Goal: Task Accomplishment & Management: Use online tool/utility

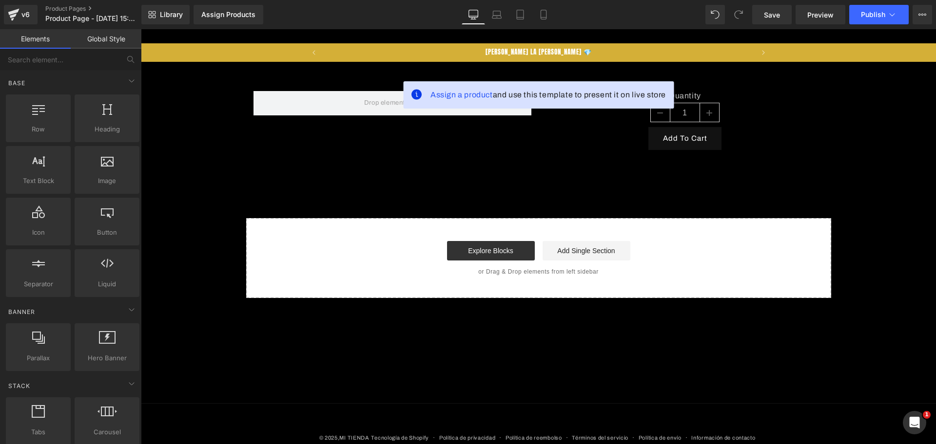
scroll to position [0, 1289]
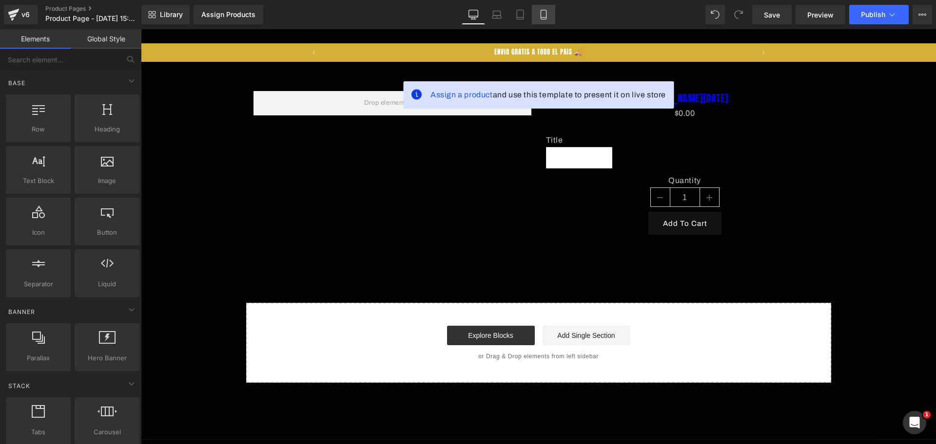
click at [544, 12] on icon at bounding box center [543, 15] width 10 height 10
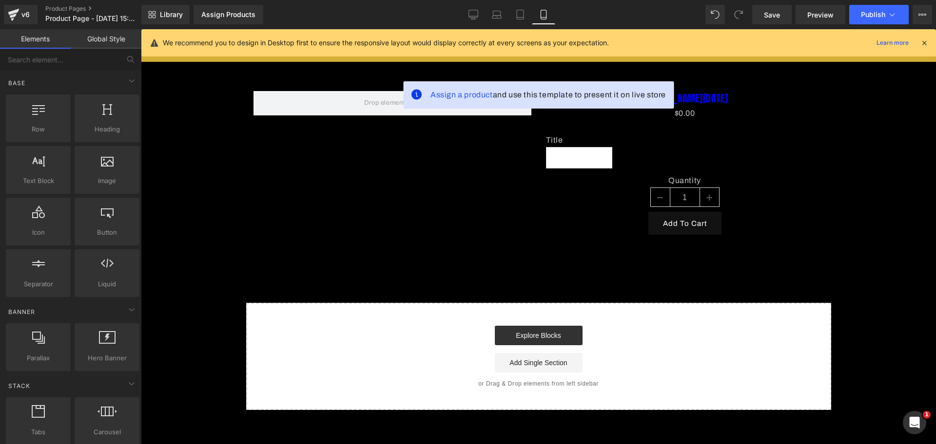
scroll to position [0, 504]
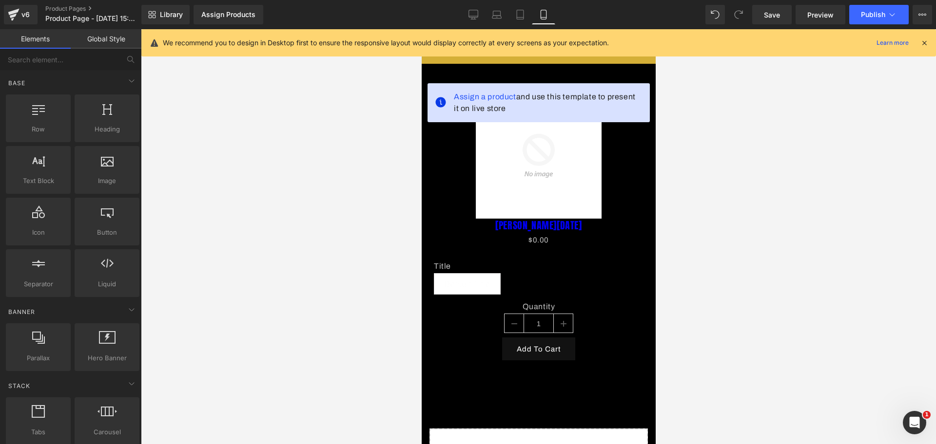
click at [918, 45] on div "We recommend you to design in Desktop first to ensure the responsive layout wou…" at bounding box center [541, 43] width 757 height 12
click at [924, 43] on icon at bounding box center [924, 42] width 9 height 9
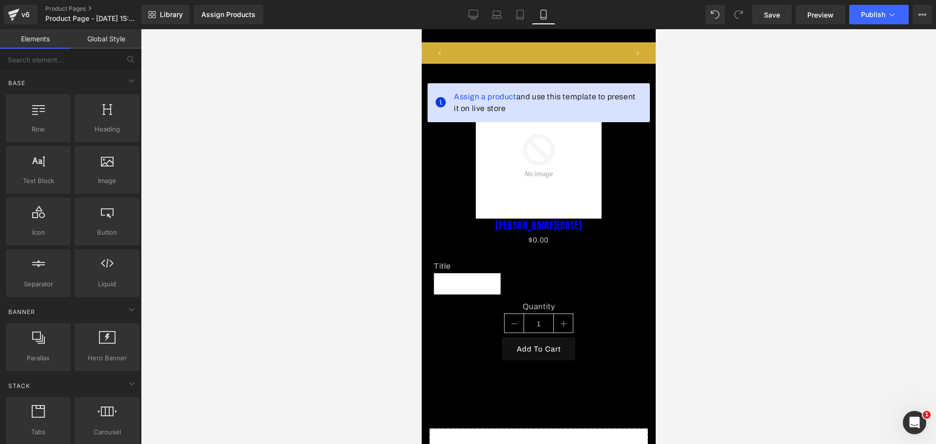
scroll to position [0, 0]
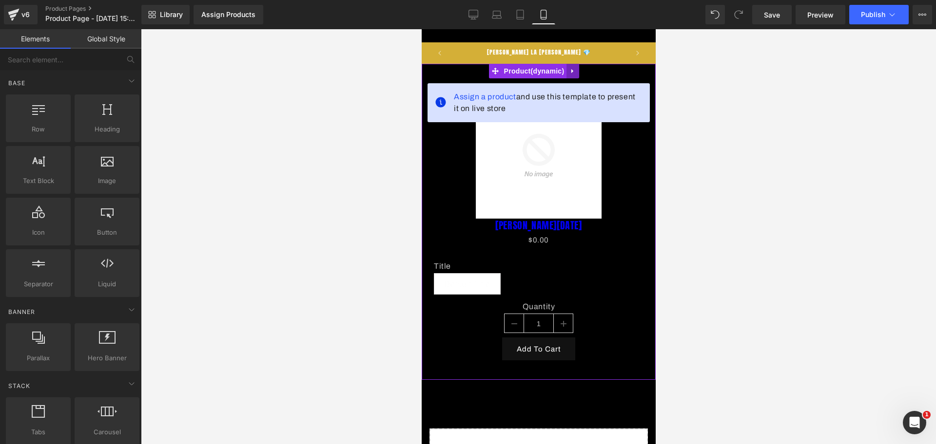
click at [572, 71] on icon at bounding box center [572, 71] width 2 height 4
click at [572, 70] on link at bounding box center [578, 71] width 13 height 15
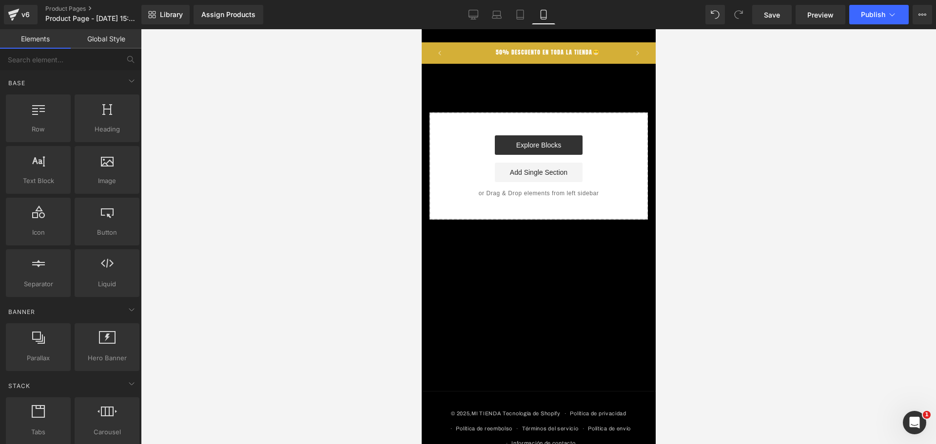
click at [556, 57] on p "50% DESCUENTO EN TODA LA TIENDA😁" at bounding box center [547, 53] width 104 height 19
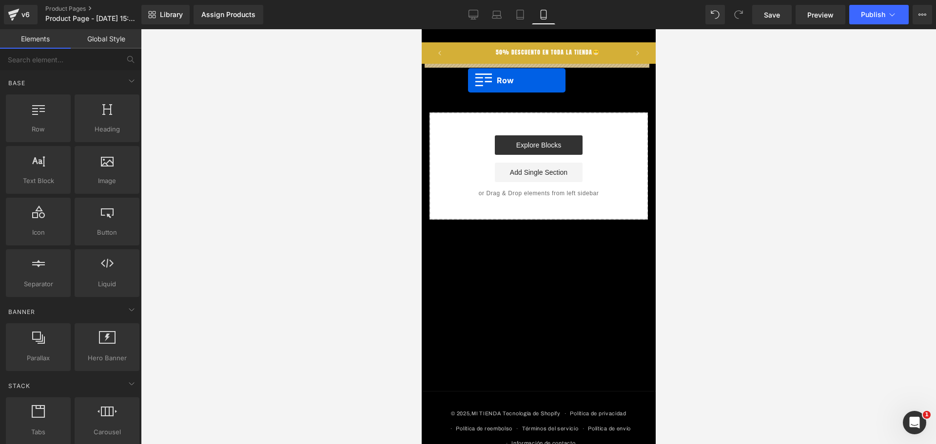
drag, startPoint x: 498, startPoint y: 159, endPoint x: 467, endPoint y: 80, distance: 84.2
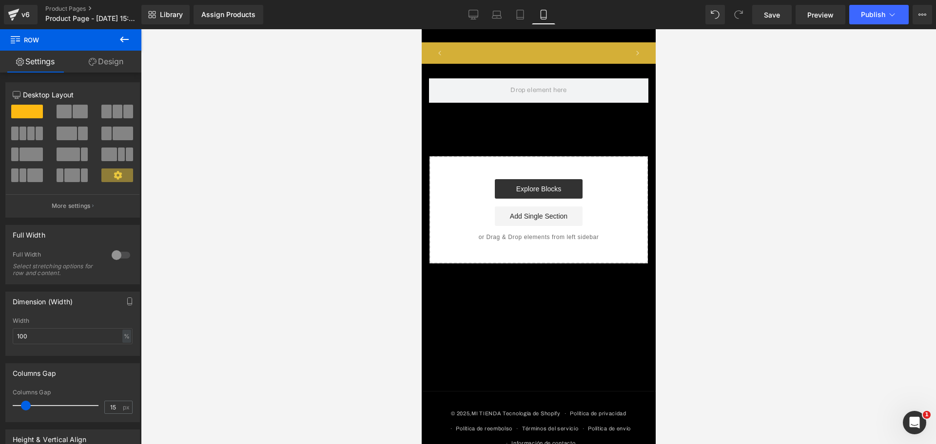
scroll to position [0, 336]
drag, startPoint x: 126, startPoint y: 42, endPoint x: 123, endPoint y: 50, distance: 8.2
click at [126, 42] on icon at bounding box center [124, 40] width 12 height 12
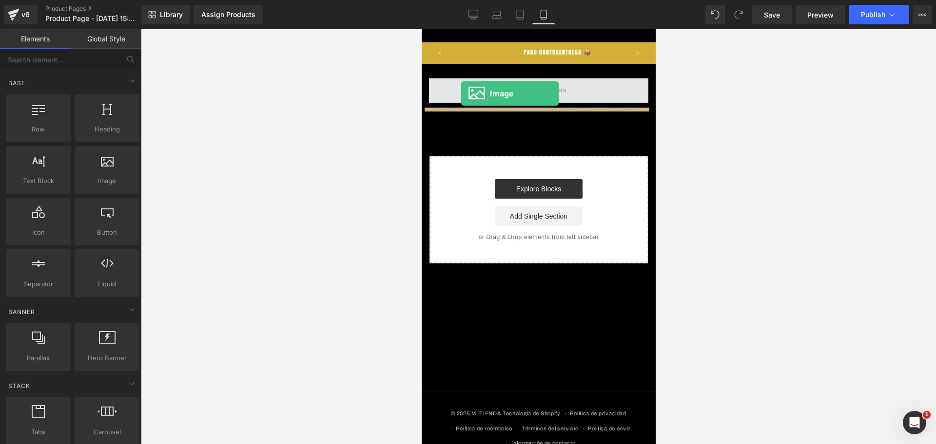
drag, startPoint x: 536, startPoint y: 213, endPoint x: 460, endPoint y: 93, distance: 141.4
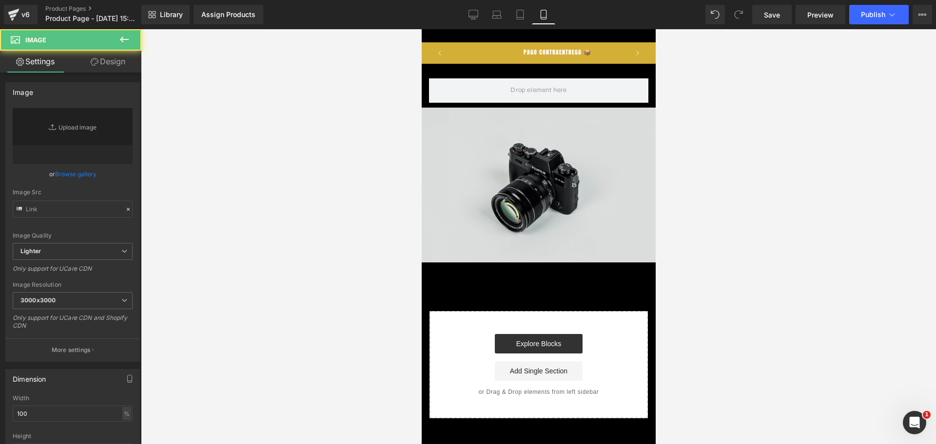
type input "//[DOMAIN_NAME][URL]"
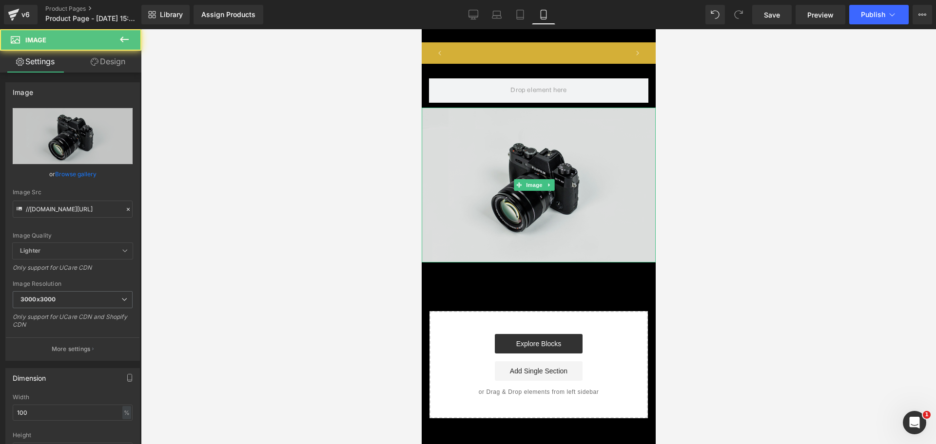
scroll to position [0, 504]
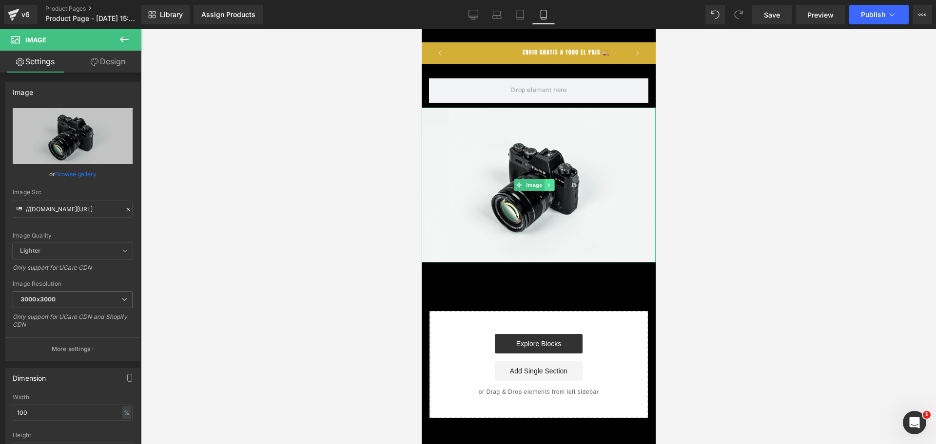
click at [548, 184] on icon at bounding box center [547, 185] width 1 height 3
click at [555, 185] on icon at bounding box center [553, 184] width 5 height 5
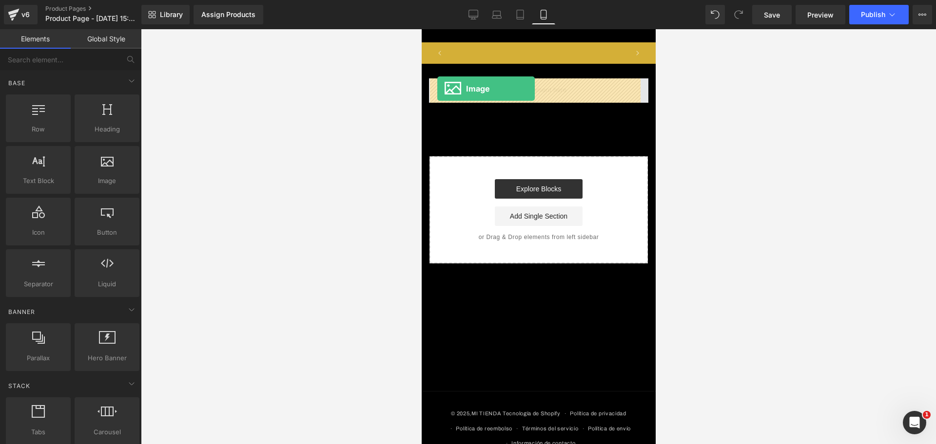
drag, startPoint x: 521, startPoint y: 219, endPoint x: 437, endPoint y: 89, distance: 155.4
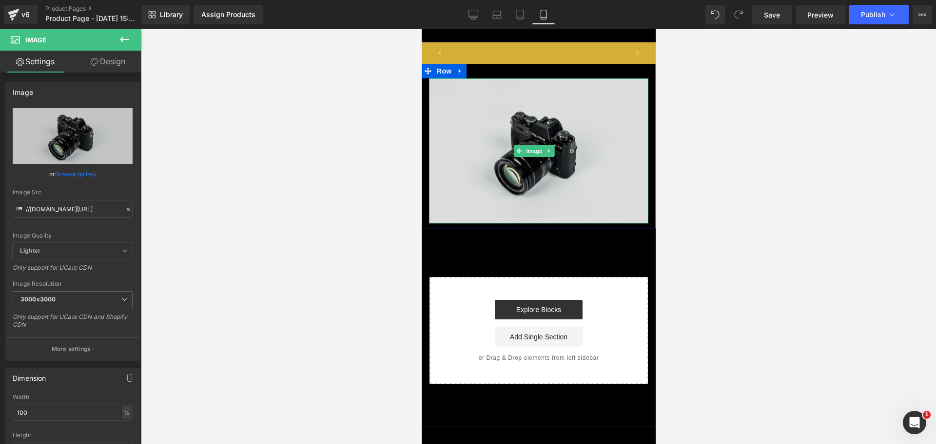
scroll to position [0, 0]
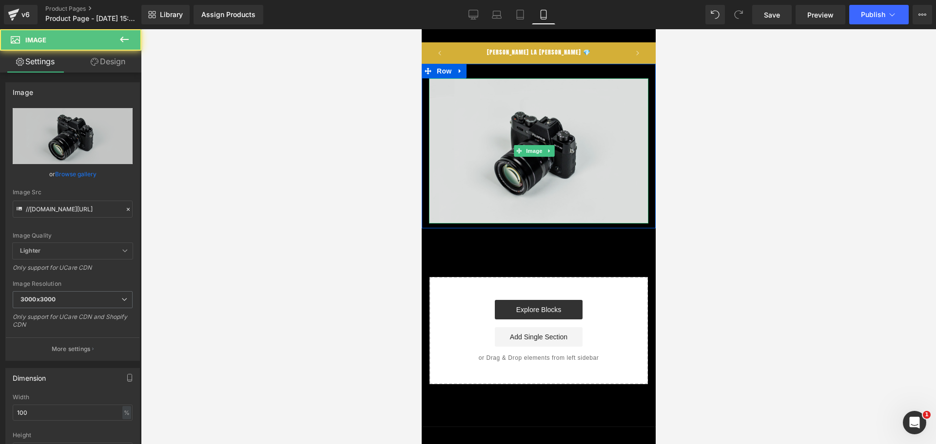
click at [594, 151] on img at bounding box center [537, 150] width 219 height 145
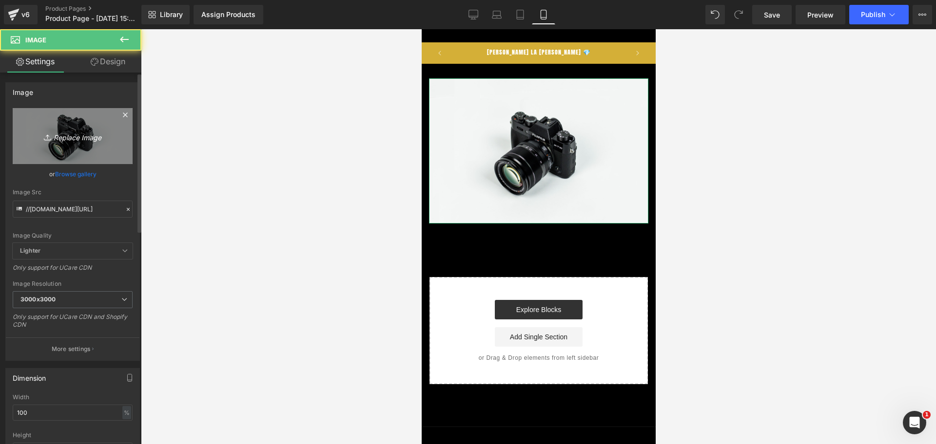
click at [50, 140] on icon at bounding box center [49, 138] width 10 height 10
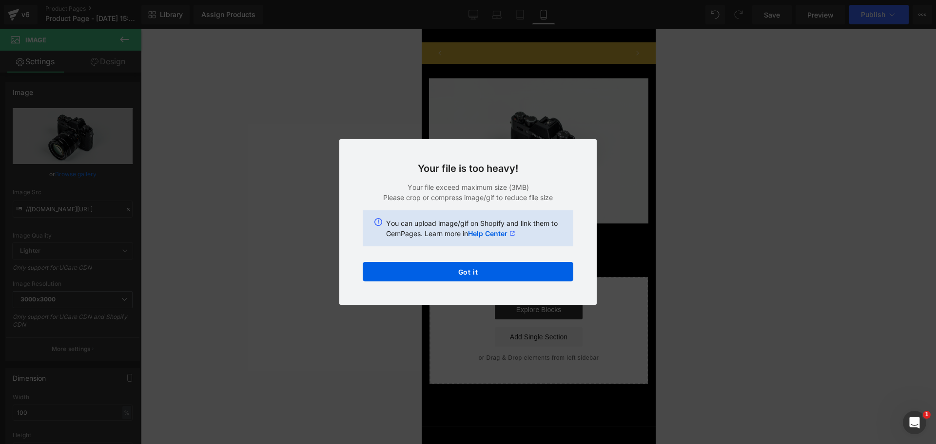
scroll to position [0, 168]
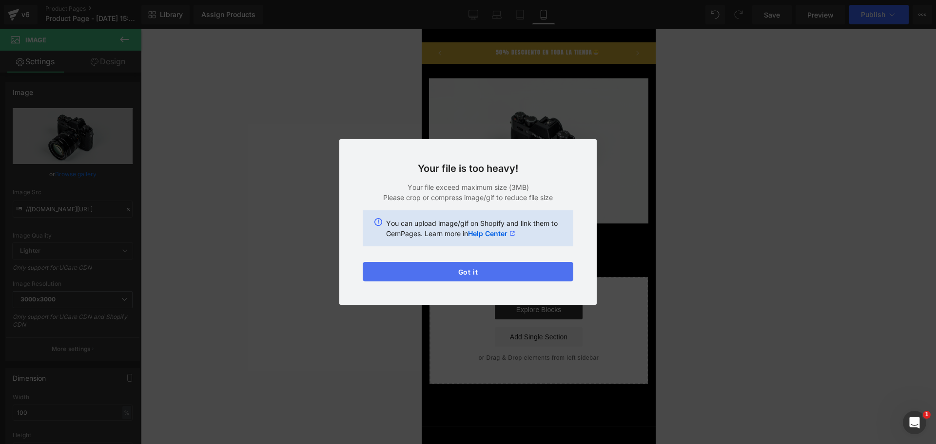
click at [475, 277] on button "Got it" at bounding box center [468, 271] width 211 height 19
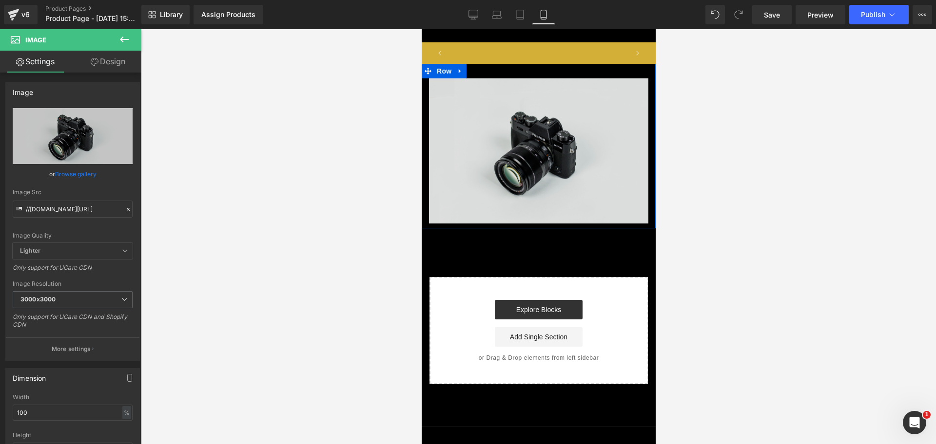
scroll to position [0, 0]
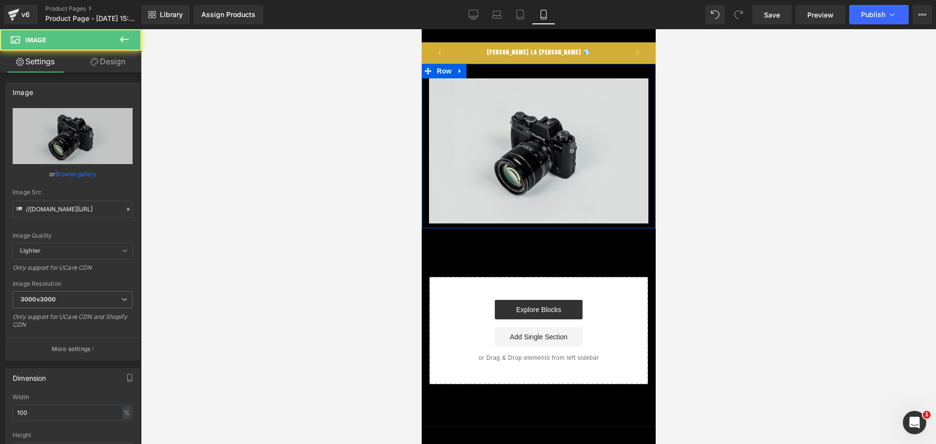
click at [512, 108] on img at bounding box center [537, 150] width 219 height 145
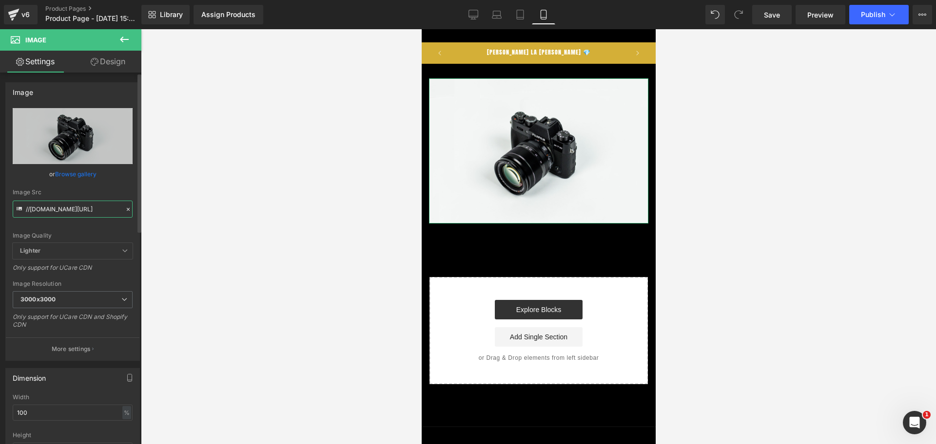
click at [97, 205] on input "//[DOMAIN_NAME][URL]" at bounding box center [73, 209] width 120 height 17
click at [98, 205] on input "//[DOMAIN_NAME][URL]" at bounding box center [73, 209] width 120 height 17
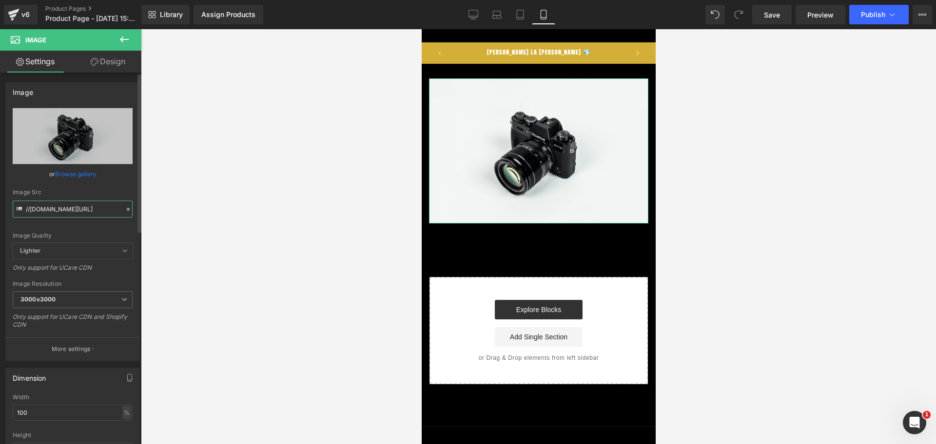
click at [98, 205] on input "//[DOMAIN_NAME][URL]" at bounding box center [73, 209] width 120 height 17
paste input "[URL][DOMAIN_NAME][DOMAIN_NAME]"
type input "[URL][DOMAIN_NAME]"
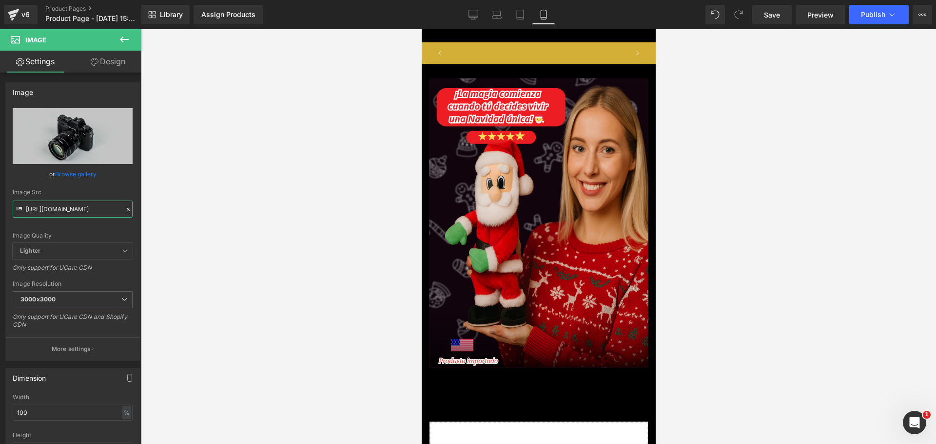
scroll to position [0, 336]
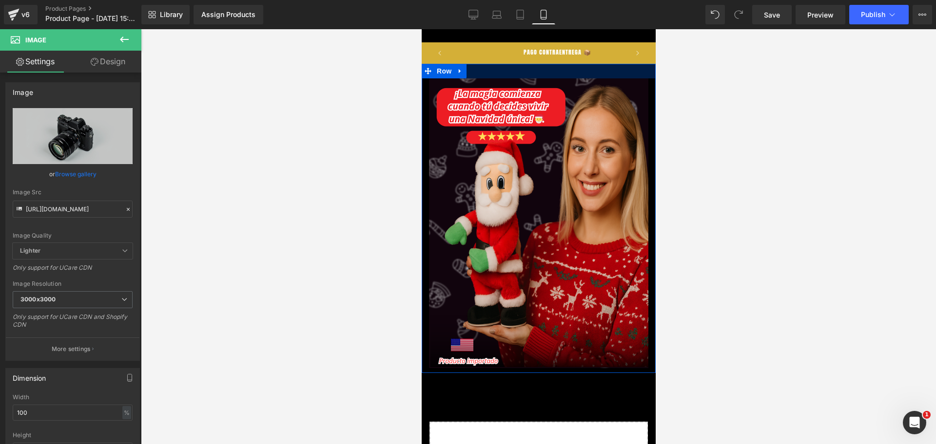
drag, startPoint x: 555, startPoint y: 69, endPoint x: 547, endPoint y: 53, distance: 17.4
click at [554, 67] on div at bounding box center [538, 71] width 234 height 15
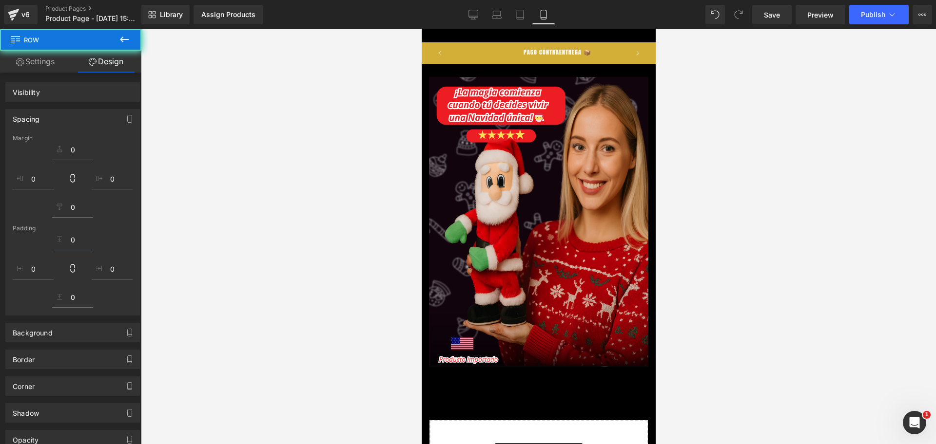
click at [546, 52] on span "PAGO CONTRAENTREGA 📦" at bounding box center [557, 52] width 68 height 9
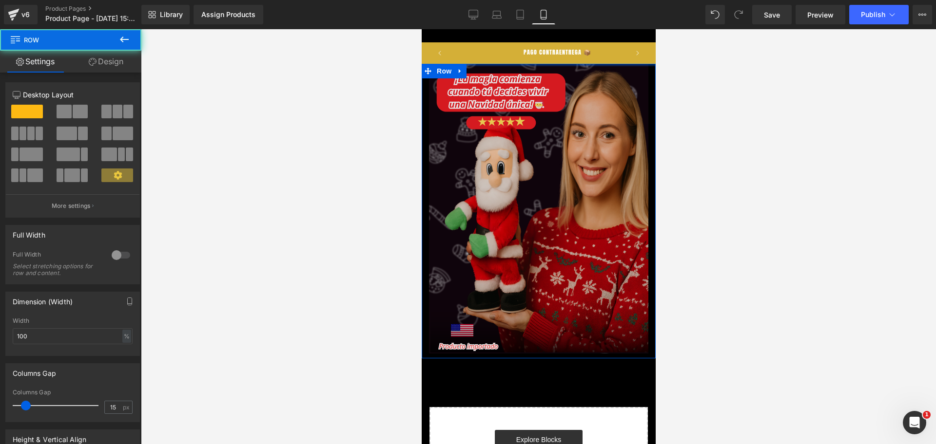
drag, startPoint x: 556, startPoint y: 71, endPoint x: 615, endPoint y: 149, distance: 98.1
click at [550, 45] on body "​ MI TIENDA Ir directamente al contenido [PERSON_NAME] LA [PERSON_NAME] 💎 50% D…" at bounding box center [538, 329] width 234 height 601
click at [615, 149] on img at bounding box center [537, 209] width 219 height 290
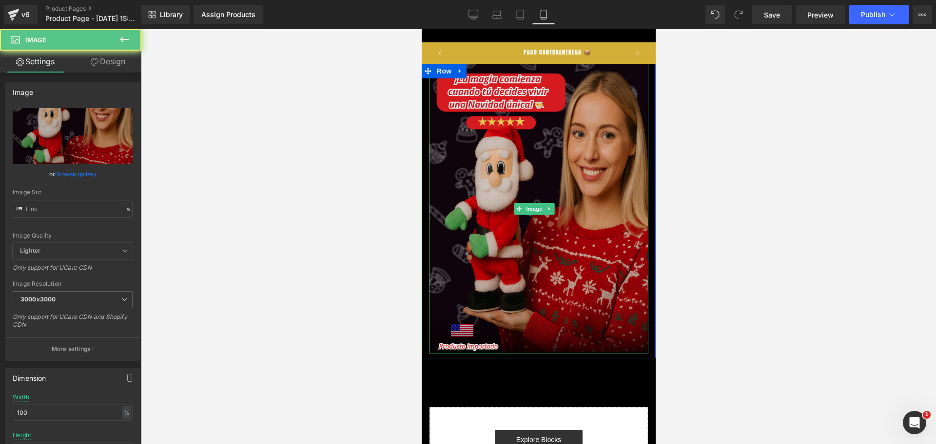
type input "[URL][DOMAIN_NAME]"
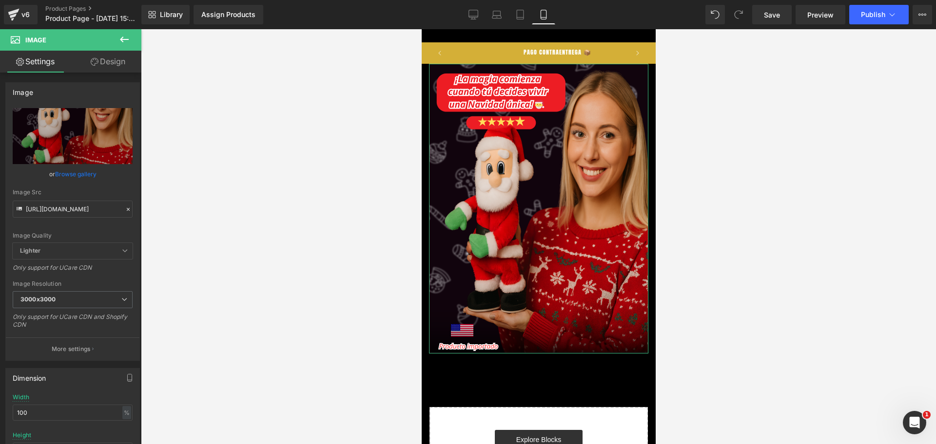
click at [107, 60] on link "Design" at bounding box center [108, 62] width 71 height 22
click at [0, 0] on div "Spacing" at bounding box center [0, 0] width 0 height 0
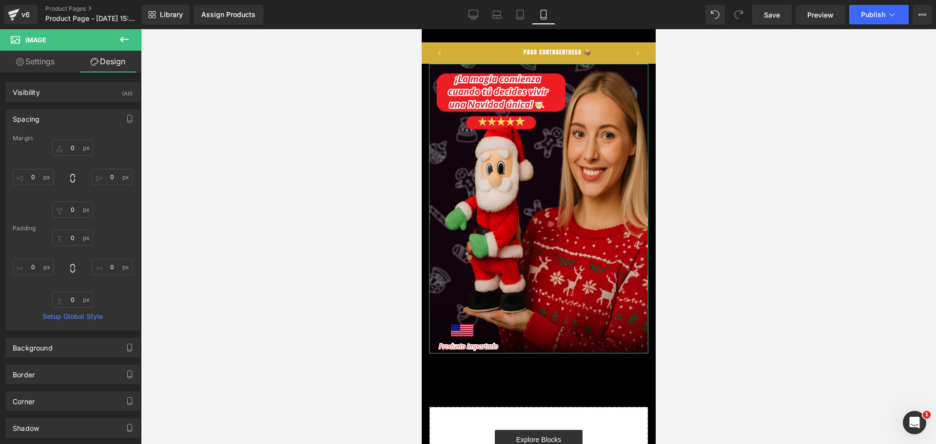
type input "0"
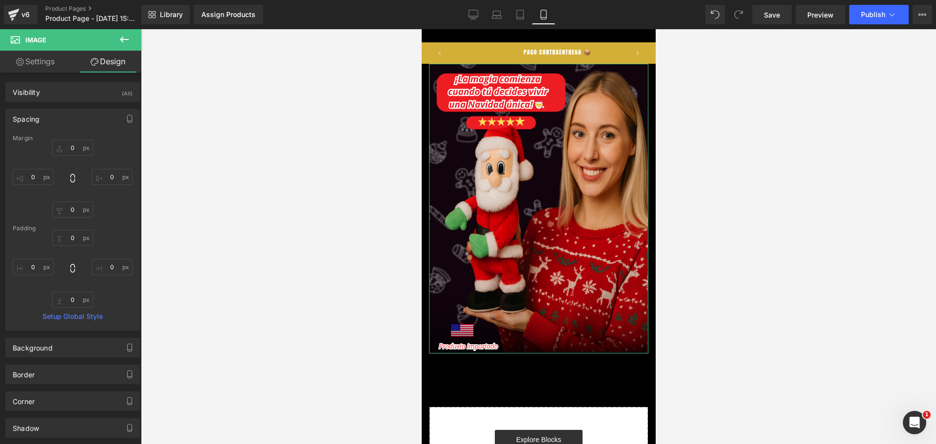
type input "0"
click at [37, 184] on input "0" at bounding box center [33, 177] width 41 height 16
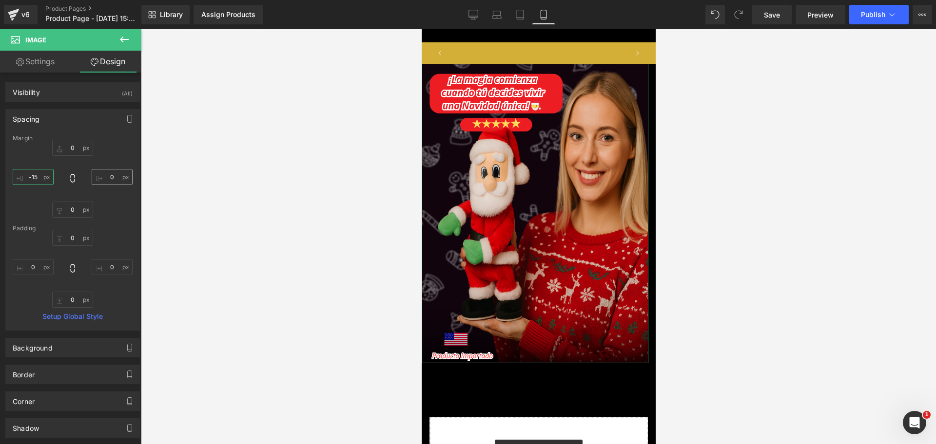
scroll to position [0, 0]
type input "-15"
click at [105, 180] on input "0" at bounding box center [112, 177] width 41 height 16
type input "-15"
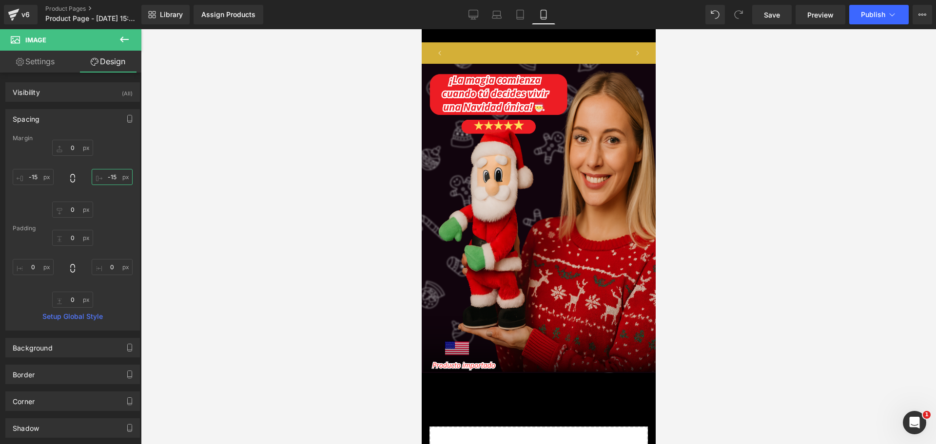
scroll to position [0, 168]
click at [701, 101] on div at bounding box center [538, 236] width 795 height 415
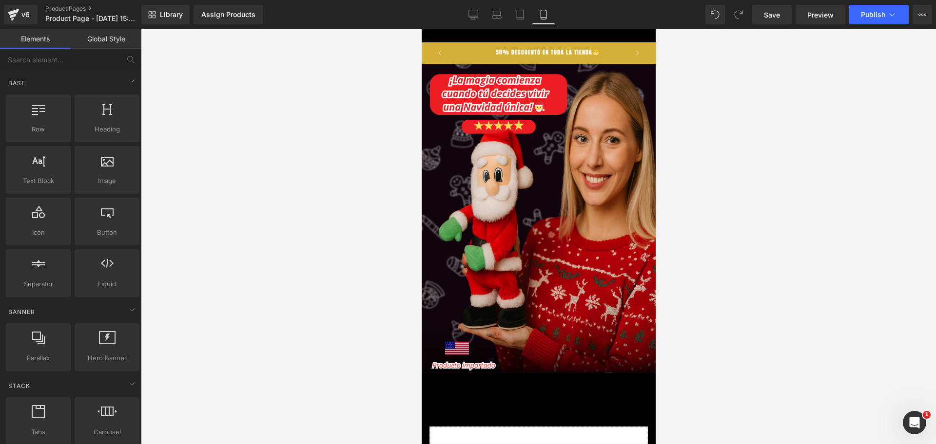
click at [552, 41] on body "​ MI TIENDA Ir directamente al contenido [PERSON_NAME] LA [PERSON_NAME] 💎 50% D…" at bounding box center [538, 339] width 234 height 620
click at [553, 45] on p "50% DESCUENTO EN TODA LA TIENDA😁" at bounding box center [547, 53] width 104 height 19
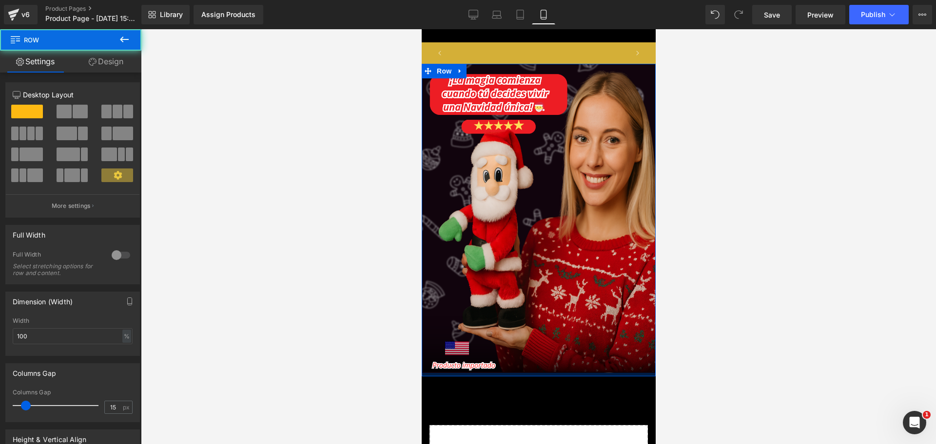
scroll to position [0, 504]
click at [549, 373] on div at bounding box center [538, 374] width 234 height 2
click at [715, 316] on div at bounding box center [538, 236] width 795 height 415
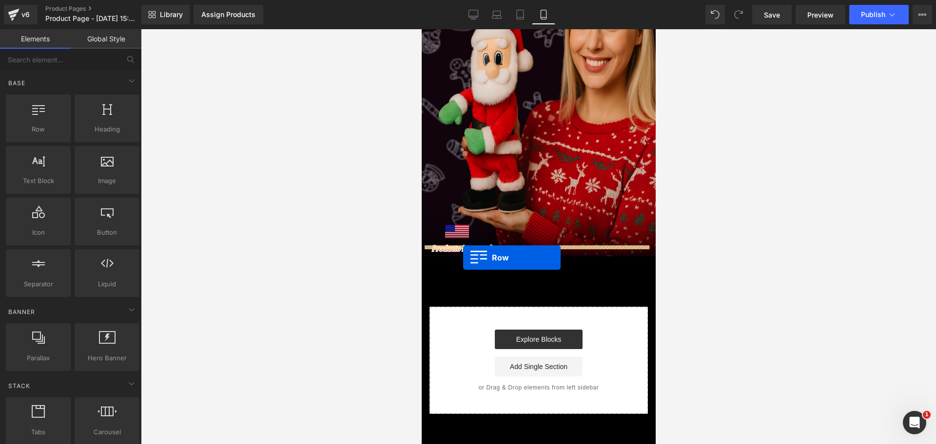
scroll to position [0, 168]
drag, startPoint x: 464, startPoint y: 155, endPoint x: 462, endPoint y: 256, distance: 101.4
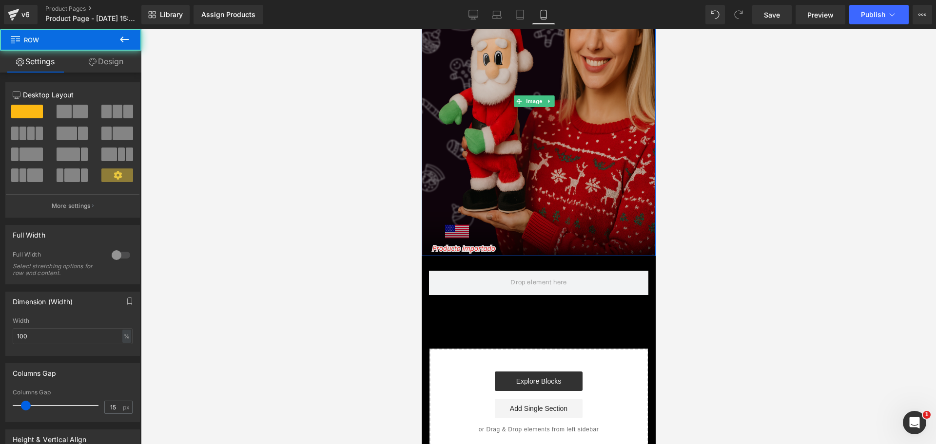
drag, startPoint x: 499, startPoint y: 244, endPoint x: 497, endPoint y: 238, distance: 6.0
click at [497, 238] on div "Image Row" at bounding box center [538, 101] width 234 height 309
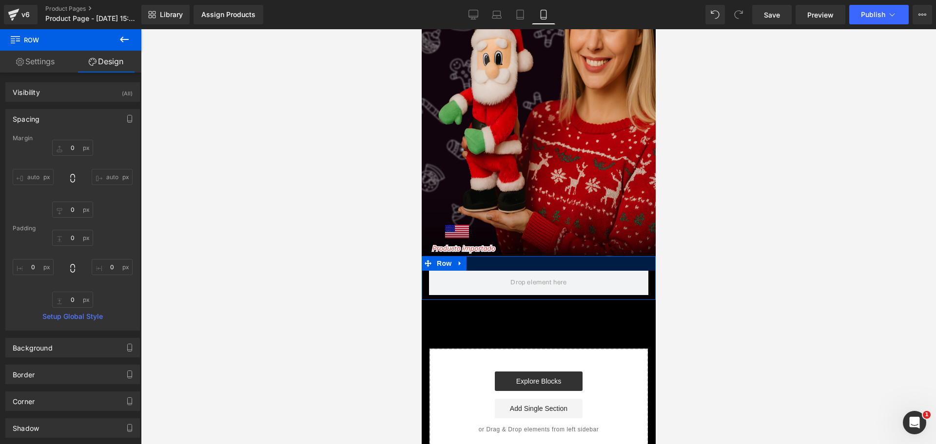
scroll to position [0, 336]
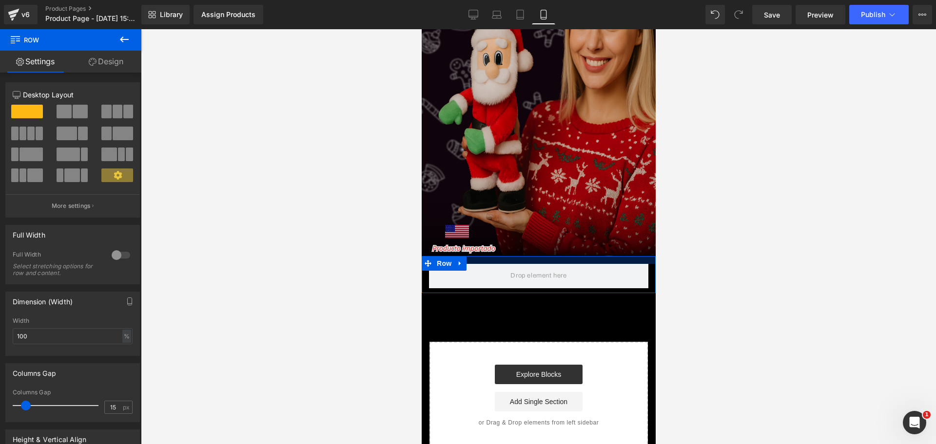
click at [494, 239] on div "Image Row Row Select your layout" at bounding box center [538, 198] width 234 height 502
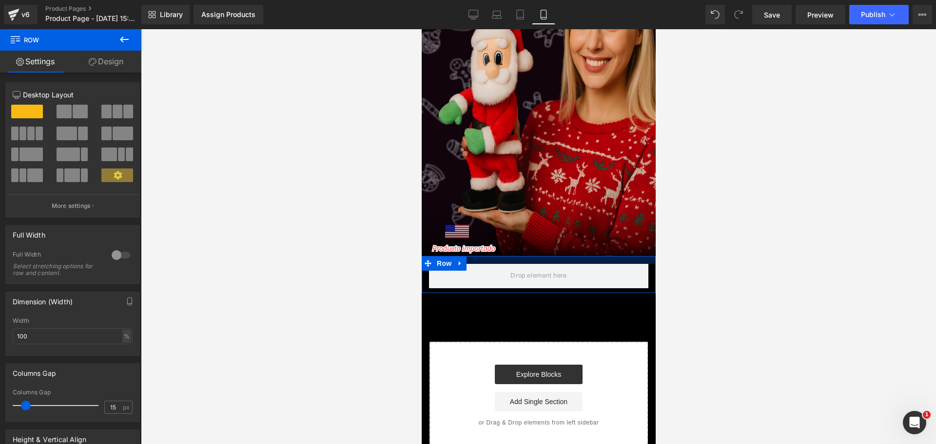
click at [698, 256] on div at bounding box center [538, 236] width 795 height 415
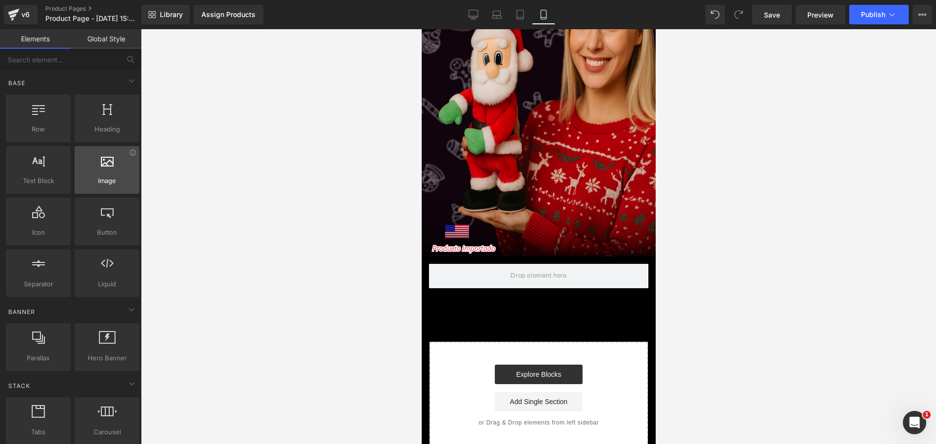
scroll to position [0, 0]
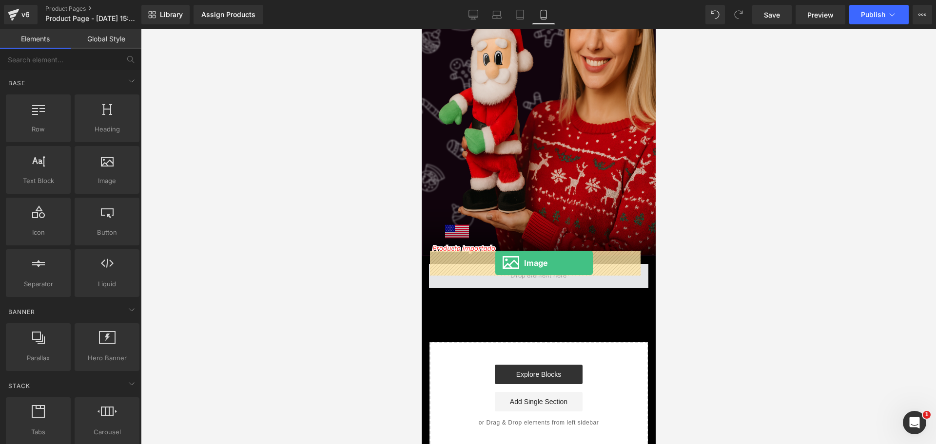
drag, startPoint x: 519, startPoint y: 202, endPoint x: 495, endPoint y: 263, distance: 65.8
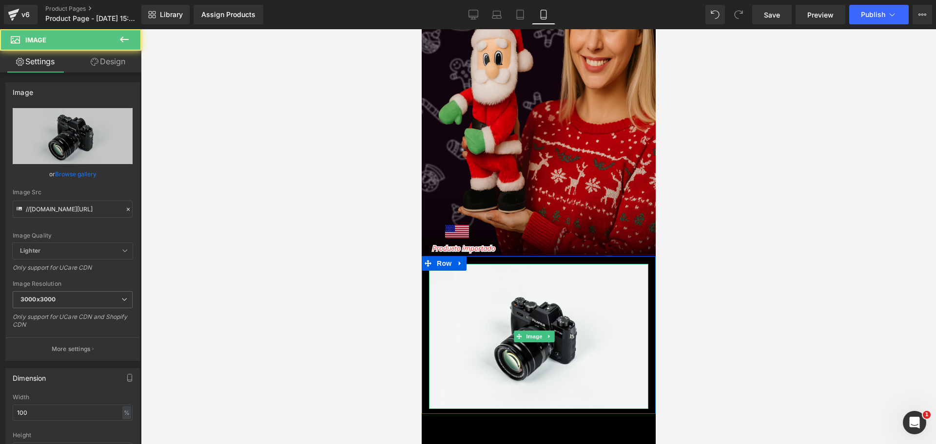
scroll to position [0, 168]
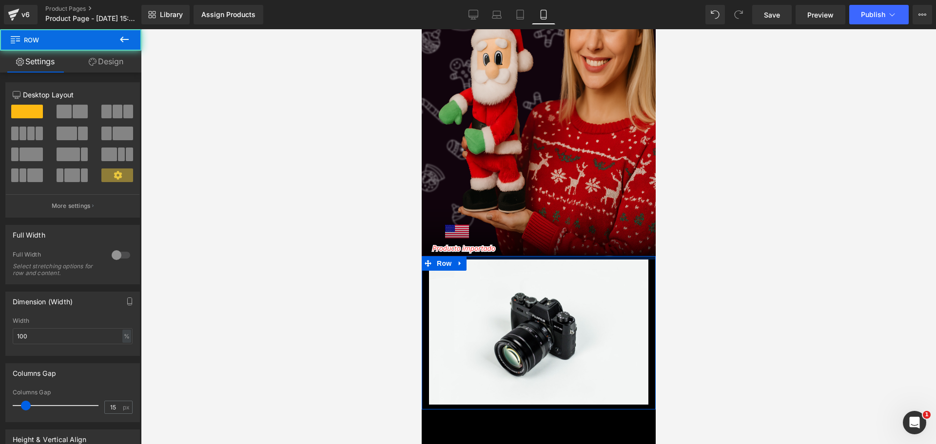
click at [496, 256] on div at bounding box center [538, 257] width 234 height 3
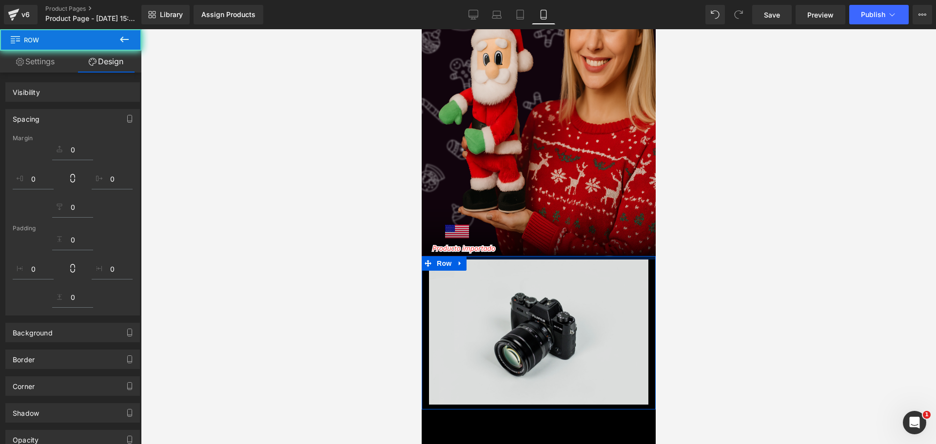
click at [515, 302] on img at bounding box center [537, 332] width 219 height 145
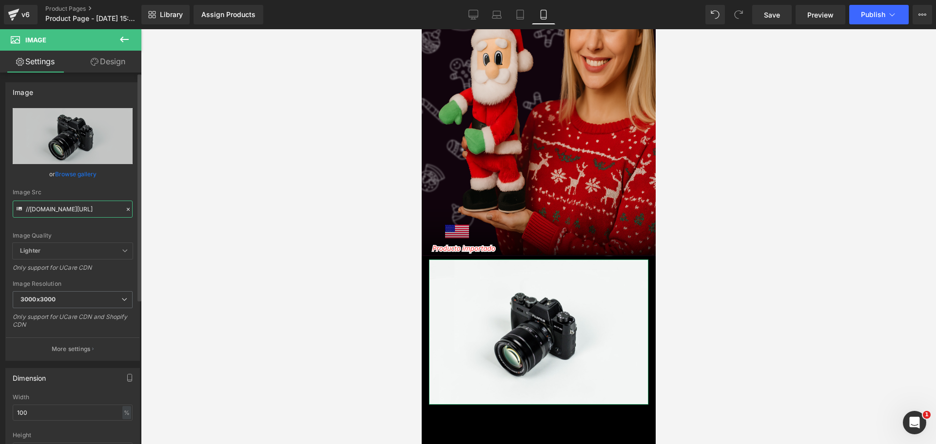
click at [74, 213] on input "//[DOMAIN_NAME][URL]" at bounding box center [73, 209] width 120 height 17
click at [73, 211] on input "//[DOMAIN_NAME][URL]" at bounding box center [73, 209] width 120 height 17
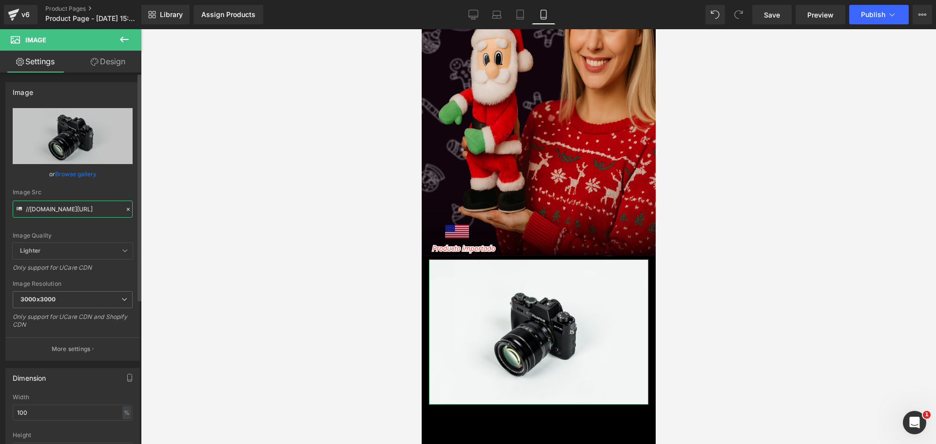
click at [73, 211] on input "//[DOMAIN_NAME][URL]" at bounding box center [73, 209] width 120 height 17
paste input "[URL][DOMAIN_NAME][DOMAIN_NAME]"
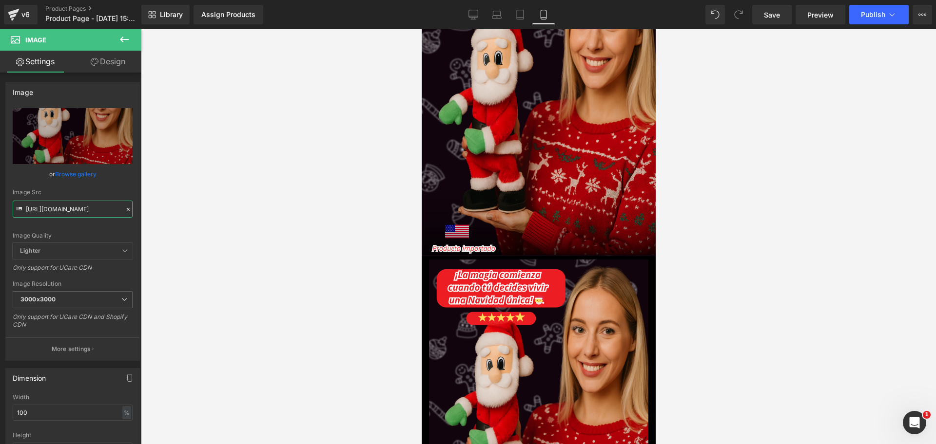
scroll to position [0, 168]
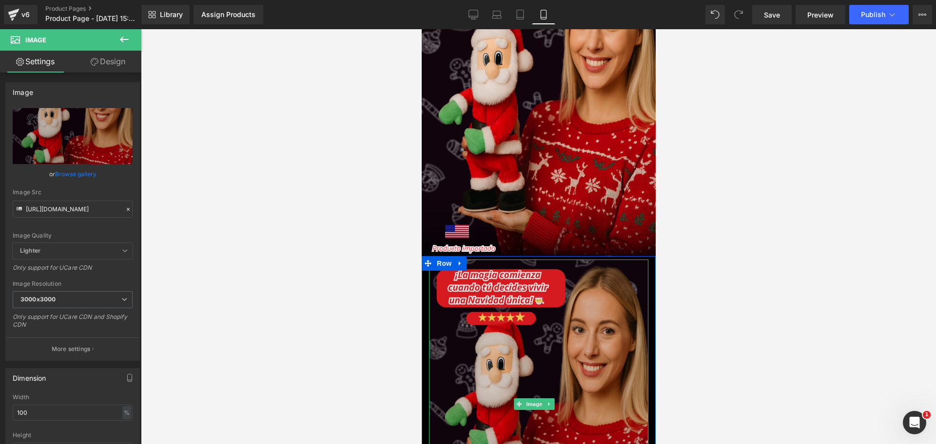
click at [580, 293] on img at bounding box center [537, 405] width 219 height 290
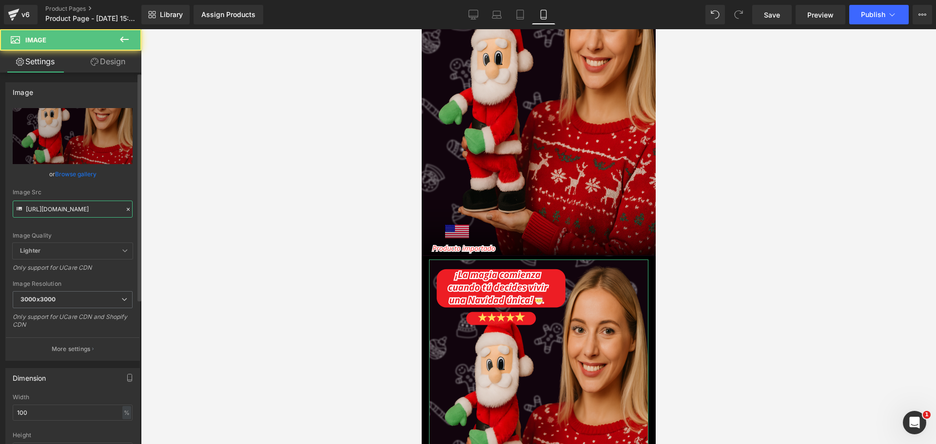
click at [70, 205] on input "[URL][DOMAIN_NAME]" at bounding box center [73, 209] width 120 height 17
click at [71, 205] on input "[URL][DOMAIN_NAME]" at bounding box center [73, 209] width 120 height 17
paste input "5xvTDvzk"
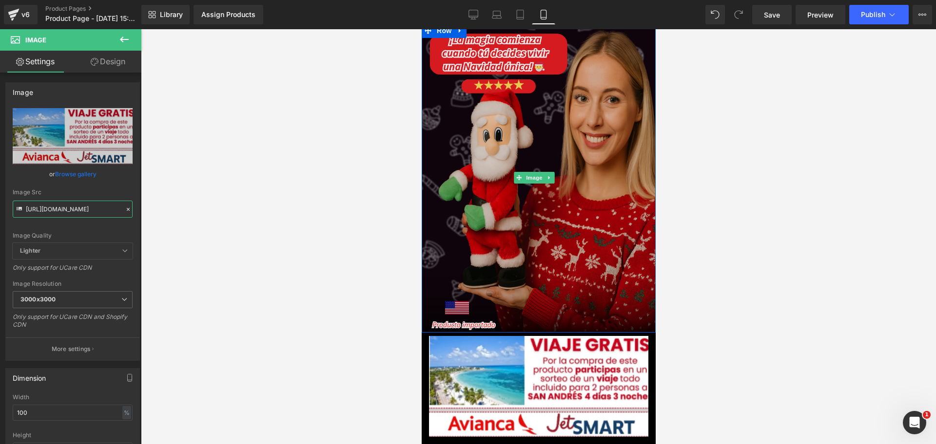
scroll to position [122, 0]
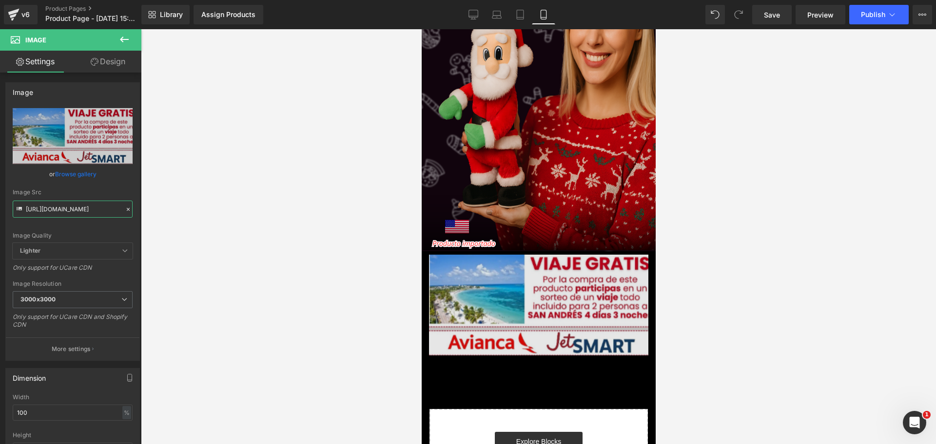
type input "[URL][DOMAIN_NAME]"
click at [583, 266] on img at bounding box center [537, 305] width 219 height 101
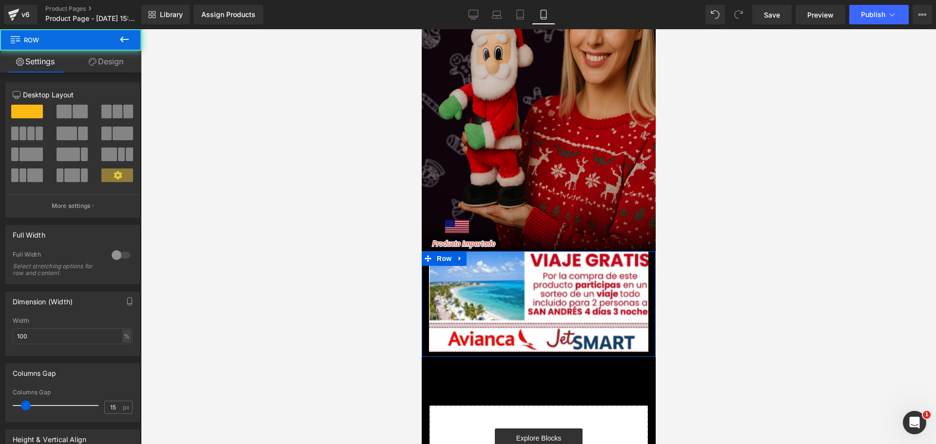
scroll to position [0, 0]
click at [542, 235] on div "Image Row Image Row Select your layout" at bounding box center [538, 227] width 234 height 571
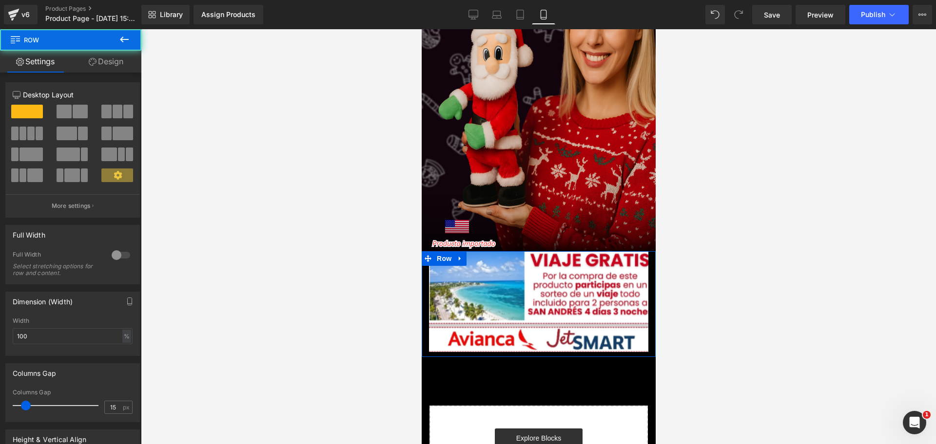
click at [720, 272] on div at bounding box center [538, 236] width 795 height 415
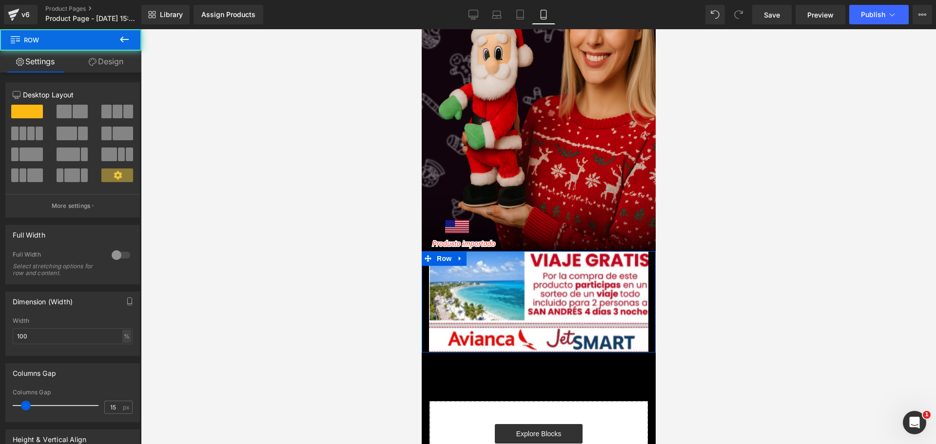
drag, startPoint x: 516, startPoint y: 340, endPoint x: 514, endPoint y: 335, distance: 5.0
click at [514, 352] on div at bounding box center [538, 352] width 234 height 0
click at [786, 337] on div at bounding box center [538, 236] width 795 height 415
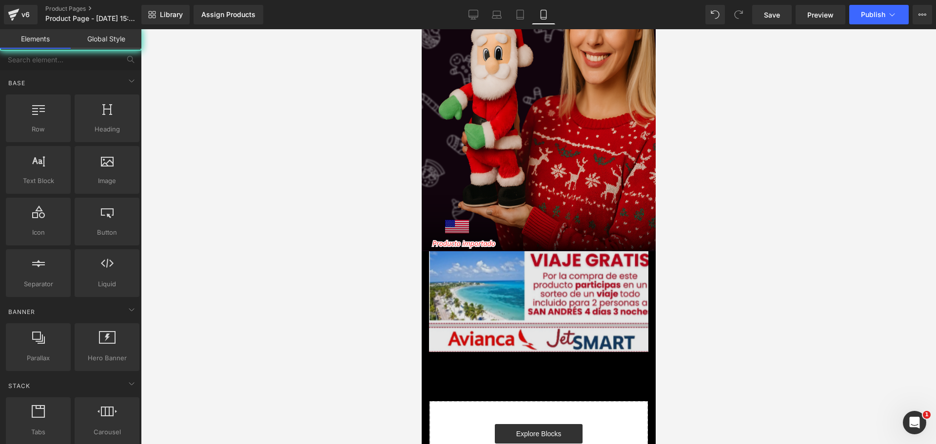
click at [558, 297] on img at bounding box center [537, 301] width 219 height 101
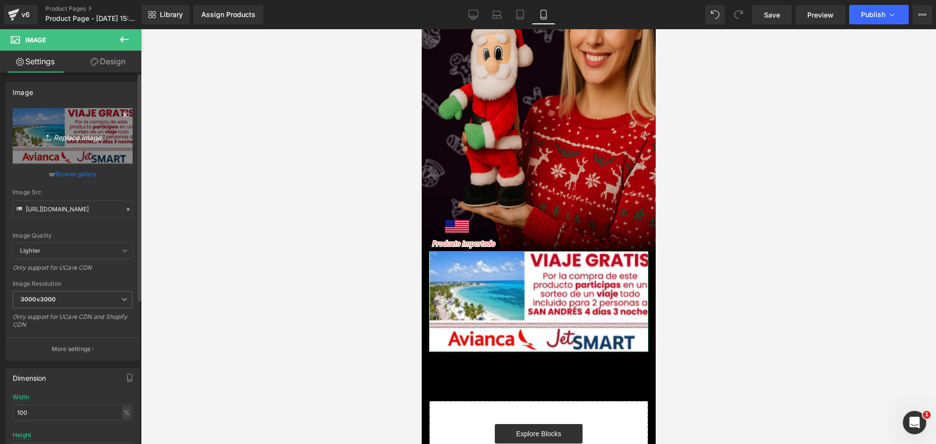
scroll to position [0, 168]
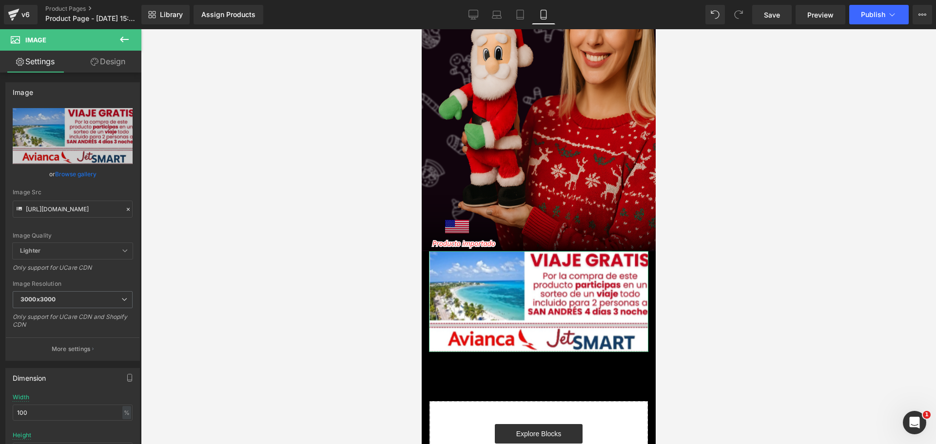
drag, startPoint x: 128, startPoint y: 68, endPoint x: 89, endPoint y: 127, distance: 71.0
click at [128, 68] on link "Design" at bounding box center [108, 62] width 71 height 22
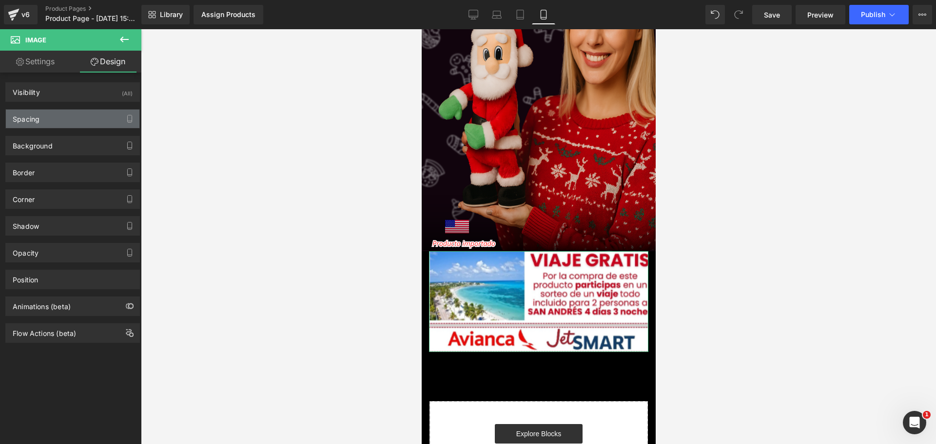
type input "0"
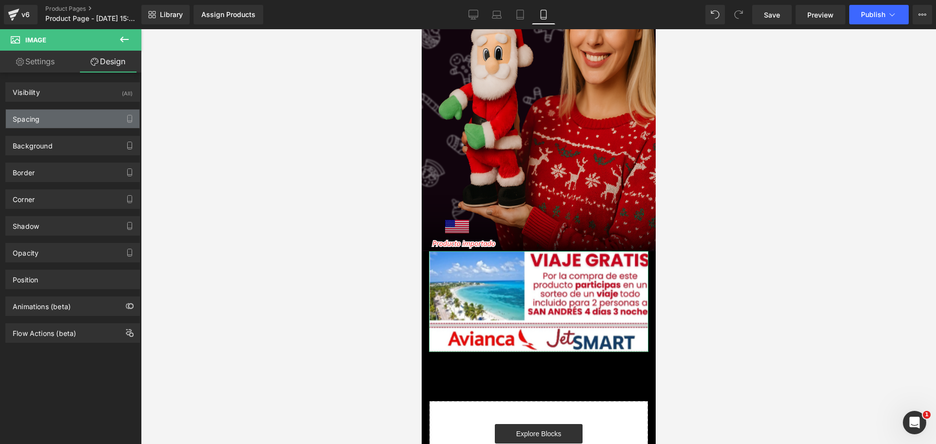
type input "0"
click at [84, 122] on div "Spacing" at bounding box center [73, 119] width 134 height 19
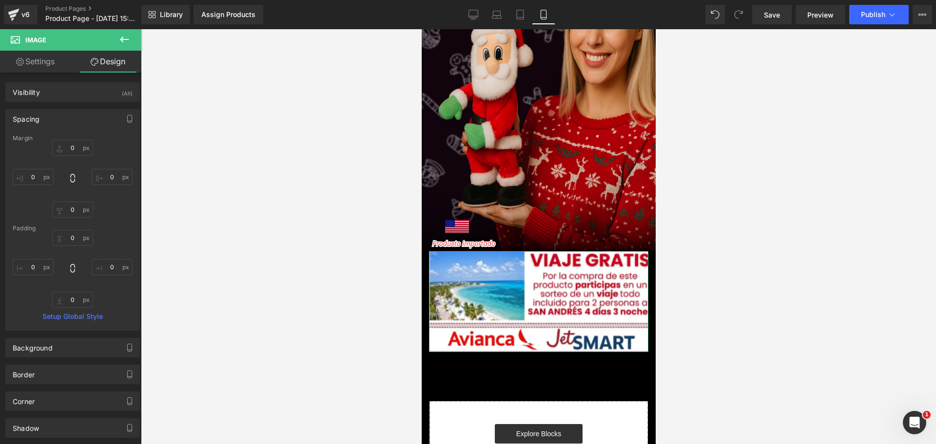
scroll to position [0, 336]
click at [36, 177] on input "0" at bounding box center [33, 177] width 41 height 16
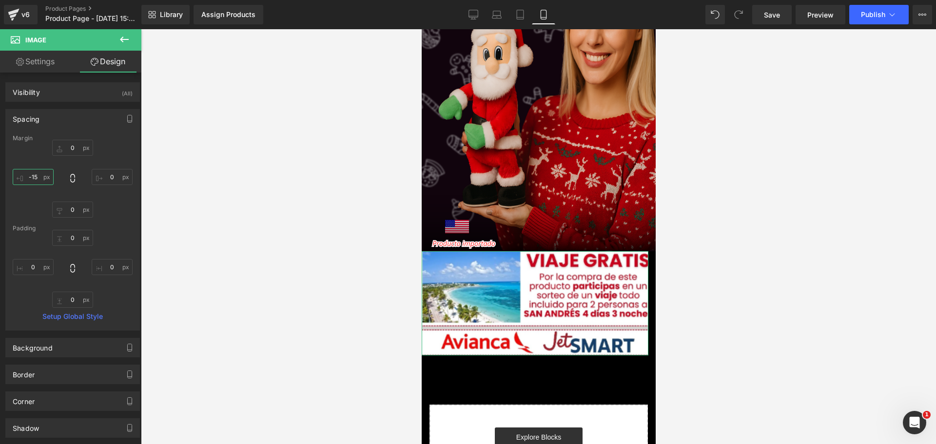
scroll to position [0, 504]
type input "-15"
click at [107, 171] on input "0" at bounding box center [112, 177] width 41 height 16
type input "-15"
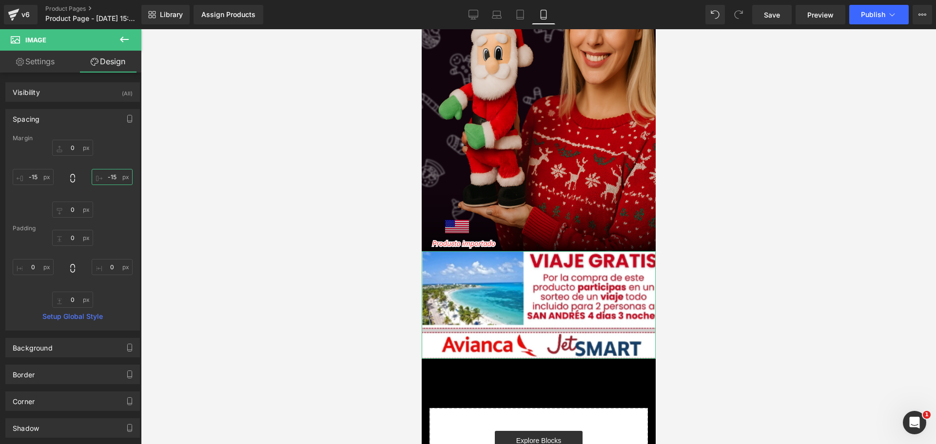
scroll to position [0, 0]
click at [935, 301] on div at bounding box center [538, 236] width 795 height 415
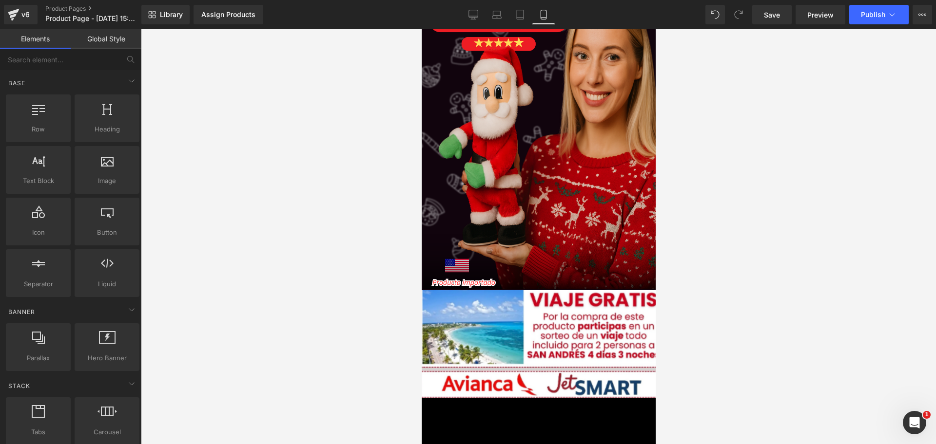
scroll to position [84, 0]
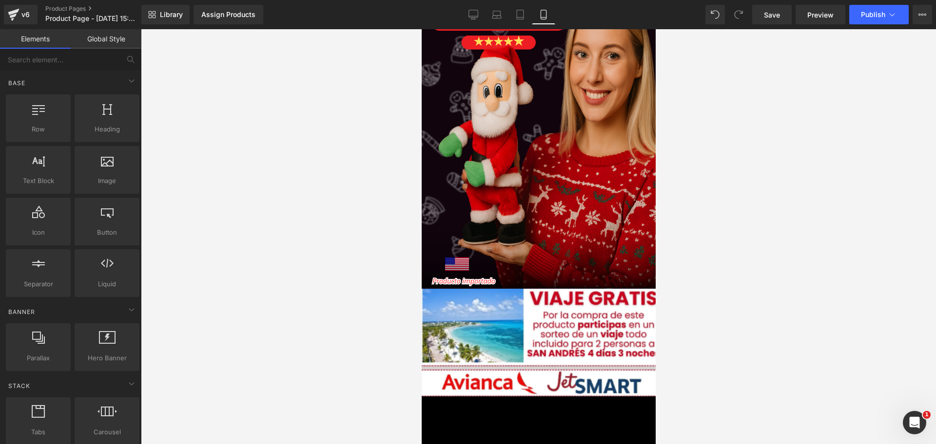
drag, startPoint x: 652, startPoint y: 273, endPoint x: 1077, endPoint y: 315, distance: 428.0
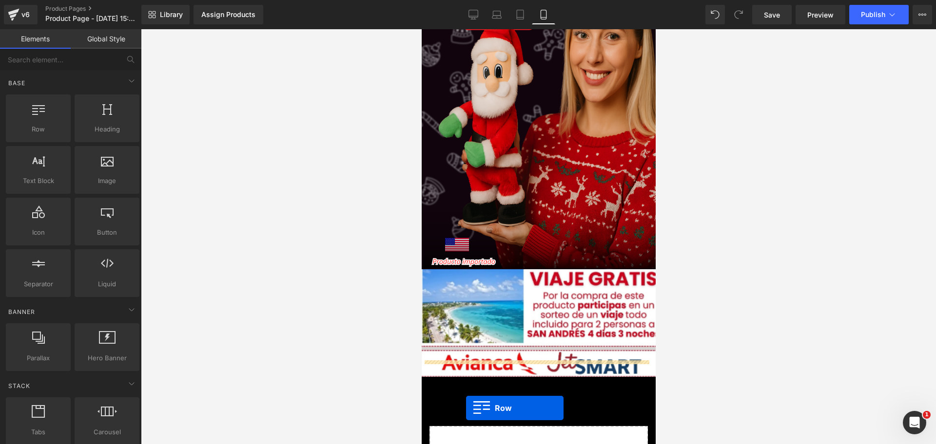
scroll to position [0, 0]
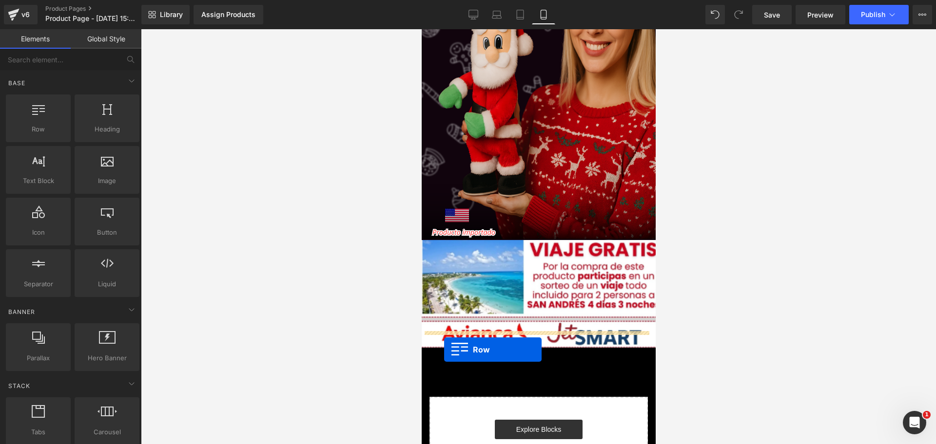
drag, startPoint x: 469, startPoint y: 159, endPoint x: 443, endPoint y: 350, distance: 192.2
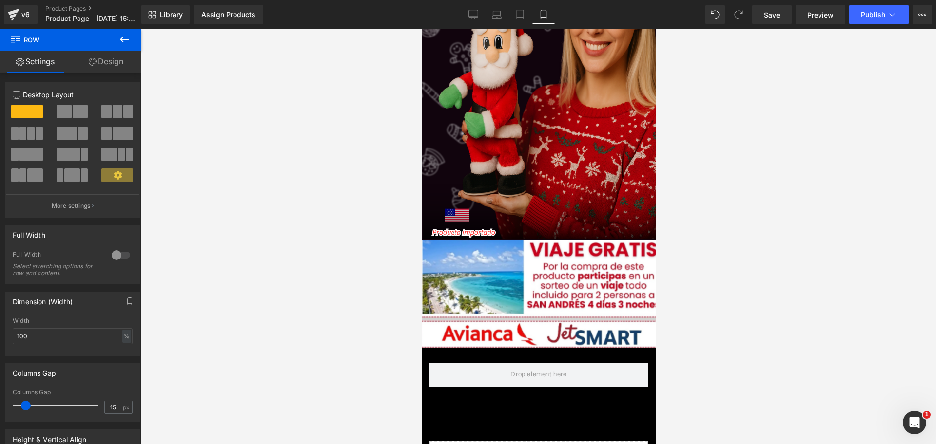
scroll to position [0, 168]
click at [132, 37] on button at bounding box center [124, 39] width 34 height 21
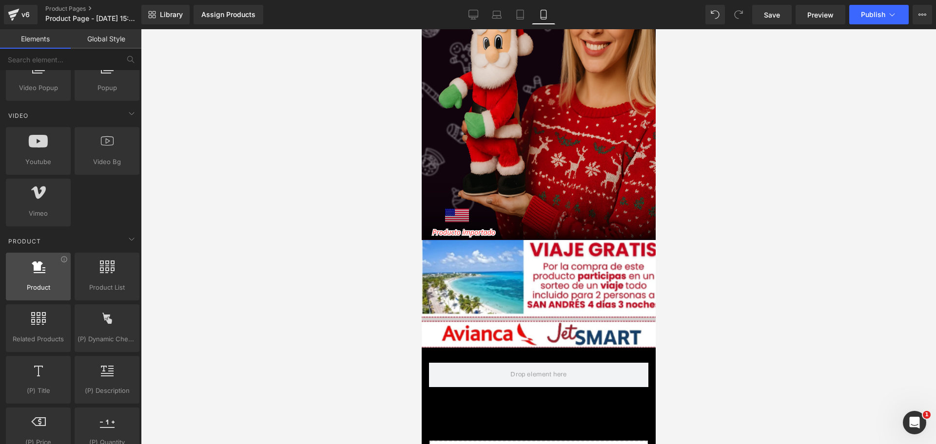
scroll to position [0, 336]
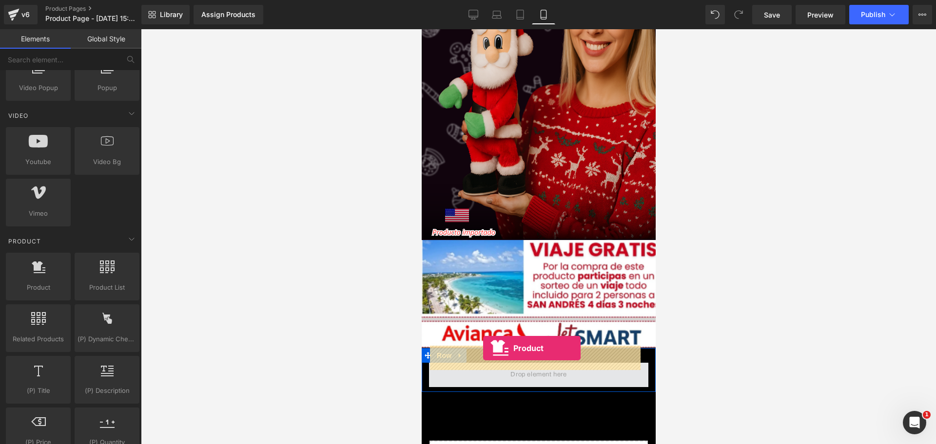
drag, startPoint x: 478, startPoint y: 319, endPoint x: 482, endPoint y: 348, distance: 30.0
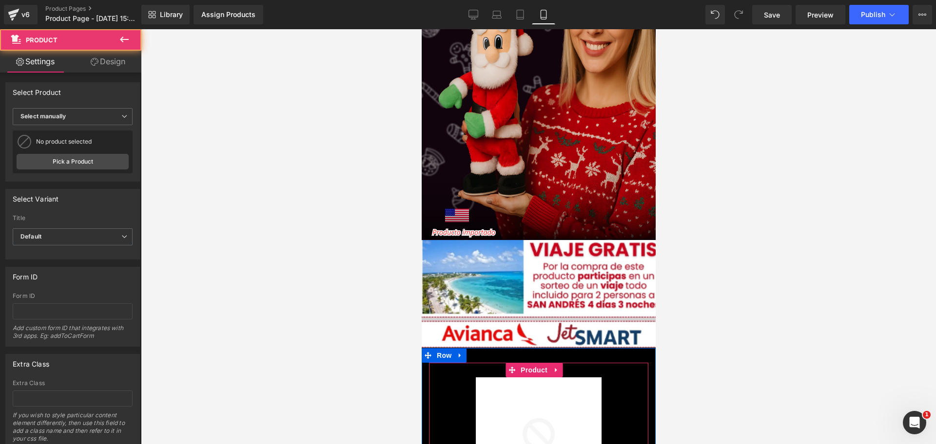
scroll to position [255, 0]
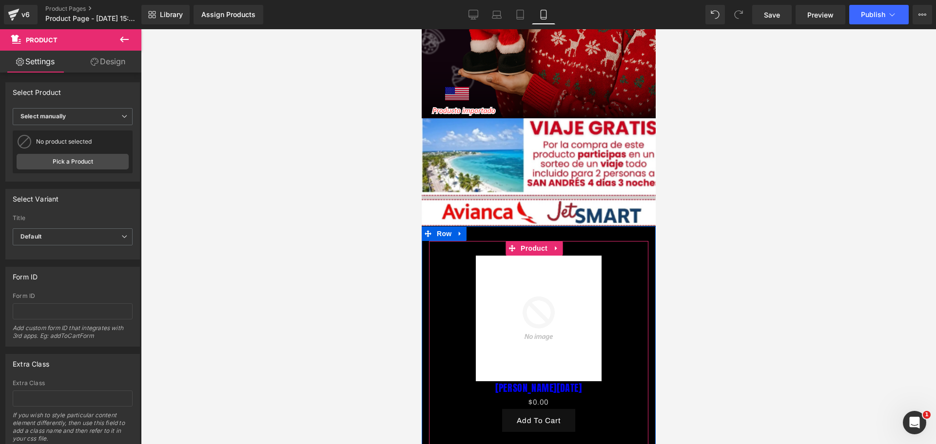
click at [557, 312] on img at bounding box center [538, 319] width 126 height 126
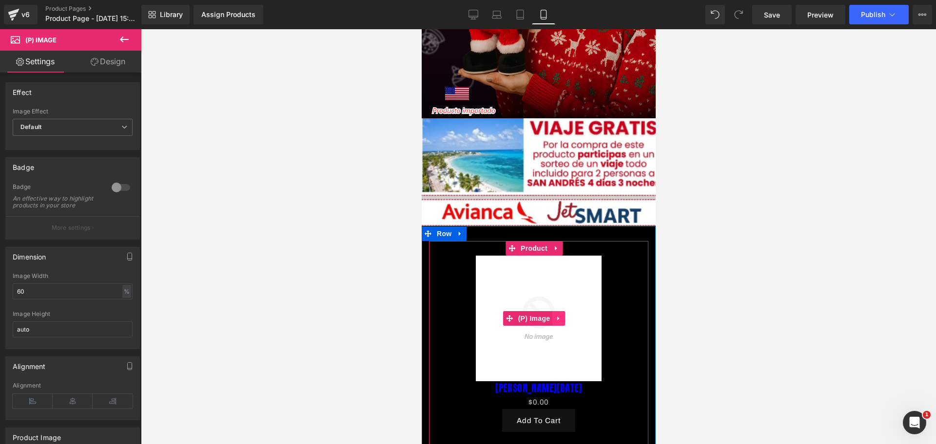
click at [558, 315] on icon at bounding box center [558, 318] width 7 height 7
click at [565, 315] on icon at bounding box center [564, 318] width 7 height 7
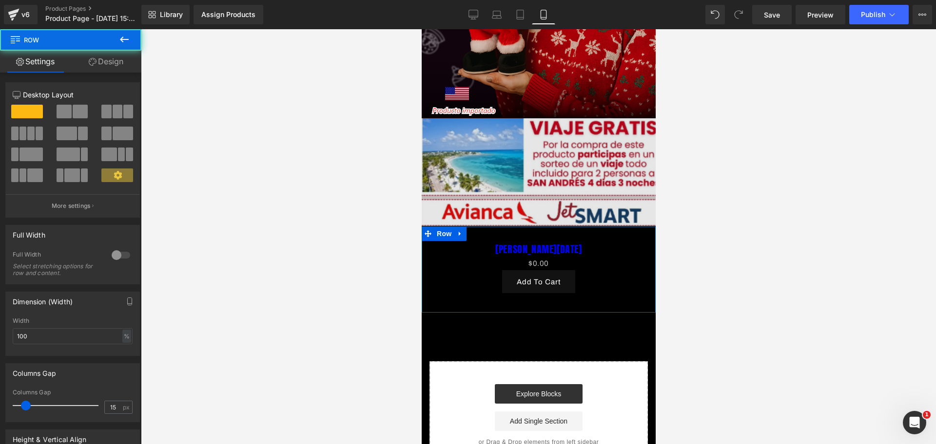
drag, startPoint x: 579, startPoint y: 216, endPoint x: 762, endPoint y: 31, distance: 260.2
click at [577, 203] on div "Image Row Image Row [PERSON_NAME][DATE] (P) Title $0 $0.00 (P) Price Add To Car…" at bounding box center [538, 139] width 234 height 660
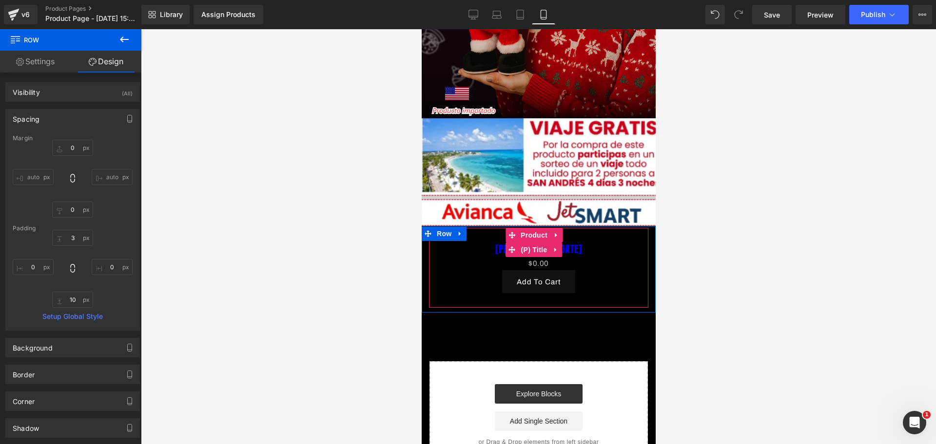
click at [569, 243] on h3 "[PERSON_NAME][DATE]" at bounding box center [538, 250] width 210 height 15
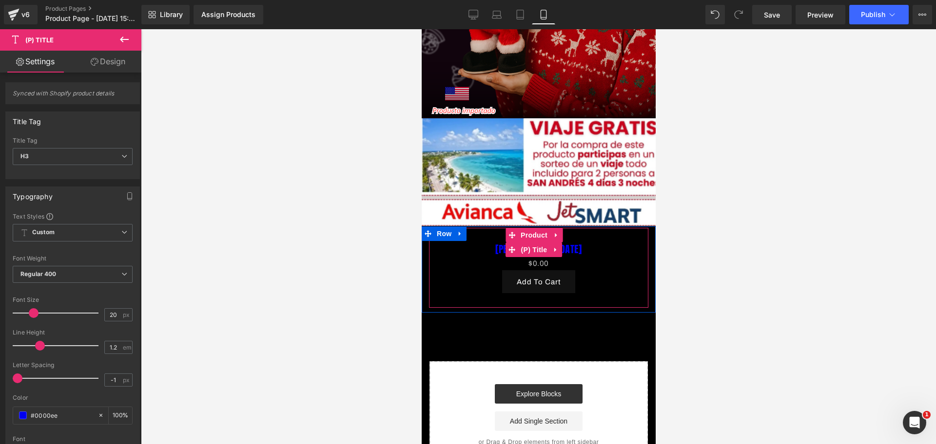
scroll to position [0, 336]
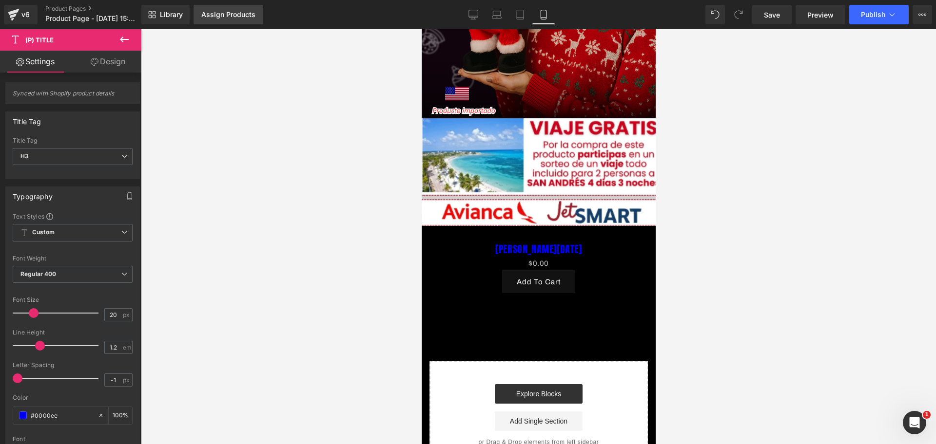
click at [223, 11] on div "Assign Products" at bounding box center [228, 15] width 54 height 8
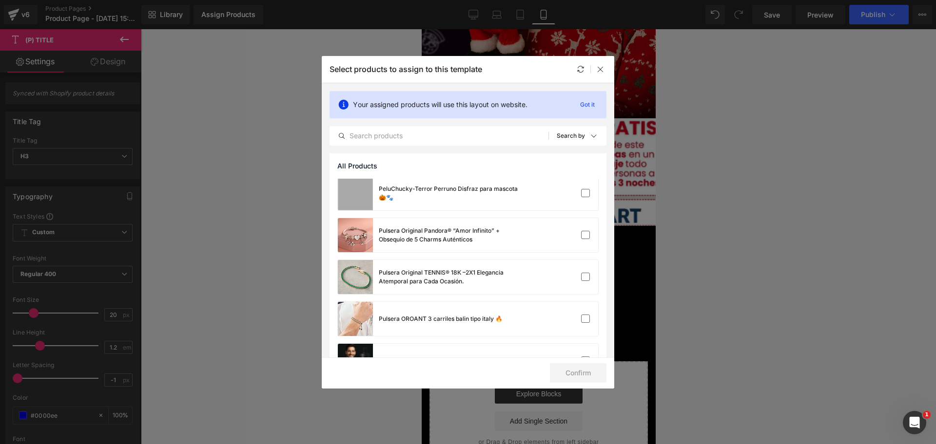
scroll to position [1157, 0]
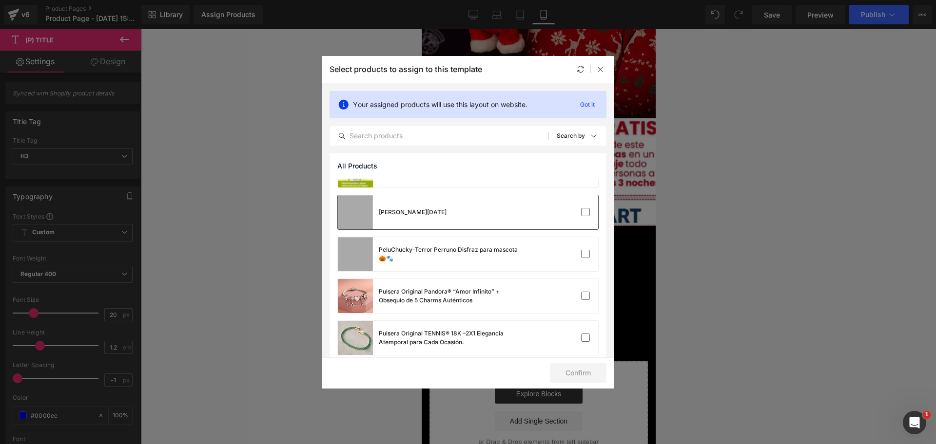
click at [435, 221] on div "[PERSON_NAME][DATE]" at bounding box center [468, 212] width 260 height 34
click at [589, 365] on button "Confirm" at bounding box center [578, 373] width 57 height 19
click at [581, 368] on button "Success" at bounding box center [571, 373] width 69 height 19
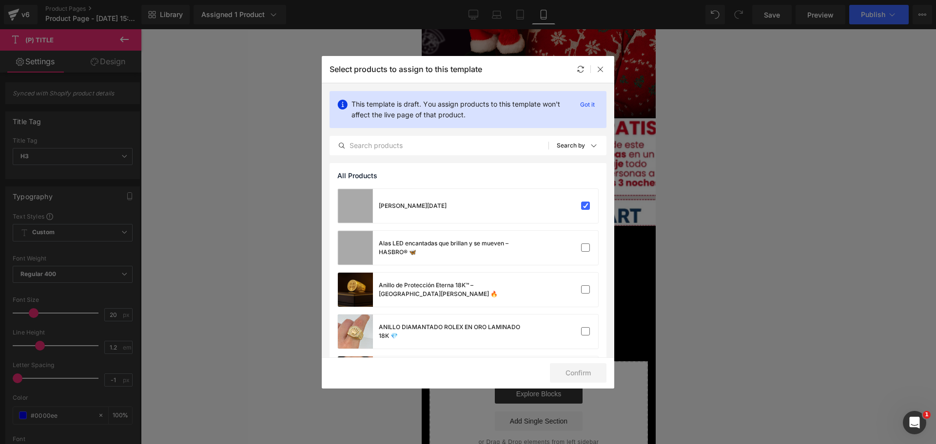
scroll to position [0, 504]
click at [601, 60] on div "Select products to assign to this template" at bounding box center [468, 69] width 292 height 27
click at [601, 67] on icon at bounding box center [600, 69] width 8 height 8
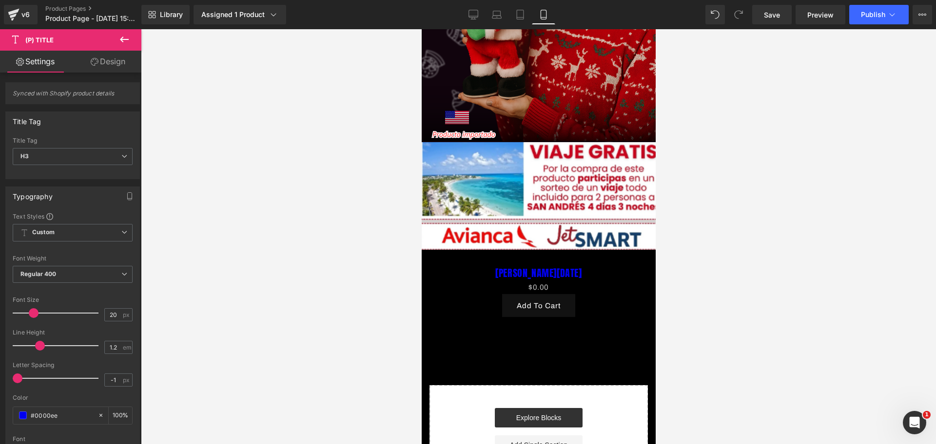
scroll to position [230, 0]
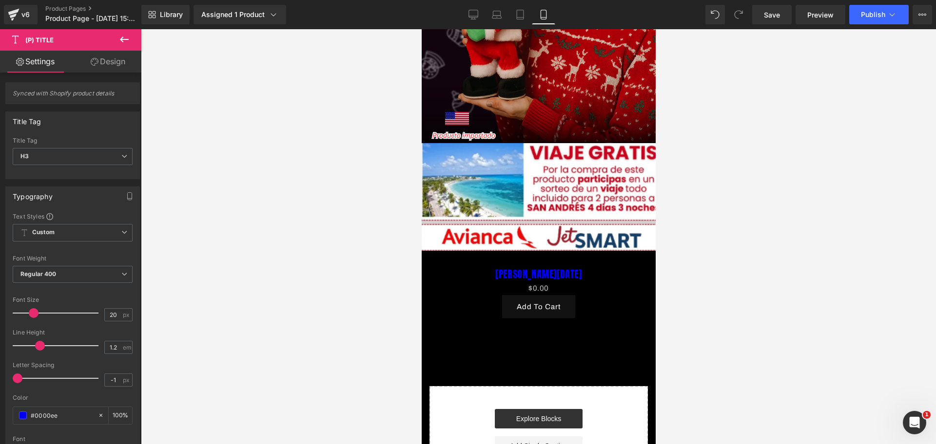
click at [580, 268] on h3 "[PERSON_NAME][DATE]" at bounding box center [538, 275] width 210 height 15
click at [464, 251] on link at bounding box center [459, 258] width 13 height 15
click at [473, 251] on link at bounding box center [472, 258] width 13 height 15
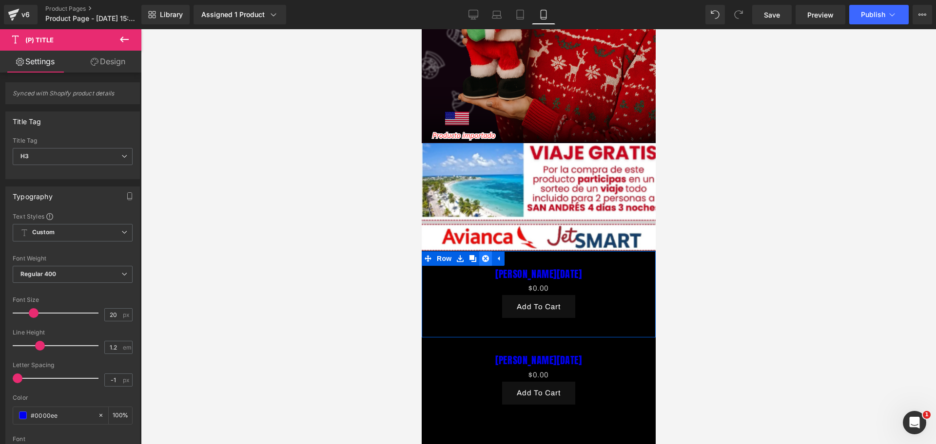
click at [484, 255] on icon at bounding box center [484, 258] width 7 height 7
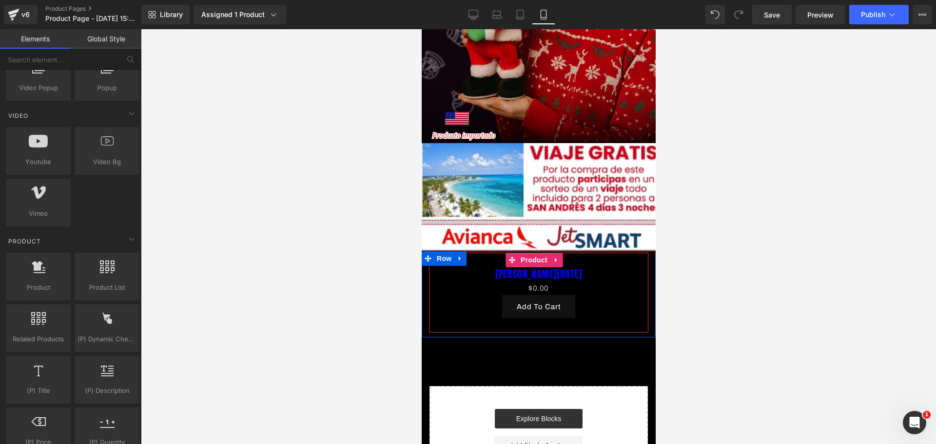
scroll to position [0, 336]
click at [460, 256] on icon at bounding box center [459, 258] width 2 height 4
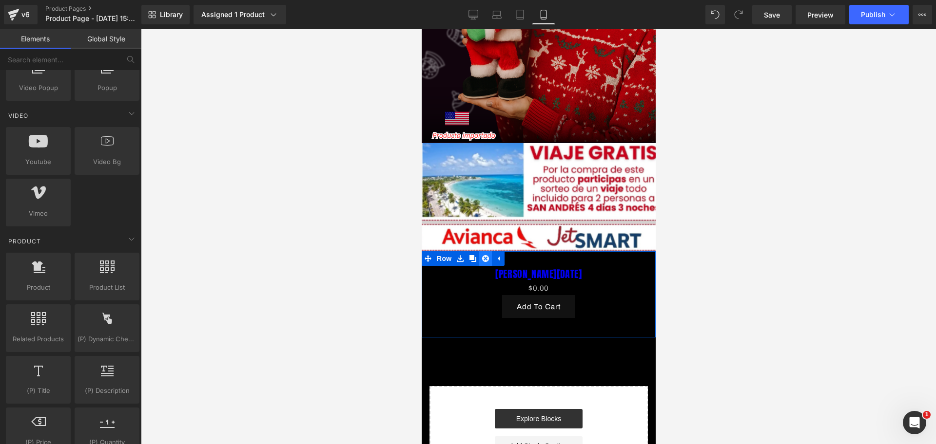
click at [484, 255] on icon at bounding box center [484, 258] width 7 height 7
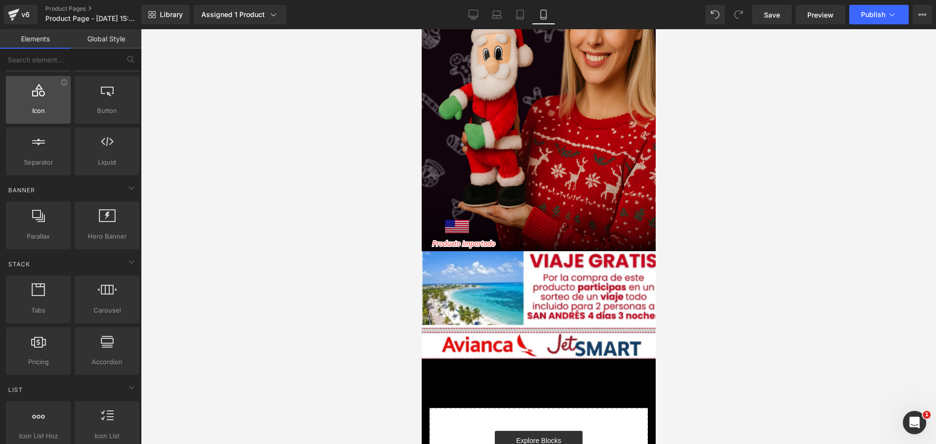
scroll to position [0, 0]
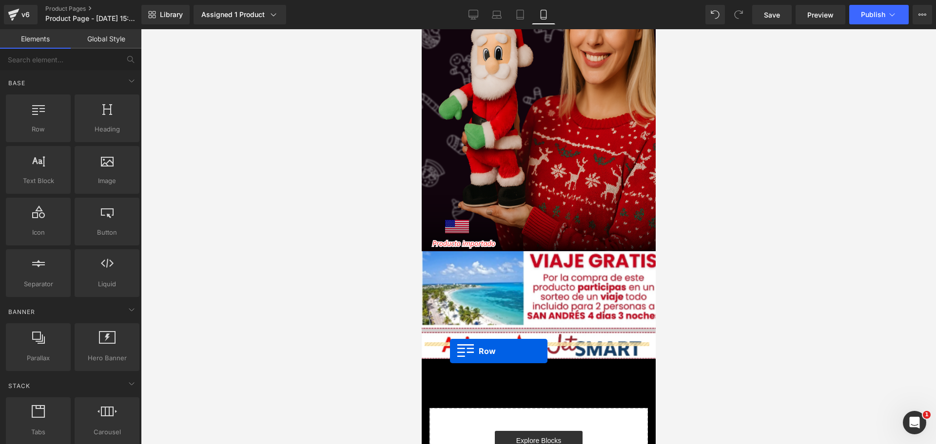
drag, startPoint x: 465, startPoint y: 155, endPoint x: 449, endPoint y: 351, distance: 196.6
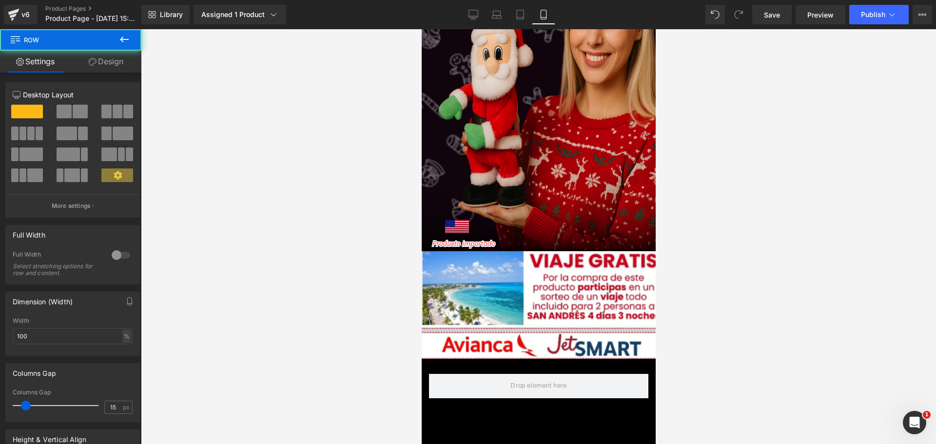
scroll to position [0, 504]
click at [421, 29] on div at bounding box center [421, 29] width 0 height 0
click at [129, 39] on icon at bounding box center [124, 40] width 9 height 6
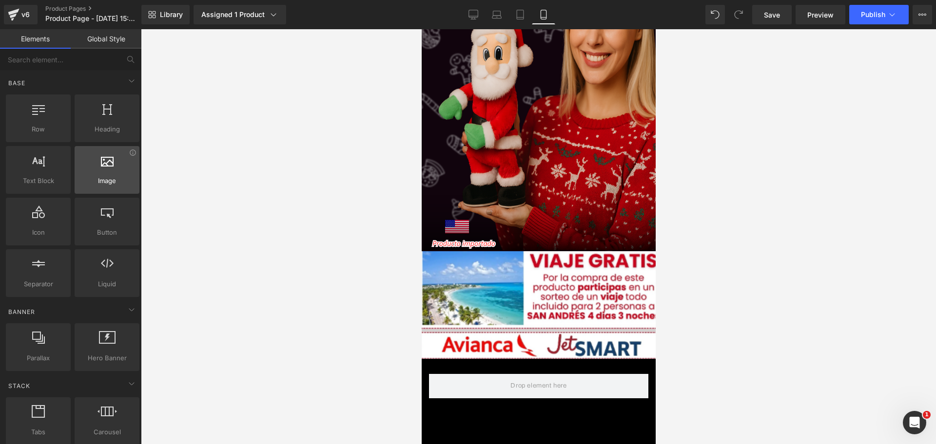
scroll to position [0, 0]
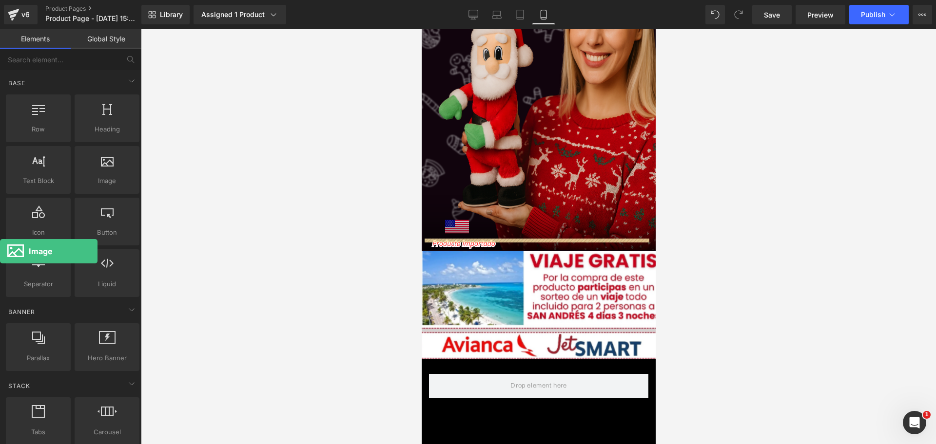
drag, startPoint x: 171, startPoint y: 293, endPoint x: 0, endPoint y: 242, distance: 177.9
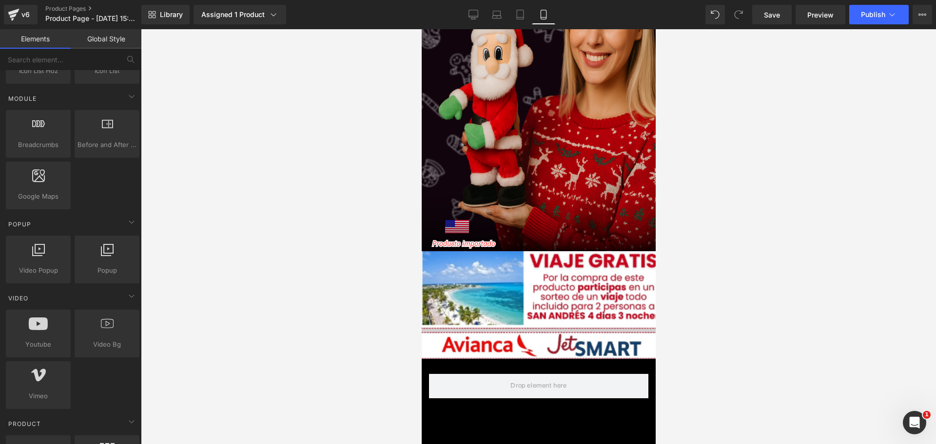
scroll to position [731, 0]
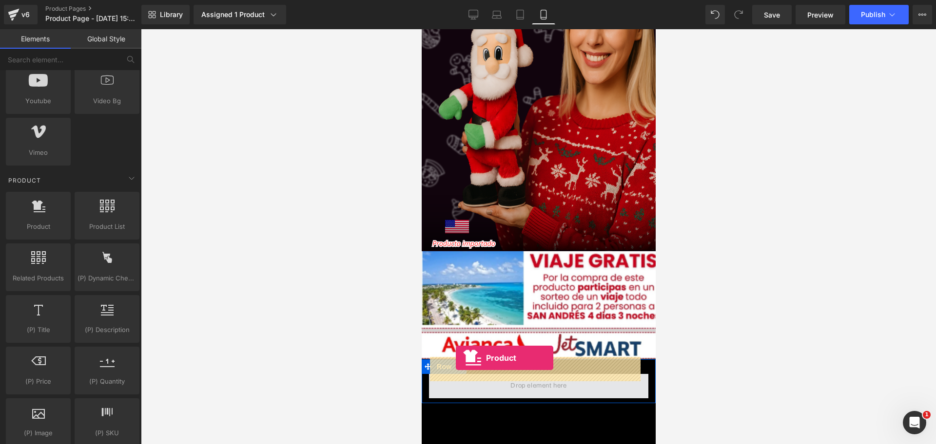
drag, startPoint x: 457, startPoint y: 257, endPoint x: 455, endPoint y: 358, distance: 101.4
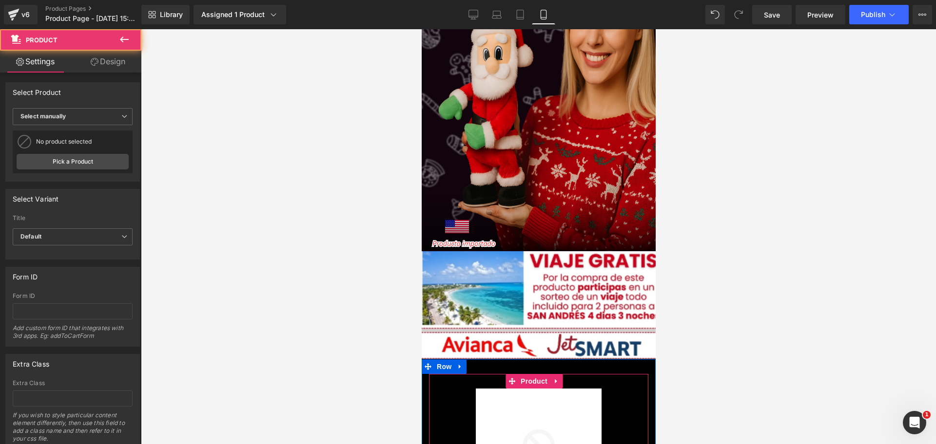
scroll to position [0, 336]
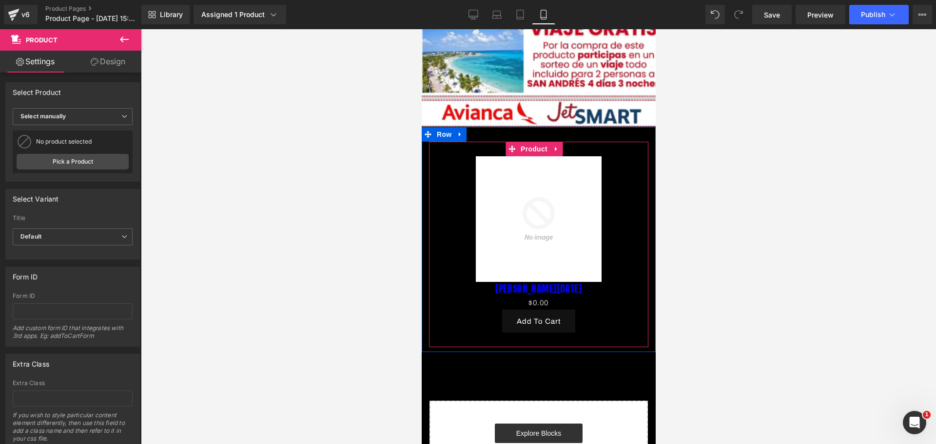
scroll to position [365, 0]
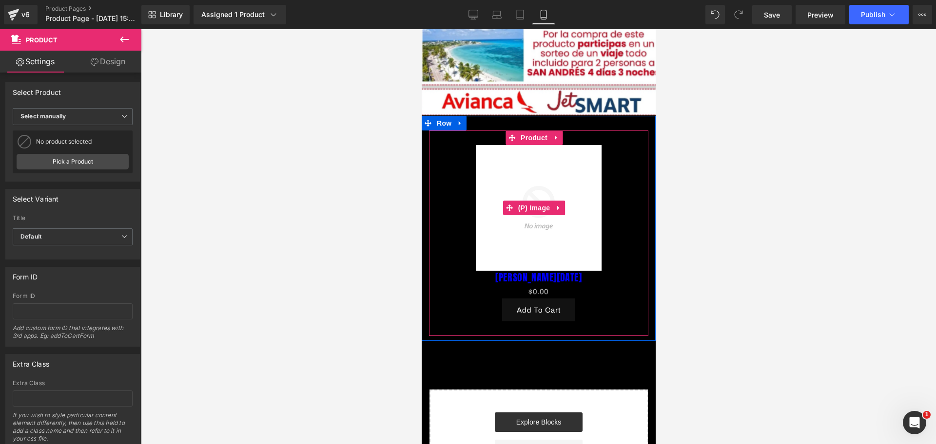
click at [586, 224] on img at bounding box center [538, 208] width 126 height 126
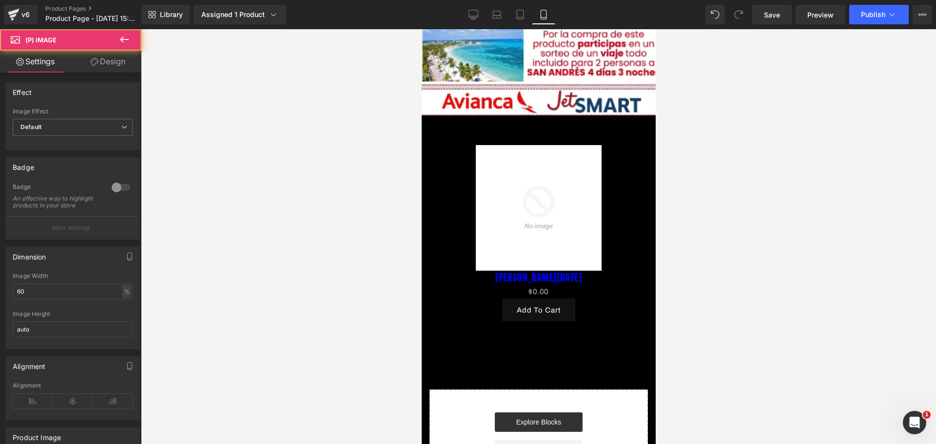
scroll to position [0, 504]
click at [523, 212] on img at bounding box center [538, 208] width 126 height 126
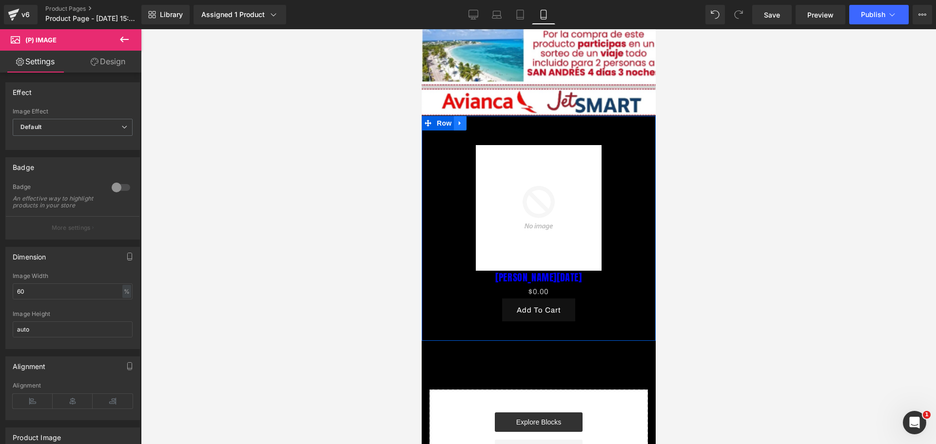
click at [455, 116] on link at bounding box center [459, 123] width 13 height 15
click at [481, 147] on img at bounding box center [538, 208] width 126 height 126
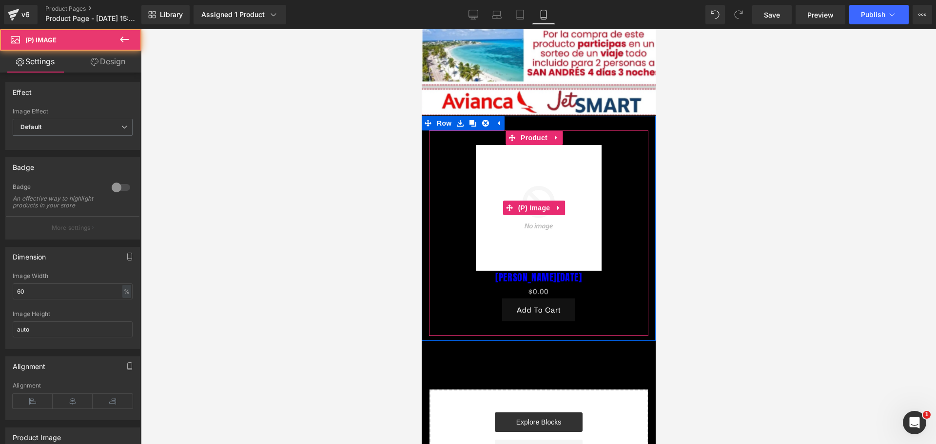
click at [529, 145] on img at bounding box center [538, 208] width 126 height 126
click at [527, 131] on span "Product" at bounding box center [534, 138] width 32 height 15
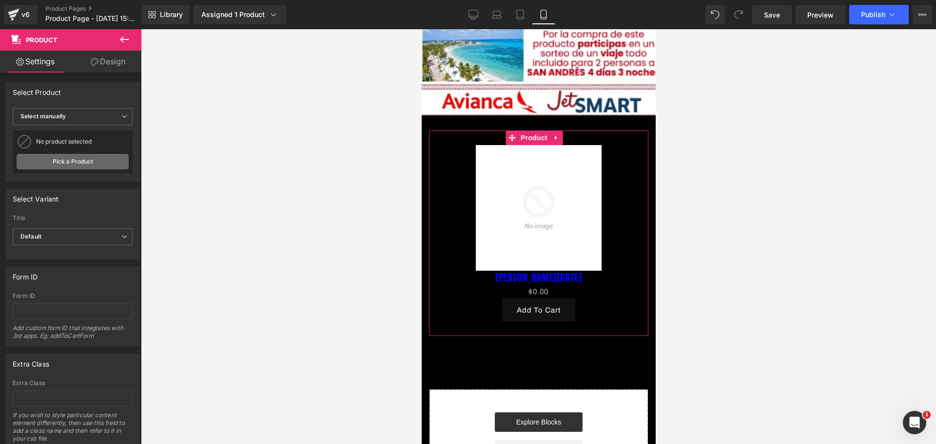
click at [34, 169] on link "Pick a Product" at bounding box center [73, 162] width 112 height 16
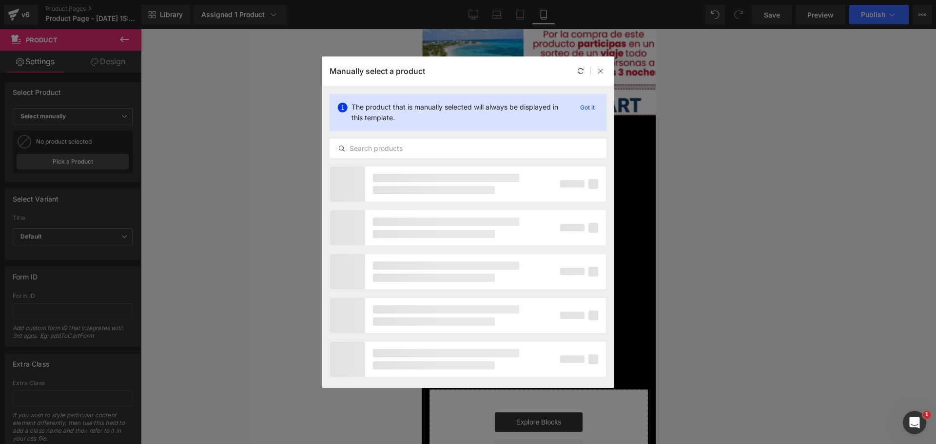
scroll to position [0, 168]
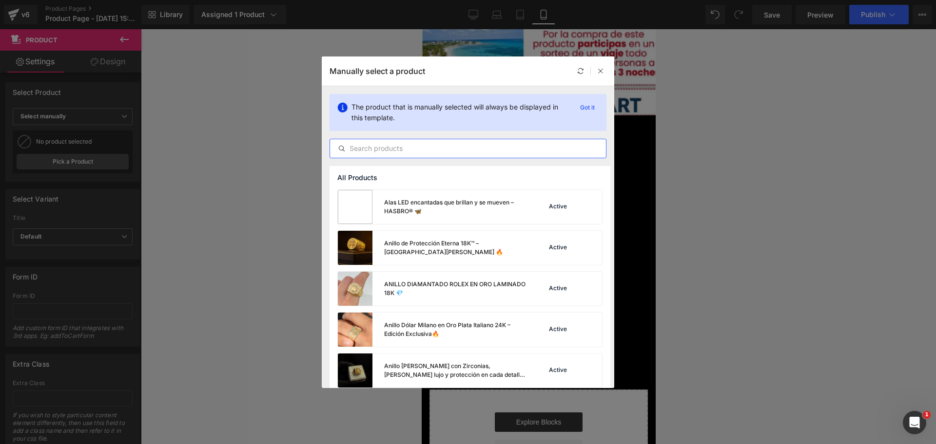
click at [496, 152] on input "text" at bounding box center [468, 149] width 276 height 12
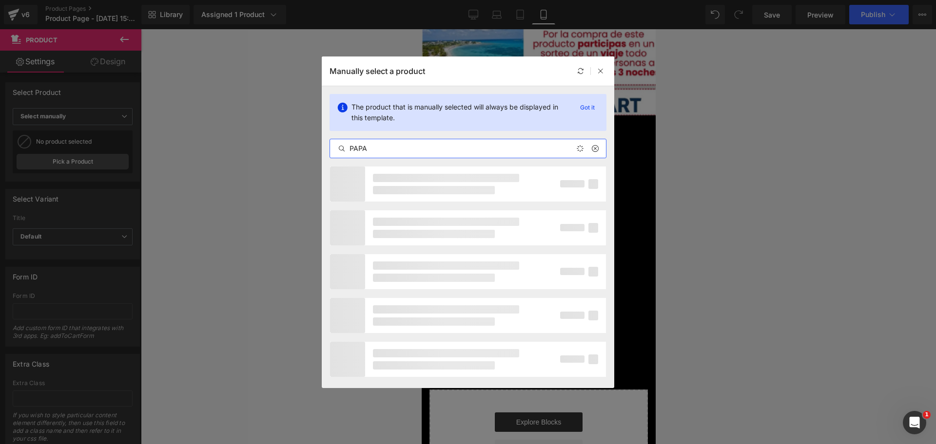
scroll to position [0, 336]
type input "[PERSON_NAME][DATE]"
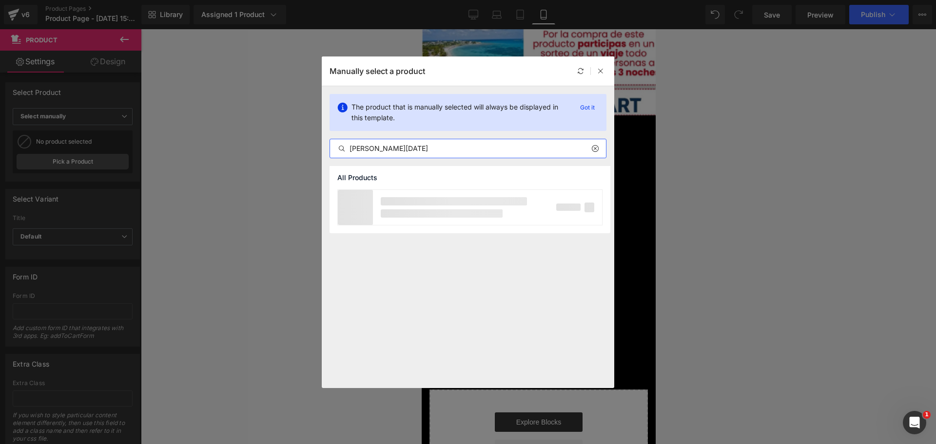
scroll to position [0, 504]
click at [493, 211] on div "[PERSON_NAME][DATE] Active" at bounding box center [470, 207] width 264 height 34
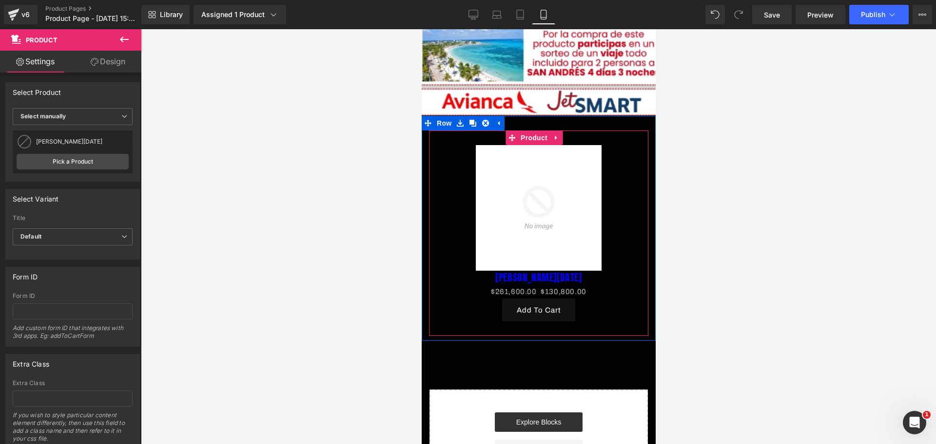
scroll to position [0, 168]
click at [561, 204] on icon at bounding box center [558, 207] width 7 height 7
click at [562, 205] on icon at bounding box center [564, 208] width 7 height 7
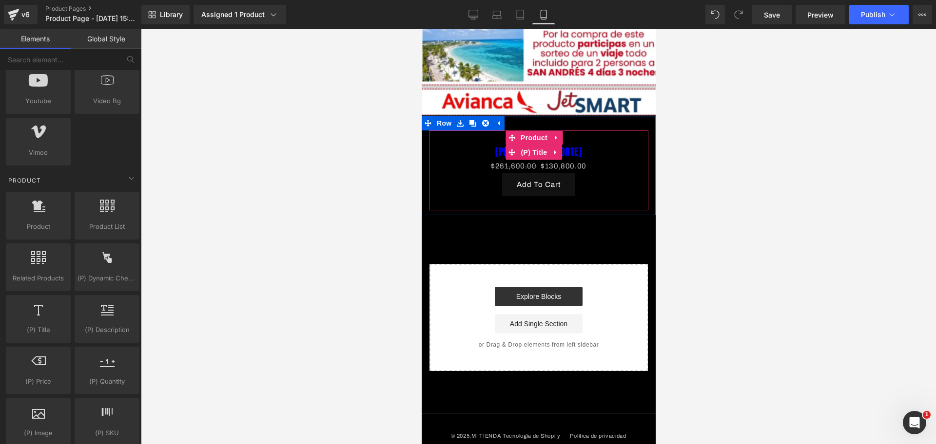
scroll to position [0, 336]
click at [557, 149] on icon at bounding box center [555, 152] width 7 height 7
click at [561, 149] on icon at bounding box center [561, 152] width 7 height 7
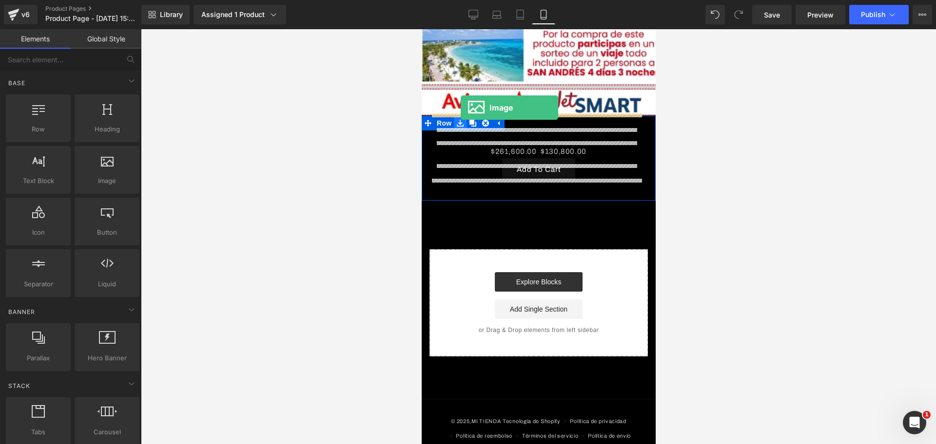
scroll to position [0, 168]
drag, startPoint x: 508, startPoint y: 191, endPoint x: 462, endPoint y: 112, distance: 91.0
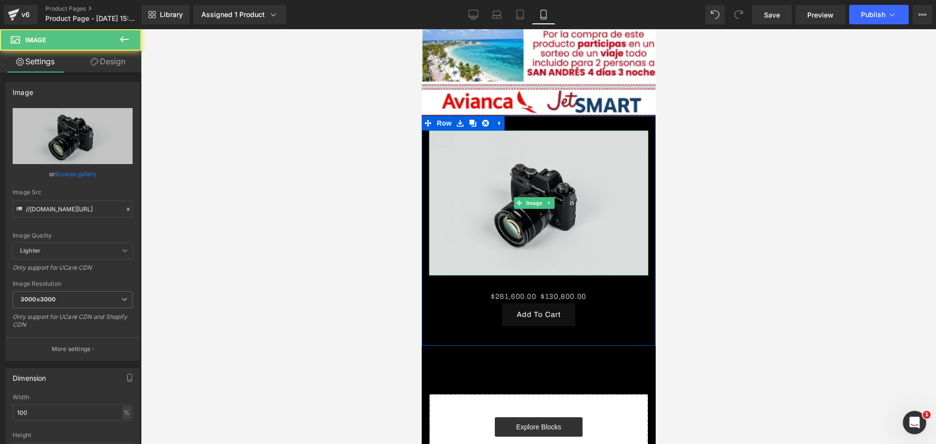
click at [525, 196] on img at bounding box center [537, 203] width 219 height 145
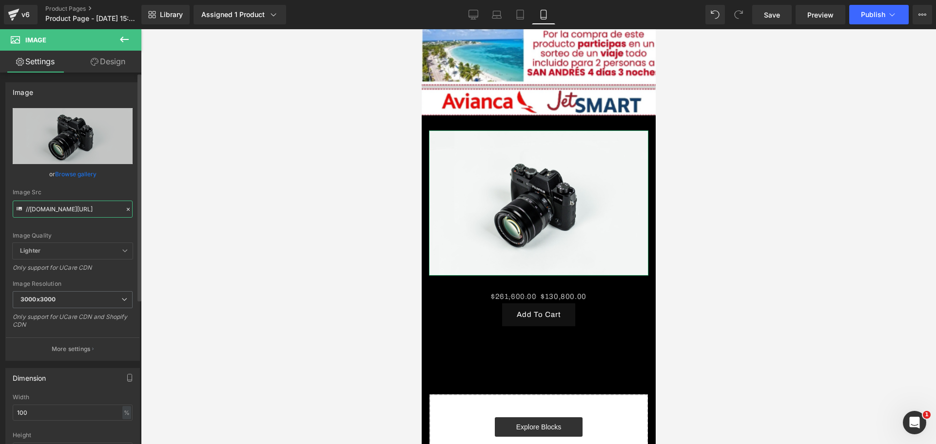
click at [78, 209] on input "//[DOMAIN_NAME][URL]" at bounding box center [73, 209] width 120 height 17
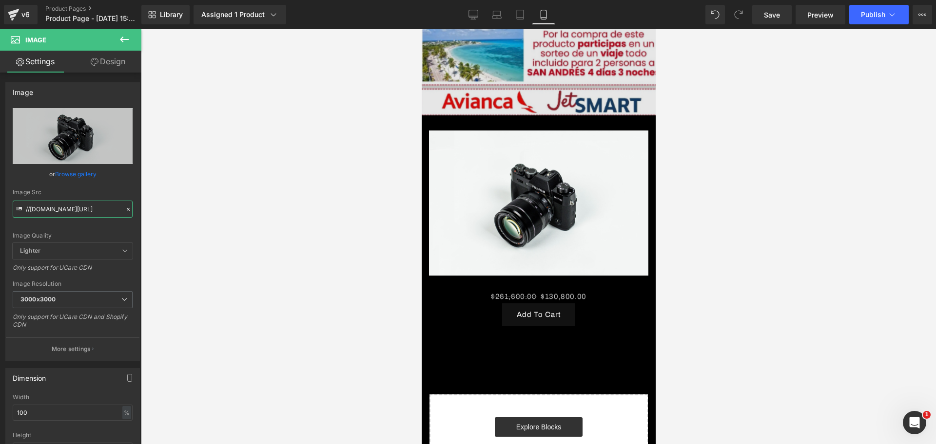
scroll to position [0, 0]
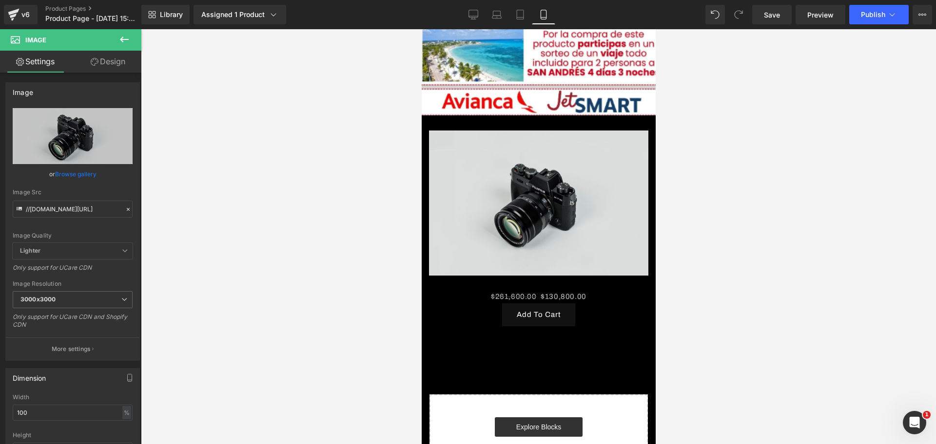
click at [472, 166] on img at bounding box center [537, 203] width 219 height 145
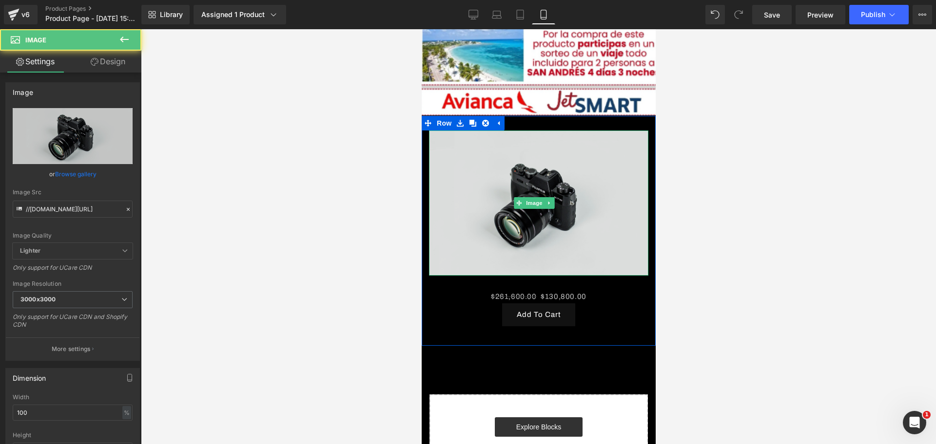
scroll to position [0, 168]
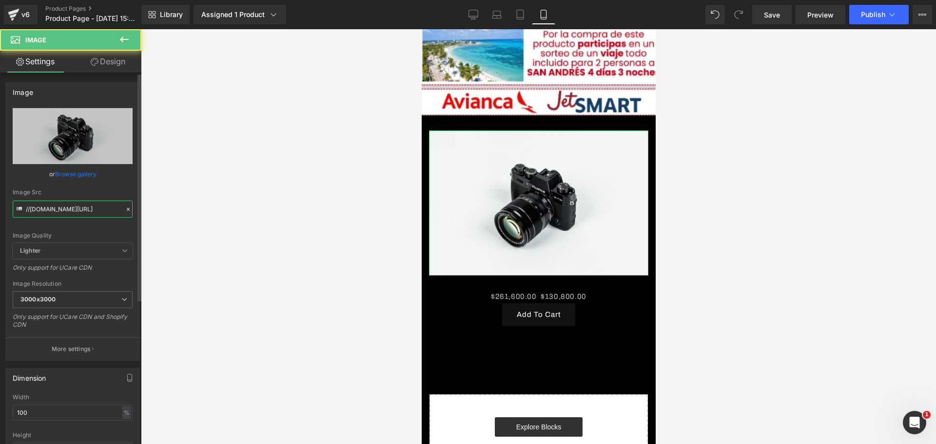
click at [51, 212] on input "//[DOMAIN_NAME][URL]" at bounding box center [73, 209] width 120 height 17
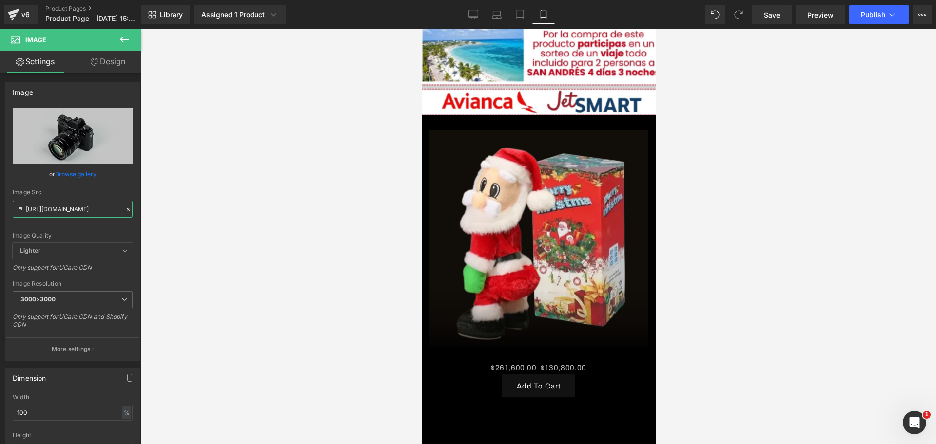
scroll to position [0, 336]
type input "[URL][DOMAIN_NAME]"
click at [729, 182] on div at bounding box center [538, 236] width 795 height 415
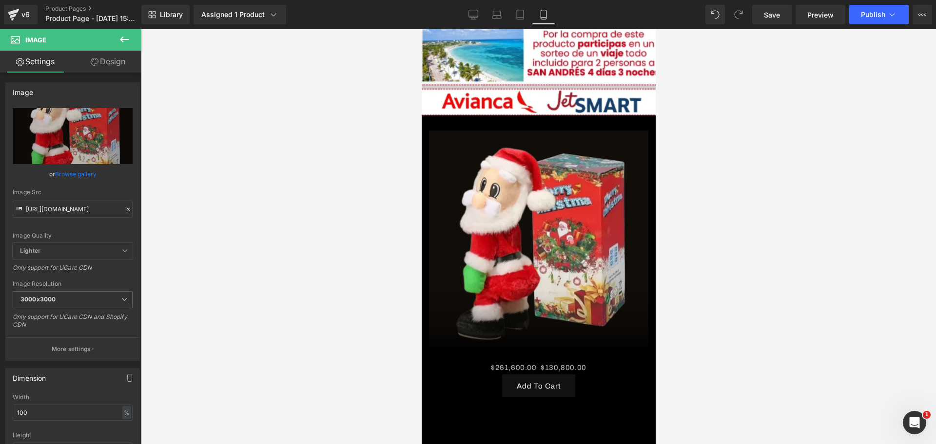
scroll to position [0, 504]
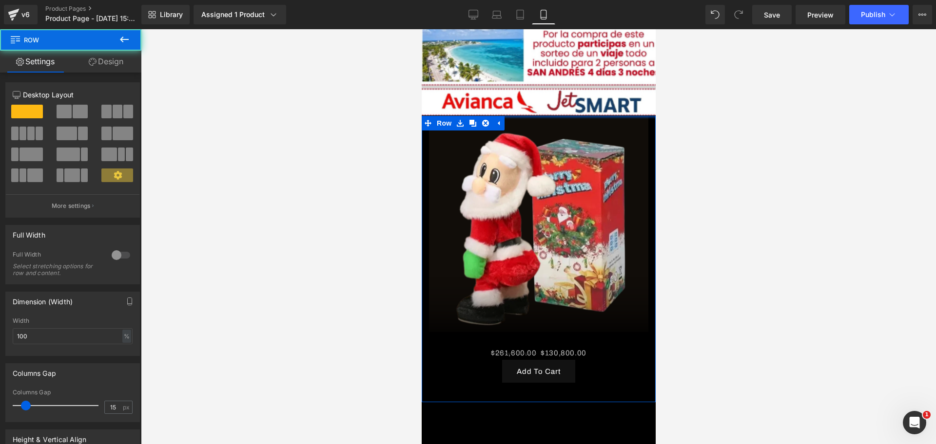
drag, startPoint x: 578, startPoint y: 109, endPoint x: 649, endPoint y: 132, distance: 74.7
click at [569, 84] on div "Image Row Image Row Image $261,600.00 $130,800.00 (P) Price Add To Cart (P) Car…" at bounding box center [538, 128] width 234 height 860
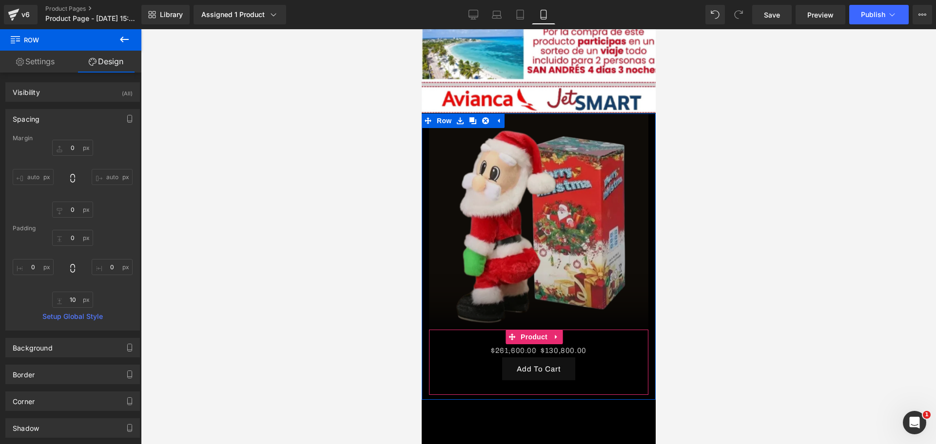
scroll to position [0, 168]
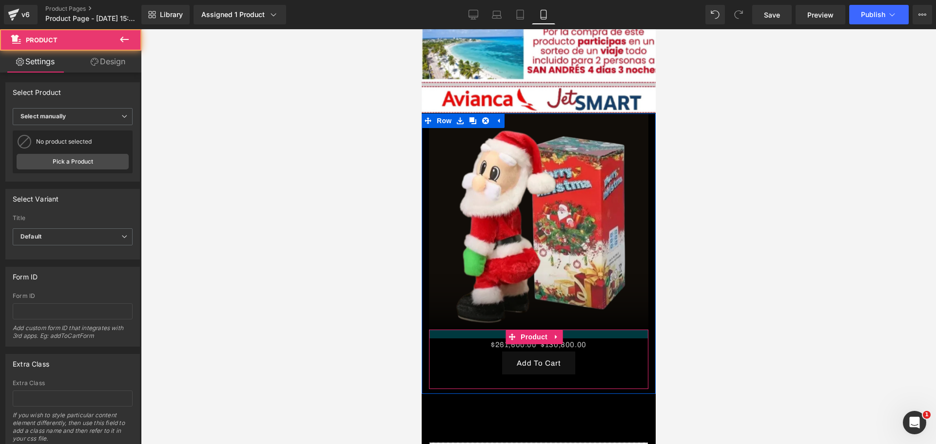
drag, startPoint x: 575, startPoint y: 313, endPoint x: 573, endPoint y: 307, distance: 6.3
click at [573, 330] on div at bounding box center [537, 334] width 219 height 9
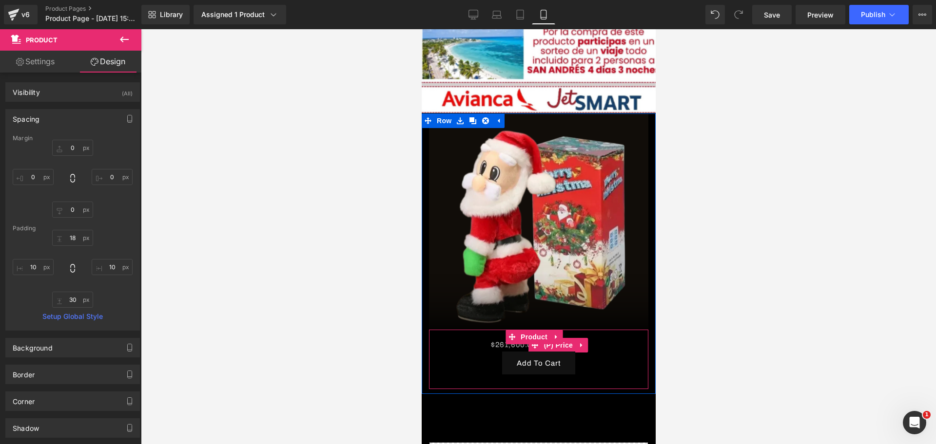
scroll to position [0, 336]
click at [563, 338] on span "(P) Price" at bounding box center [558, 345] width 34 height 15
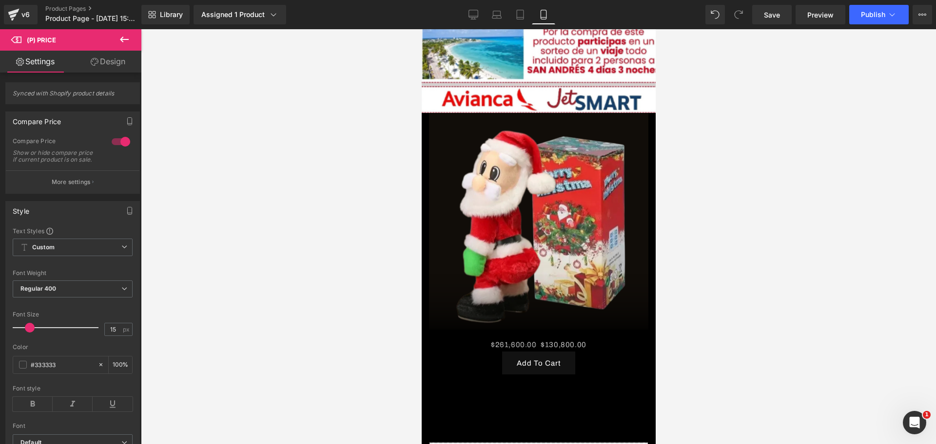
scroll to position [0, 504]
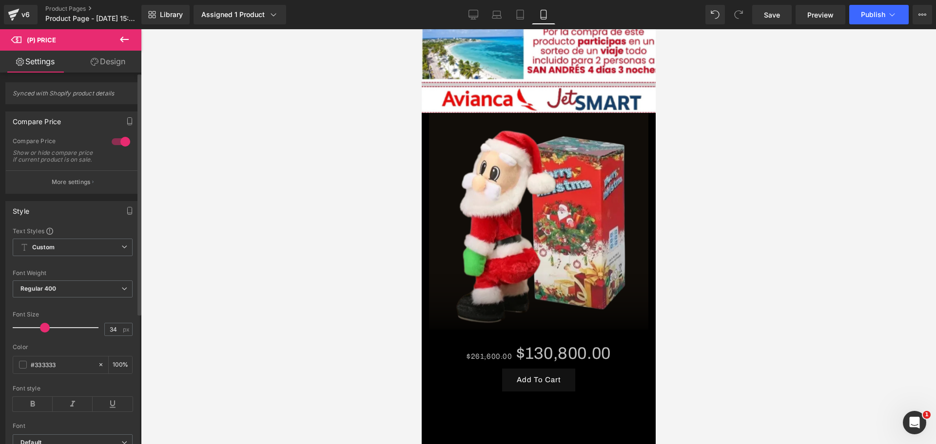
type input "31"
drag, startPoint x: 30, startPoint y: 332, endPoint x: 43, endPoint y: 332, distance: 12.7
click at [43, 332] on span at bounding box center [43, 328] width 10 height 10
click at [25, 369] on span at bounding box center [23, 365] width 8 height 8
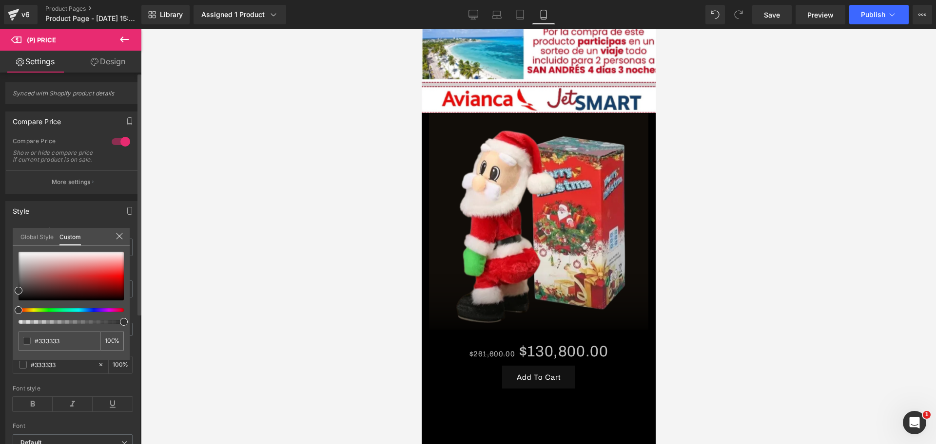
scroll to position [0, 168]
type input "#4c4c4c"
type input "#b2b2b2"
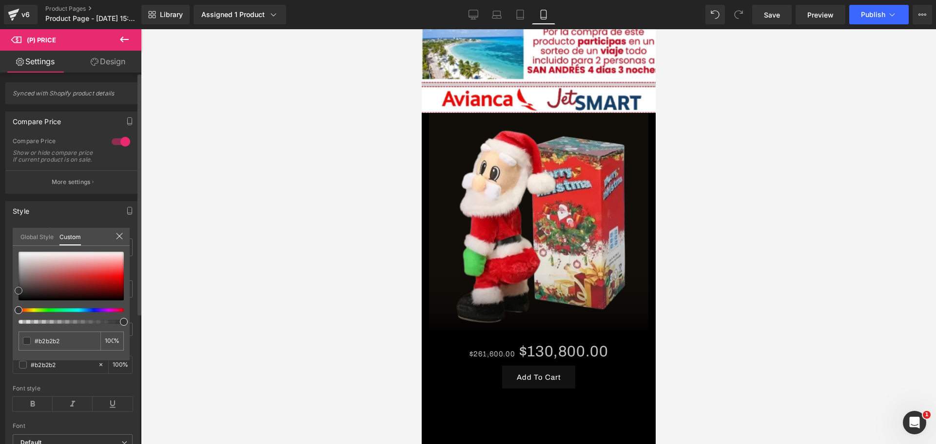
type input "#bcbcbc"
type input "#d3d3d3"
type input "#ededed"
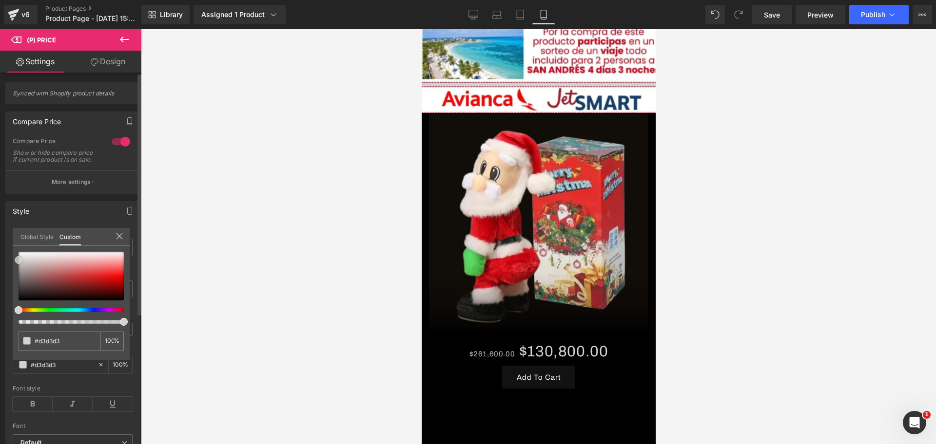
type input "#ededed"
type input "#f4f4f4"
type input "#f9f9f9"
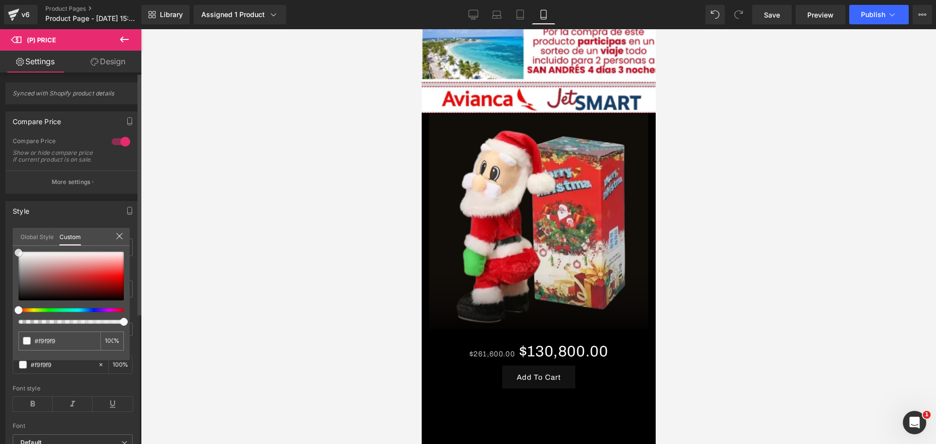
drag, startPoint x: 19, startPoint y: 293, endPoint x: 19, endPoint y: 255, distance: 38.5
click at [19, 255] on span at bounding box center [19, 253] width 8 height 8
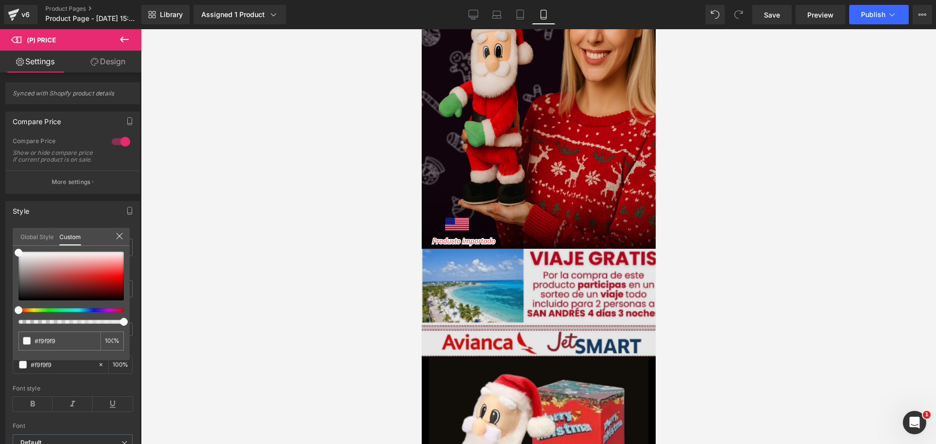
click at [595, 267] on body "​ MI TIENDA Ir directamente al contenido [PERSON_NAME] LA [PERSON_NAME] 💎 50% D…" at bounding box center [538, 414] width 234 height 1018
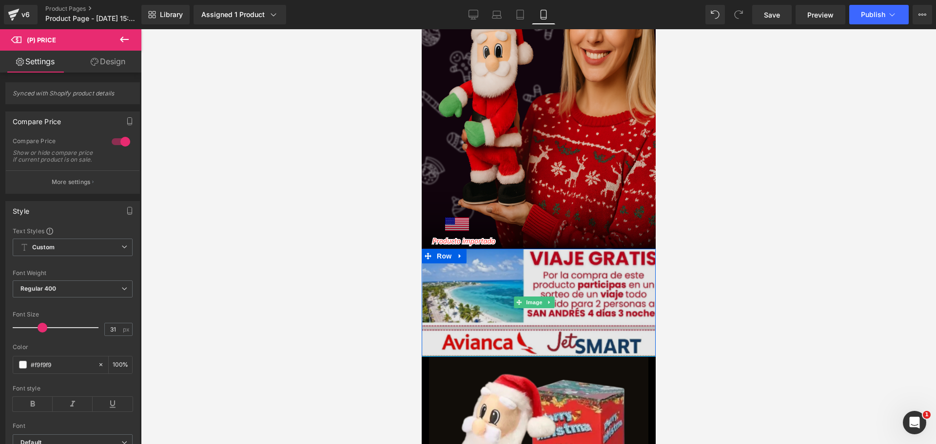
scroll to position [0, 336]
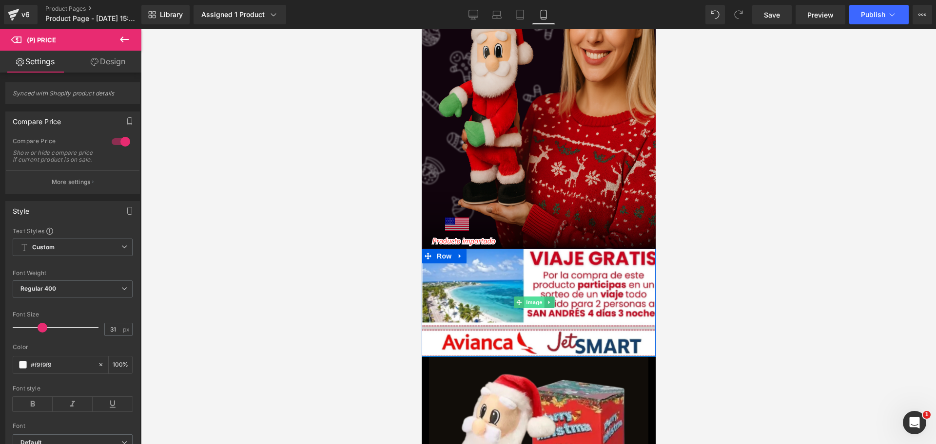
click at [539, 297] on span "Image" at bounding box center [533, 303] width 20 height 12
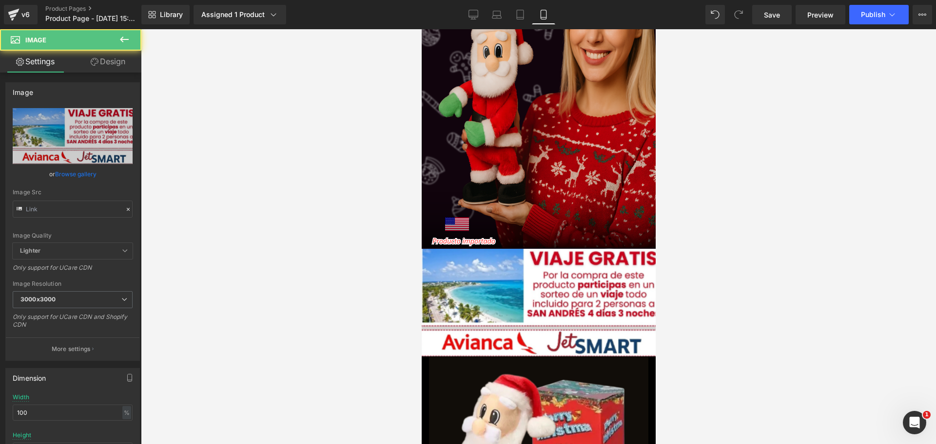
type input "[URL][DOMAIN_NAME]"
click at [102, 65] on link "Design" at bounding box center [108, 62] width 71 height 22
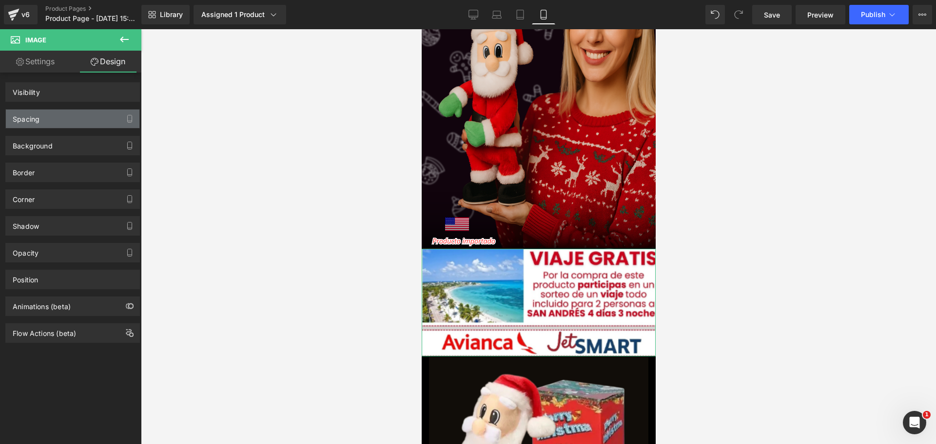
click at [83, 121] on div "Spacing" at bounding box center [73, 119] width 134 height 19
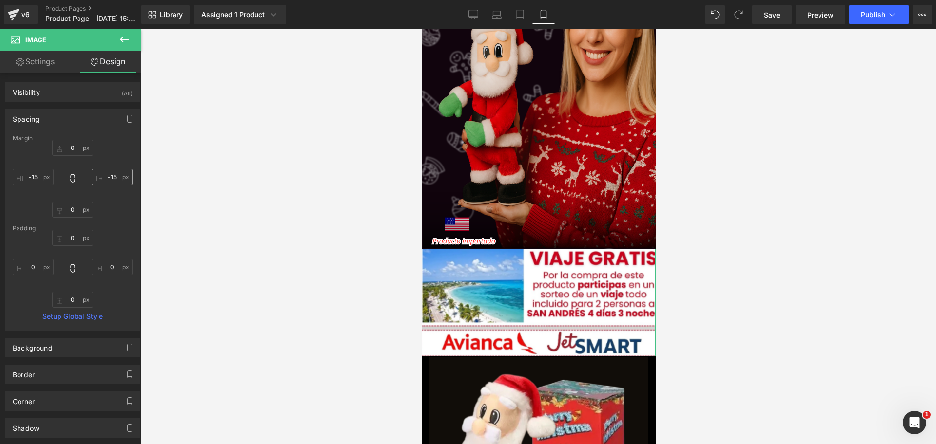
scroll to position [0, 504]
click at [112, 175] on input "-15" at bounding box center [112, 177] width 41 height 16
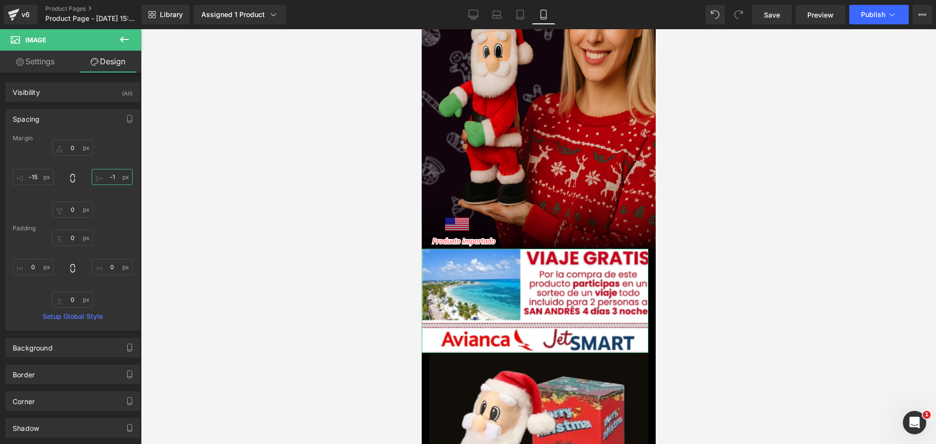
type input "-14"
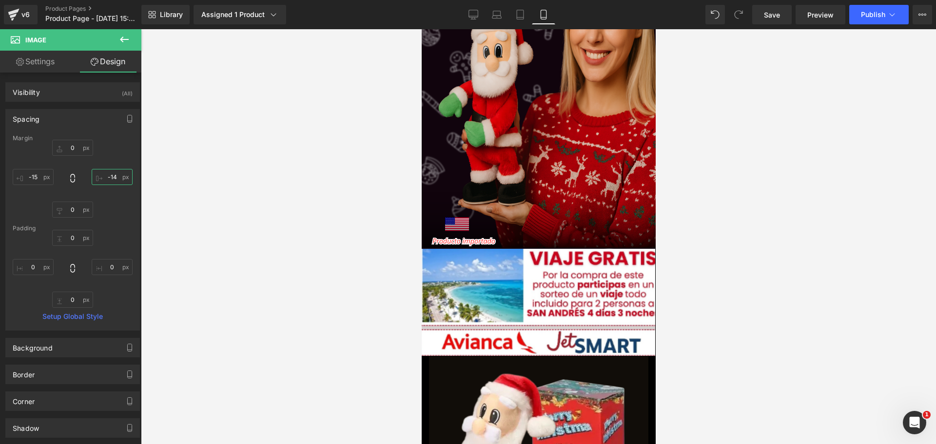
scroll to position [0, 168]
click at [767, 259] on div at bounding box center [538, 236] width 795 height 415
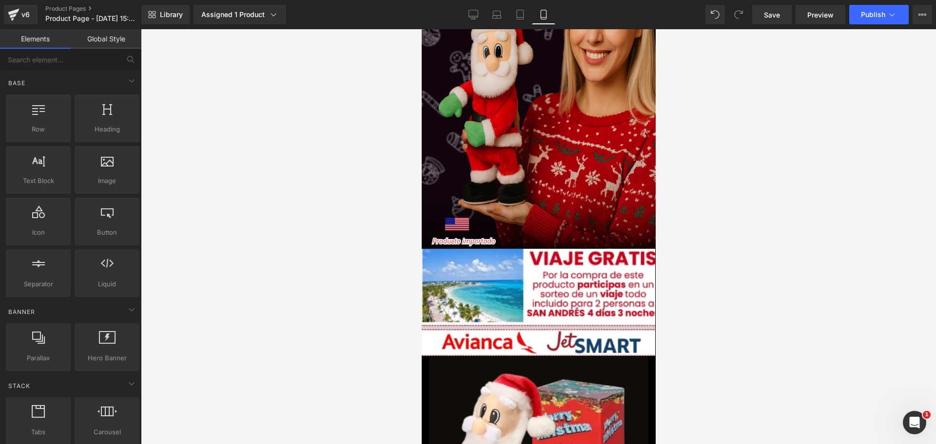
click at [731, 277] on div at bounding box center [538, 236] width 795 height 415
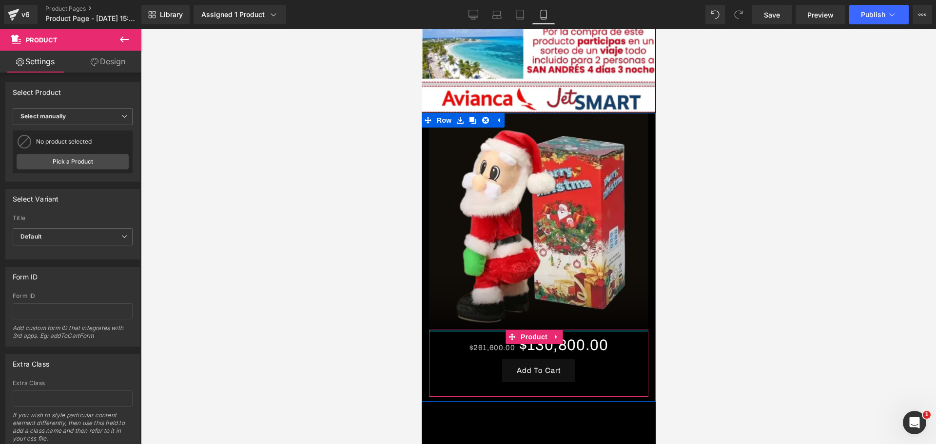
drag, startPoint x: 489, startPoint y: 311, endPoint x: 487, endPoint y: 305, distance: 6.6
click at [487, 330] on div at bounding box center [537, 331] width 219 height 2
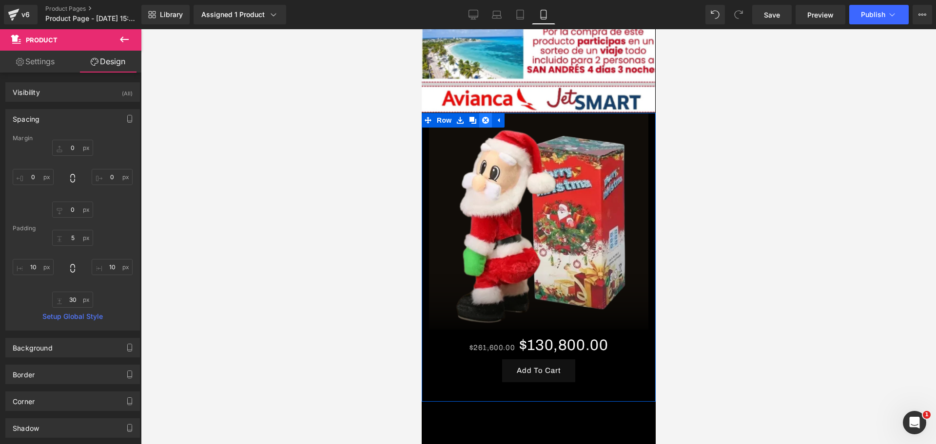
click at [490, 113] on link at bounding box center [485, 120] width 13 height 15
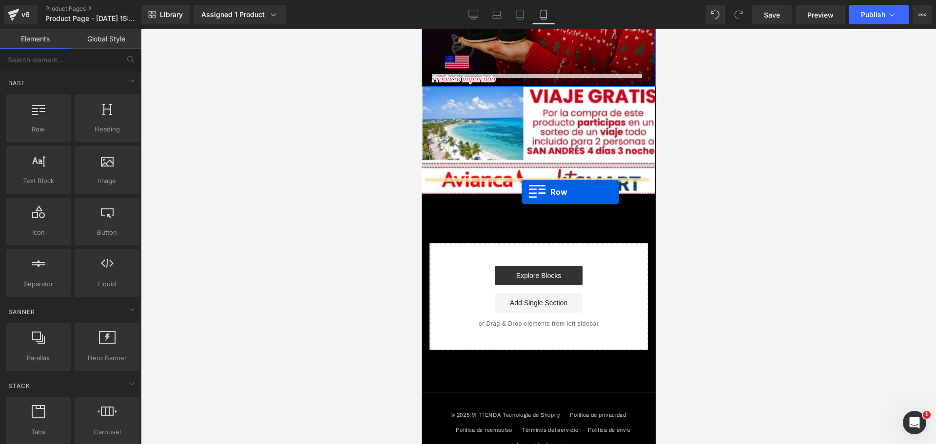
scroll to position [0, 504]
drag, startPoint x: 457, startPoint y: 157, endPoint x: 521, endPoint y: 192, distance: 73.3
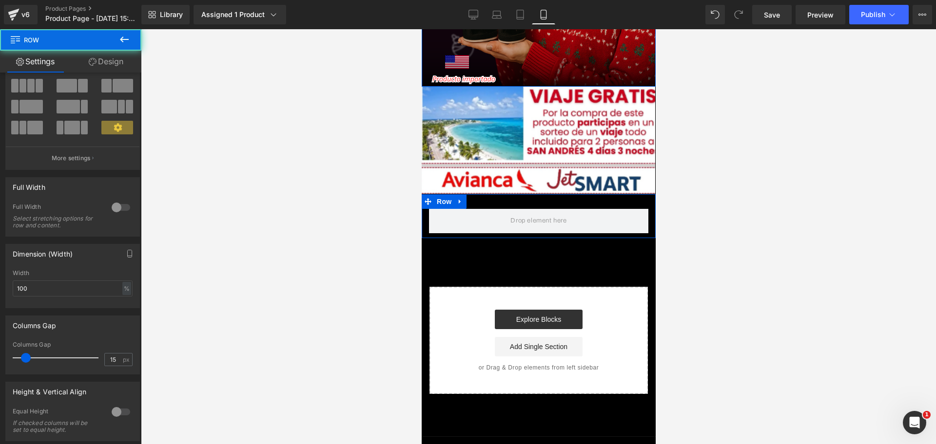
scroll to position [177, 0]
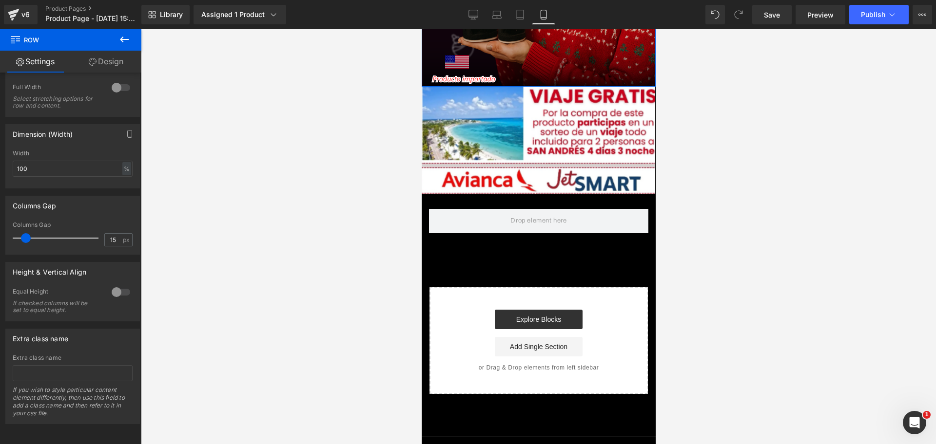
click at [118, 36] on icon at bounding box center [124, 40] width 12 height 12
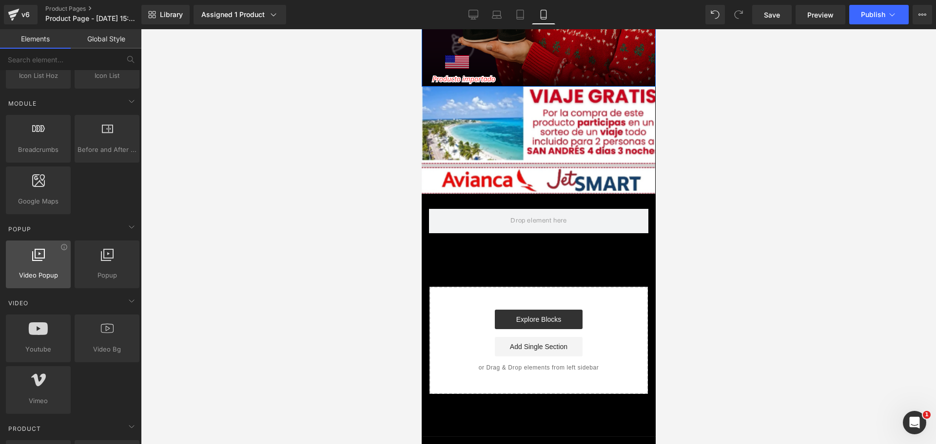
scroll to position [548, 0]
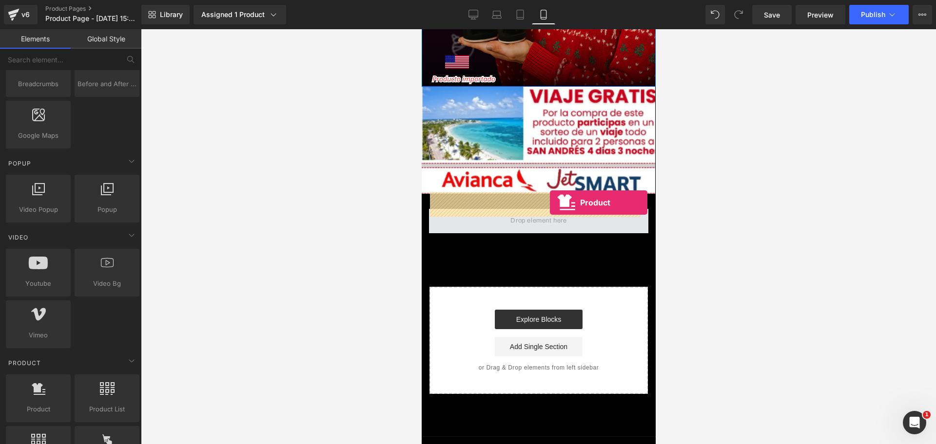
drag, startPoint x: 643, startPoint y: 368, endPoint x: 549, endPoint y: 203, distance: 190.5
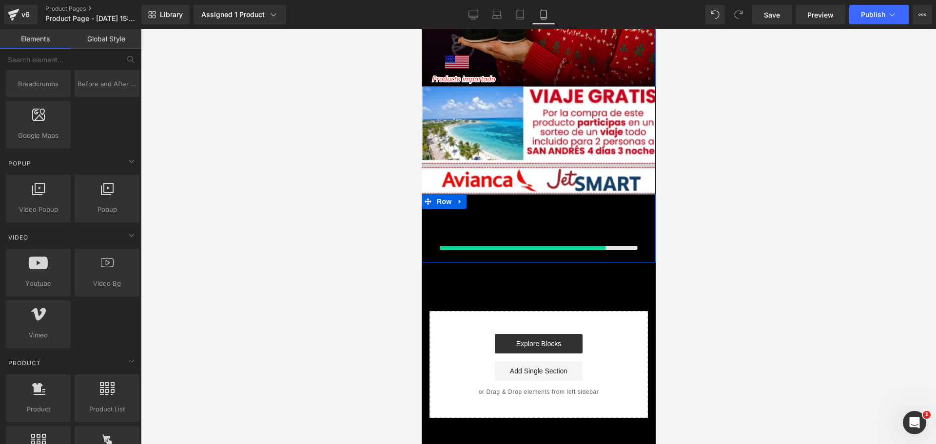
scroll to position [0, 168]
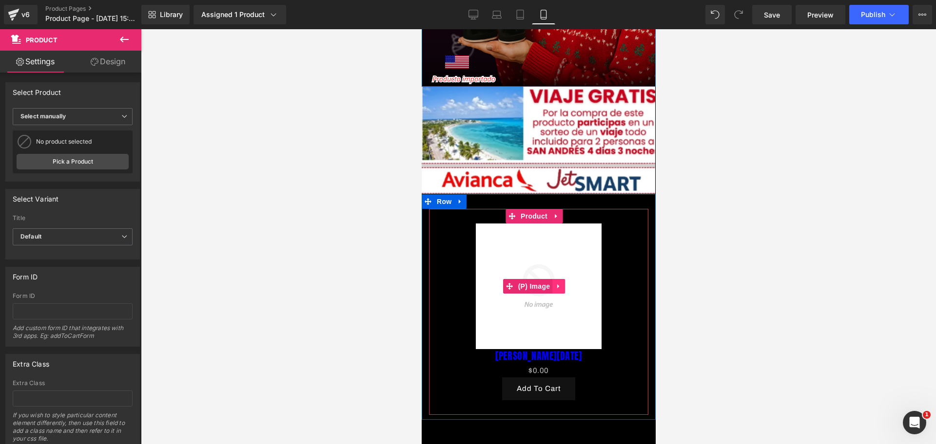
click at [553, 279] on link at bounding box center [558, 286] width 13 height 15
click at [559, 279] on link at bounding box center [564, 286] width 13 height 15
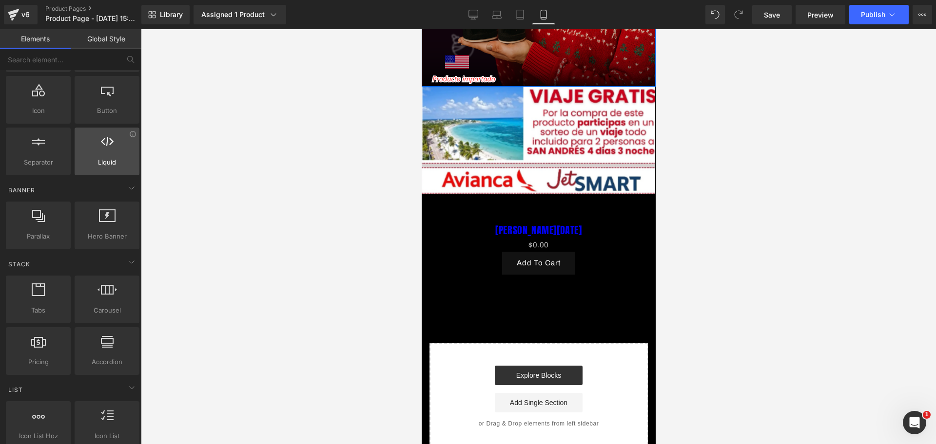
scroll to position [0, 0]
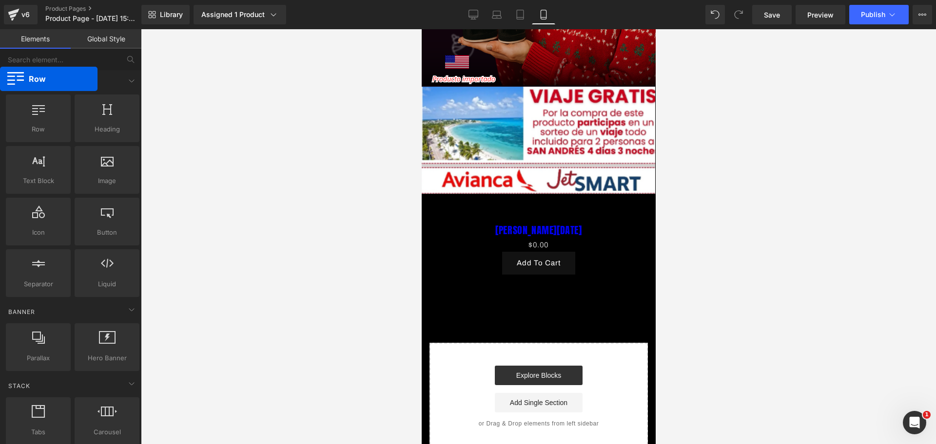
drag, startPoint x: 57, startPoint y: 123, endPoint x: 0, endPoint y: 79, distance: 71.8
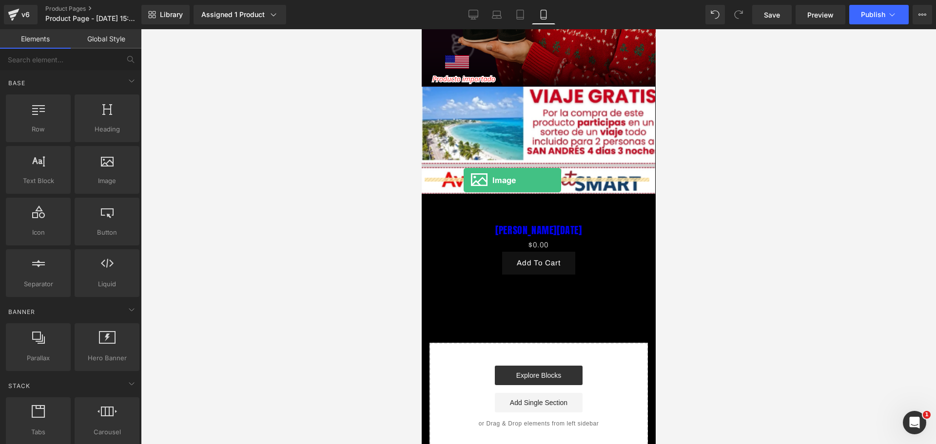
drag, startPoint x: 509, startPoint y: 206, endPoint x: 463, endPoint y: 180, distance: 53.0
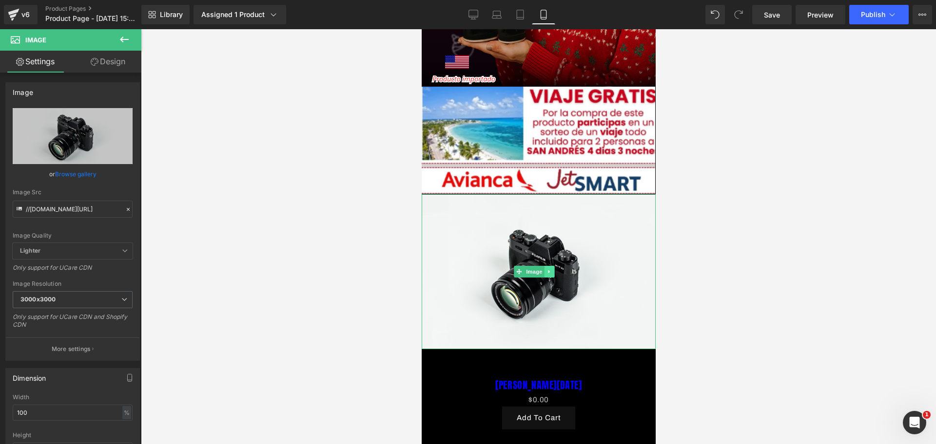
click at [553, 266] on link at bounding box center [548, 272] width 10 height 12
click at [552, 269] on icon at bounding box center [553, 271] width 5 height 5
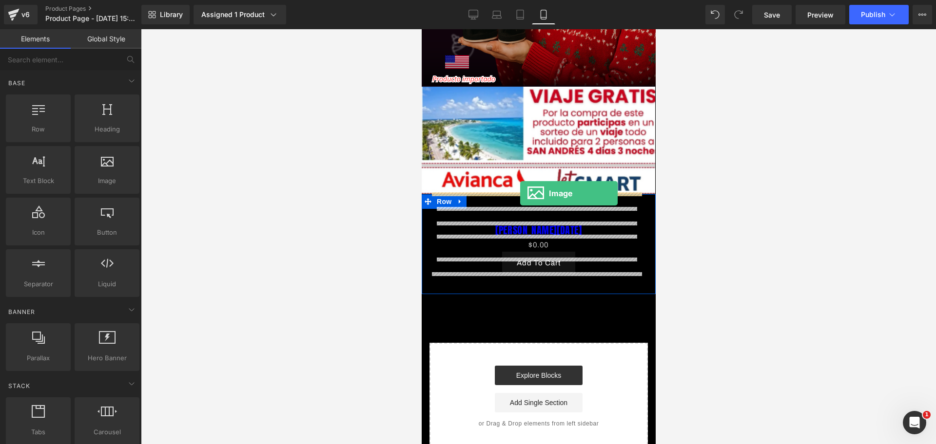
drag, startPoint x: 513, startPoint y: 208, endPoint x: 519, endPoint y: 193, distance: 15.9
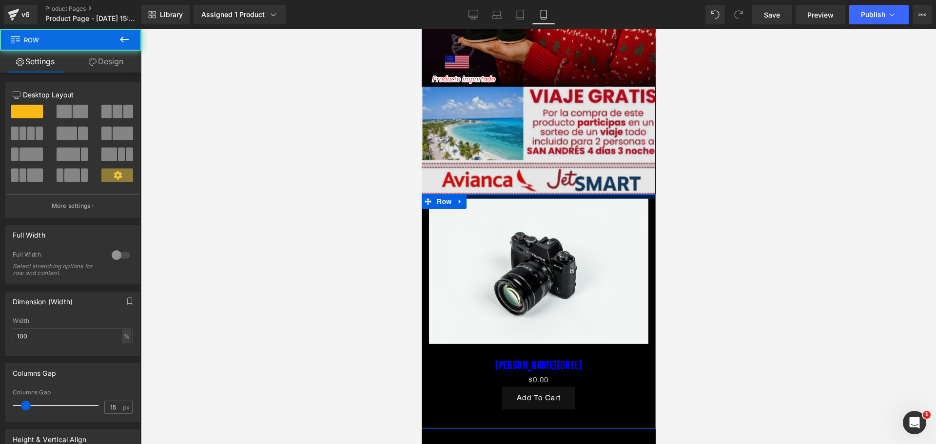
drag, startPoint x: 517, startPoint y: 182, endPoint x: 511, endPoint y: 172, distance: 11.8
click at [511, 172] on div "Image Row Image Row Image [PERSON_NAME][DATE] (P) Title $0 $0.00 (P) Price Add …" at bounding box center [538, 181] width 234 height 808
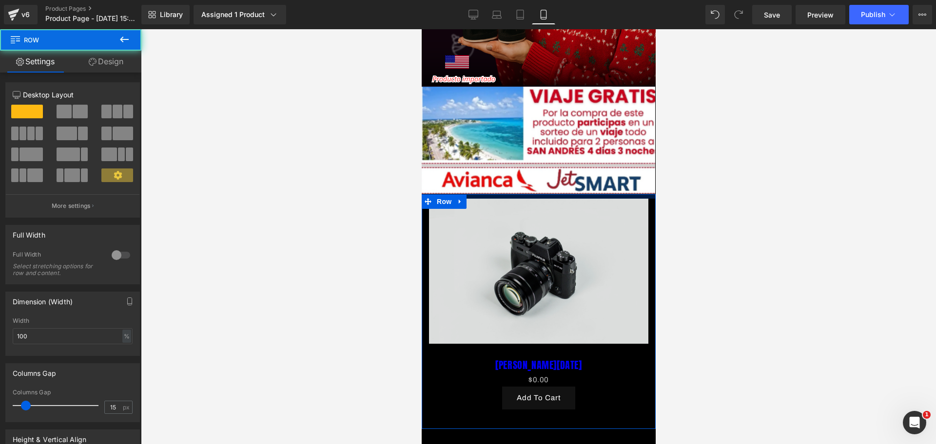
click at [596, 237] on img at bounding box center [537, 271] width 219 height 145
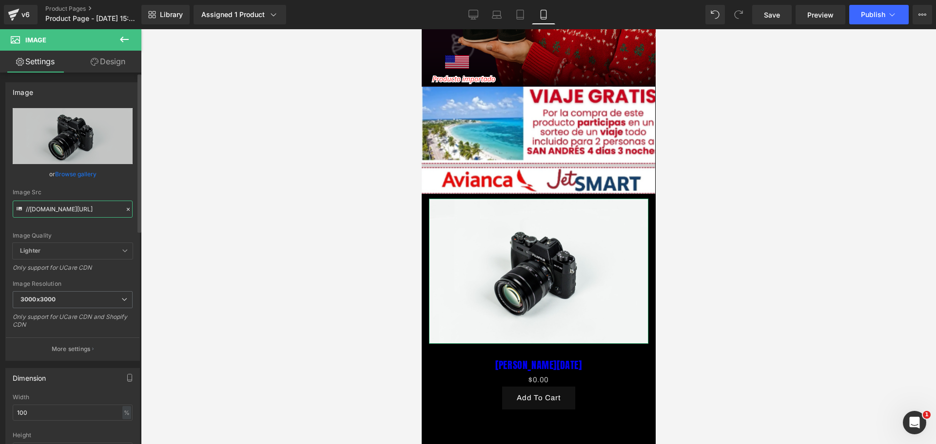
click at [90, 207] on input "//[DOMAIN_NAME][URL]" at bounding box center [73, 209] width 120 height 17
type input "[URL][DOMAIN_NAME]"
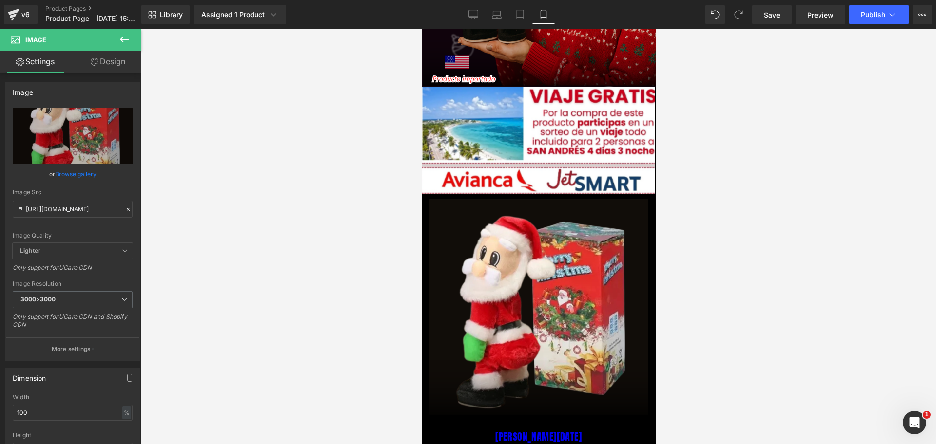
click at [814, 317] on div at bounding box center [538, 236] width 795 height 415
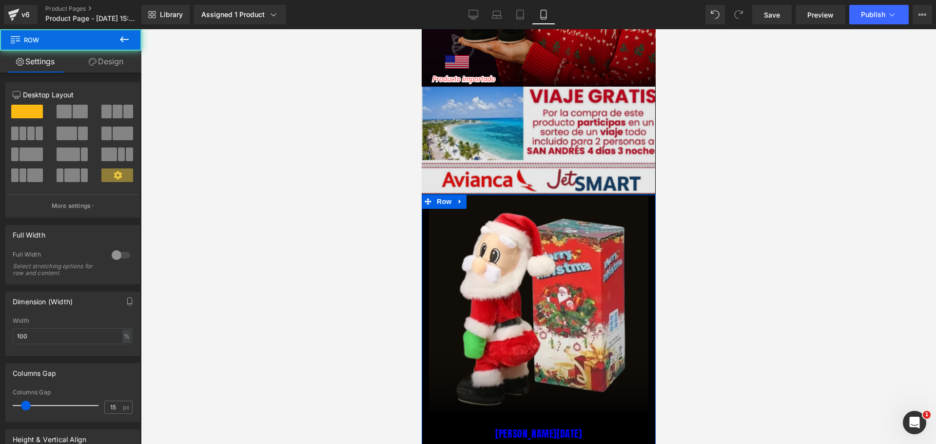
drag, startPoint x: 533, startPoint y: 179, endPoint x: 528, endPoint y: 176, distance: 5.7
click at [528, 176] on div "Image Row Image Row Image [PERSON_NAME][DATE] (P) Title $0 $0.00 (P) Price Add …" at bounding box center [538, 215] width 234 height 877
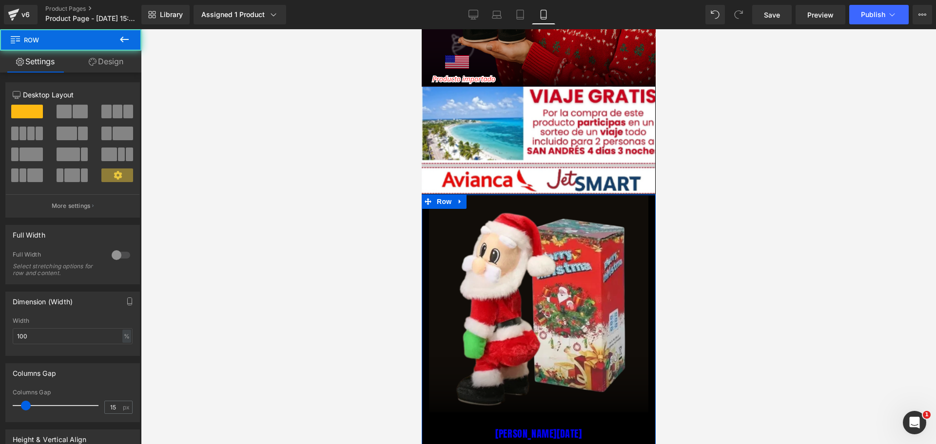
click at [690, 209] on div at bounding box center [538, 236] width 795 height 415
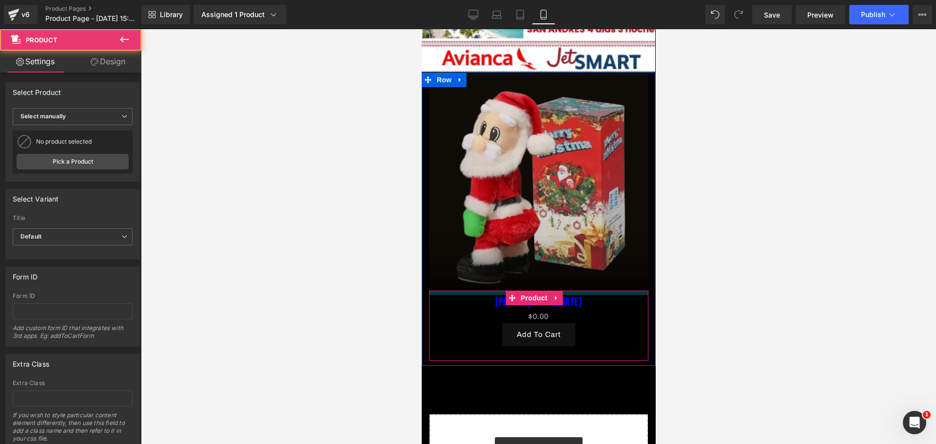
click at [572, 259] on div "Image [PERSON_NAME][DATE] (P) Title $0 $0.00 (P) Price Add To Cart (P) Cart But…" at bounding box center [538, 217] width 234 height 287
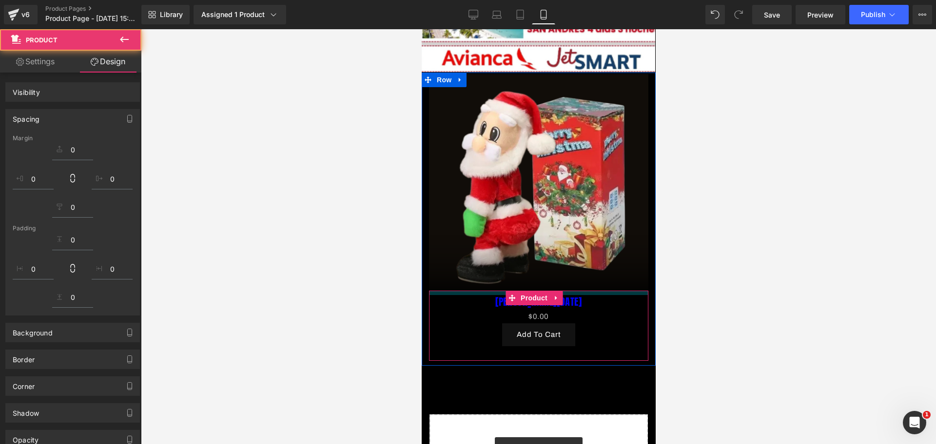
click at [693, 267] on div at bounding box center [538, 236] width 795 height 415
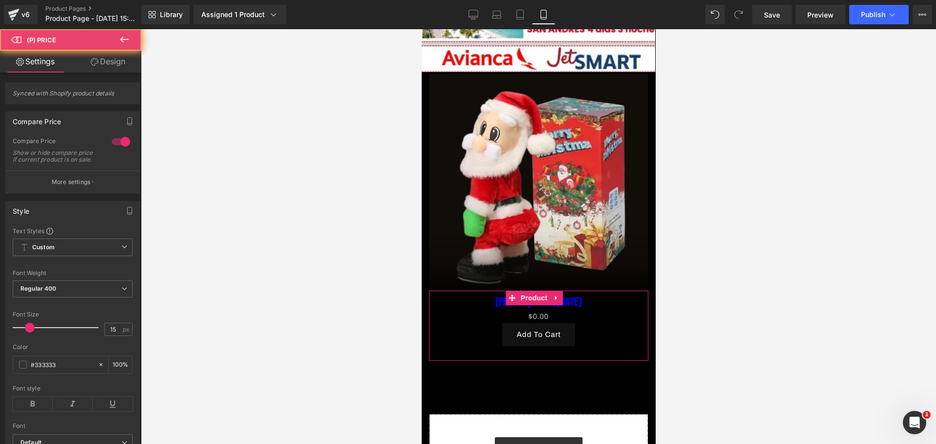
click at [561, 310] on div "$0 $0.00 (P) Price" at bounding box center [538, 316] width 210 height 13
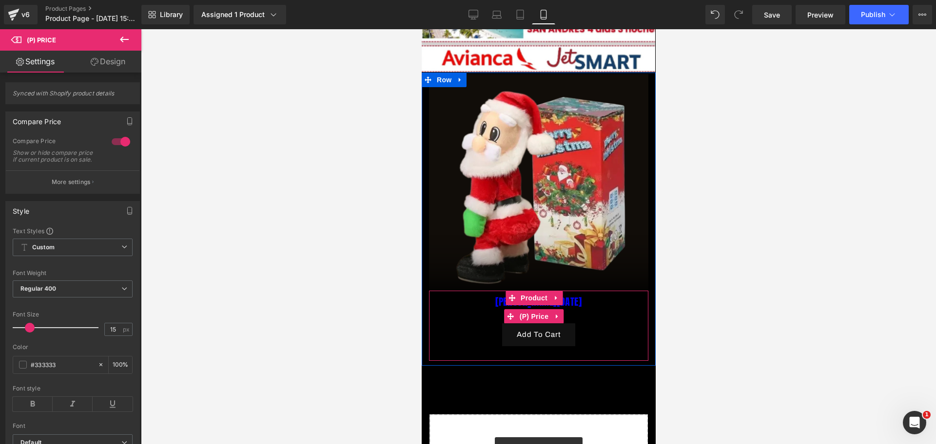
click at [582, 295] on h3 "[PERSON_NAME][DATE]" at bounding box center [538, 302] width 210 height 15
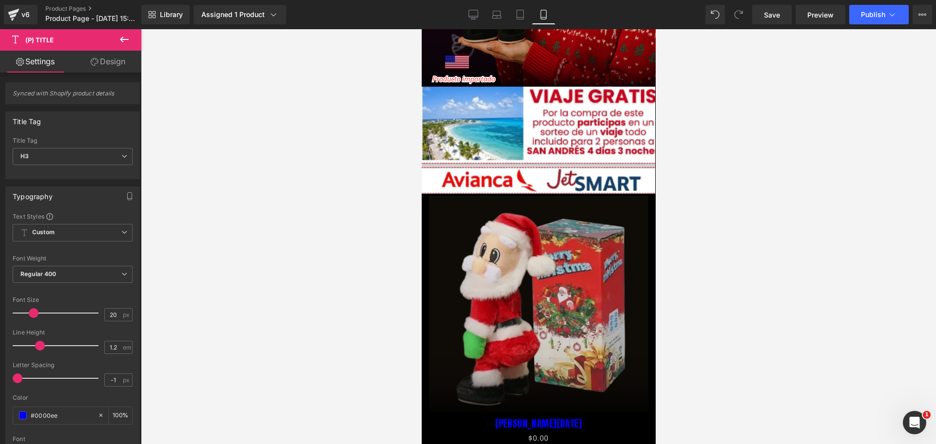
click at [506, 197] on img at bounding box center [537, 304] width 219 height 217
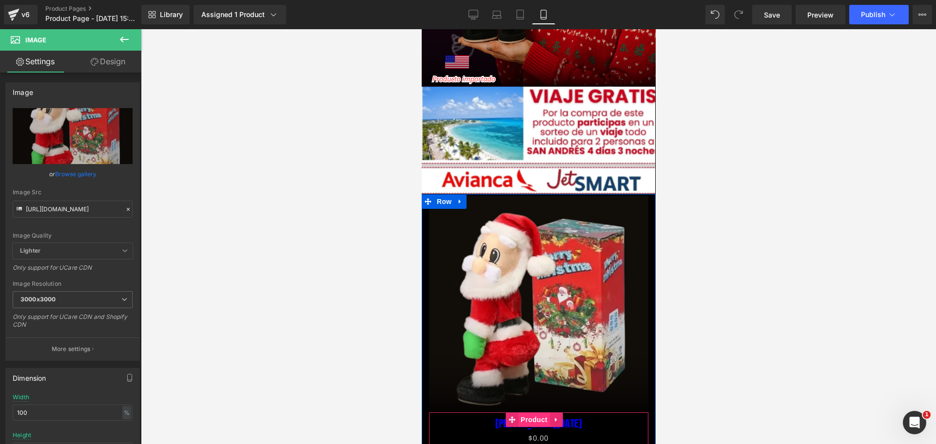
click at [535, 413] on span "Product" at bounding box center [534, 420] width 32 height 15
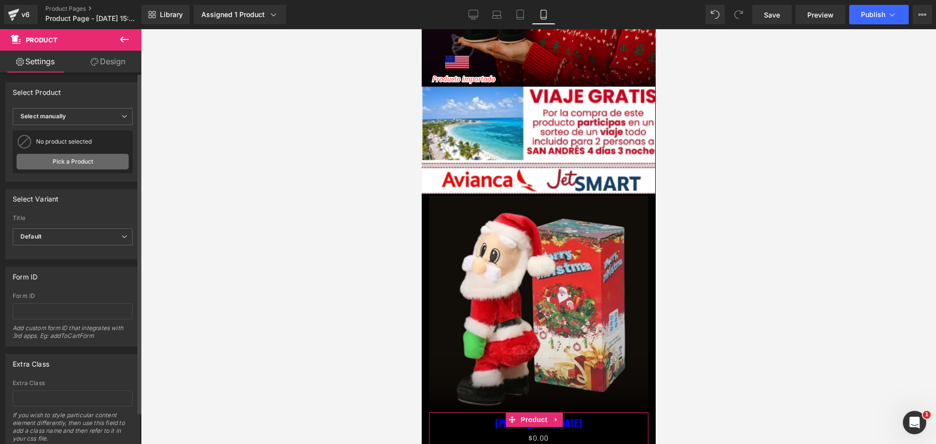
click at [63, 156] on link "Pick a Product" at bounding box center [73, 162] width 112 height 16
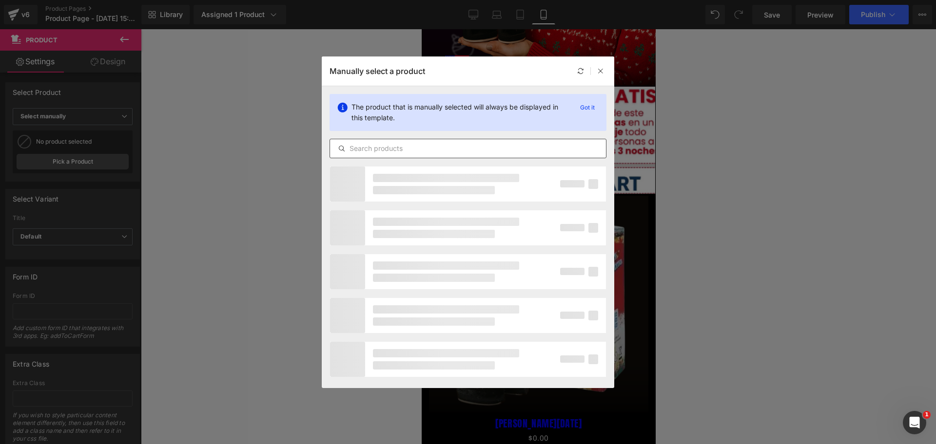
click at [408, 149] on input "text" at bounding box center [468, 149] width 276 height 12
type input "[PERSON_NAME][DATE]"
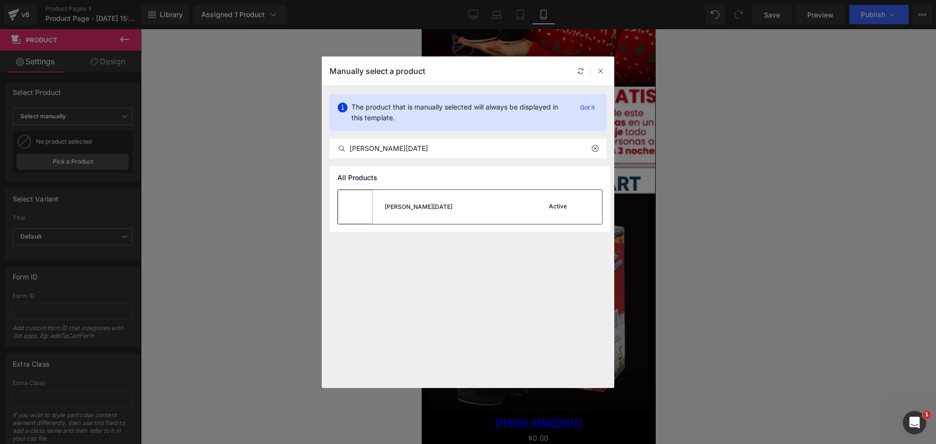
click at [457, 199] on div "[PERSON_NAME][DATE] Active" at bounding box center [470, 207] width 264 height 34
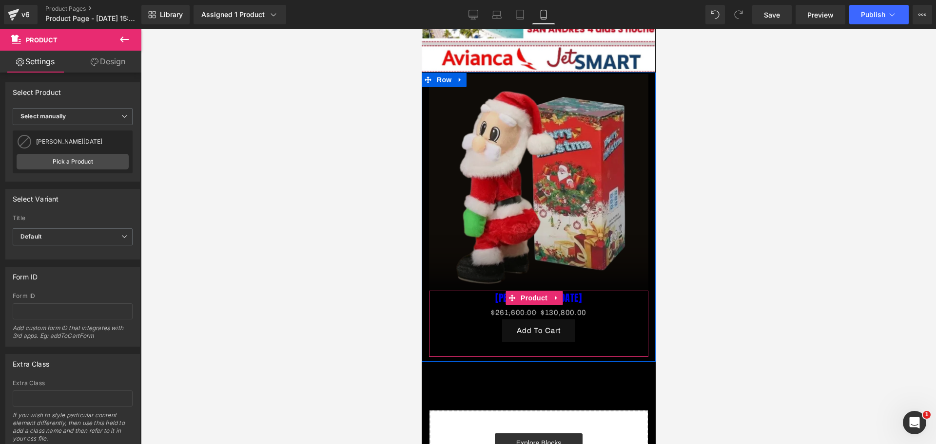
click at [567, 263] on div "Image [PERSON_NAME][DATE] (P) Title $261,600.00 $130,800.00 (P) Price Add To Ca…" at bounding box center [538, 215] width 234 height 283
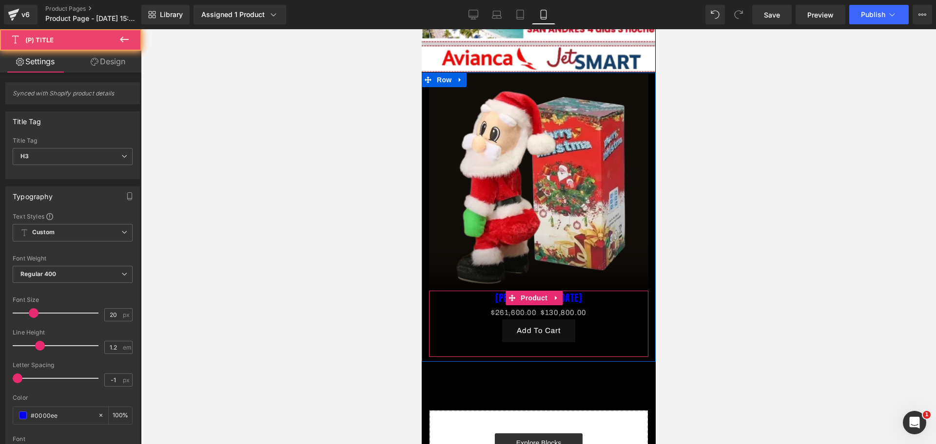
click at [621, 291] on h3 "[PERSON_NAME][DATE]" at bounding box center [538, 298] width 210 height 15
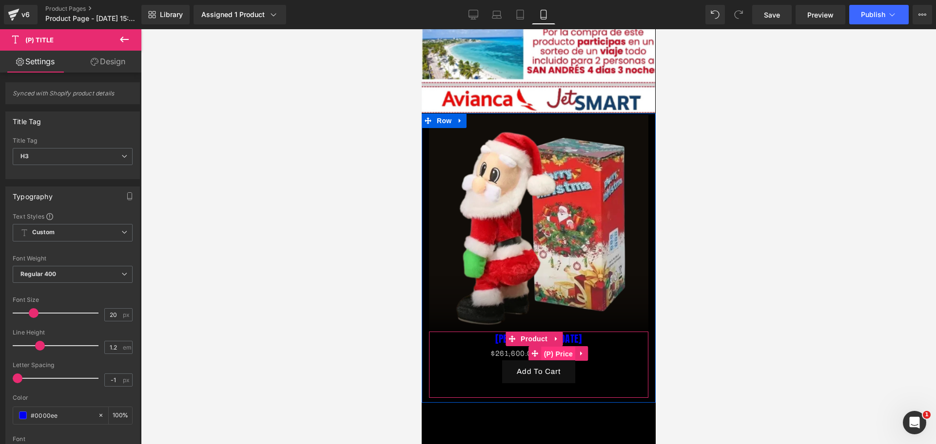
drag, startPoint x: 567, startPoint y: 326, endPoint x: 1185, endPoint y: 322, distance: 617.9
click at [567, 347] on span "(P) Price" at bounding box center [558, 354] width 34 height 15
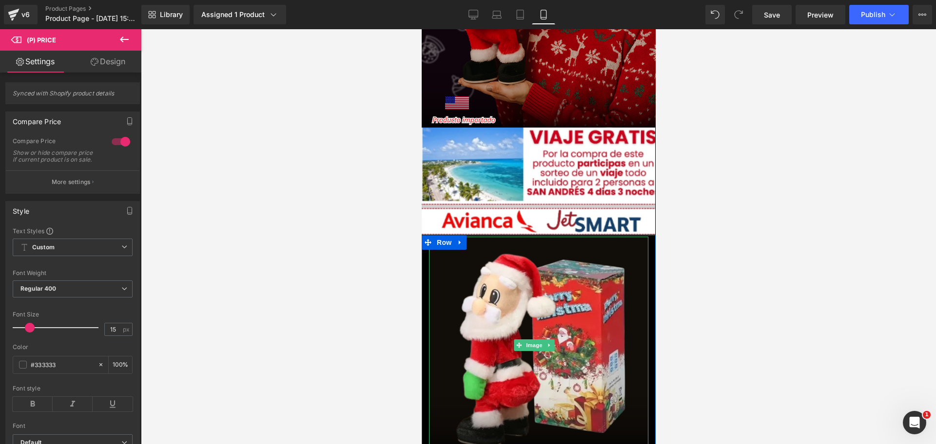
scroll to position [428, 0]
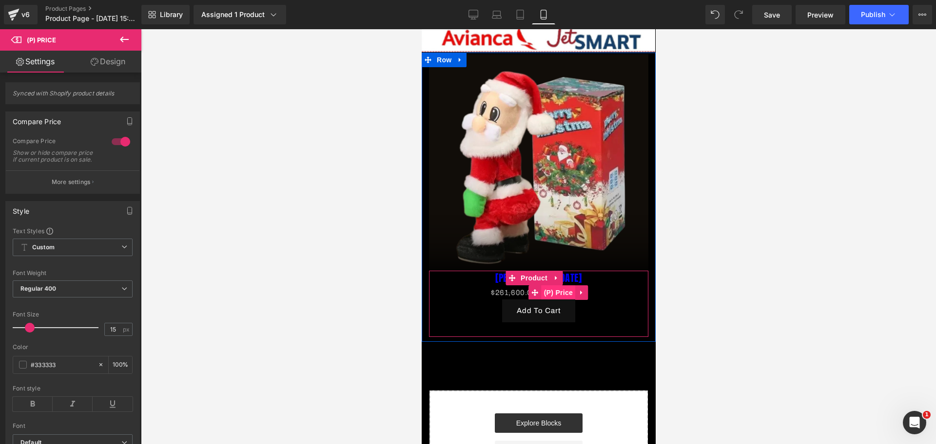
click at [572, 286] on span "(P) Price" at bounding box center [558, 293] width 34 height 15
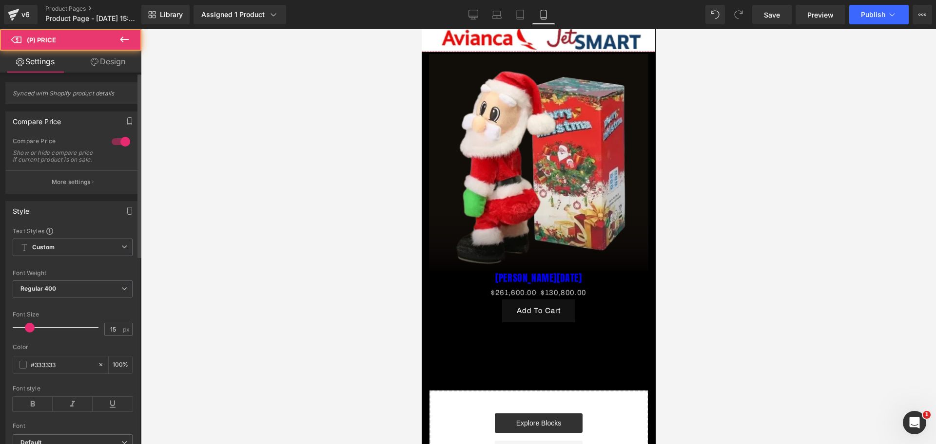
scroll to position [0, 168]
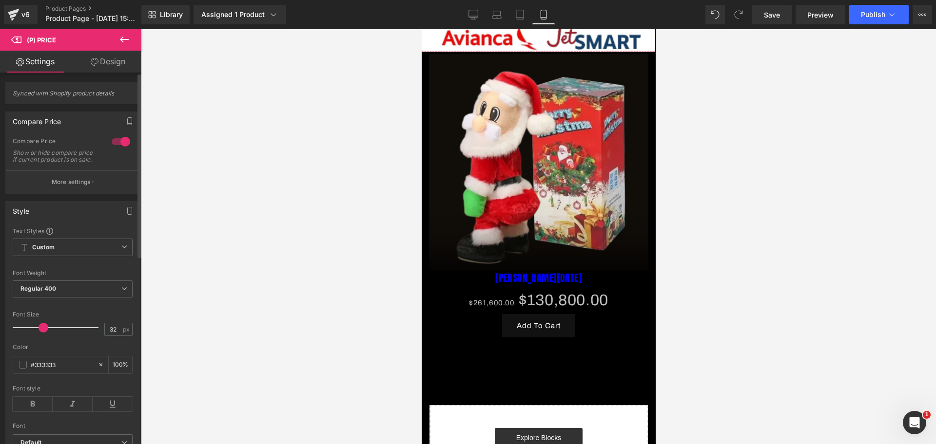
type input "34"
drag, startPoint x: 34, startPoint y: 331, endPoint x: 44, endPoint y: 336, distance: 10.7
click at [44, 336] on div at bounding box center [58, 327] width 81 height 19
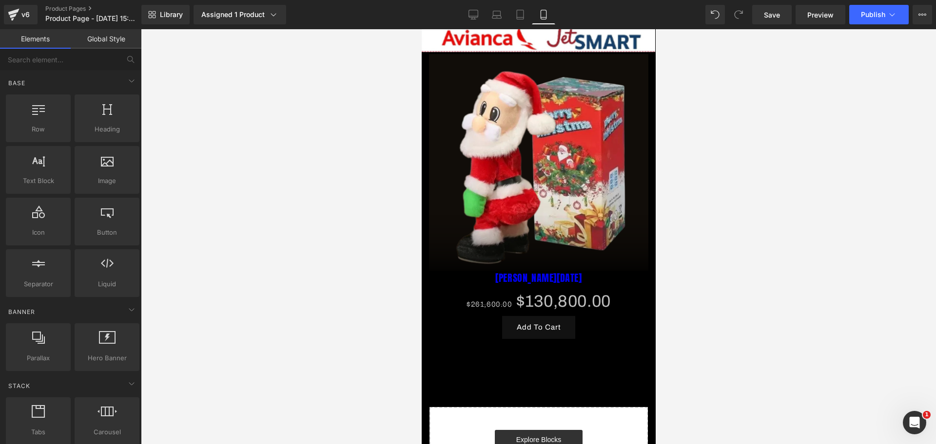
click at [750, 292] on div at bounding box center [538, 236] width 795 height 415
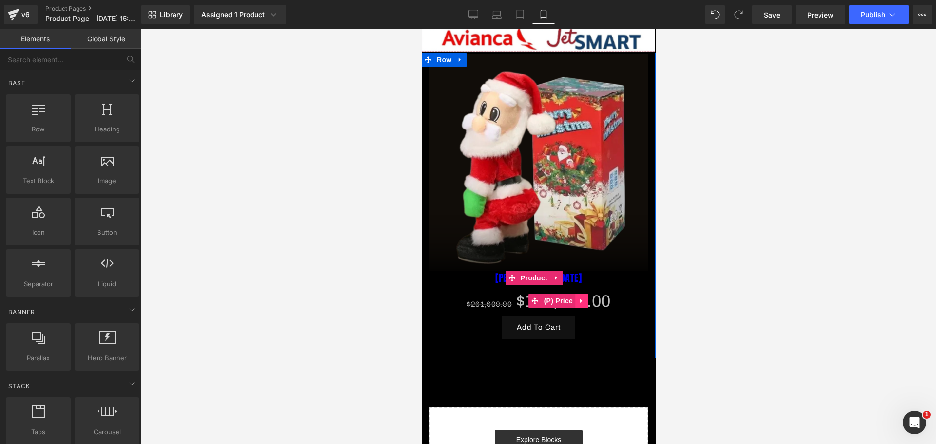
click at [584, 294] on link at bounding box center [581, 301] width 13 height 15
click at [757, 283] on div at bounding box center [538, 236] width 795 height 415
click at [551, 294] on span "(P) Price" at bounding box center [539, 301] width 34 height 15
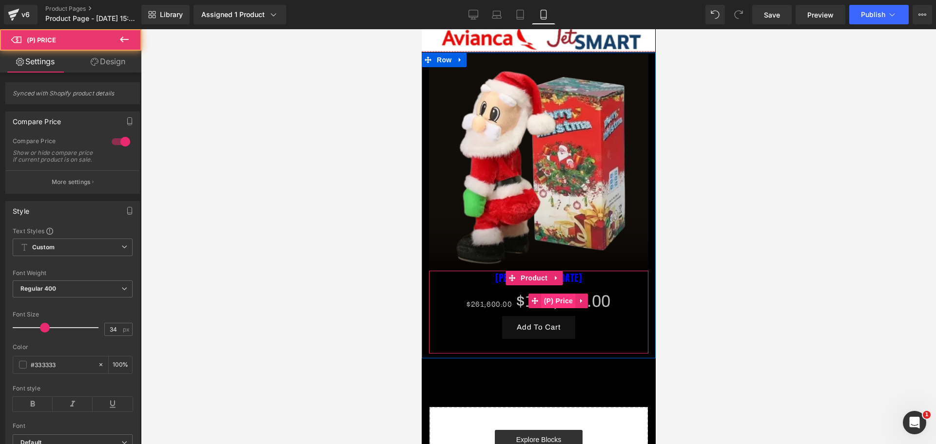
scroll to position [0, 0]
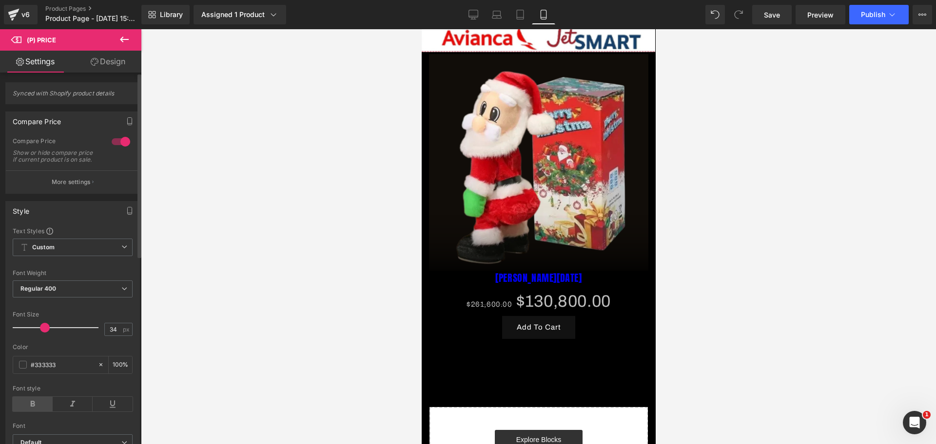
click at [36, 408] on icon at bounding box center [33, 404] width 40 height 15
click at [58, 412] on icon at bounding box center [73, 404] width 40 height 15
click at [22, 369] on span at bounding box center [23, 365] width 8 height 8
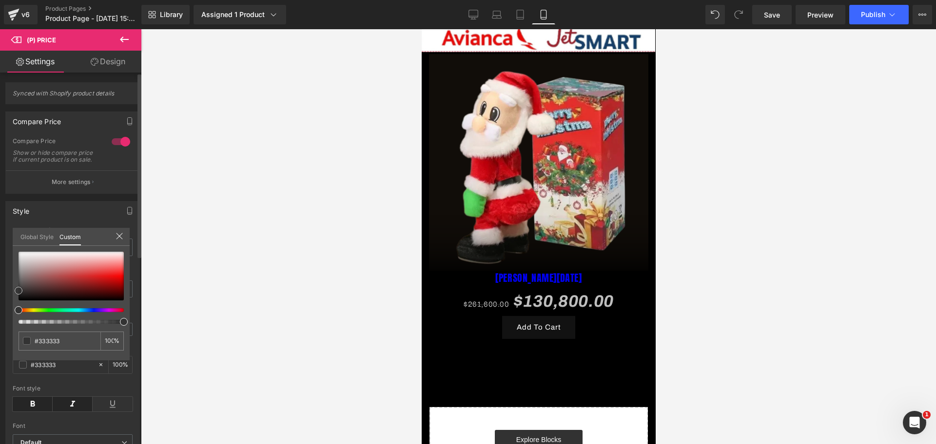
drag, startPoint x: 21, startPoint y: 288, endPoint x: 15, endPoint y: 261, distance: 27.0
click at [18, 287] on span at bounding box center [19, 291] width 8 height 8
type input "#383838"
type input "#828282"
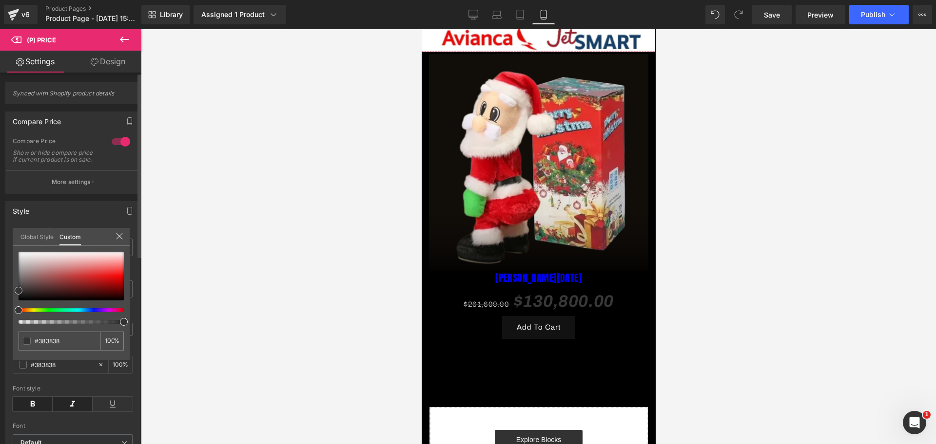
type input "#828282"
drag, startPoint x: 14, startPoint y: 244, endPoint x: 21, endPoint y: 241, distance: 7.7
click at [21, 241] on div "Global Style Custom" at bounding box center [71, 237] width 117 height 18
click at [18, 255] on div "#828282 100 %" at bounding box center [71, 306] width 117 height 109
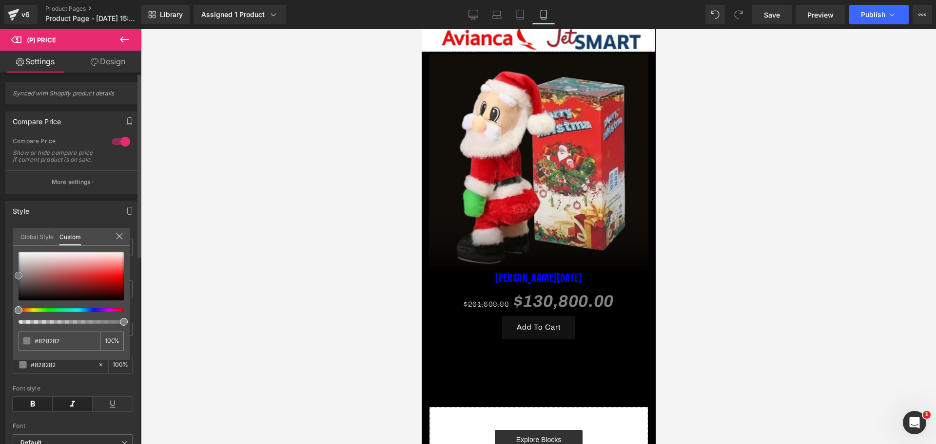
click at [28, 255] on div at bounding box center [71, 276] width 105 height 49
type input "#f0eeee"
type input "#f1eeee"
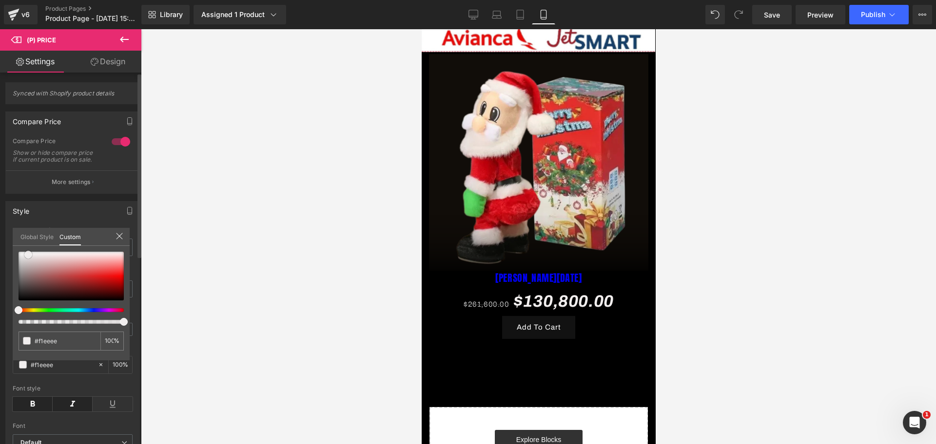
type input "#f8f6f6"
type input "#ffffff"
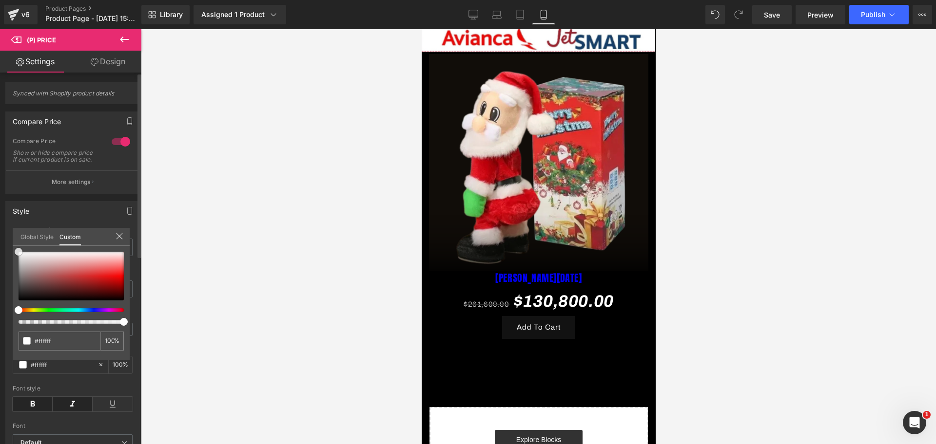
drag, startPoint x: 26, startPoint y: 255, endPoint x: 8, endPoint y: 251, distance: 18.9
click at [8, 251] on div "Style Text Styles Custom Custom Setup Global Style Custom Setup Global Style Th…" at bounding box center [73, 327] width 146 height 266
click at [261, 297] on div at bounding box center [538, 236] width 795 height 415
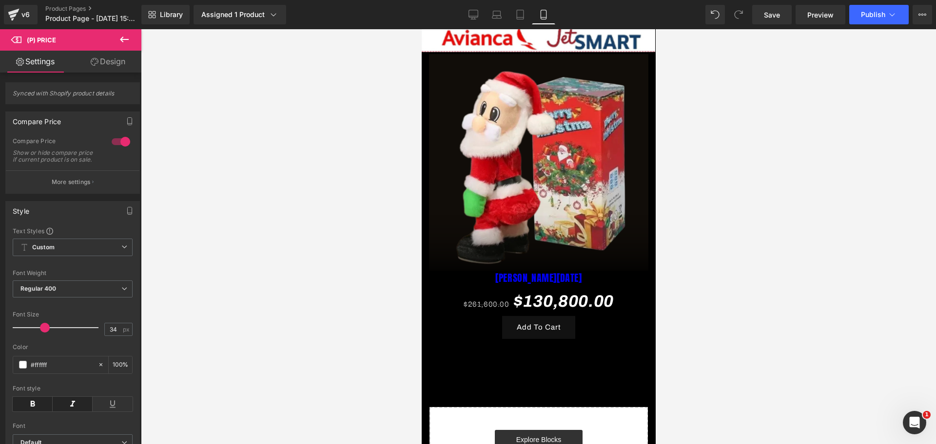
scroll to position [0, 336]
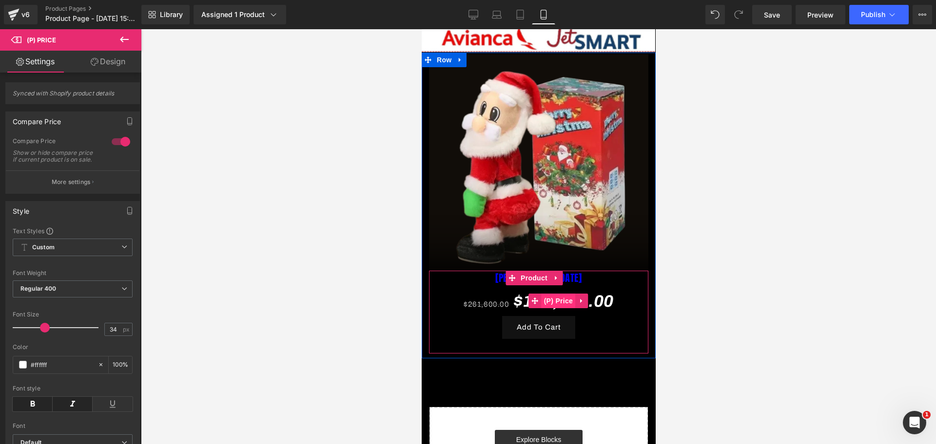
click at [562, 294] on span "(P) Price" at bounding box center [558, 301] width 34 height 15
click at [566, 271] on h3 "[PERSON_NAME][DATE]" at bounding box center [538, 278] width 210 height 15
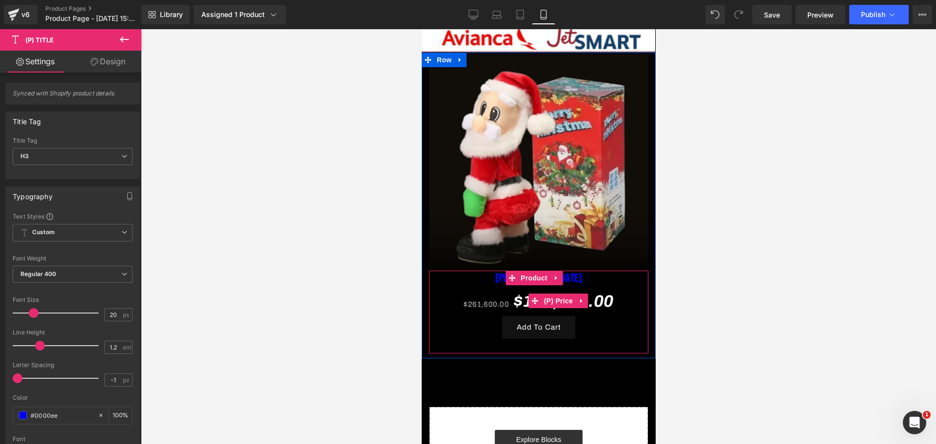
scroll to position [0, 0]
click at [542, 287] on span "$130,800.00" at bounding box center [563, 302] width 100 height 30
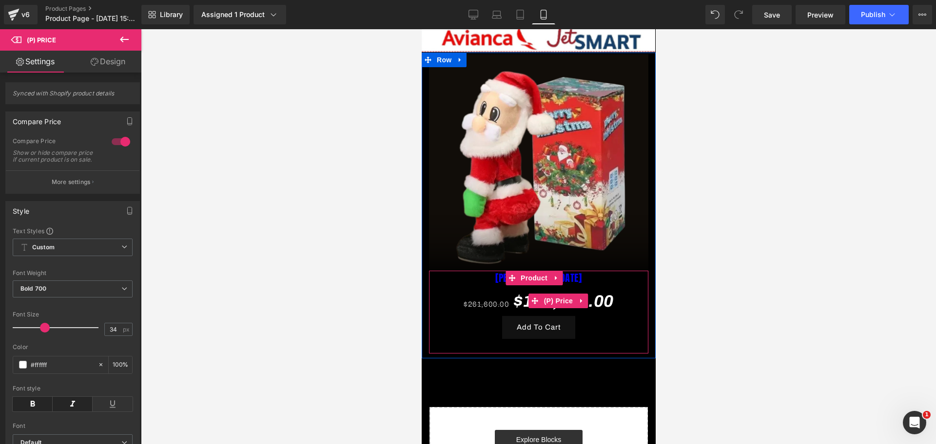
scroll to position [0, 168]
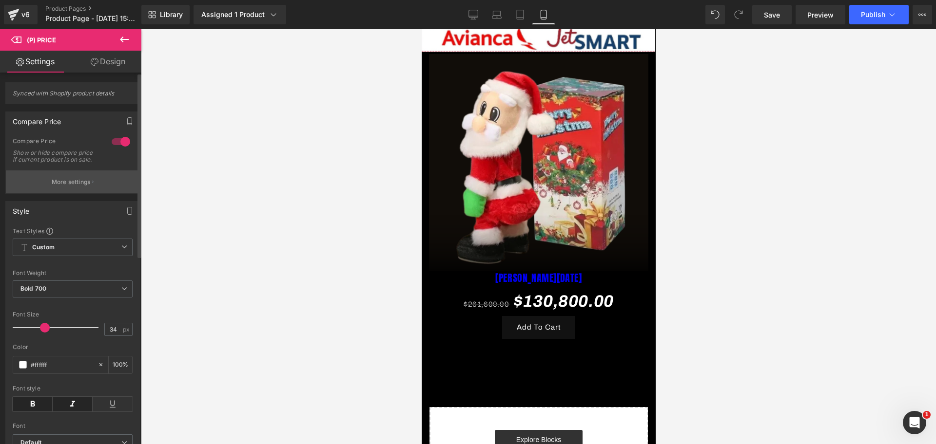
click at [40, 188] on button "More settings" at bounding box center [73, 182] width 134 height 23
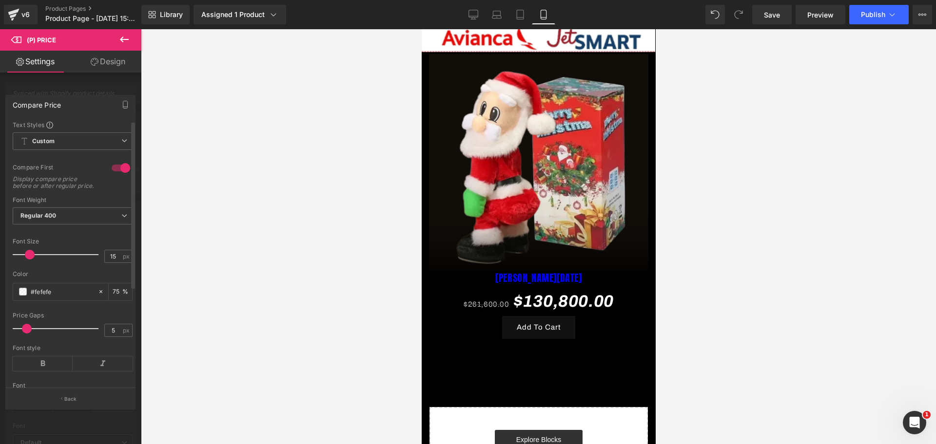
scroll to position [0, 336]
type input "16"
click at [31, 258] on span at bounding box center [31, 255] width 10 height 10
click at [21, 296] on span at bounding box center [23, 292] width 8 height 8
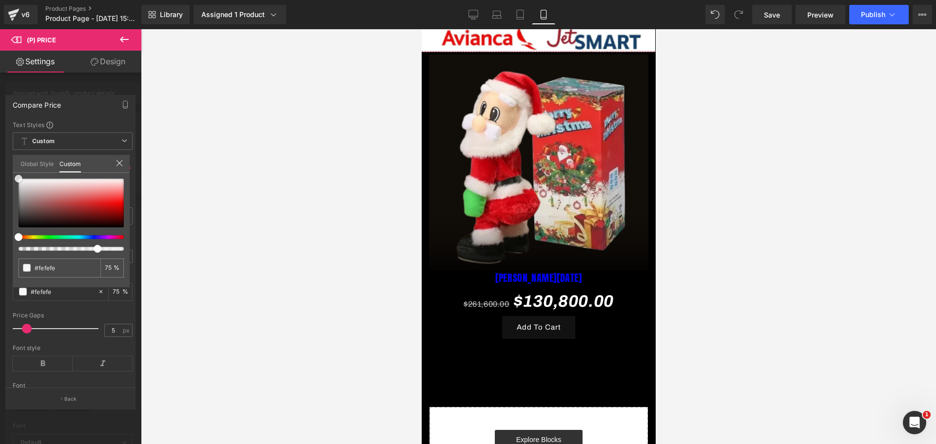
type input "#ffffff"
type input "#c29d9d"
type input "#ae4a4a"
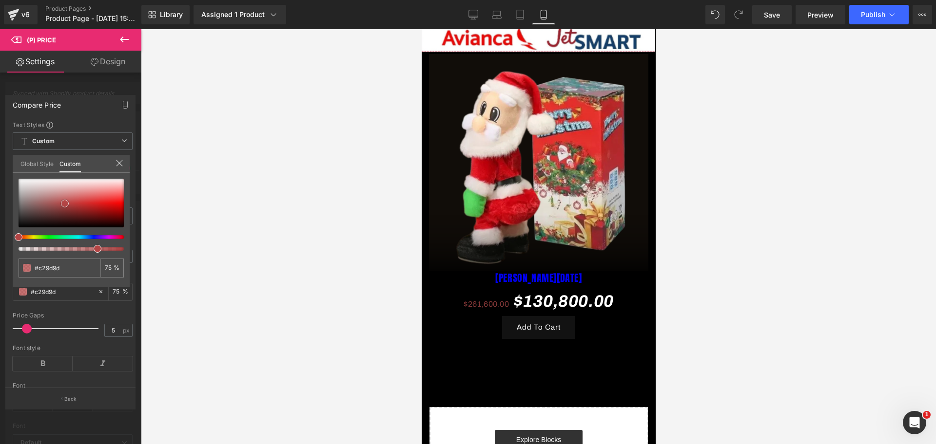
type input "#ae4a4a"
type input "#861717"
type input "#8b1212"
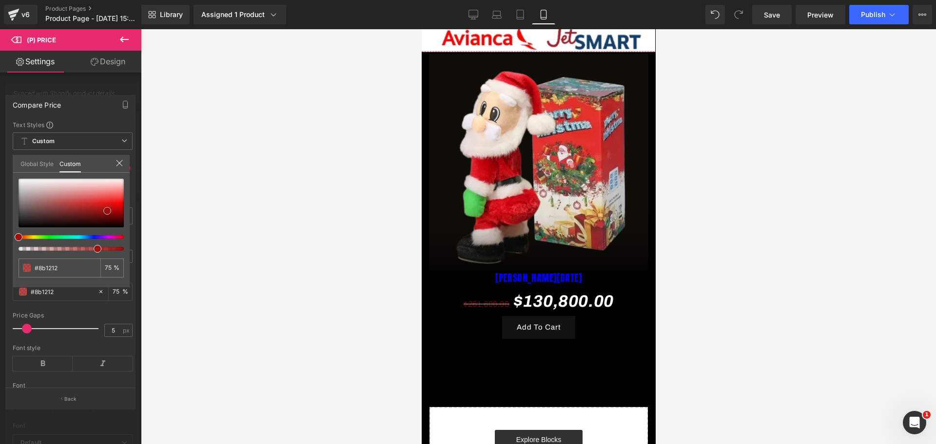
type input "#a00d0d"
type input "#a60c0c"
type input "#db0404"
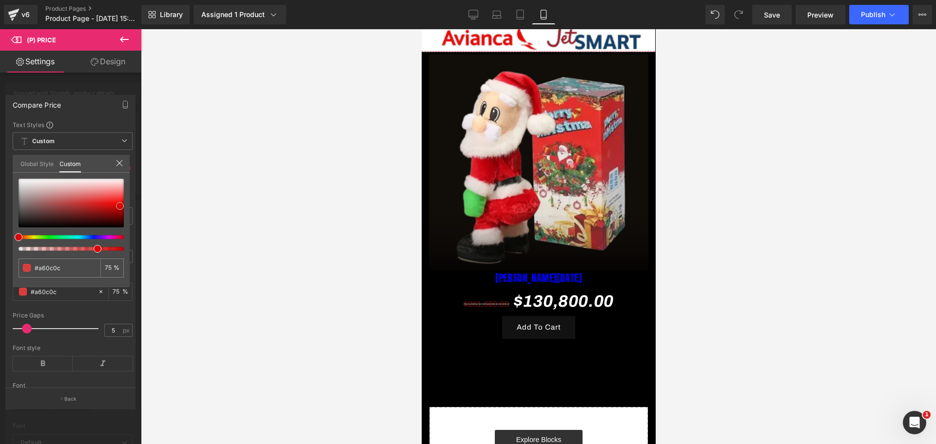
type input "#db0404"
type input "#e80202"
type input "#fc1616"
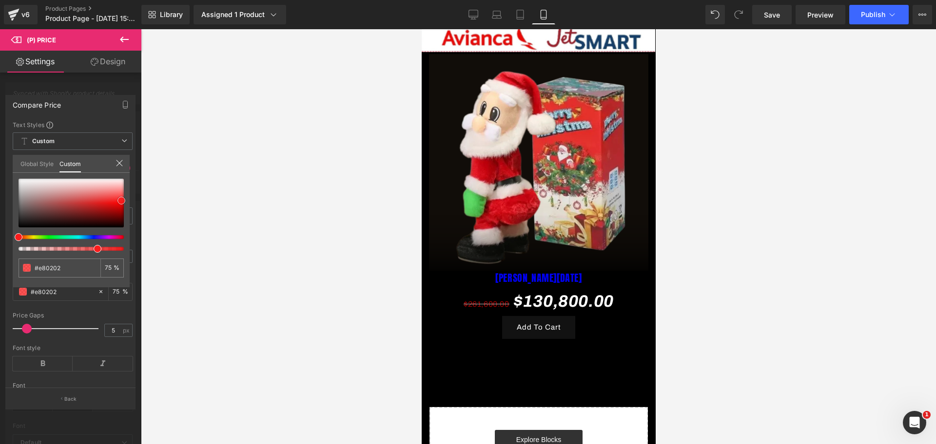
type input "#fc1616"
type input "#fb1c1c"
drag, startPoint x: 18, startPoint y: 180, endPoint x: 120, endPoint y: 202, distance: 105.1
click at [120, 202] on span at bounding box center [121, 201] width 8 height 8
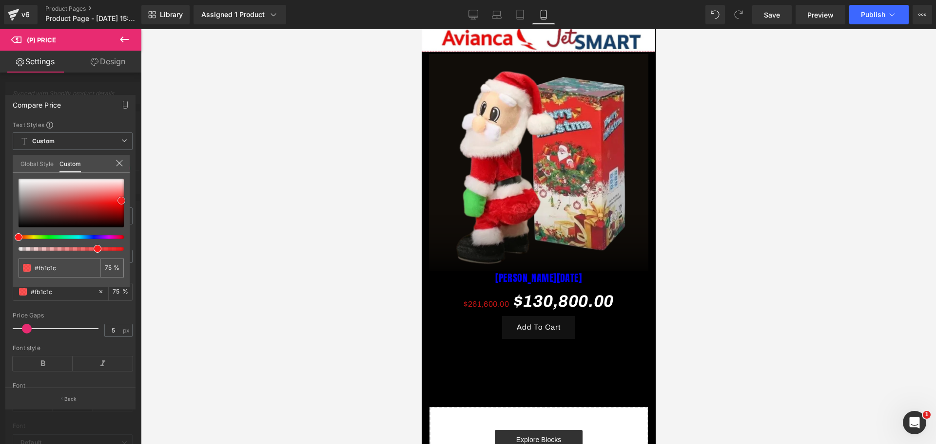
scroll to position [0, 336]
click at [163, 195] on div at bounding box center [538, 236] width 795 height 415
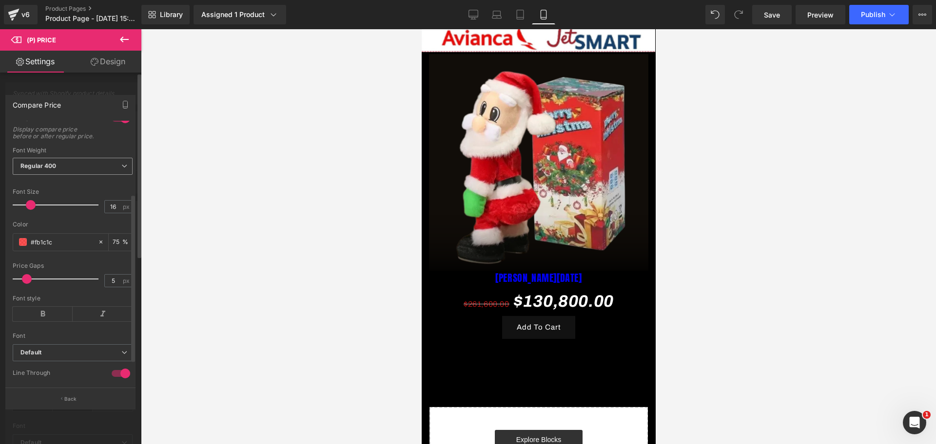
scroll to position [122, 0]
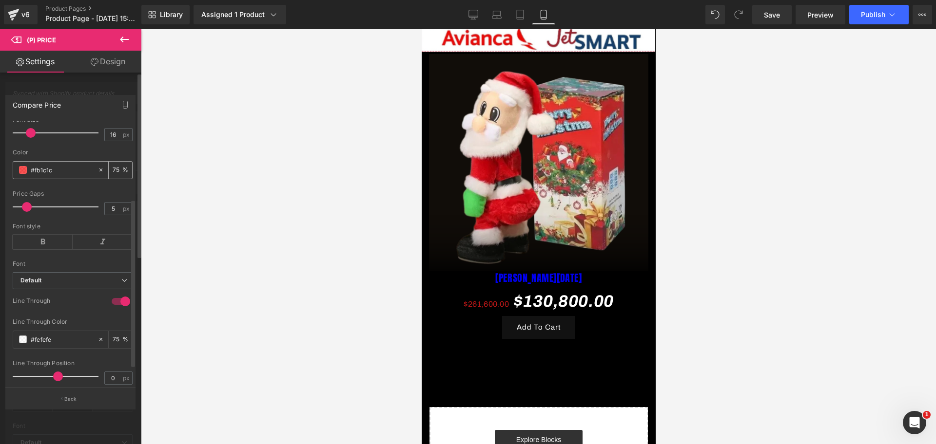
click at [58, 173] on input "#fb1c1c" at bounding box center [62, 170] width 62 height 11
click at [44, 341] on input "#fefefe" at bounding box center [62, 339] width 62 height 11
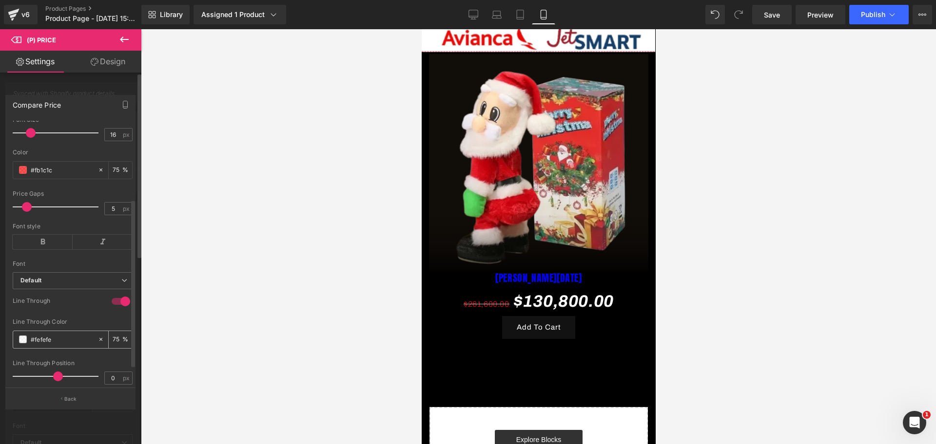
click at [43, 341] on input "#fefefe" at bounding box center [62, 339] width 62 height 11
click at [44, 341] on input "#fefefe" at bounding box center [62, 339] width 62 height 11
paste input "#fb1c1c"
type input "##fb1c1c"
type input "0"
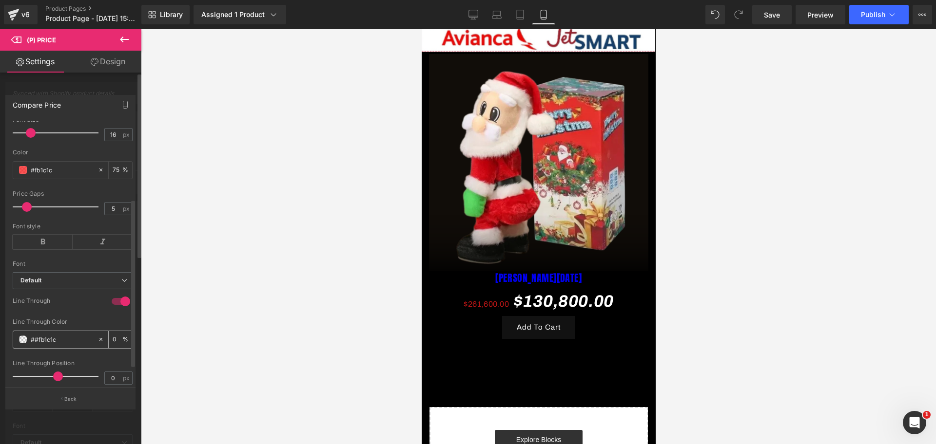
click at [39, 344] on input "##fb1c1c" at bounding box center [62, 339] width 62 height 11
paste input "text"
type input "#fb1c1c"
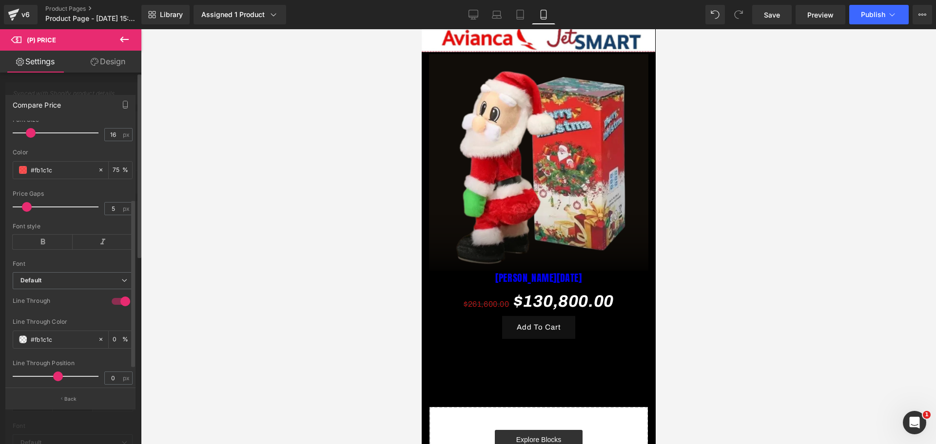
type input "100"
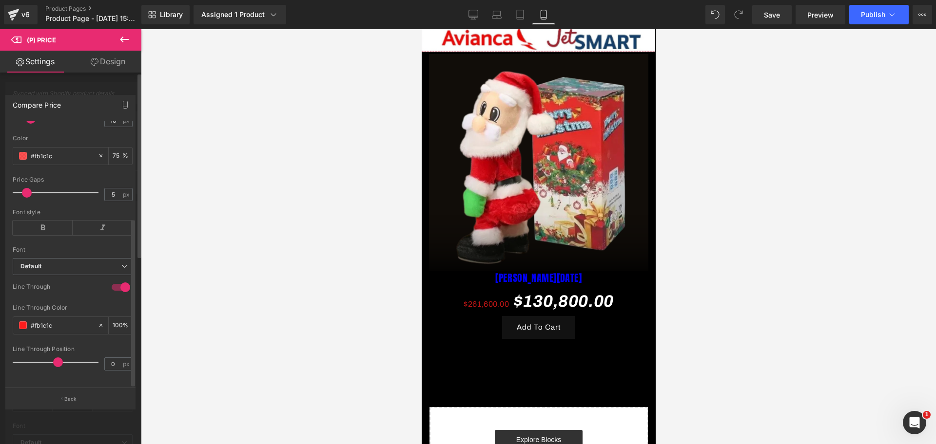
scroll to position [0, 168]
type input "#fb1c1c"
type input "0"
click at [56, 358] on span at bounding box center [58, 363] width 10 height 10
click at [205, 317] on div at bounding box center [538, 236] width 795 height 415
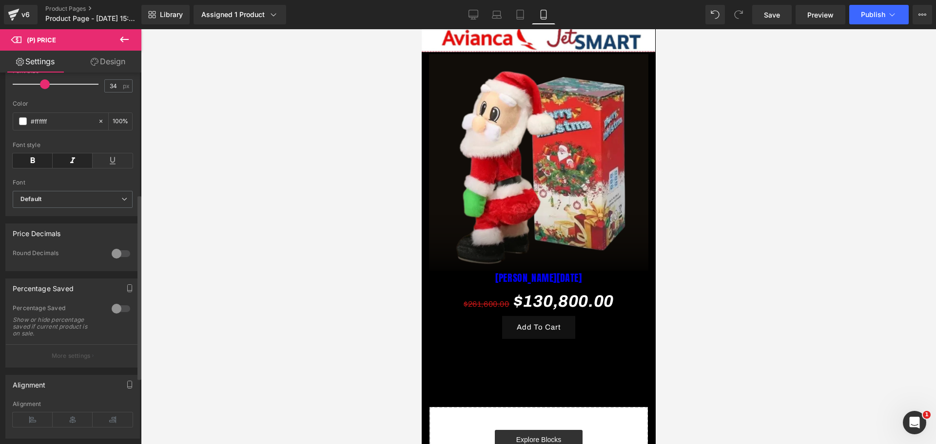
scroll to position [377, 0]
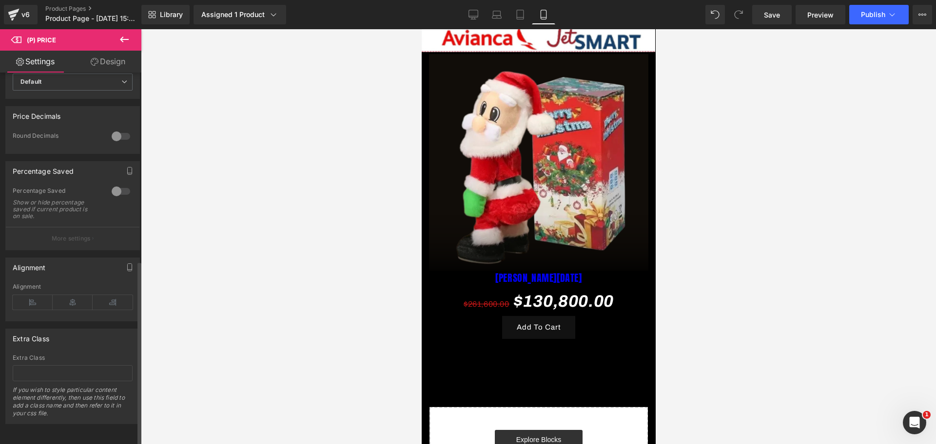
click at [118, 184] on div at bounding box center [120, 192] width 23 height 16
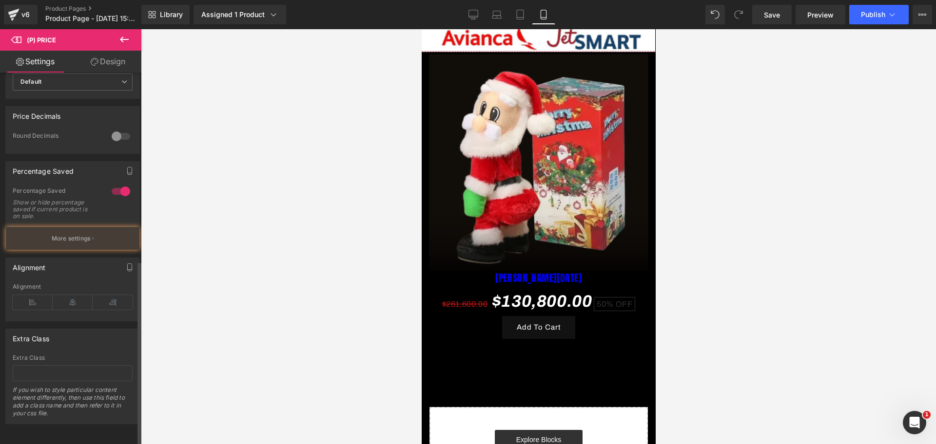
scroll to position [0, 504]
click at [101, 230] on button "More settings" at bounding box center [73, 238] width 134 height 23
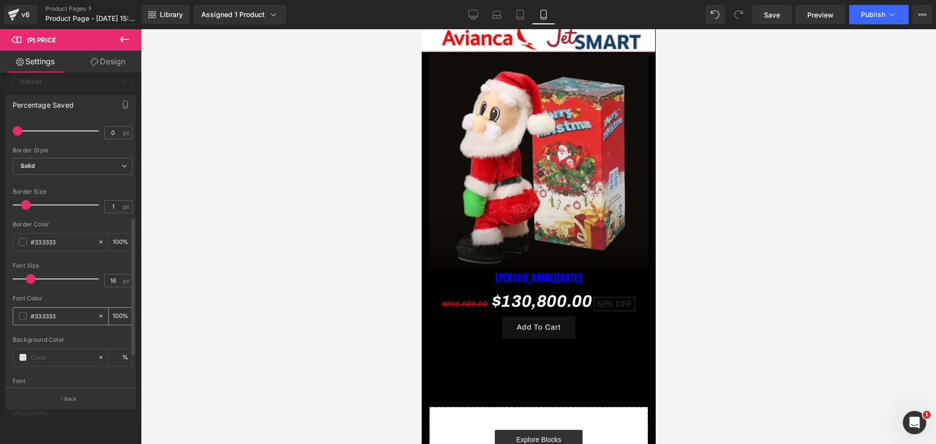
scroll to position [183, 0]
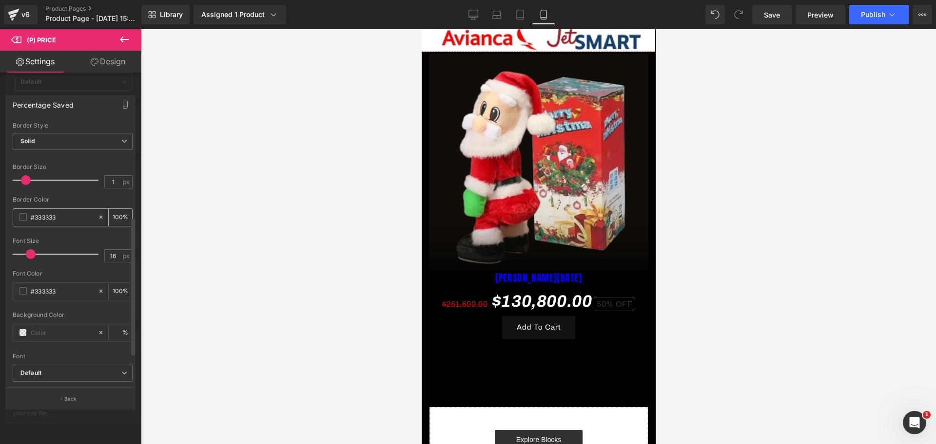
click at [20, 220] on span at bounding box center [23, 217] width 8 height 8
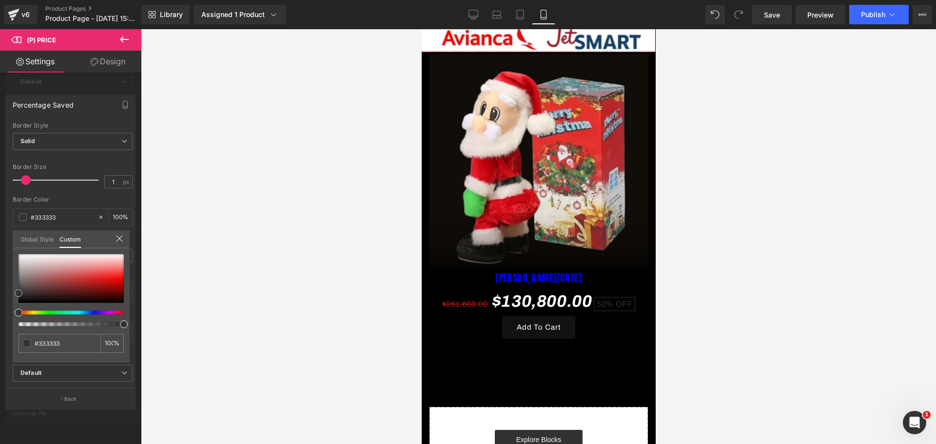
type input "#c9c9c9"
click at [19, 258] on div at bounding box center [71, 278] width 105 height 49
type input "#dddddd"
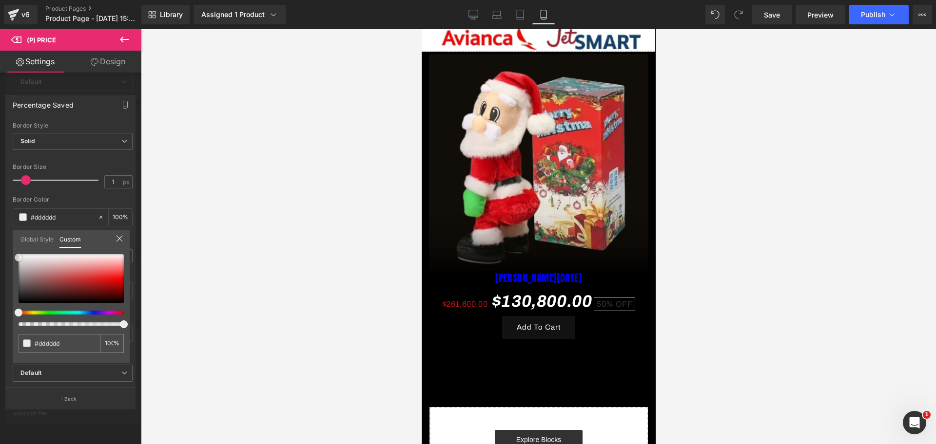
type input "#eaeaea"
type input "#000000"
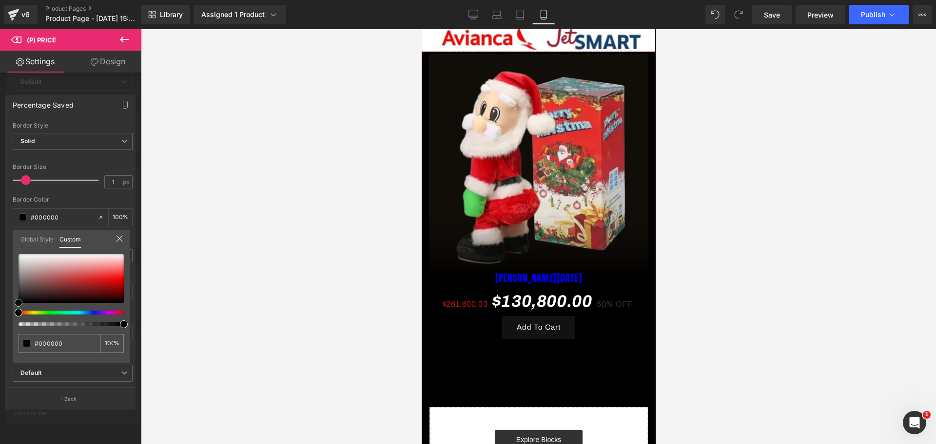
drag, startPoint x: 17, startPoint y: 255, endPoint x: 13, endPoint y: 329, distance: 73.7
click at [13, 329] on div "#000000 100 %" at bounding box center [71, 308] width 117 height 109
click at [146, 292] on div at bounding box center [538, 236] width 795 height 415
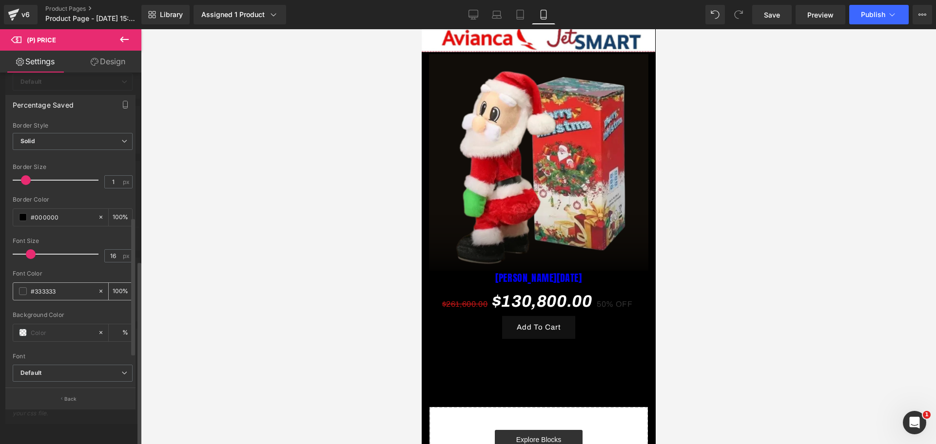
click at [29, 296] on div "#333333" at bounding box center [55, 291] width 84 height 17
click at [23, 290] on span at bounding box center [23, 292] width 8 height 8
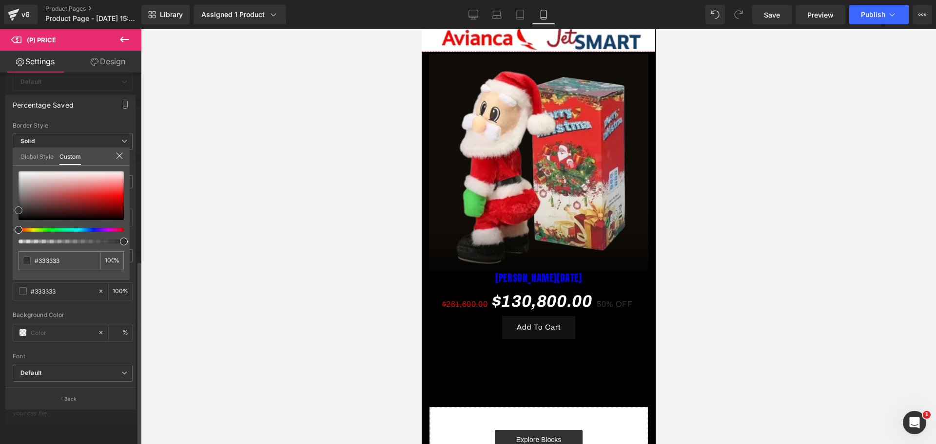
type input "#1e1e1e"
type input "#262626"
type input "#565656"
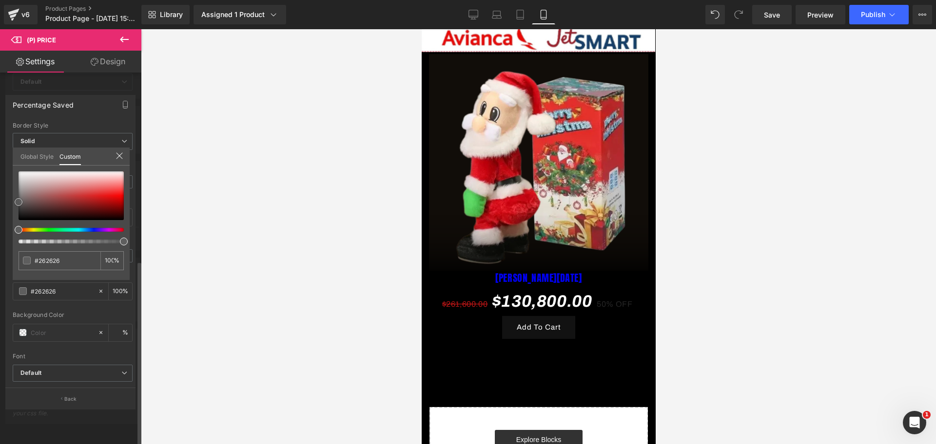
type input "#565656"
type input "#a5a5a5"
type input "#eaeaea"
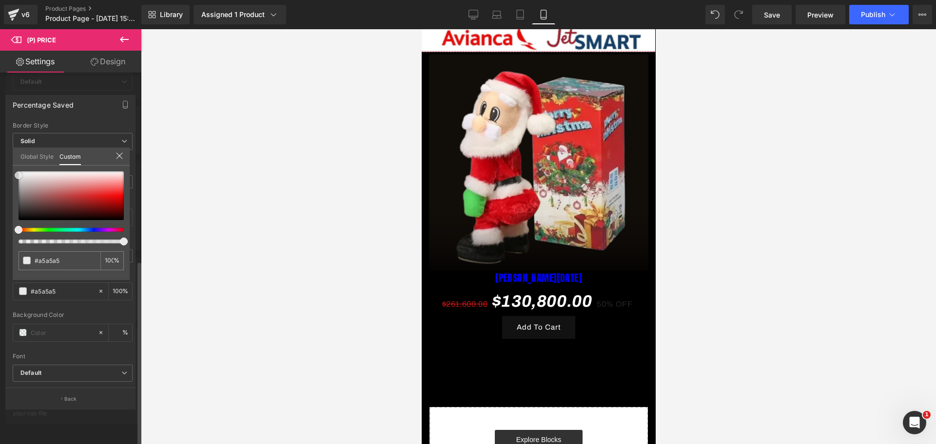
type input "#eaeaea"
type input "#ffffff"
drag, startPoint x: 19, startPoint y: 214, endPoint x: 18, endPoint y: 156, distance: 58.5
click at [18, 156] on div "Global Style Custom Setup Global Style #ffffff 100 %" at bounding box center [71, 163] width 117 height 30
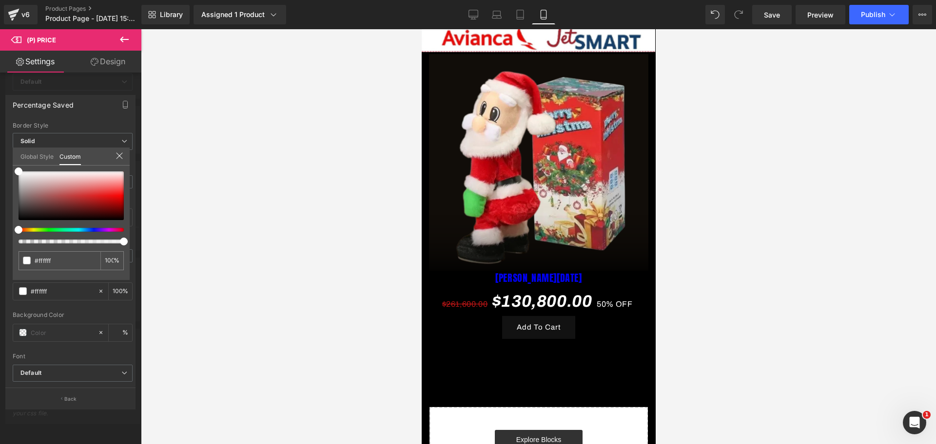
click at [260, 211] on div at bounding box center [538, 236] width 795 height 415
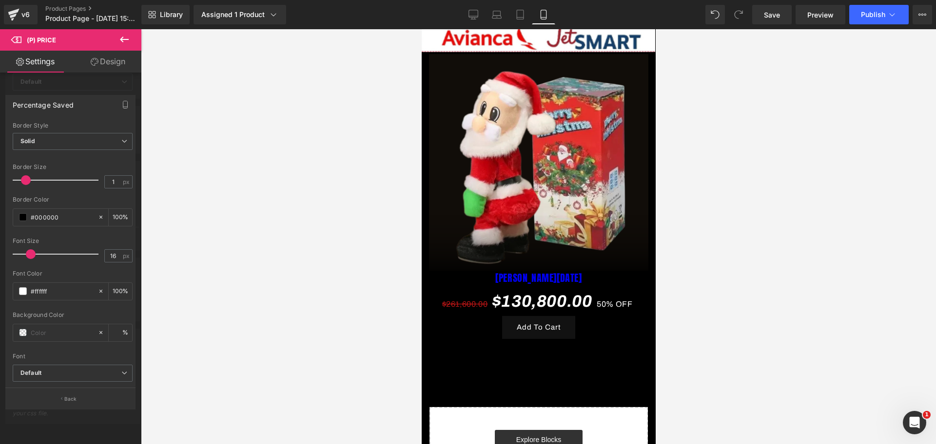
scroll to position [0, 504]
click at [21, 294] on span at bounding box center [23, 292] width 8 height 8
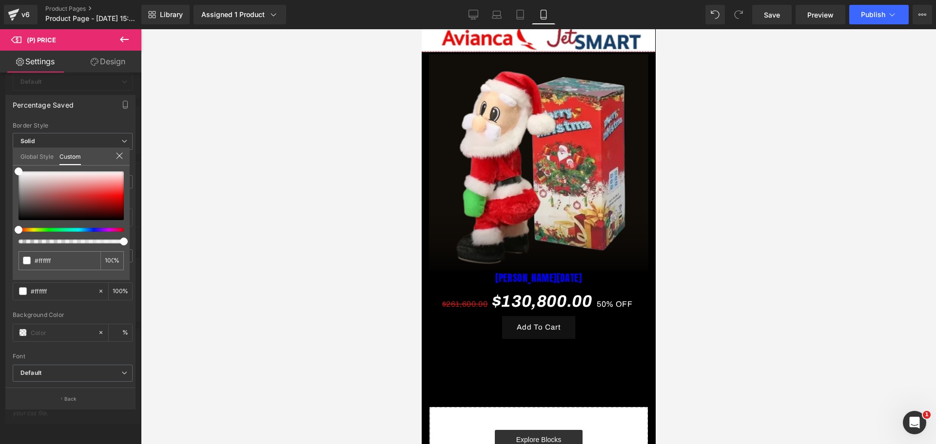
click at [221, 290] on div at bounding box center [538, 236] width 795 height 415
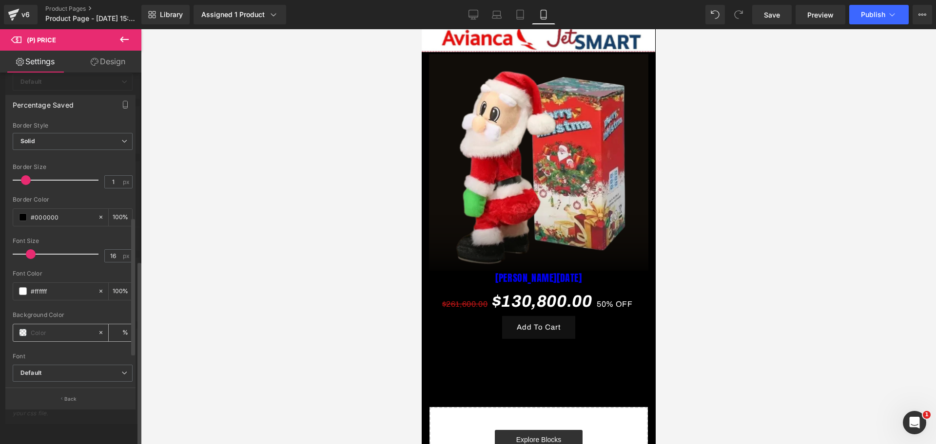
scroll to position [0, 0]
click at [20, 335] on span at bounding box center [23, 333] width 8 height 8
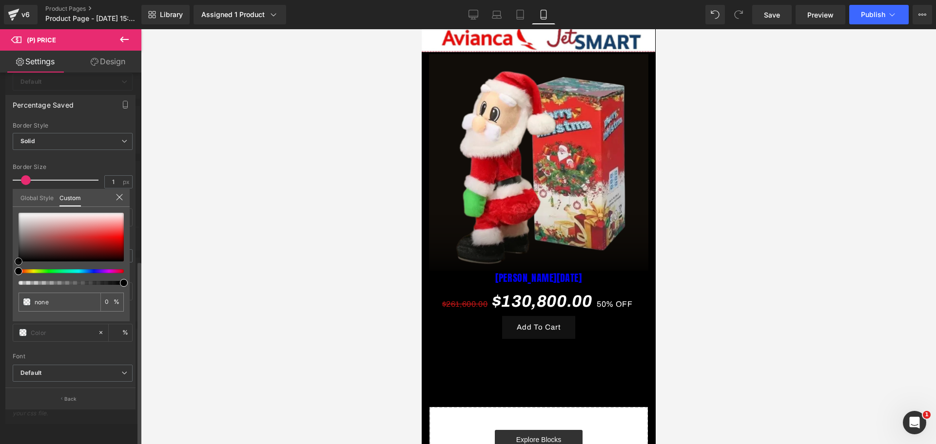
type input "#000000"
type input "100"
type input "#000000"
type input "100"
drag, startPoint x: 20, startPoint y: 258, endPoint x: 13, endPoint y: 264, distance: 8.7
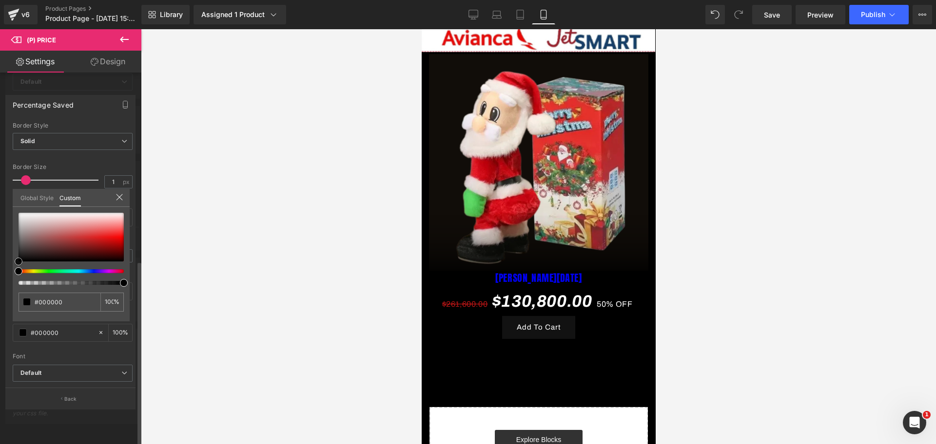
click at [13, 264] on div "#000000 100 %" at bounding box center [71, 267] width 117 height 109
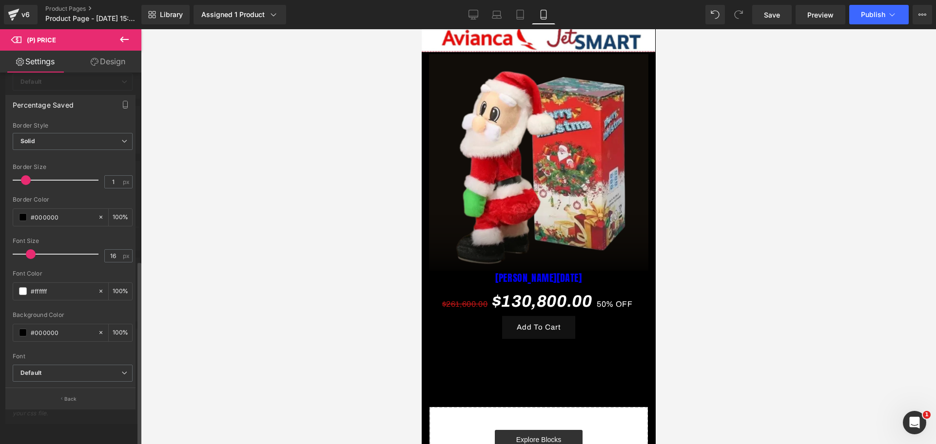
click at [221, 272] on div at bounding box center [538, 236] width 795 height 415
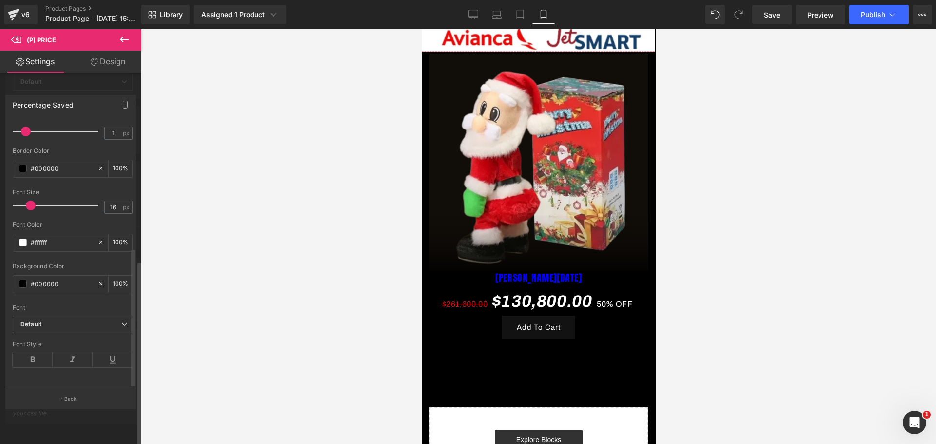
click at [39, 342] on div "Font Style" at bounding box center [73, 360] width 120 height 38
click at [47, 353] on icon at bounding box center [33, 360] width 40 height 15
click at [70, 353] on icon at bounding box center [73, 360] width 40 height 15
click at [123, 359] on div "Font Style" at bounding box center [73, 360] width 120 height 38
click at [119, 353] on icon at bounding box center [113, 360] width 40 height 15
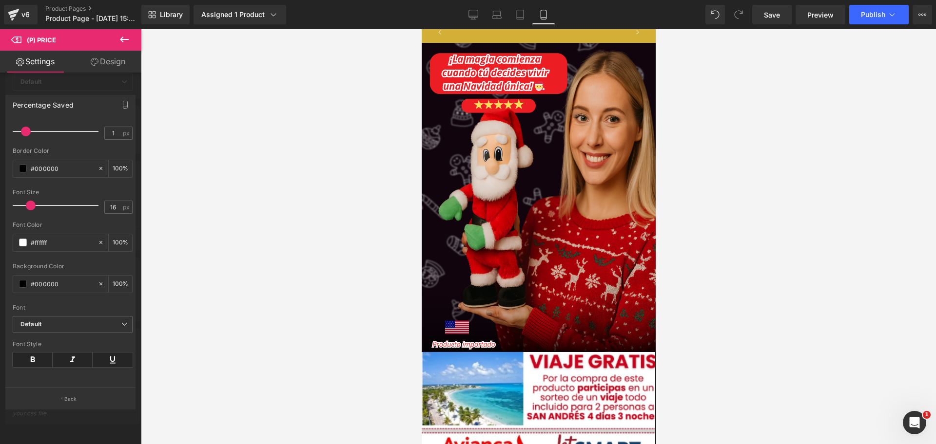
scroll to position [0, 168]
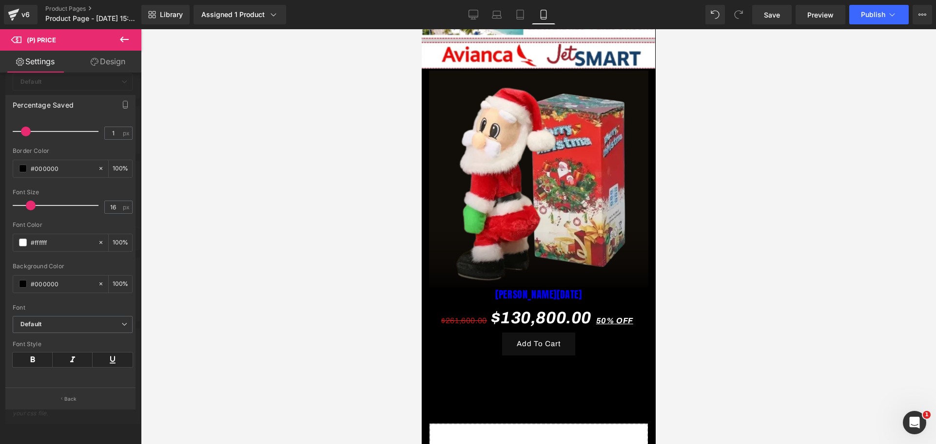
click at [538, 335] on body "​ MI TIENDA Ir directamente al contenido [PERSON_NAME] LA [PERSON_NAME] 💎 50% D…" at bounding box center [538, 131] width 234 height 1029
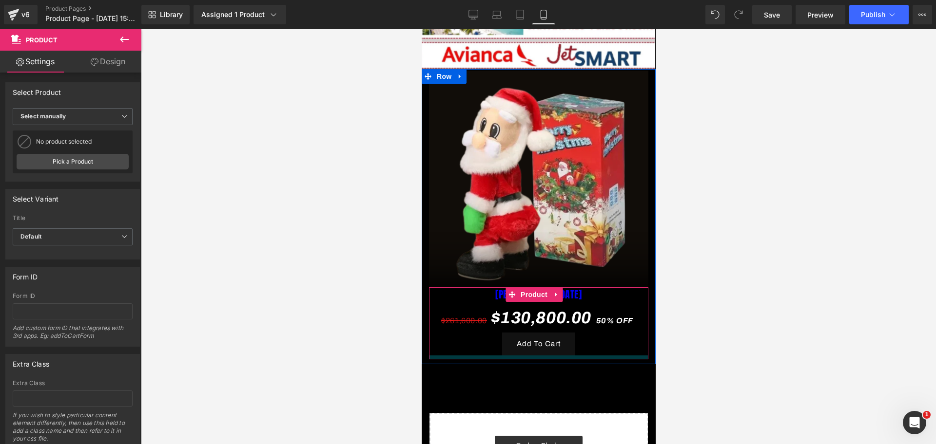
click at [535, 356] on div at bounding box center [537, 358] width 219 height 4
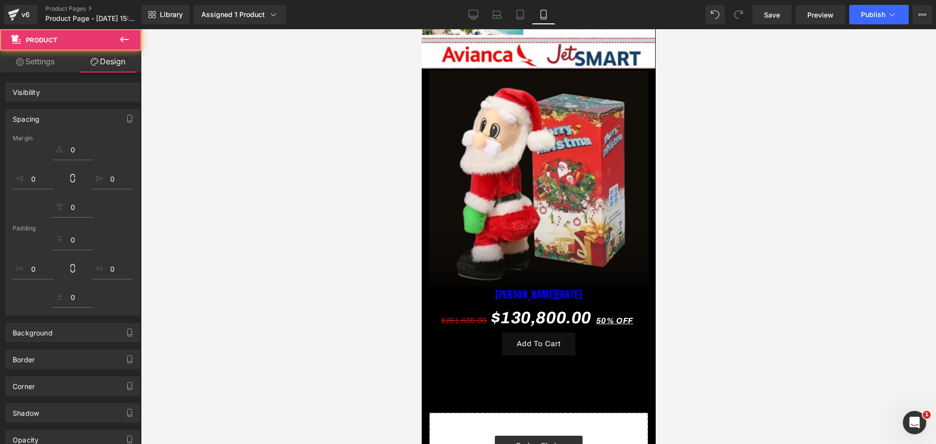
click at [787, 275] on div at bounding box center [538, 236] width 795 height 415
type input "0"
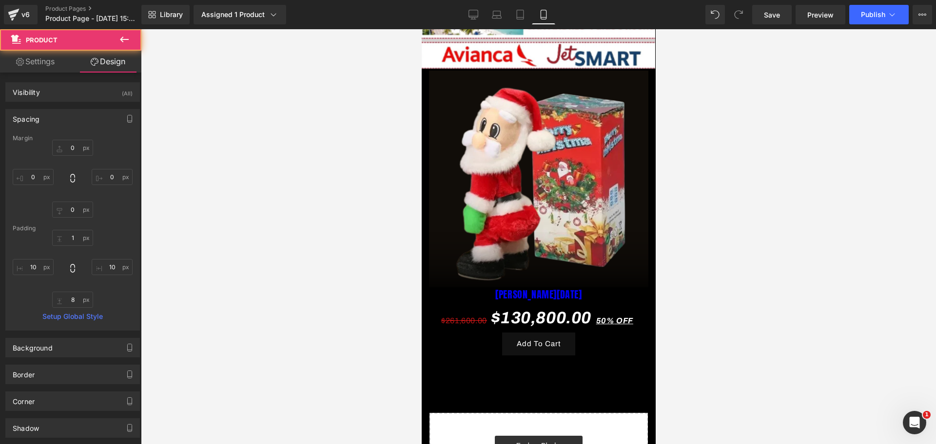
type input "1"
type input "10"
type input "8"
type input "10"
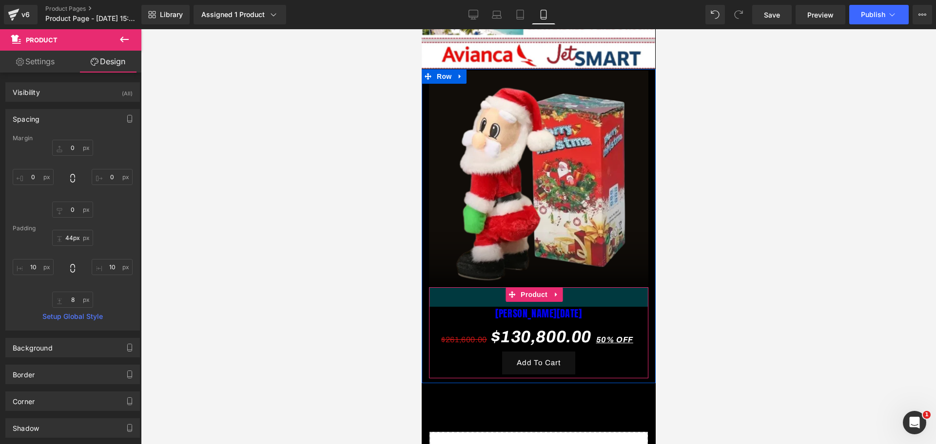
type input "46px"
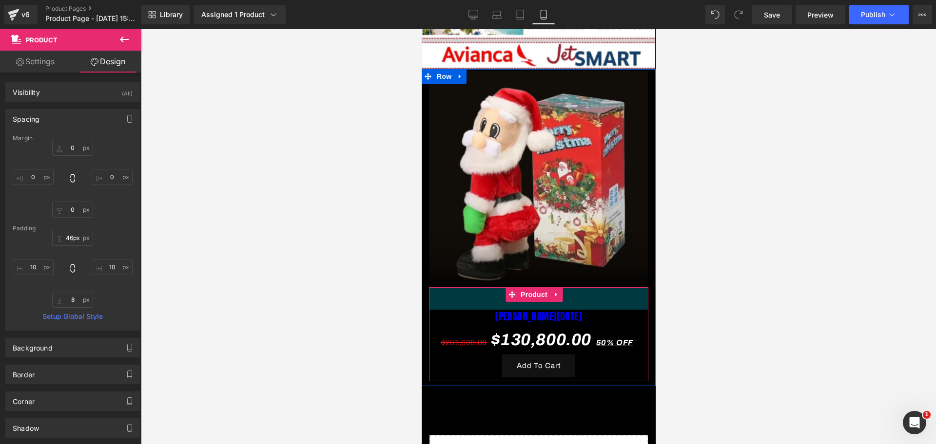
drag, startPoint x: 588, startPoint y: 262, endPoint x: 590, endPoint y: 284, distance: 22.0
click at [590, 288] on div "46px" at bounding box center [537, 299] width 219 height 22
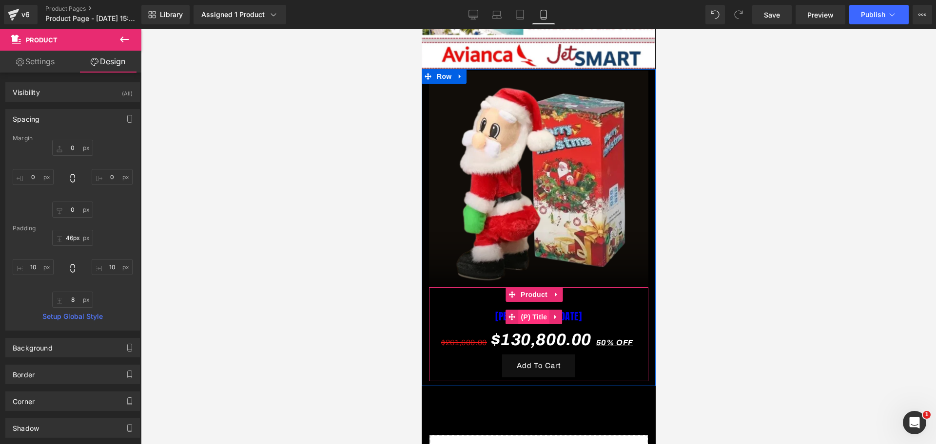
click at [537, 310] on span "(P) Title" at bounding box center [533, 317] width 31 height 15
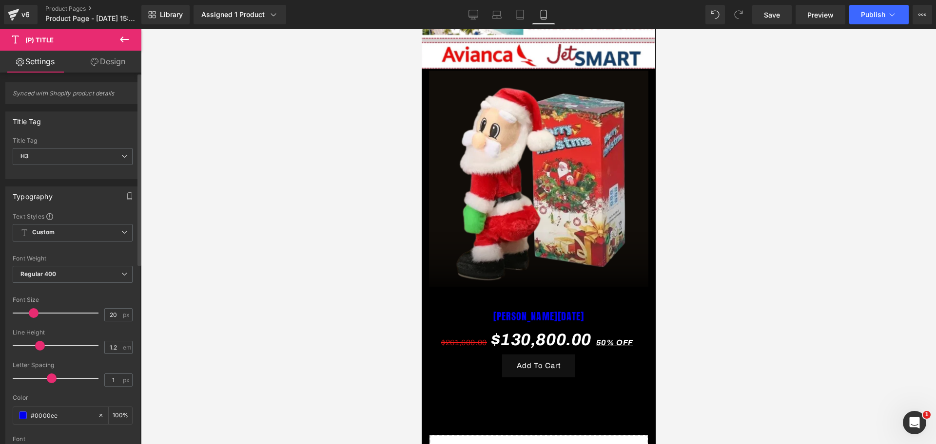
type input "0.9"
drag, startPoint x: 18, startPoint y: 378, endPoint x: 48, endPoint y: 380, distance: 29.8
click at [48, 380] on span at bounding box center [48, 379] width 10 height 10
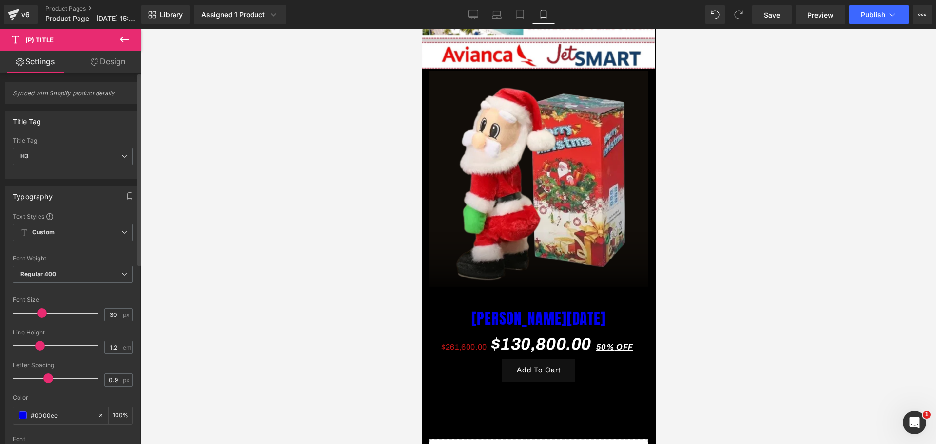
scroll to position [0, 336]
type input "29"
drag, startPoint x: 33, startPoint y: 310, endPoint x: 40, endPoint y: 309, distance: 7.5
click at [40, 309] on span at bounding box center [41, 313] width 10 height 10
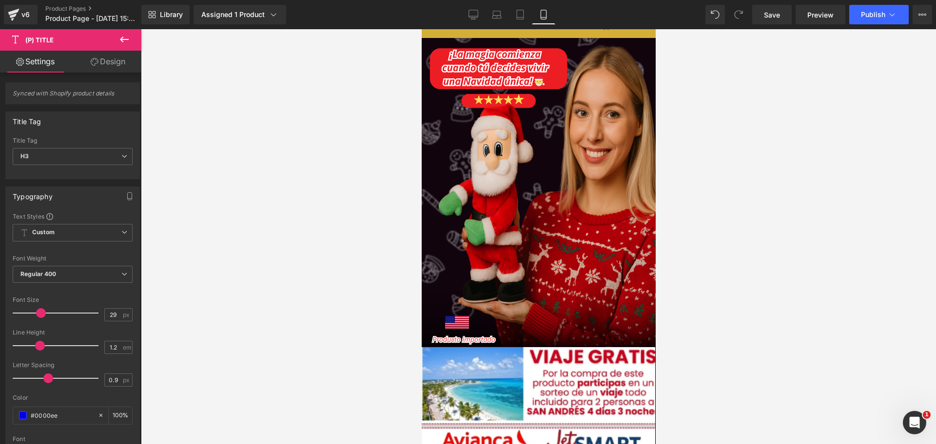
scroll to position [19, 0]
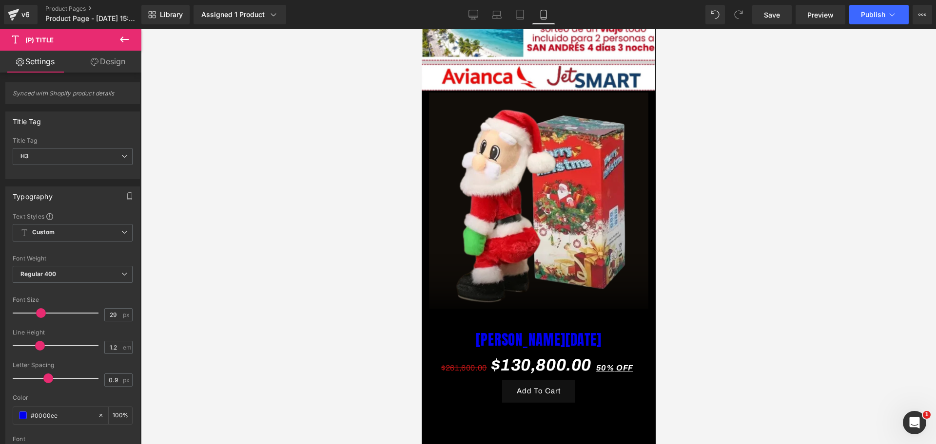
drag, startPoint x: 649, startPoint y: 235, endPoint x: 1083, endPoint y: 256, distance: 434.7
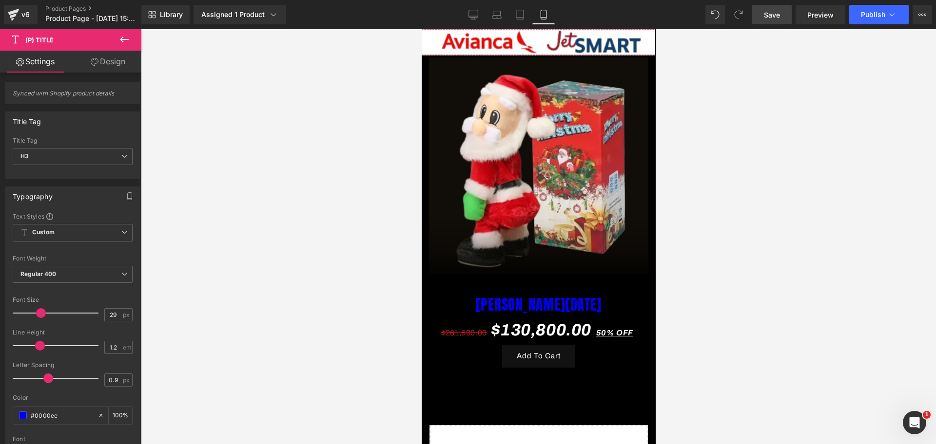
click at [770, 17] on span "Save" at bounding box center [772, 15] width 16 height 10
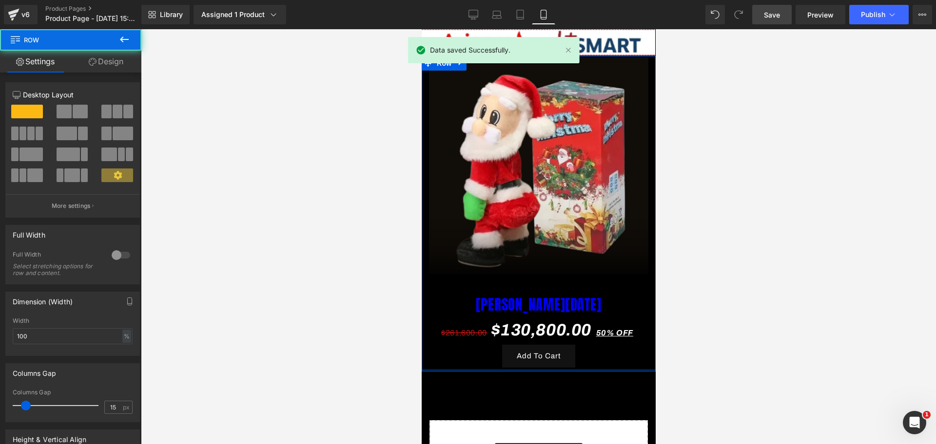
drag, startPoint x: 585, startPoint y: 349, endPoint x: 581, endPoint y: 342, distance: 8.5
click at [581, 342] on div "Image [PERSON_NAME][DATE] (P) Title $261,600.00 $130,800.00 50% OFF (P) Price A…" at bounding box center [538, 214] width 234 height 316
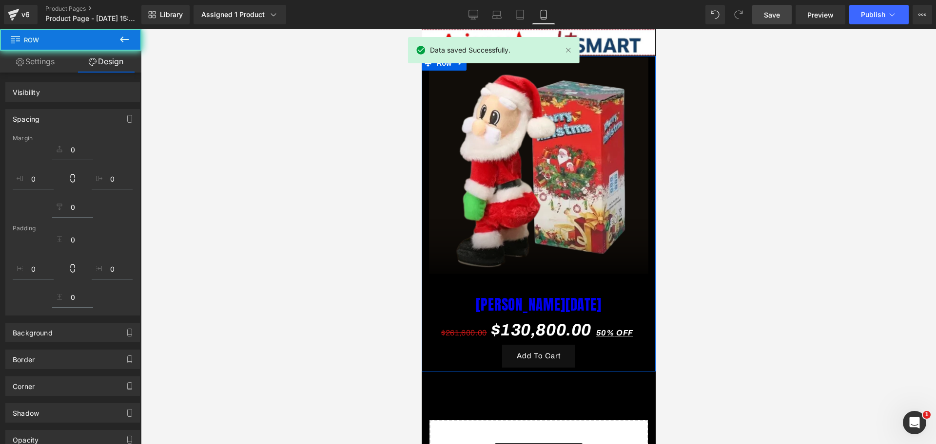
click at [135, 29] on div "v6 Product Pages Product Page - [DATE] 15:42:12" at bounding box center [70, 14] width 141 height 29
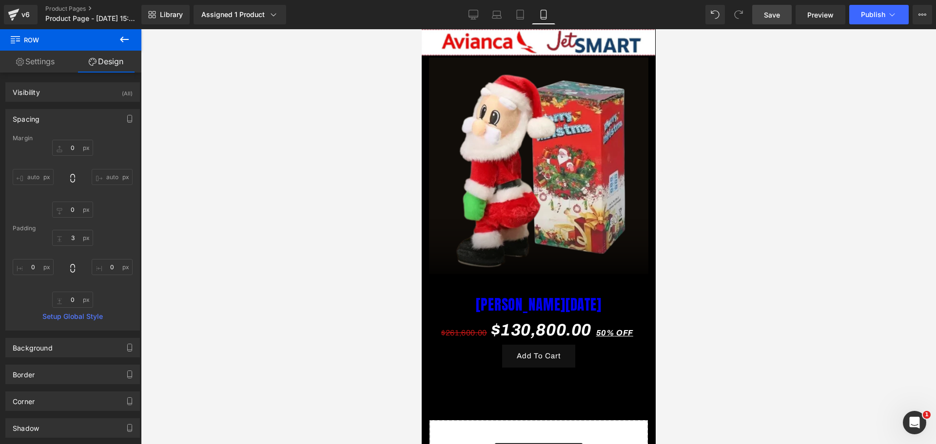
click at [131, 44] on button at bounding box center [124, 39] width 34 height 21
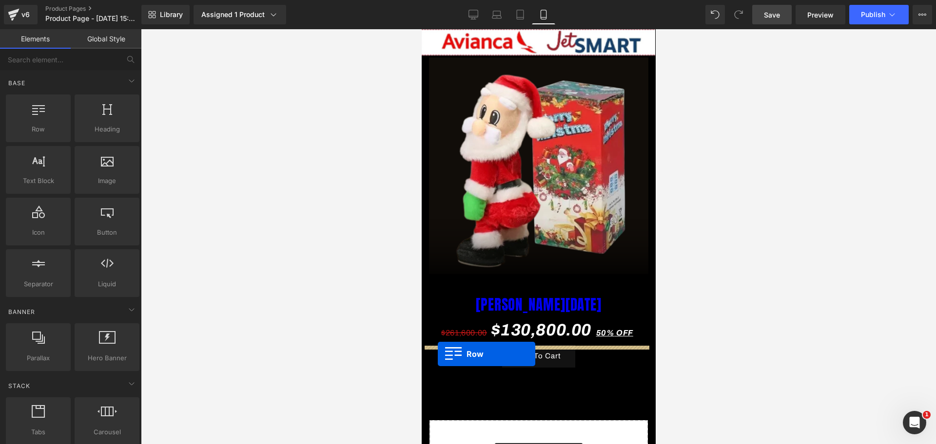
drag, startPoint x: 464, startPoint y: 169, endPoint x: 437, endPoint y: 354, distance: 187.7
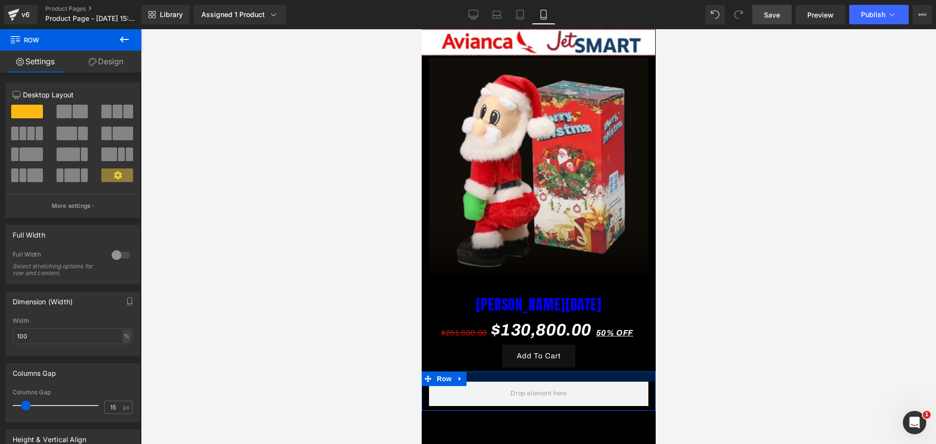
drag, startPoint x: 509, startPoint y: 350, endPoint x: 491, endPoint y: 163, distance: 187.5
click at [507, 372] on div at bounding box center [538, 377] width 234 height 10
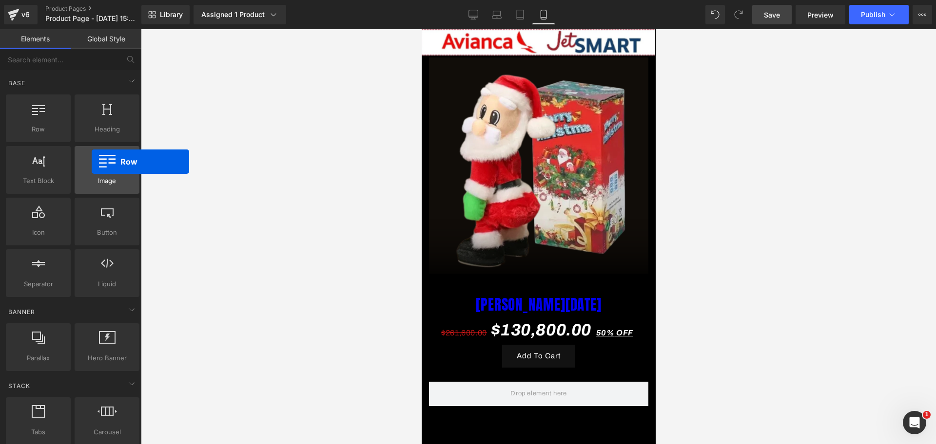
drag, startPoint x: 46, startPoint y: 114, endPoint x: 84, endPoint y: 155, distance: 56.5
click at [84, 155] on div "Row rows, columns, layouts, div Heading headings, titles, h1,h2,h3,h4,h5,h6 Tex…" at bounding box center [72, 196] width 137 height 207
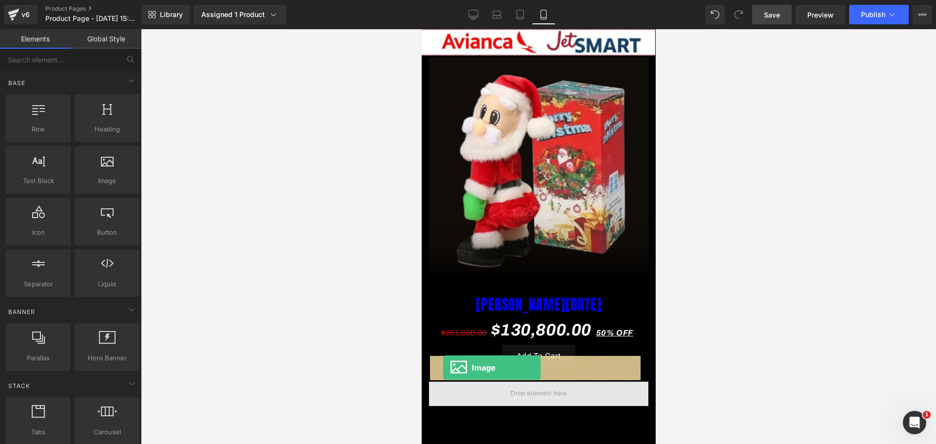
drag, startPoint x: 524, startPoint y: 215, endPoint x: 442, endPoint y: 368, distance: 173.3
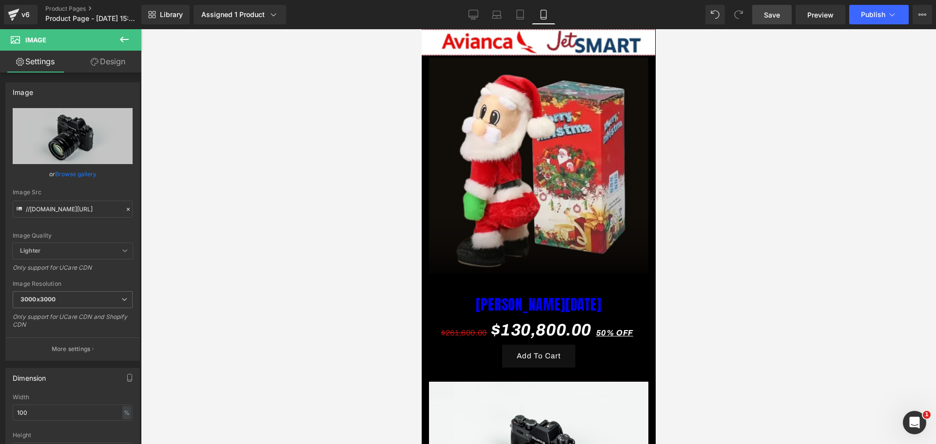
scroll to position [0, 168]
click at [69, 206] on input "//[DOMAIN_NAME][URL]" at bounding box center [73, 209] width 120 height 17
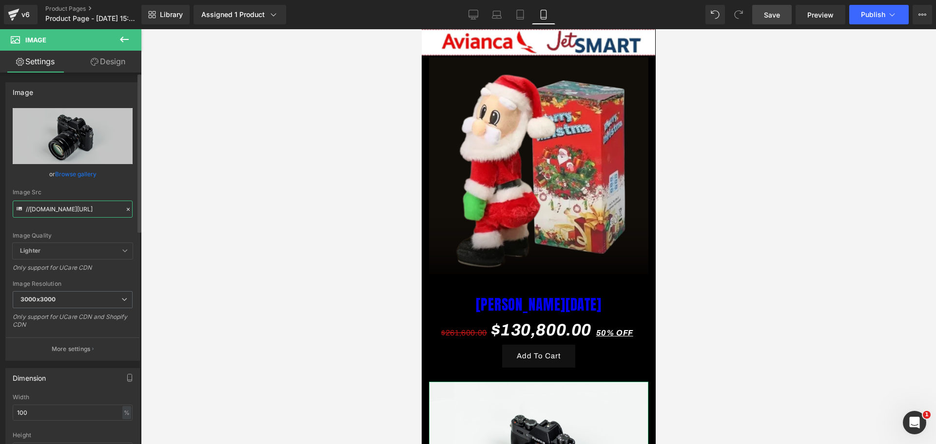
click at [69, 206] on input "//[DOMAIN_NAME][URL]" at bounding box center [73, 209] width 120 height 17
paste input "[URL][DOMAIN_NAME][DOMAIN_NAME]"
type input "[URL][DOMAIN_NAME]"
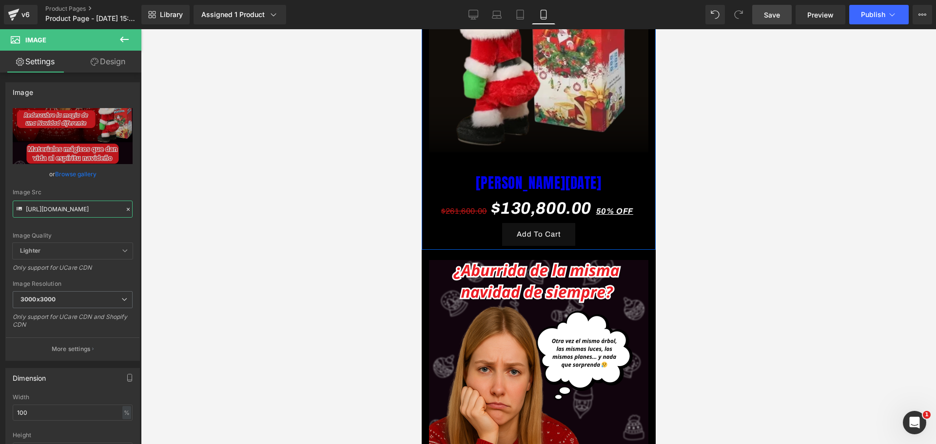
scroll to position [0, 504]
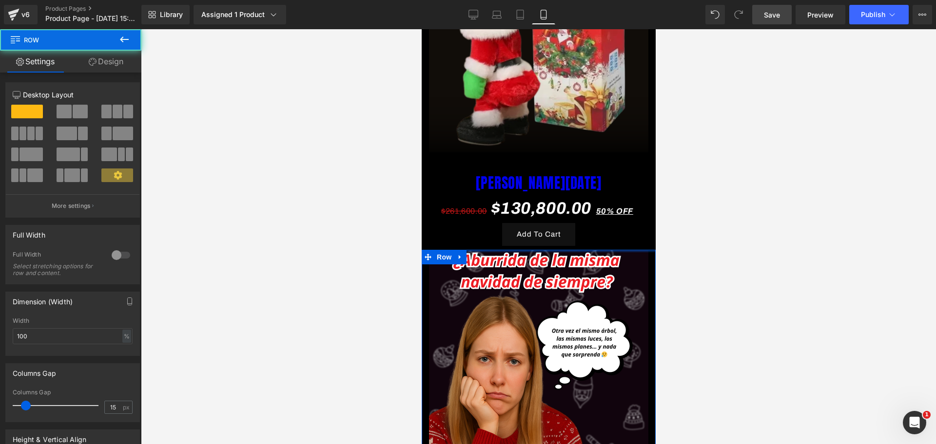
drag, startPoint x: 531, startPoint y: 230, endPoint x: 526, endPoint y: 219, distance: 11.6
click at [526, 219] on div "Image Row Image Row Image [PERSON_NAME][DATE] (P) Title $261,600.00 $130,800.00…" at bounding box center [538, 249] width 234 height 1464
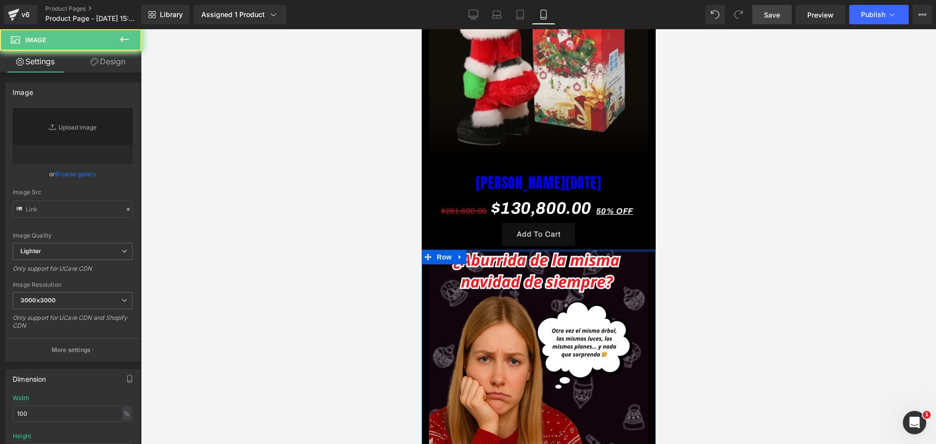
click at [109, 62] on link "Design" at bounding box center [108, 62] width 71 height 22
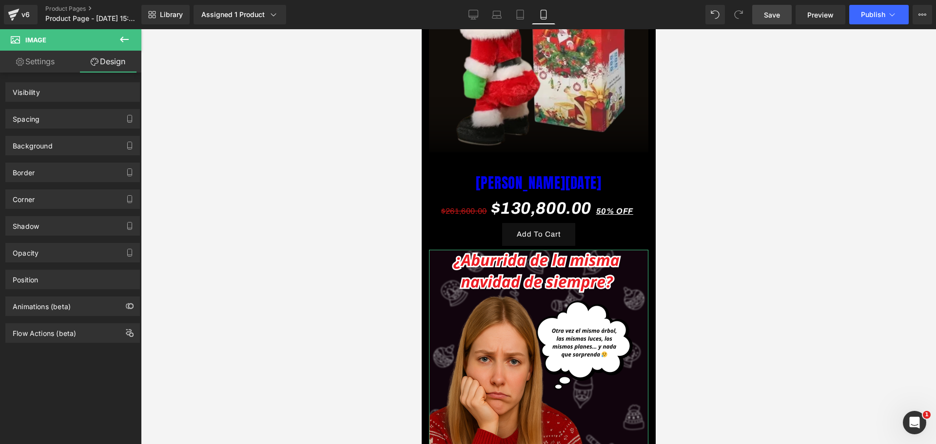
click at [32, 122] on div "Spacing" at bounding box center [26, 117] width 27 height 14
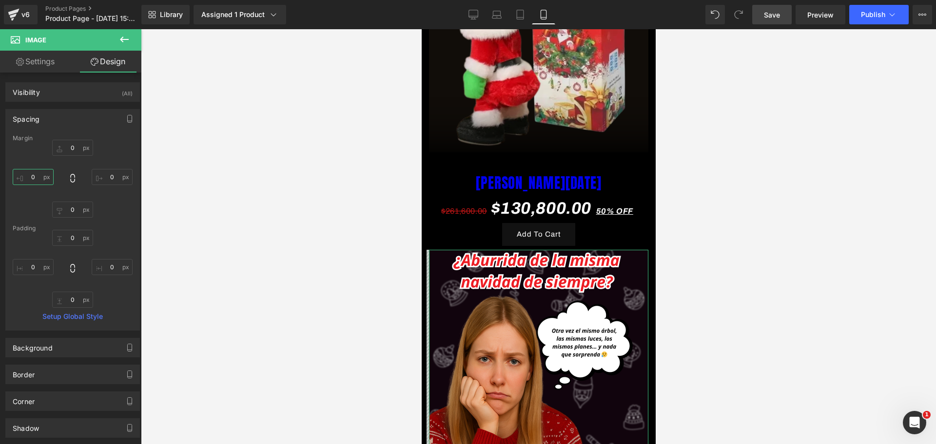
scroll to position [0, 168]
click at [28, 180] on input "0" at bounding box center [33, 177] width 41 height 16
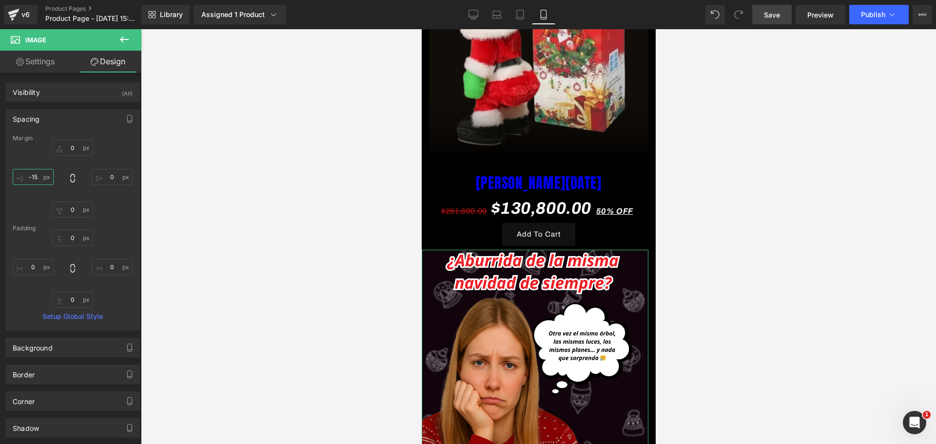
scroll to position [0, 336]
type input "-15"
click at [108, 173] on input "0" at bounding box center [112, 177] width 41 height 16
type input "-15"
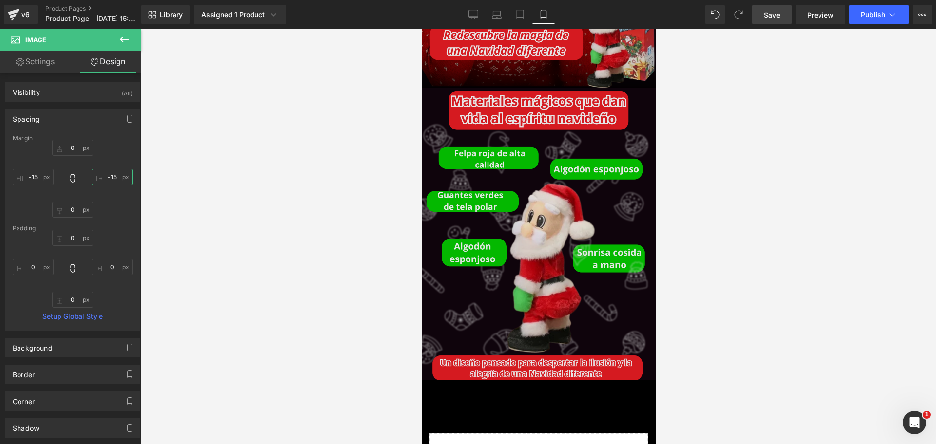
scroll to position [1096, 0]
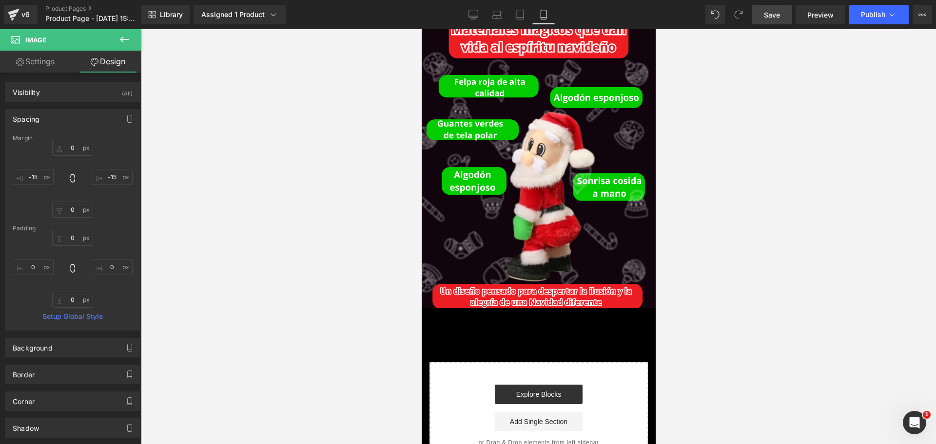
click at [128, 35] on icon at bounding box center [124, 40] width 12 height 12
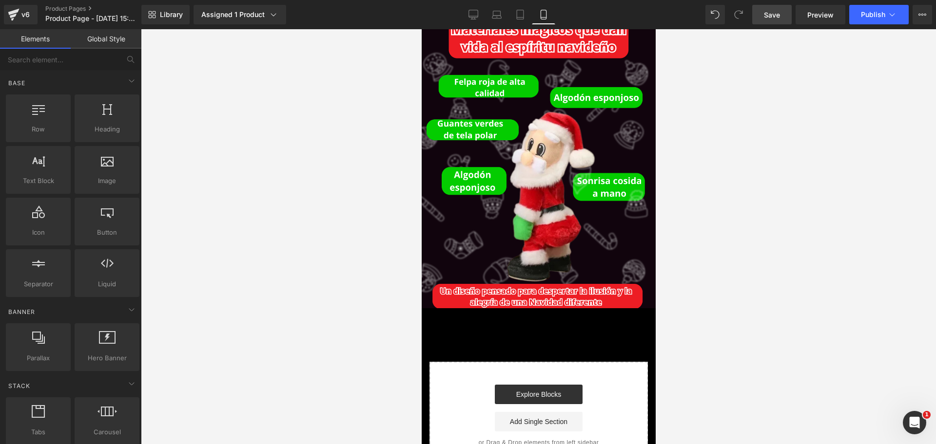
scroll to position [0, 504]
drag, startPoint x: 461, startPoint y: 146, endPoint x: 460, endPoint y: 266, distance: 120.4
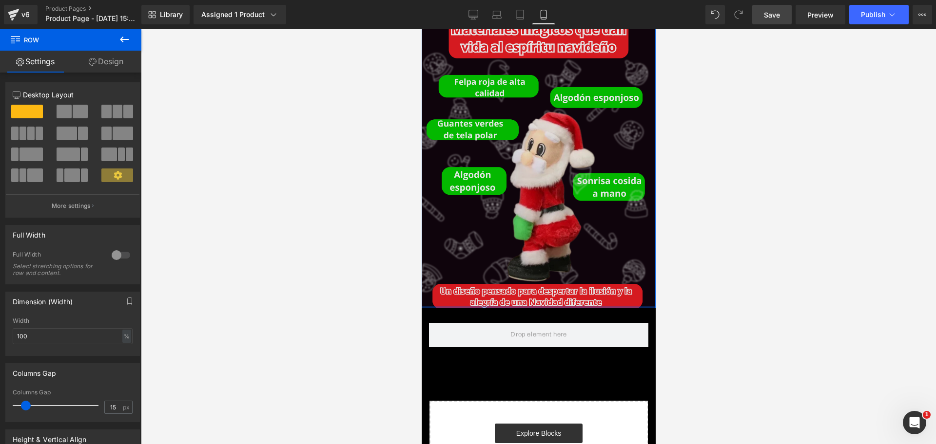
click at [506, 254] on div "Image Row" at bounding box center [538, 4] width 234 height 608
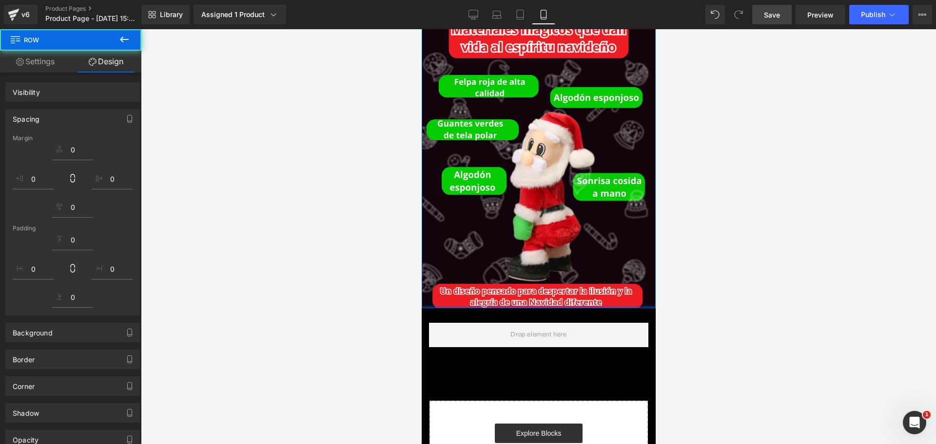
click at [128, 30] on button at bounding box center [124, 39] width 34 height 21
click at [0, 0] on link "Global Style" at bounding box center [0, 0] width 0 height 0
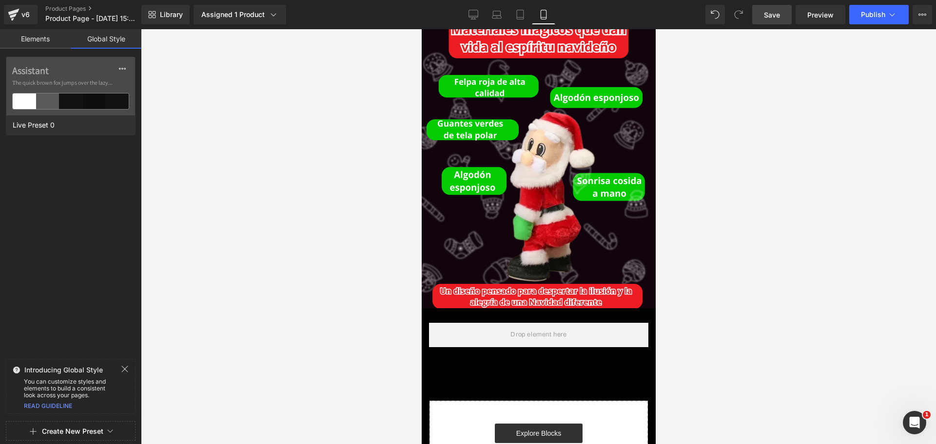
scroll to position [0, 168]
click at [46, 43] on link "Elements" at bounding box center [35, 38] width 71 height 19
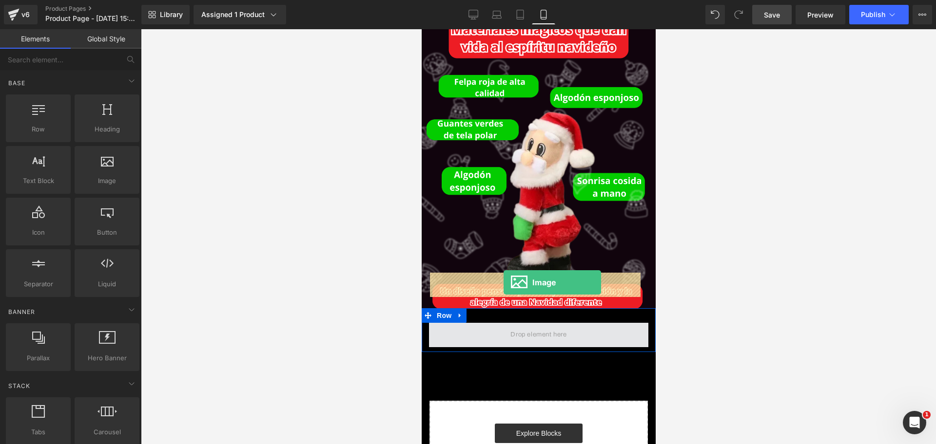
drag, startPoint x: 568, startPoint y: 217, endPoint x: 503, endPoint y: 283, distance: 92.3
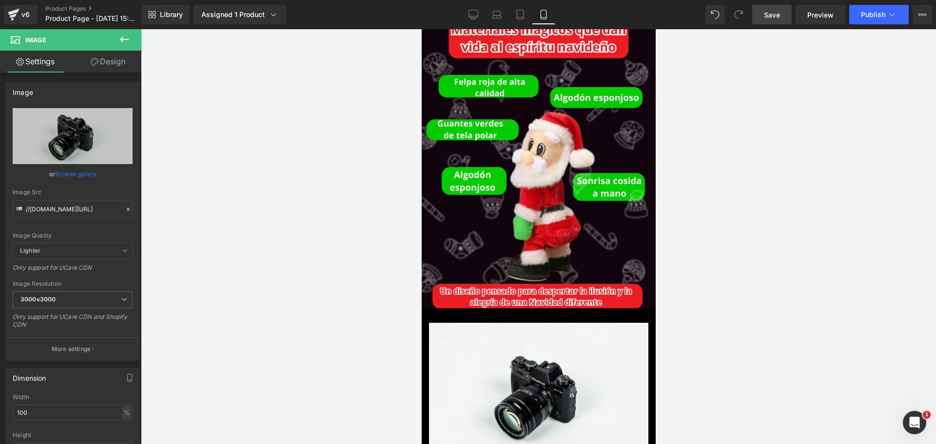
scroll to position [0, 504]
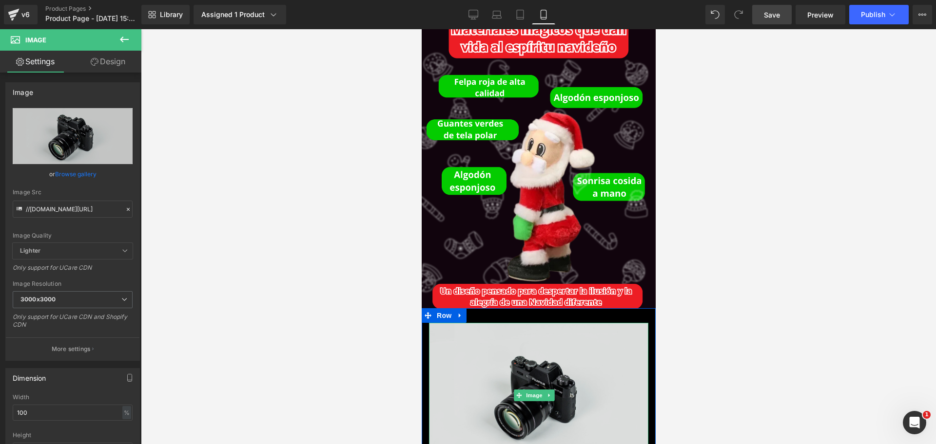
click at [499, 323] on img at bounding box center [537, 395] width 219 height 145
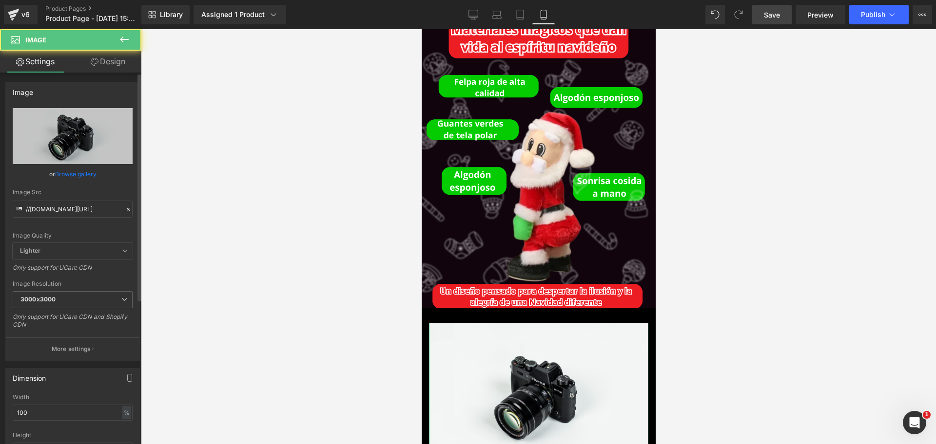
scroll to position [0, 0]
click at [88, 211] on input "//[DOMAIN_NAME][URL]" at bounding box center [73, 209] width 120 height 17
click at [88, 209] on input "//[DOMAIN_NAME][URL]" at bounding box center [73, 209] width 120 height 17
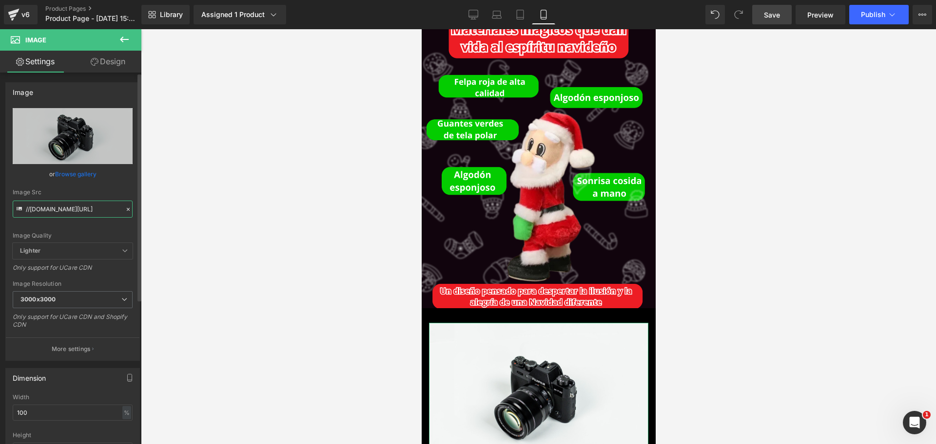
type input "[URL][DOMAIN_NAME]"
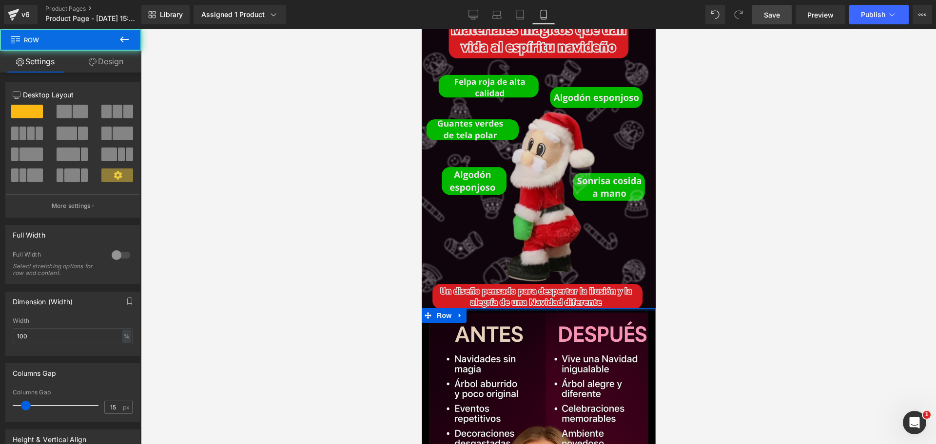
scroll to position [0, 168]
drag, startPoint x: 560, startPoint y: 268, endPoint x: 554, endPoint y: 253, distance: 16.4
click at [554, 253] on div "Image Row Image Row Image [PERSON_NAME][DATE] (P) Title $261,600.00 $130,800.00…" at bounding box center [538, 55] width 234 height 2177
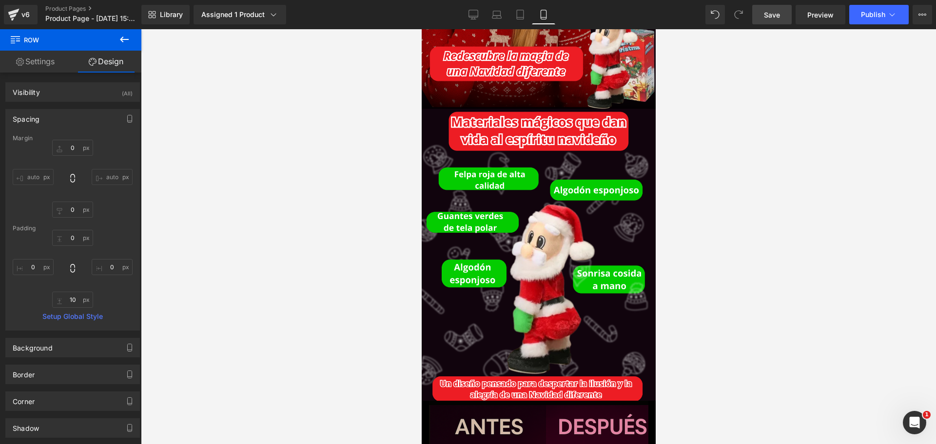
scroll to position [0, 504]
type input "0px"
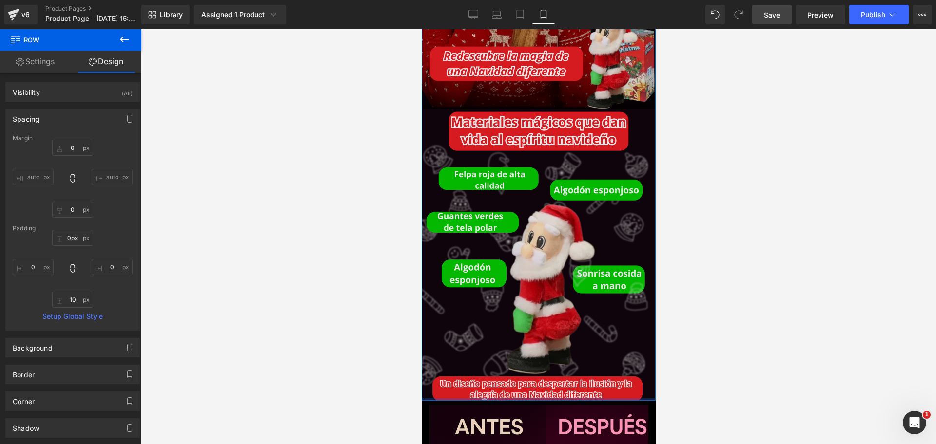
click at [545, 350] on div "Image Row Image Row Image [PERSON_NAME][DATE] (P) Title $261,600.00 $130,800.00…" at bounding box center [538, 148] width 234 height 2177
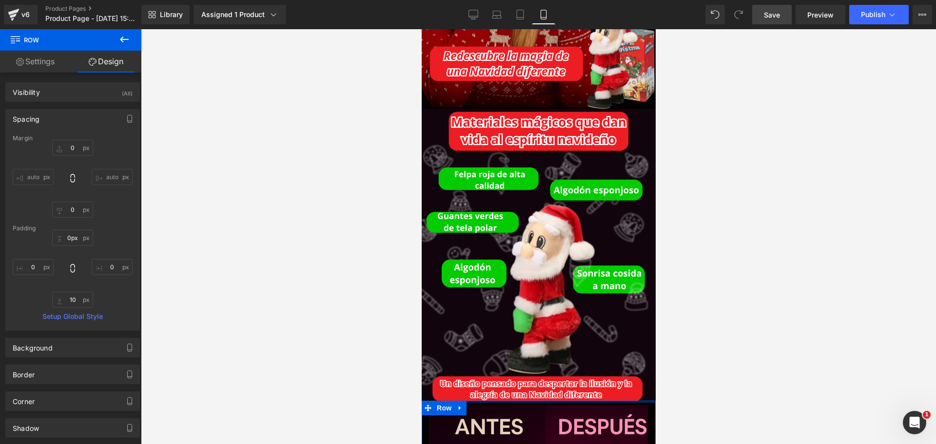
scroll to position [0, 0]
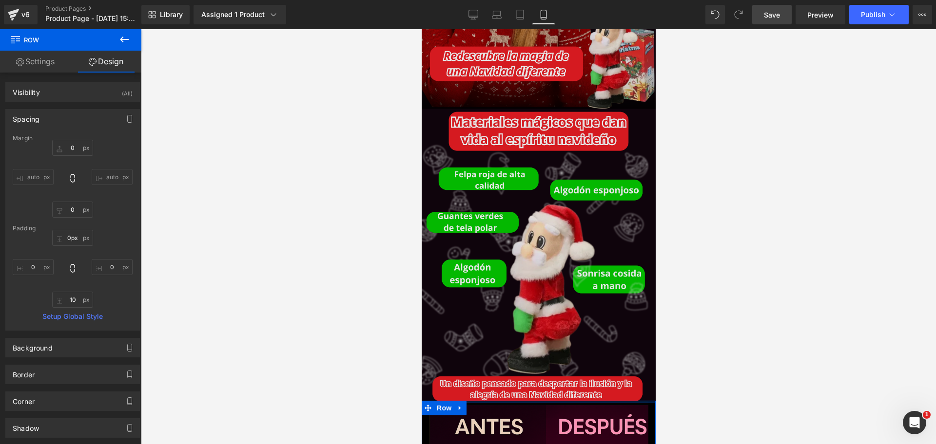
drag, startPoint x: 545, startPoint y: 352, endPoint x: 548, endPoint y: 340, distance: 12.4
click at [548, 340] on div "Image Row Image Row Image [PERSON_NAME][DATE] (P) Title $261,600.00 $130,800.00…" at bounding box center [538, 148] width 234 height 2177
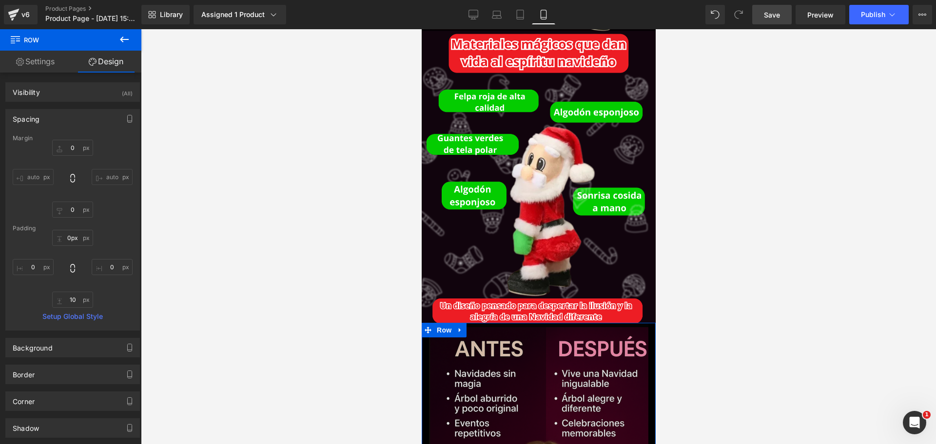
scroll to position [1187, 0]
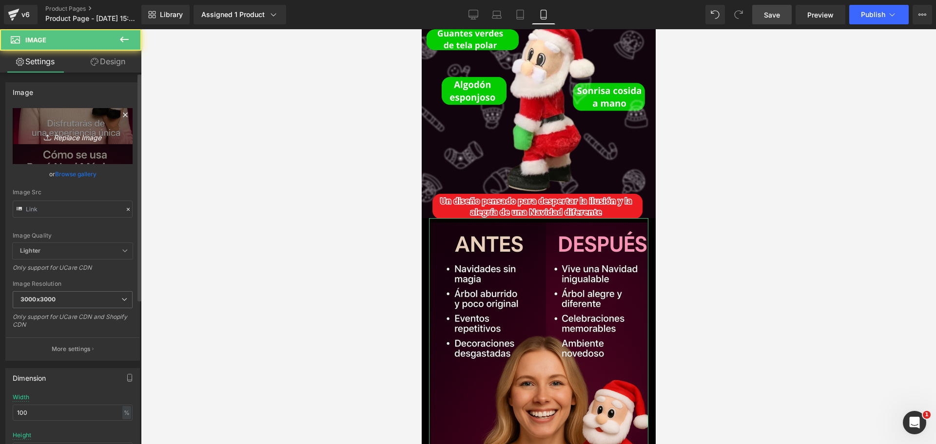
type input "[URL][DOMAIN_NAME]"
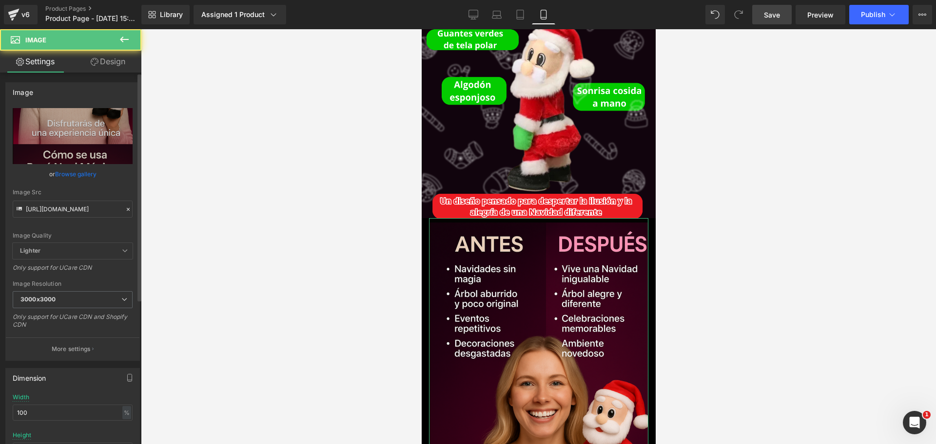
scroll to position [0, 168]
click at [114, 57] on link "Design" at bounding box center [108, 62] width 71 height 22
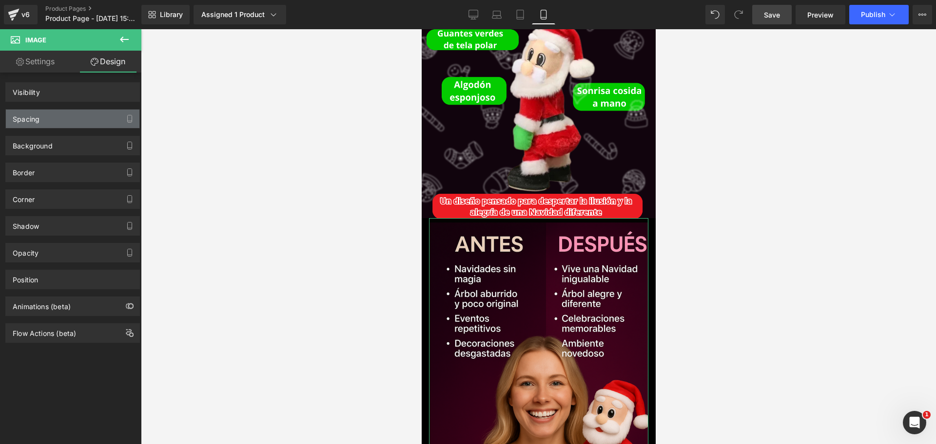
click at [45, 115] on div "Spacing" at bounding box center [73, 119] width 134 height 19
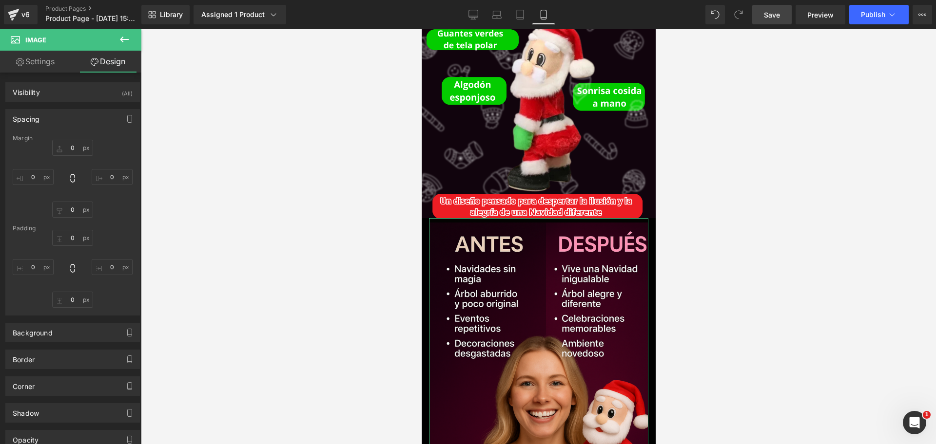
click at [36, 120] on div "Spacing" at bounding box center [26, 117] width 27 height 14
type input "0"
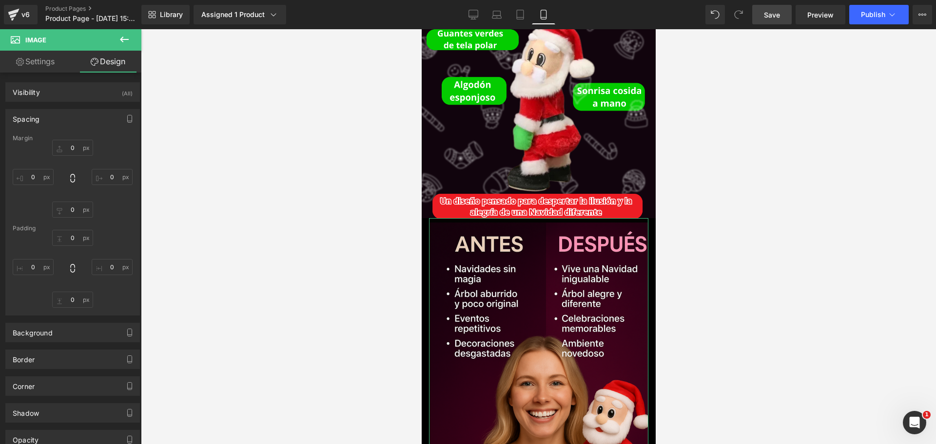
type input "0"
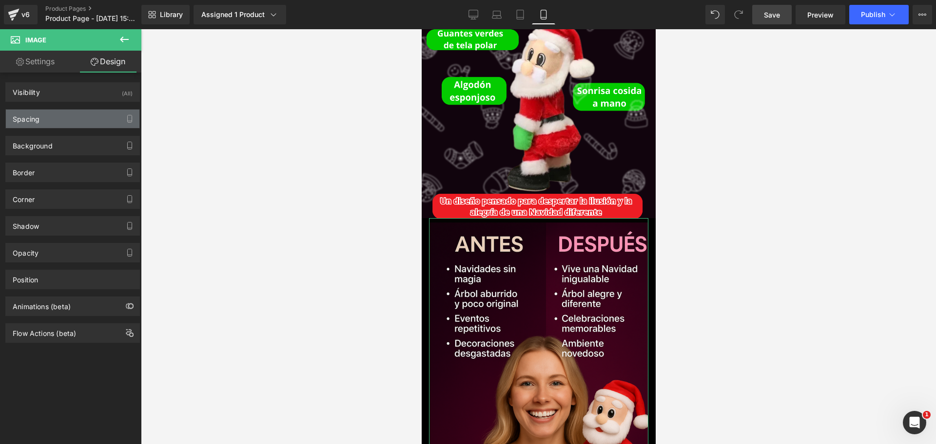
scroll to position [0, 336]
click at [38, 117] on div "Spacing" at bounding box center [26, 117] width 27 height 14
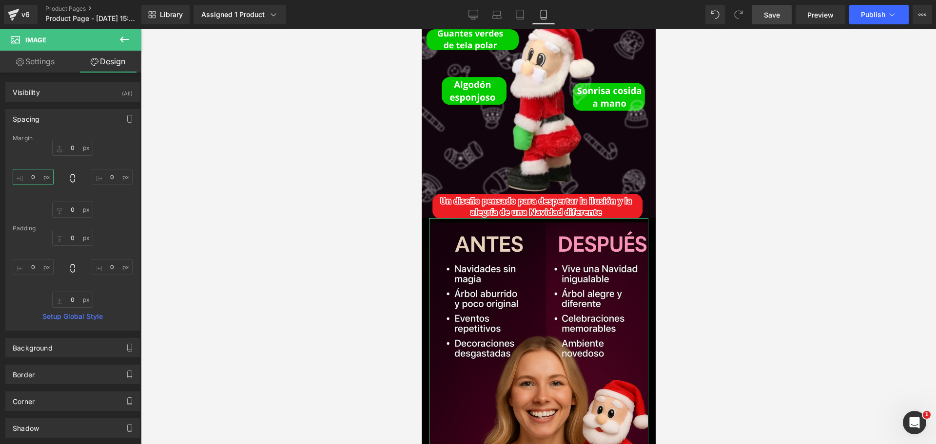
click at [38, 173] on input "0" at bounding box center [33, 177] width 41 height 16
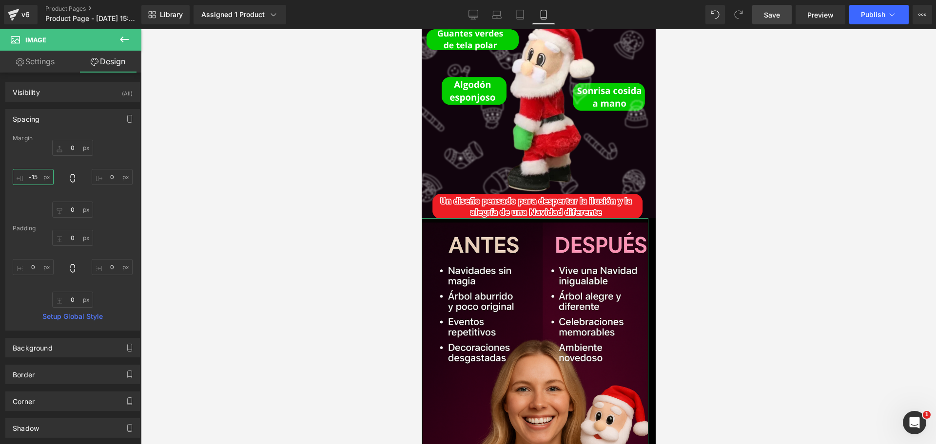
scroll to position [0, 0]
type input "-15"
click at [107, 172] on input "0" at bounding box center [112, 177] width 41 height 16
type input "-15"
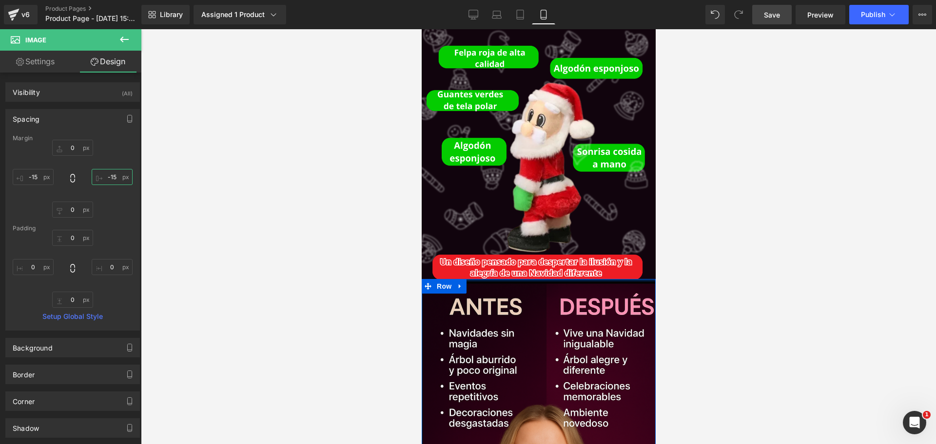
scroll to position [0, 504]
drag, startPoint x: 1084, startPoint y: 266, endPoint x: 533, endPoint y: 229, distance: 551.9
click at [533, 279] on div at bounding box center [538, 280] width 234 height 2
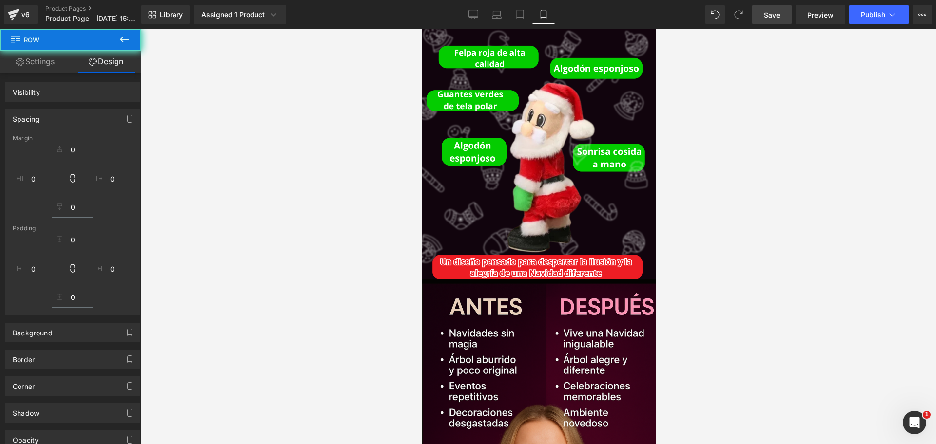
click at [689, 295] on div at bounding box center [538, 236] width 795 height 415
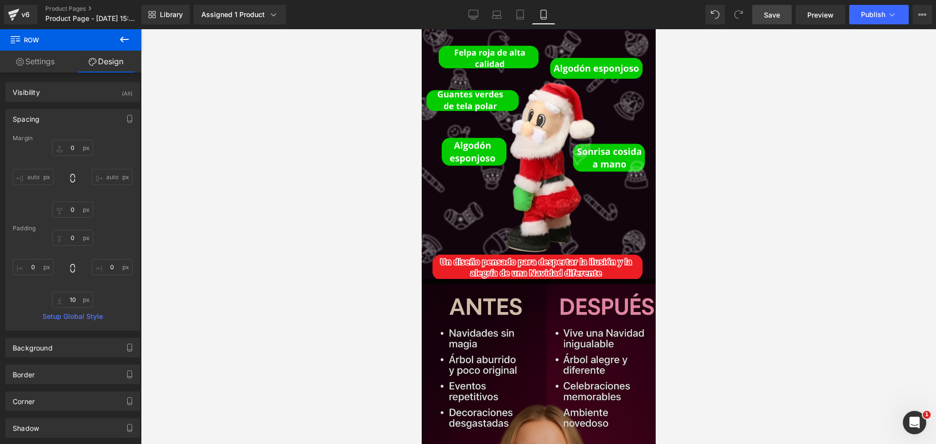
scroll to position [1735, 0]
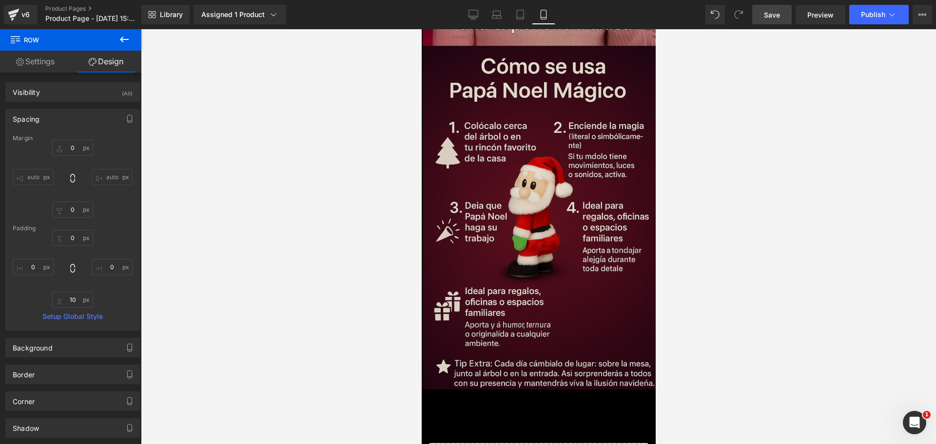
type input "0"
type input "10"
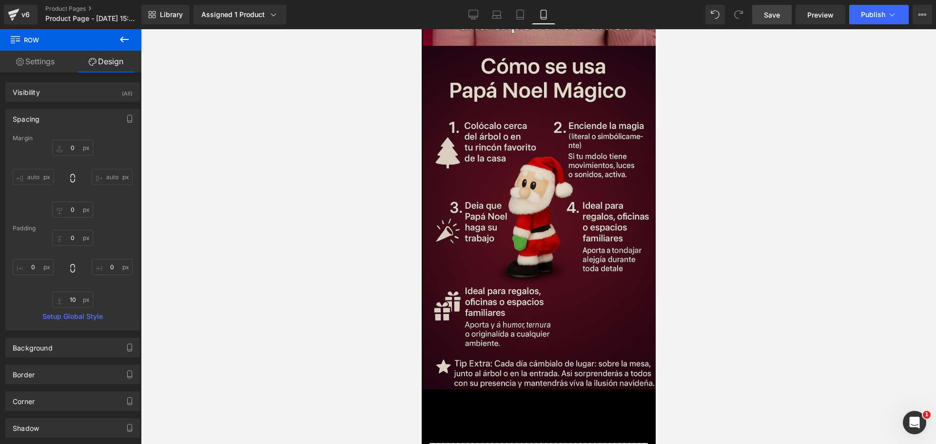
type input "0"
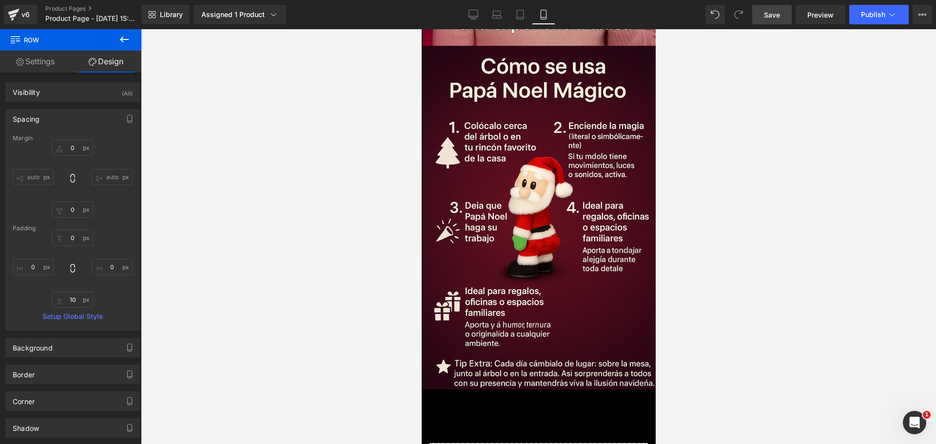
scroll to position [0, 0]
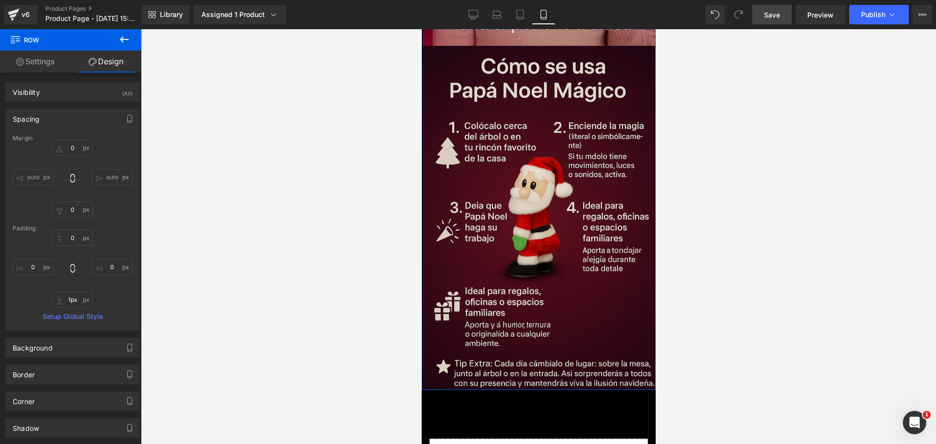
type input "0px"
drag, startPoint x: 538, startPoint y: 314, endPoint x: 536, endPoint y: 308, distance: 6.5
click at [536, 308] on div "Image Row" at bounding box center [538, 30] width 234 height 720
click at [644, 281] on div "Image Row" at bounding box center [538, 30] width 234 height 720
type input "0px"
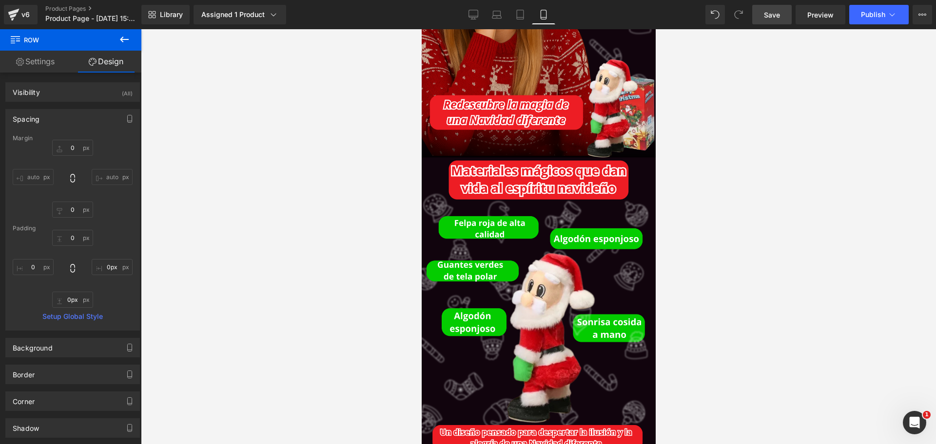
scroll to position [0, 504]
click at [132, 39] on button at bounding box center [124, 39] width 34 height 21
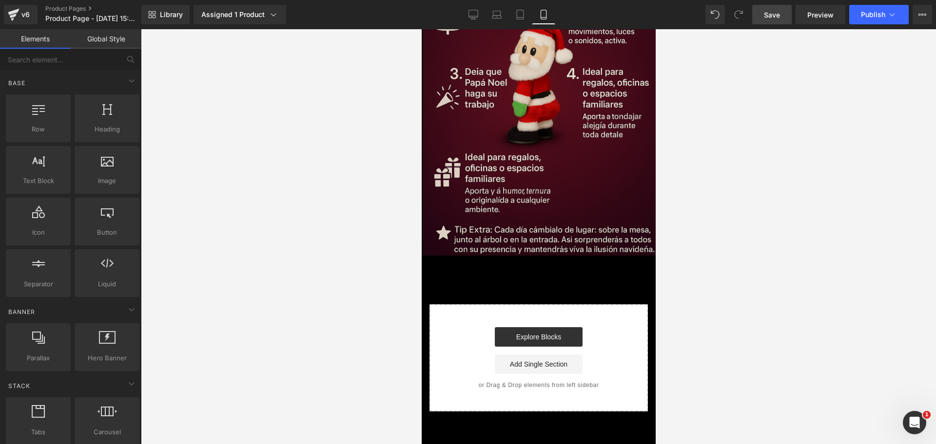
scroll to position [0, 0]
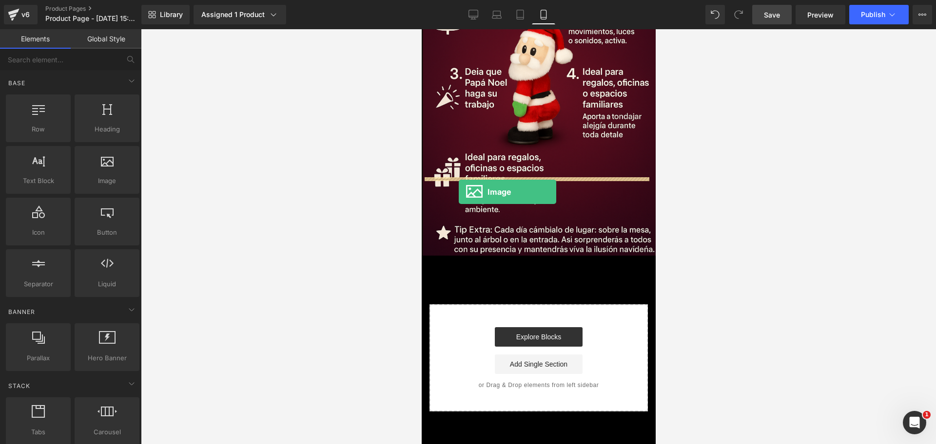
drag, startPoint x: 533, startPoint y: 184, endPoint x: 457, endPoint y: 192, distance: 76.9
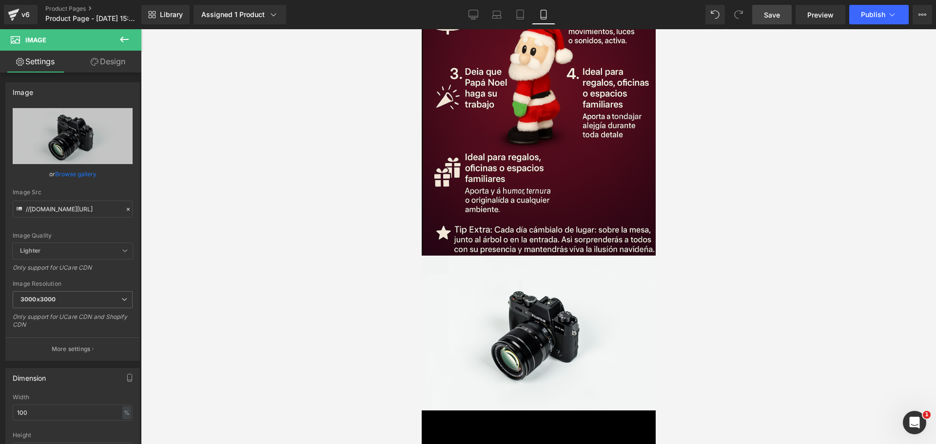
scroll to position [0, 504]
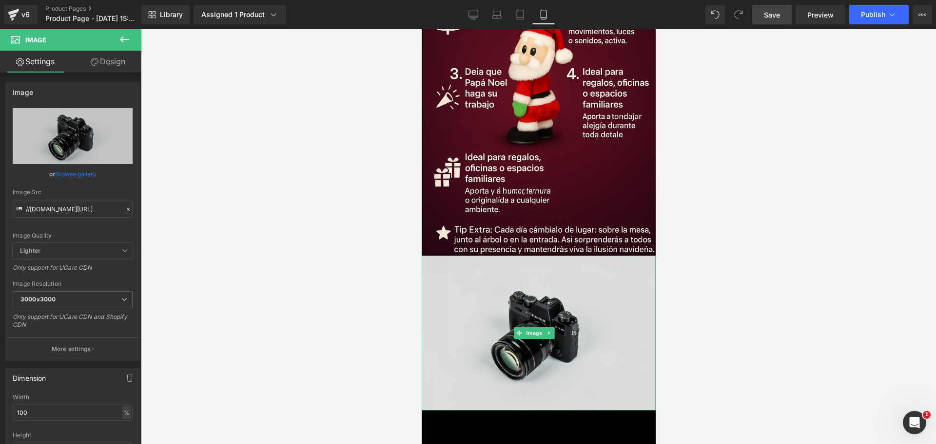
click at [516, 282] on img at bounding box center [538, 333] width 234 height 155
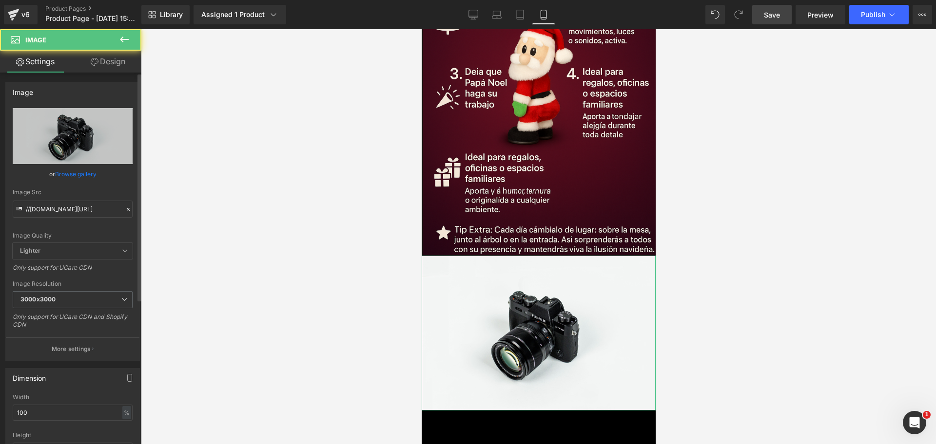
scroll to position [0, 0]
click at [49, 197] on div "Image Src //[DOMAIN_NAME][URL]" at bounding box center [73, 203] width 120 height 29
click at [63, 209] on input "//[DOMAIN_NAME][URL]" at bounding box center [73, 209] width 120 height 17
click at [65, 209] on input "//[DOMAIN_NAME][URL]" at bounding box center [73, 209] width 120 height 17
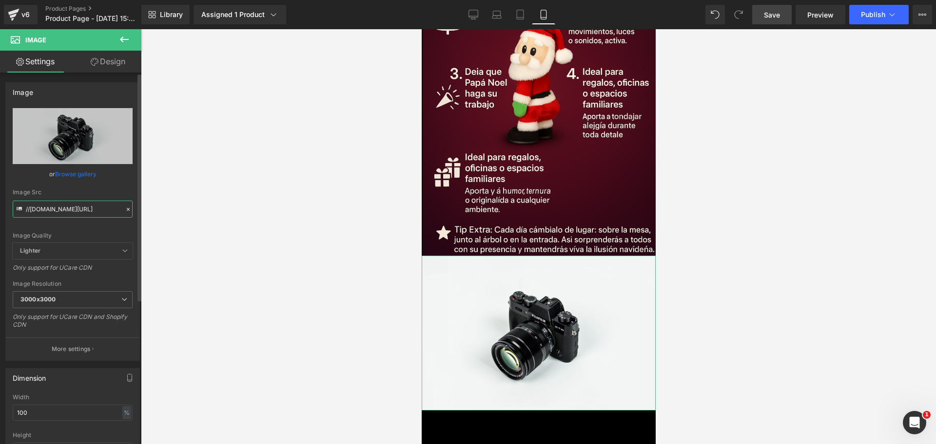
paste input "[URL][DOMAIN_NAME][DOMAIN_NAME][DATE]"
type input "[URL][DOMAIN_NAME][DATE]"
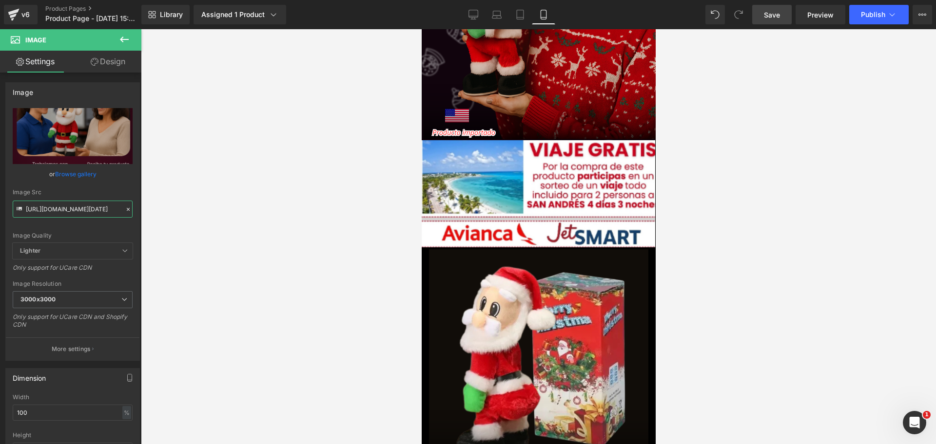
scroll to position [0, 504]
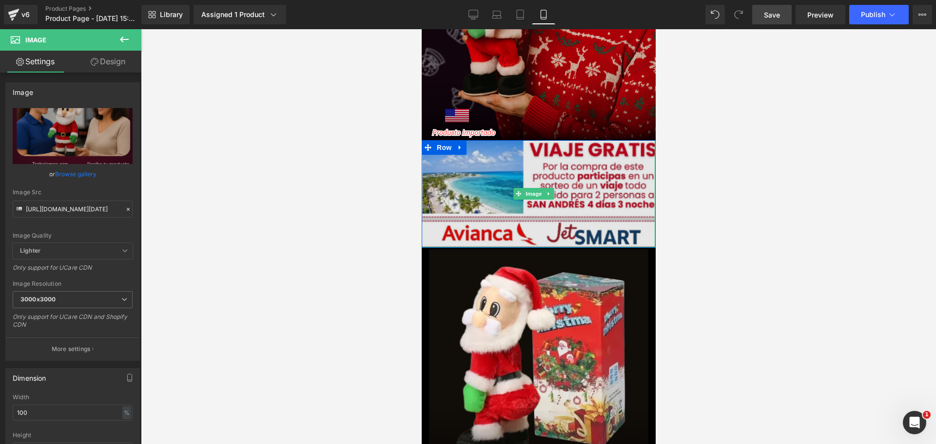
click at [613, 166] on img at bounding box center [537, 194] width 233 height 108
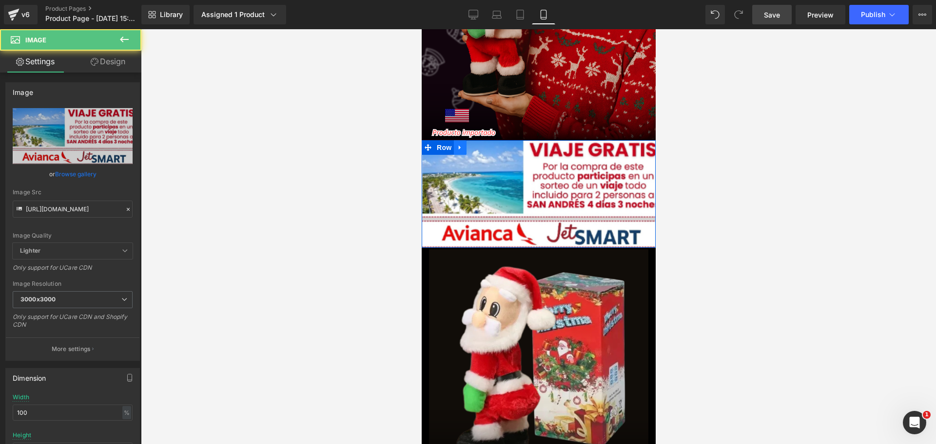
click at [457, 144] on icon at bounding box center [459, 147] width 7 height 7
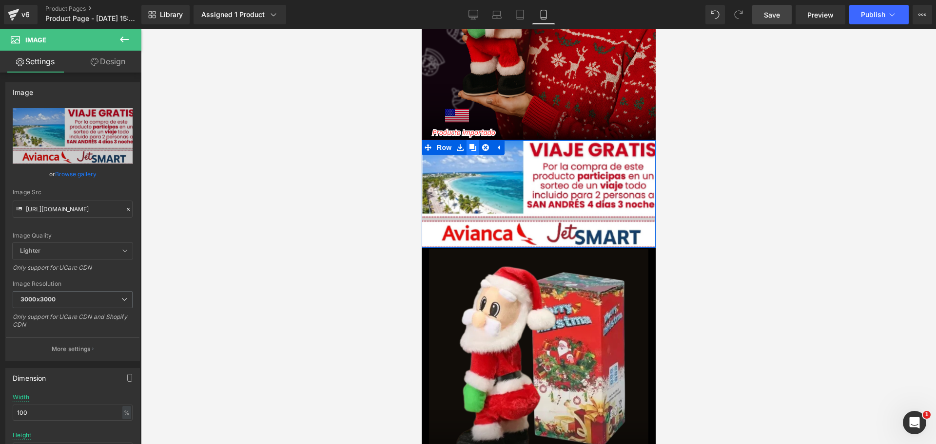
click at [470, 144] on icon at bounding box center [472, 147] width 7 height 7
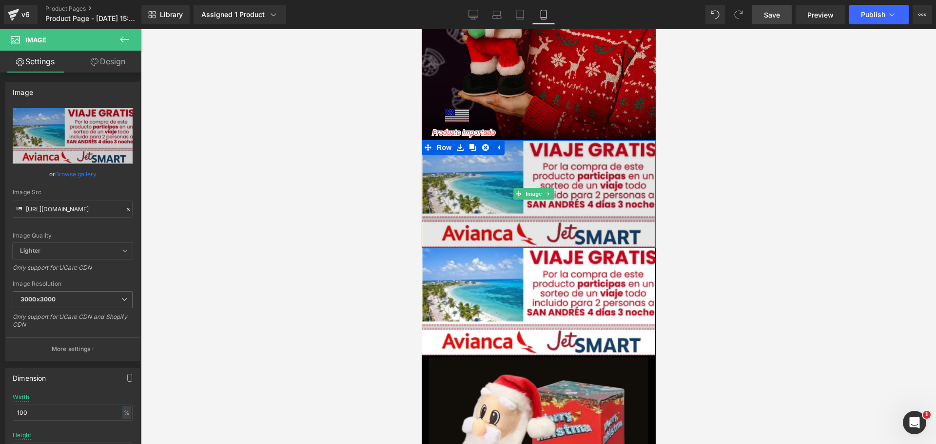
click at [470, 216] on img at bounding box center [537, 194] width 233 height 108
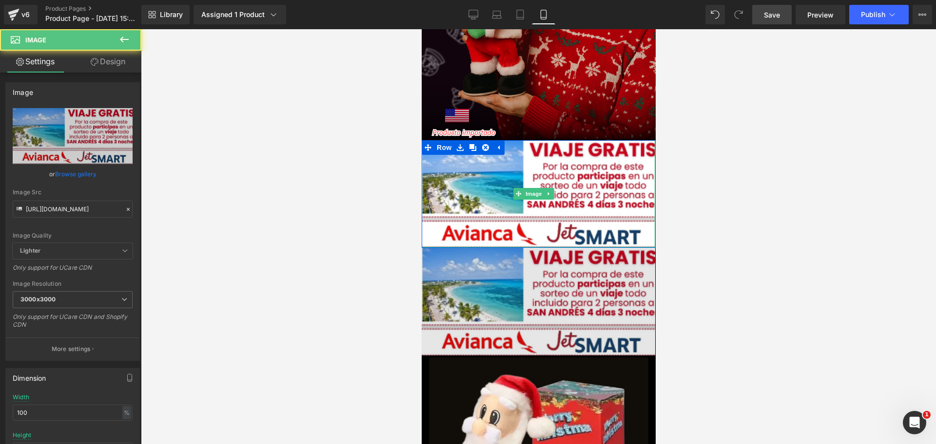
click at [470, 248] on img at bounding box center [537, 302] width 233 height 108
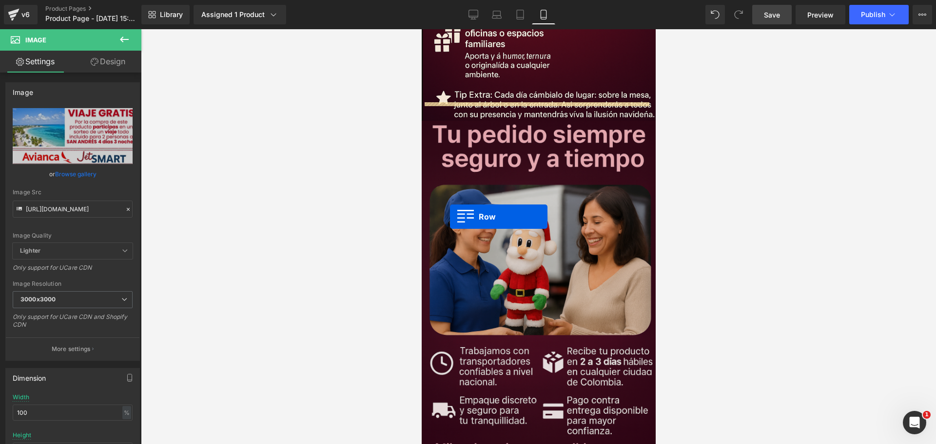
scroll to position [2182, 0]
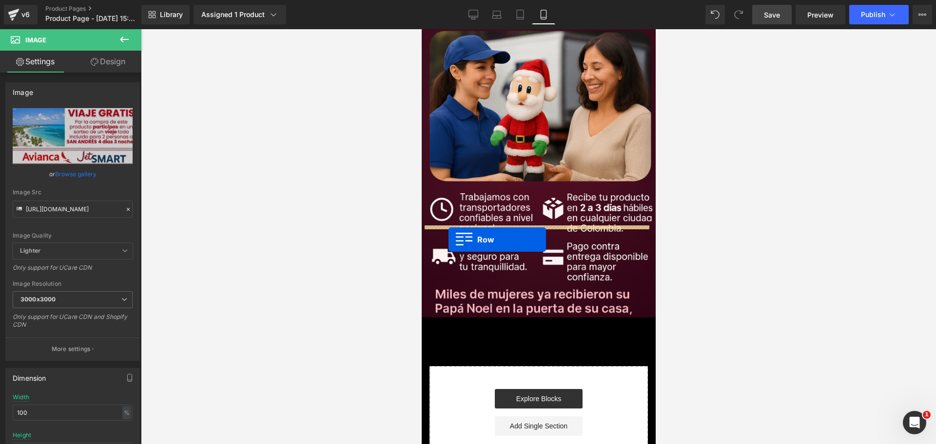
drag, startPoint x: 426, startPoint y: 237, endPoint x: 448, endPoint y: 240, distance: 21.6
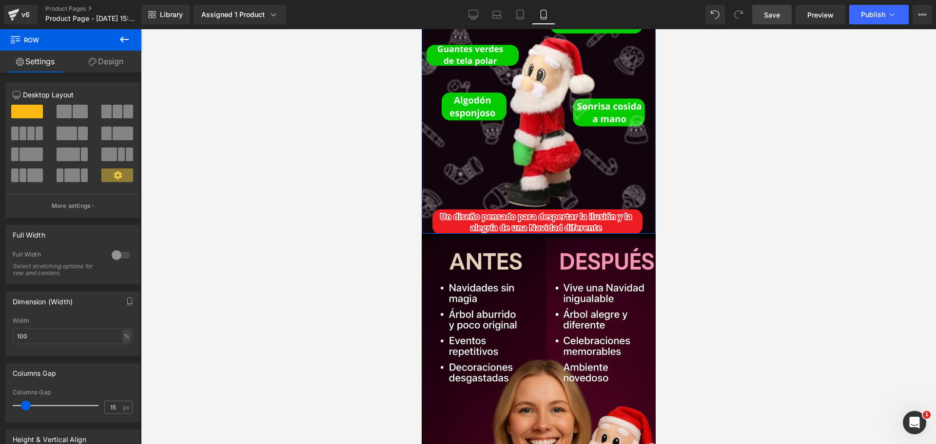
scroll to position [0, 168]
drag, startPoint x: 652, startPoint y: 370, endPoint x: 1082, endPoint y: 257, distance: 444.3
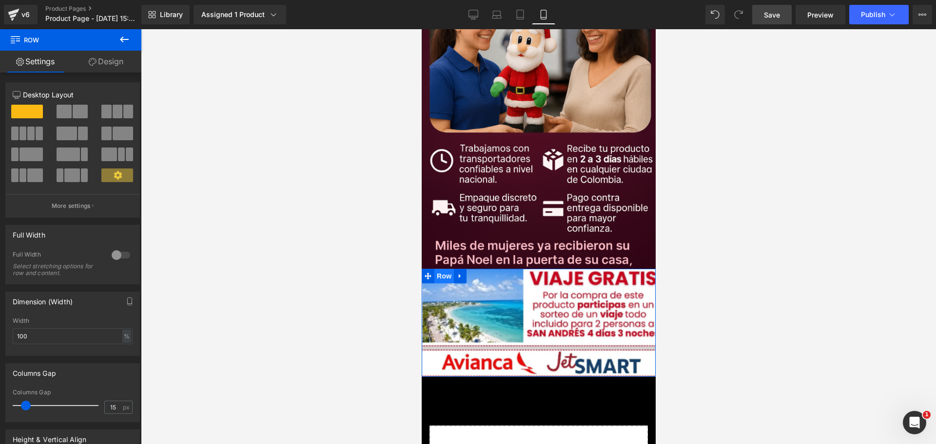
scroll to position [0, 336]
click at [455, 269] on link at bounding box center [459, 276] width 13 height 15
click at [470, 269] on link at bounding box center [472, 276] width 13 height 15
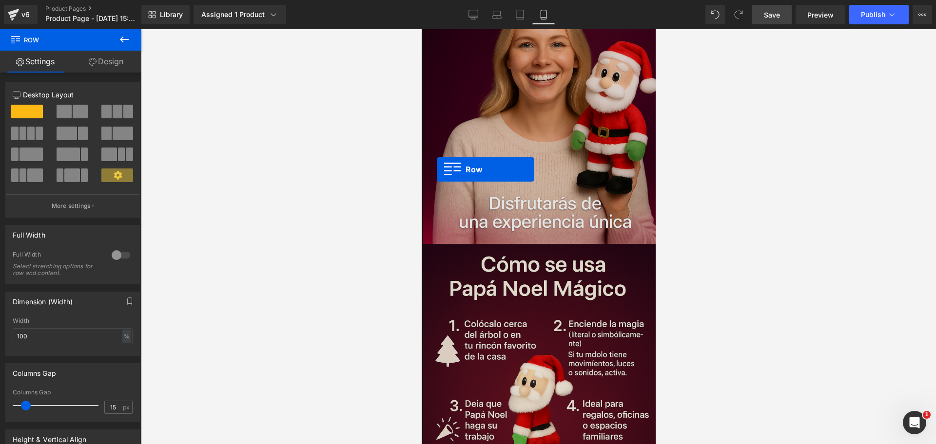
scroll to position [0, 0]
drag, startPoint x: 429, startPoint y: 183, endPoint x: 437, endPoint y: 182, distance: 8.3
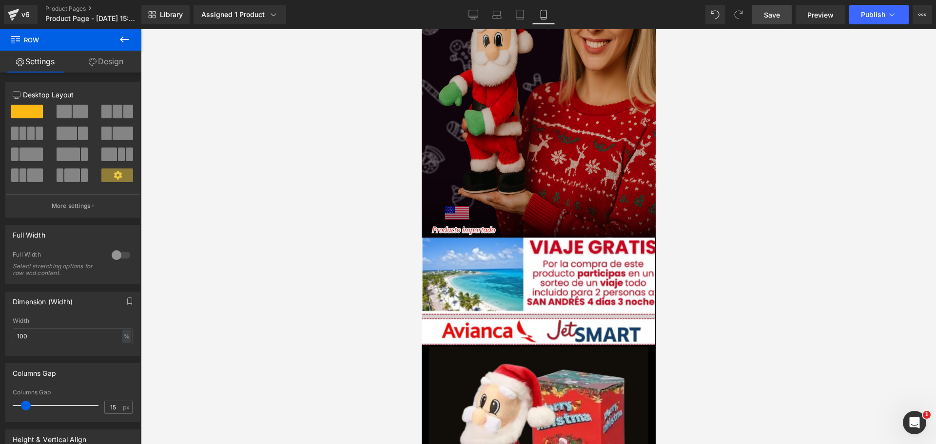
scroll to position [49, 0]
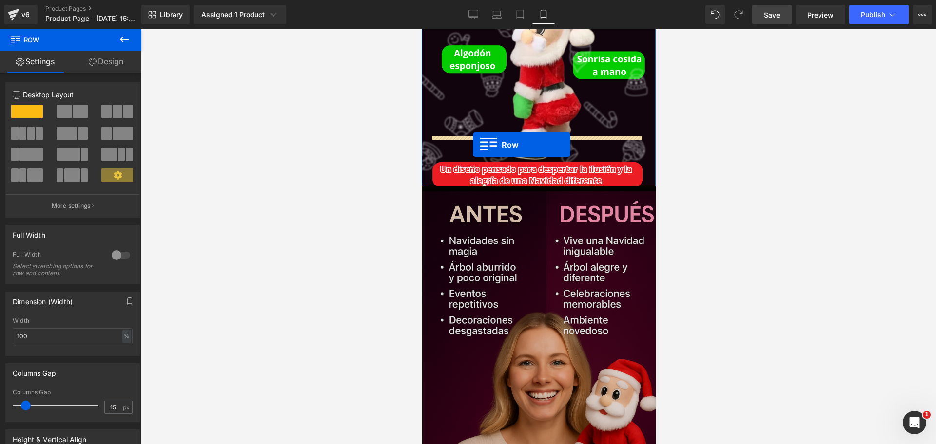
drag, startPoint x: 438, startPoint y: 110, endPoint x: 472, endPoint y: 145, distance: 48.9
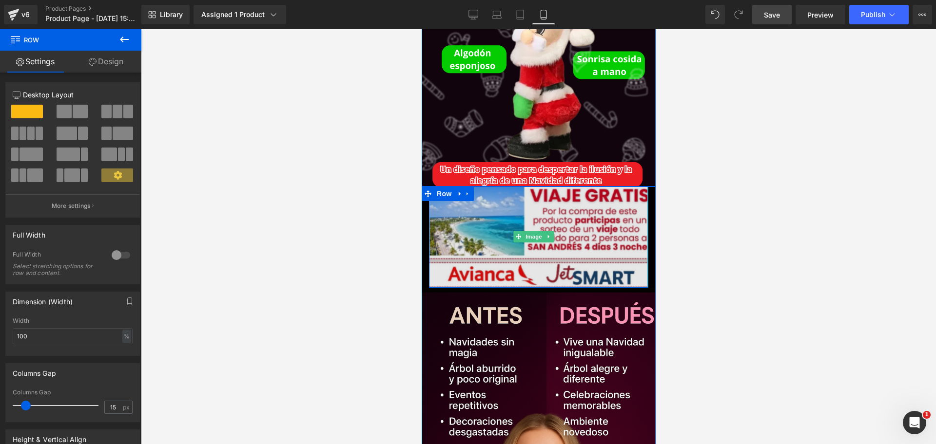
click at [462, 189] on img at bounding box center [537, 237] width 219 height 101
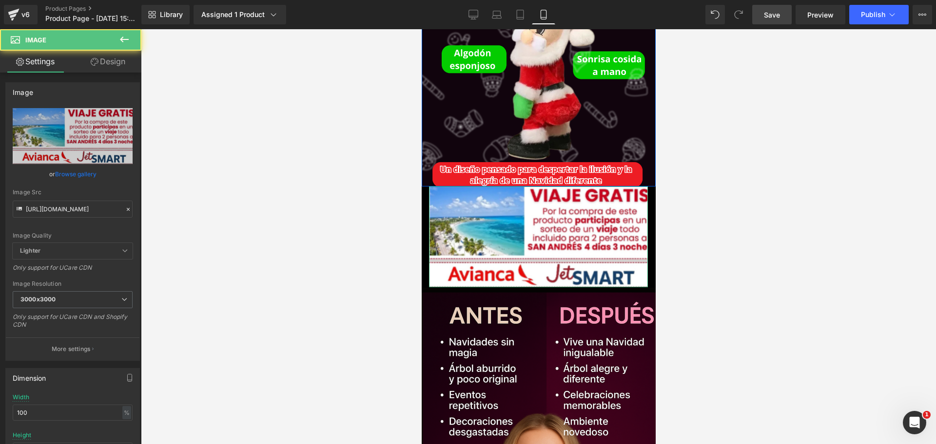
click at [120, 66] on link "Design" at bounding box center [108, 62] width 71 height 22
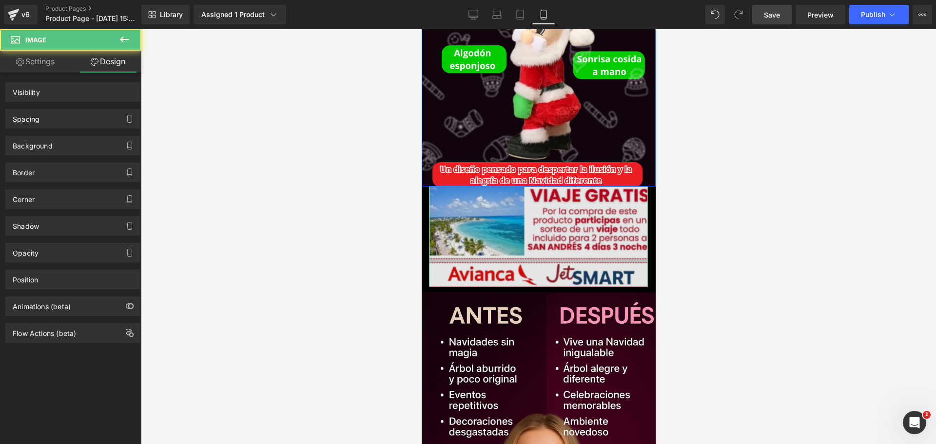
click at [532, 187] on div "Image" at bounding box center [537, 237] width 219 height 101
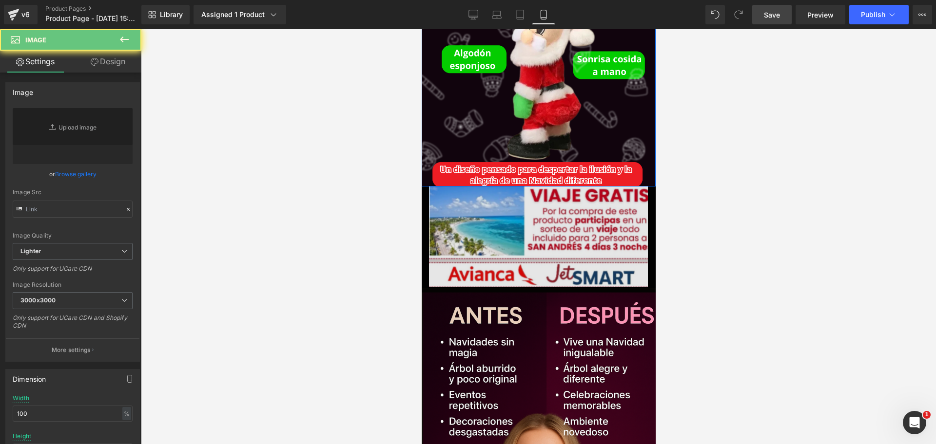
click at [518, 225] on img at bounding box center [537, 237] width 219 height 101
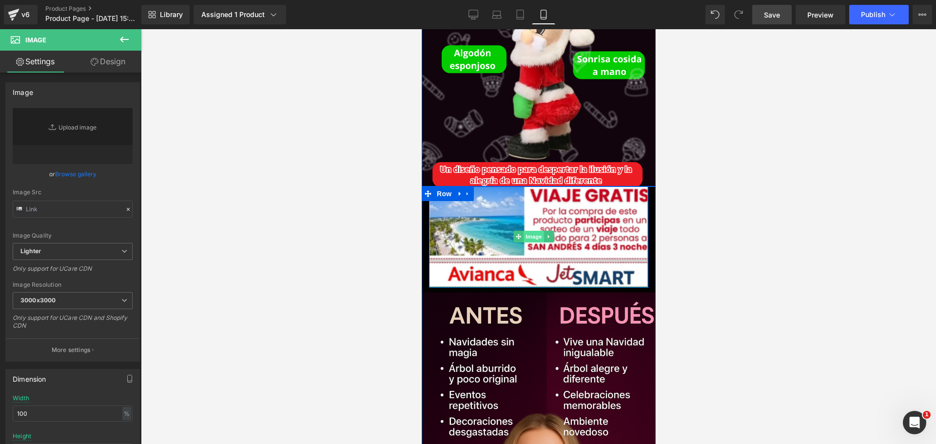
click at [532, 231] on span "Image" at bounding box center [533, 237] width 20 height 12
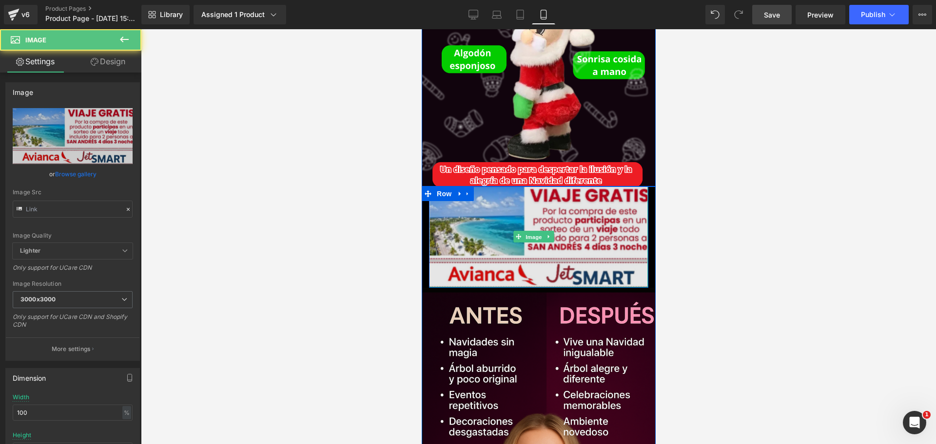
type input "[URL][DOMAIN_NAME]"
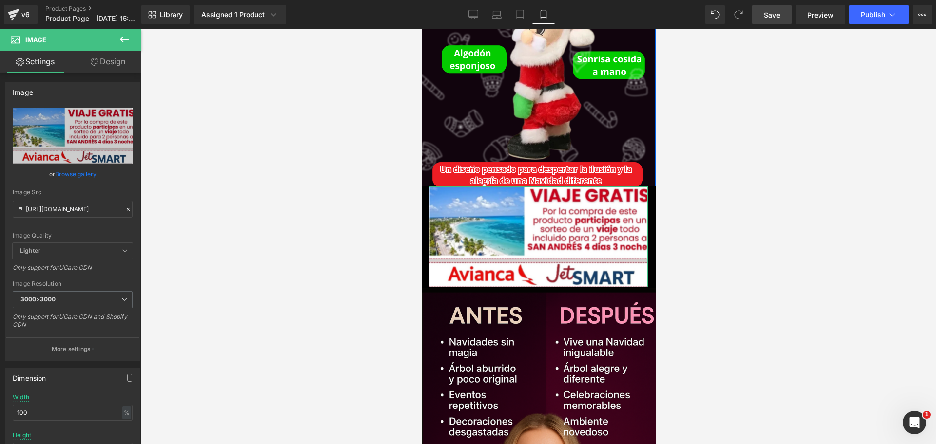
click at [99, 72] on link "Design" at bounding box center [108, 62] width 71 height 22
click at [0, 0] on div "Spacing" at bounding box center [0, 0] width 0 height 0
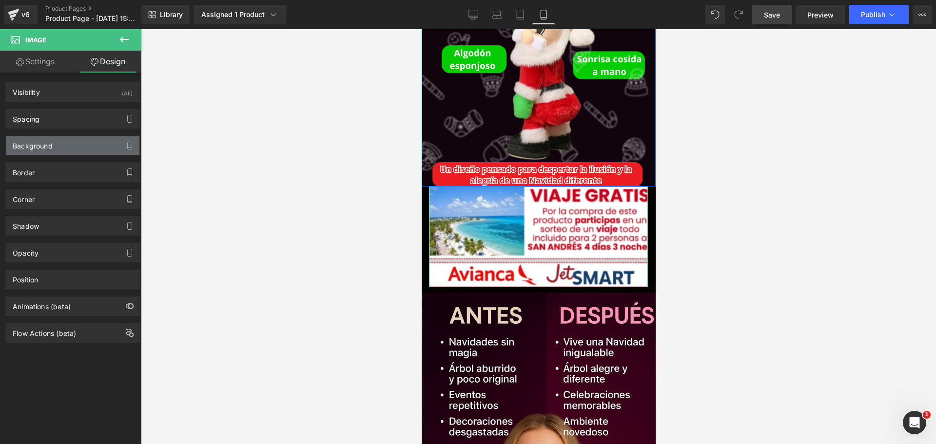
type input "0"
type input "-14"
type input "0"
type input "-15"
type input "0"
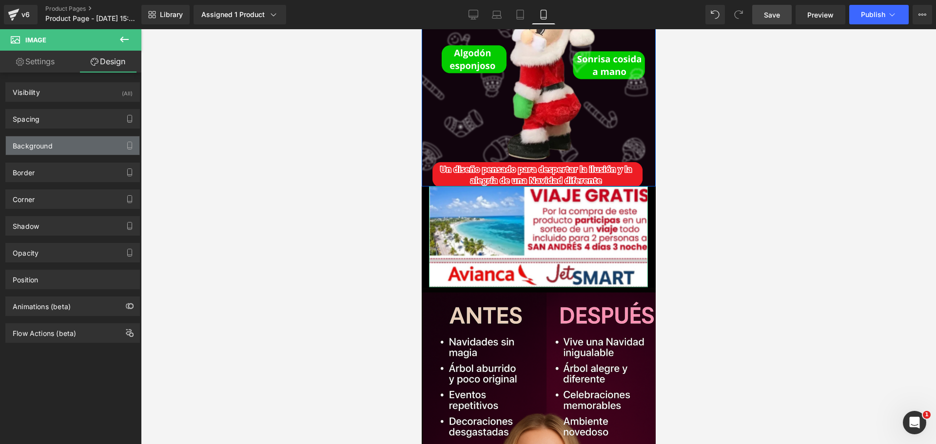
type input "0"
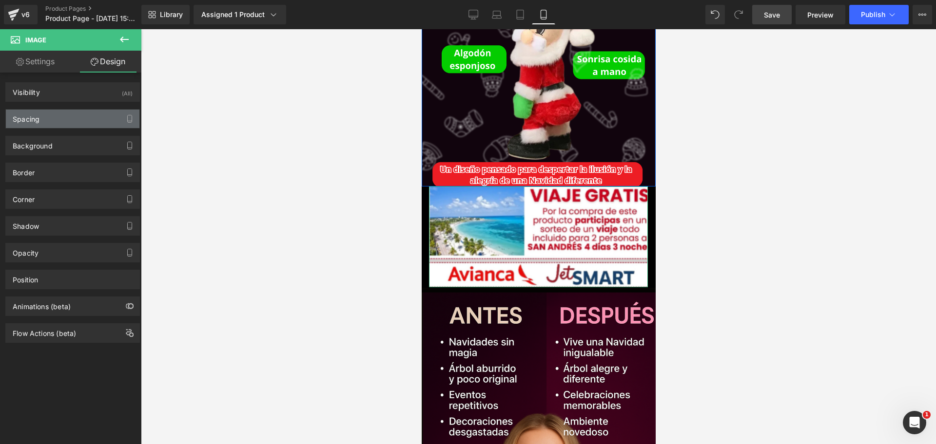
click at [42, 116] on div "Spacing" at bounding box center [73, 119] width 134 height 19
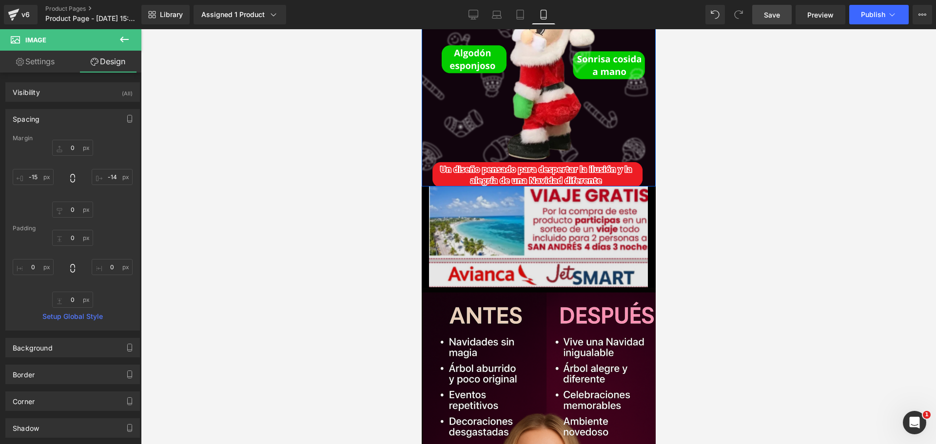
click at [457, 187] on img at bounding box center [537, 237] width 219 height 101
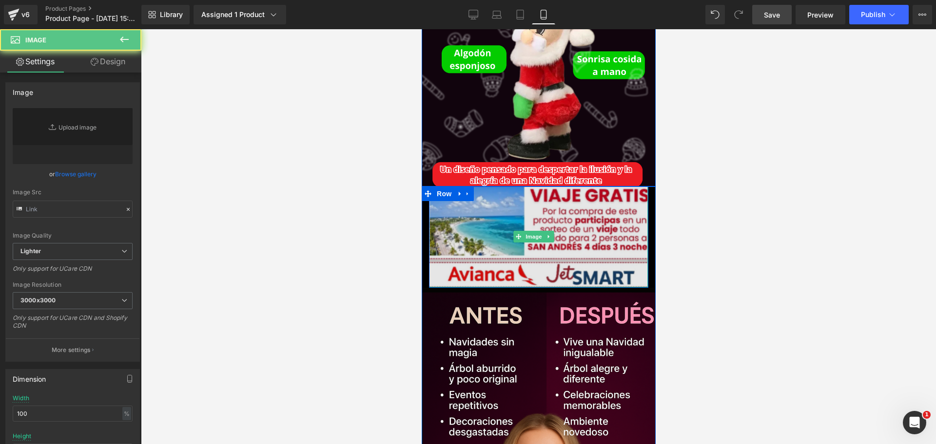
click at [593, 197] on img at bounding box center [537, 237] width 219 height 101
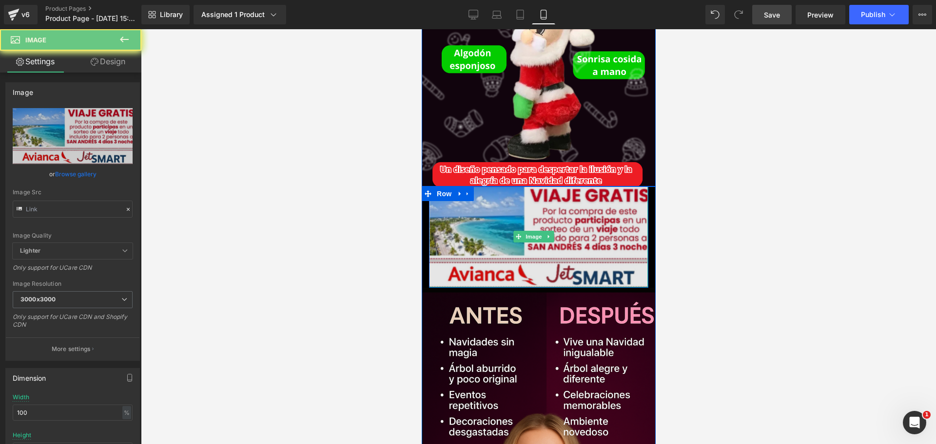
type input "[URL][DOMAIN_NAME]"
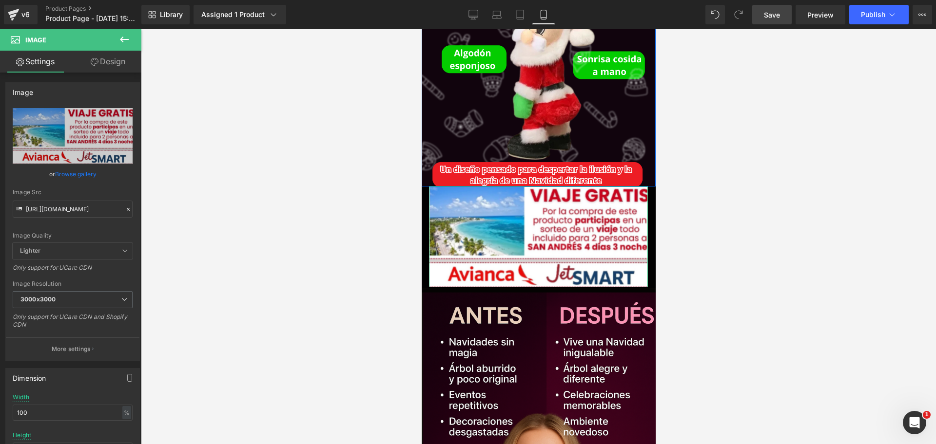
click at [118, 58] on link "Design" at bounding box center [108, 62] width 71 height 22
click at [0, 0] on div "Spacing" at bounding box center [0, 0] width 0 height 0
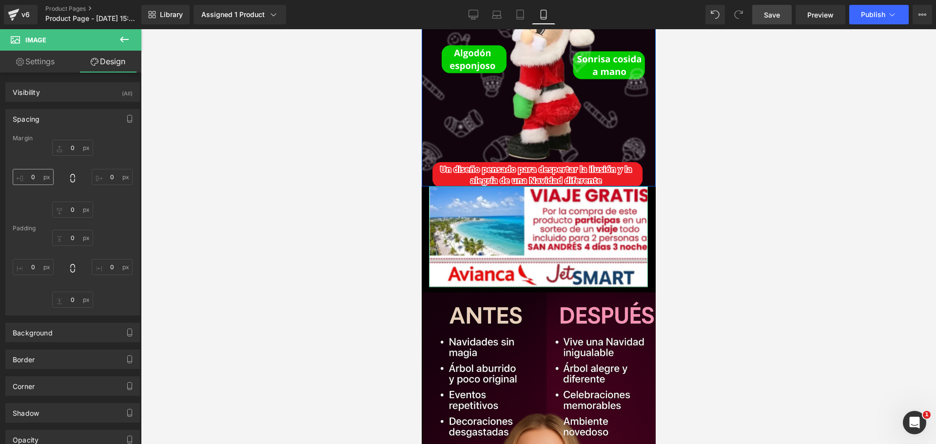
type input "0"
type input "-14"
type input "0"
type input "-15"
type input "0"
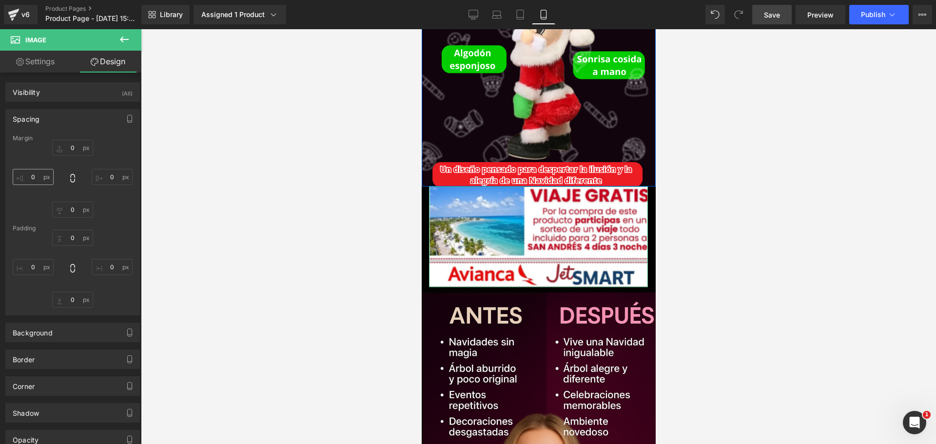
type input "0"
click at [33, 179] on input "-15" at bounding box center [33, 177] width 41 height 16
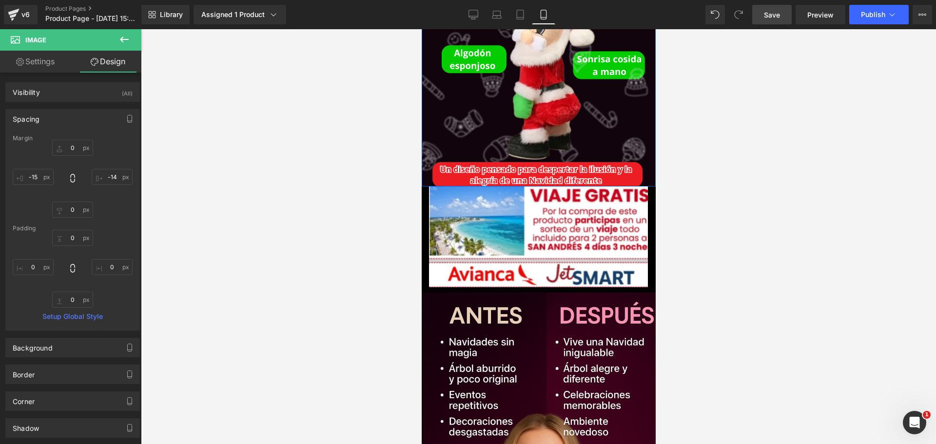
click at [722, 318] on div at bounding box center [538, 236] width 795 height 415
click at [421, 29] on div at bounding box center [421, 29] width 0 height 0
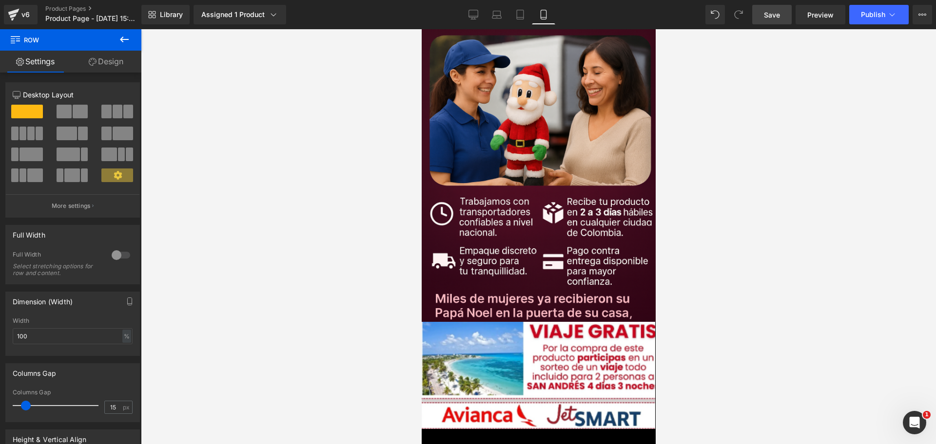
drag, startPoint x: 652, startPoint y: 236, endPoint x: 1079, endPoint y: 404, distance: 459.4
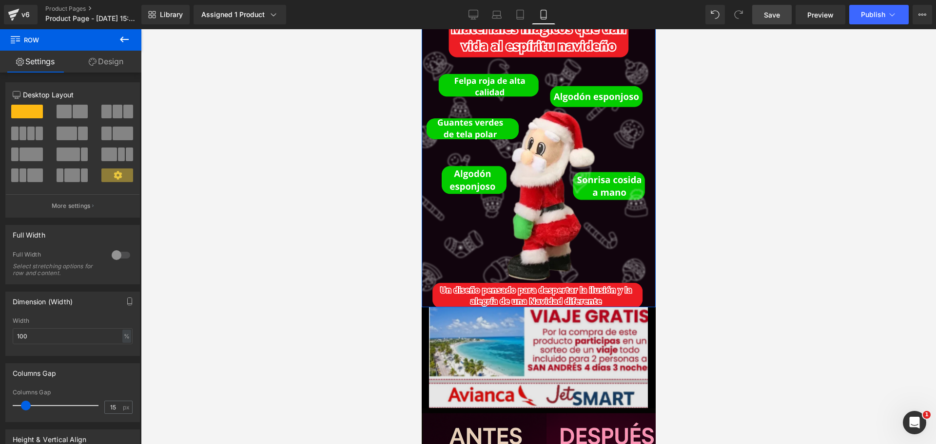
click at [574, 307] on img at bounding box center [537, 357] width 219 height 101
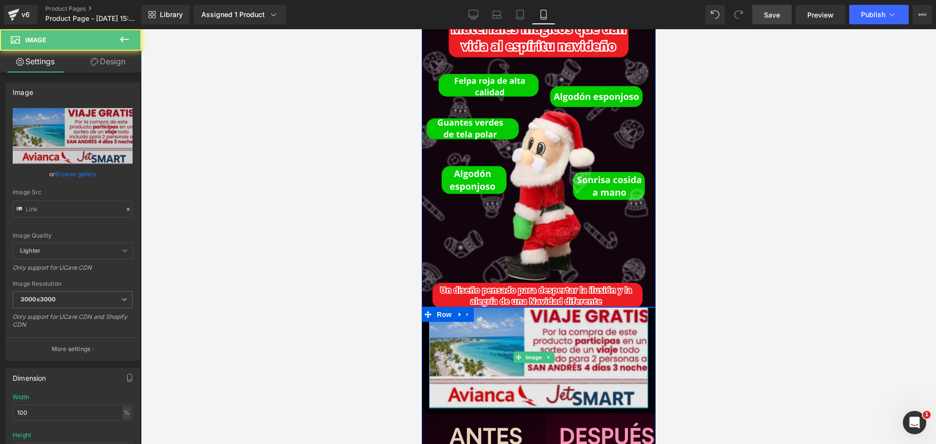
type input "[URL][DOMAIN_NAME]"
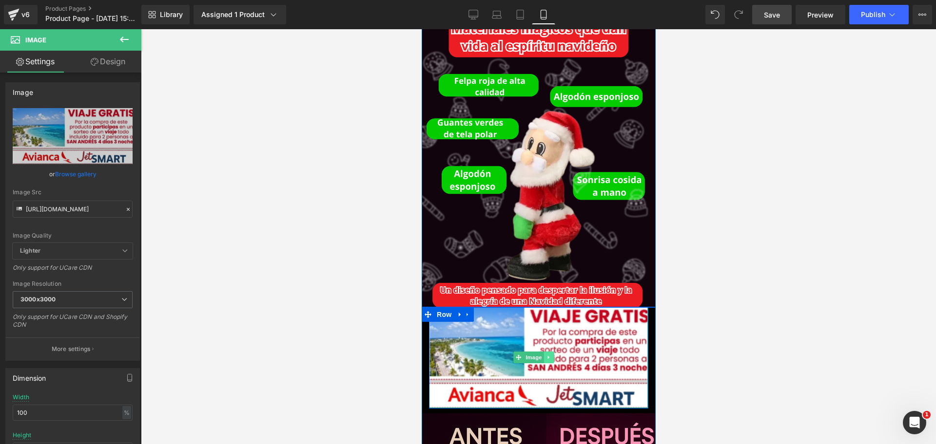
click at [550, 355] on icon at bounding box center [548, 358] width 5 height 6
click at [552, 355] on icon at bounding box center [553, 357] width 5 height 5
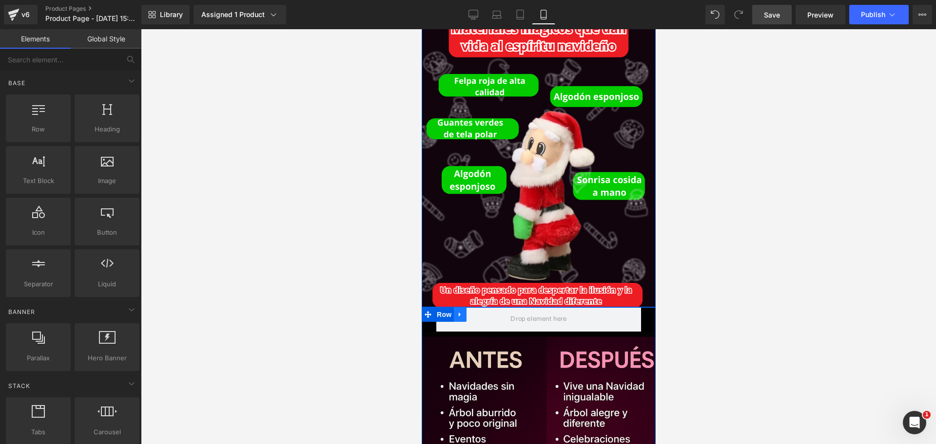
click at [464, 307] on link at bounding box center [459, 314] width 13 height 15
click at [486, 311] on icon at bounding box center [484, 314] width 7 height 7
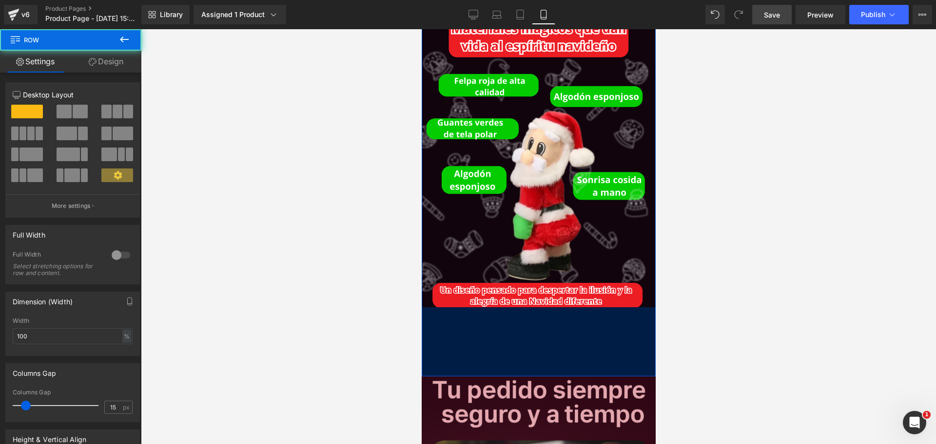
drag, startPoint x: 625, startPoint y: 256, endPoint x: 625, endPoint y: 326, distance: 69.2
click at [625, 326] on div "142px" at bounding box center [538, 341] width 234 height 69
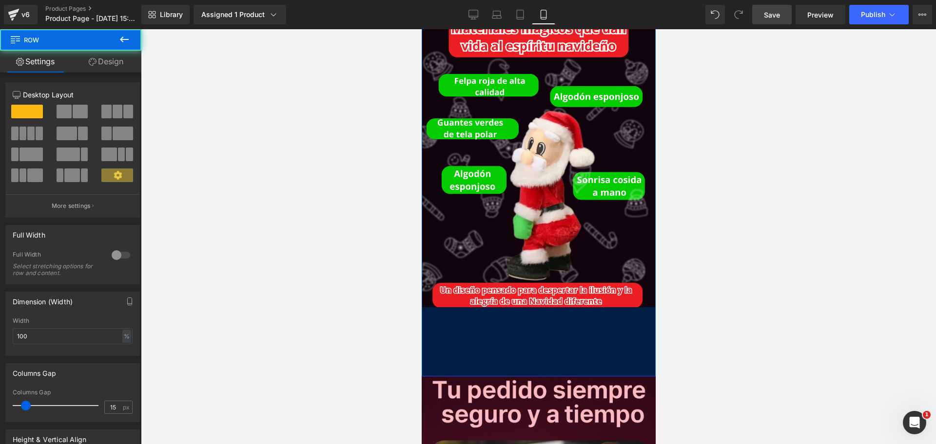
click at [697, 280] on div at bounding box center [538, 236] width 795 height 415
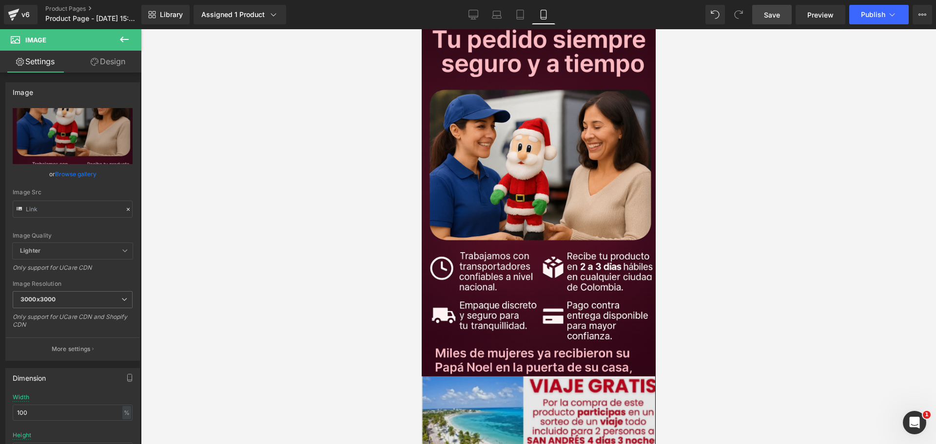
type input "[URL][DOMAIN_NAME][DATE]"
click at [464, 377] on div "Image Row" at bounding box center [538, 431] width 234 height 108
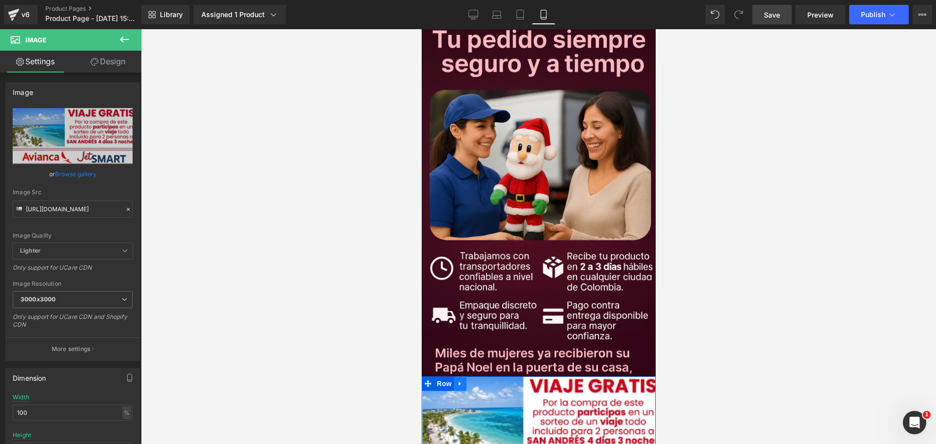
click at [459, 380] on icon at bounding box center [459, 383] width 7 height 7
click at [470, 377] on link at bounding box center [472, 384] width 13 height 15
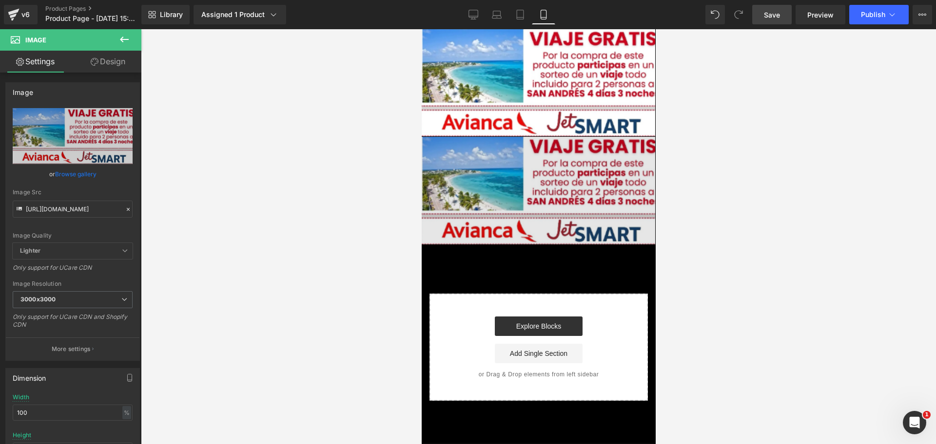
click at [455, 140] on img at bounding box center [537, 191] width 233 height 108
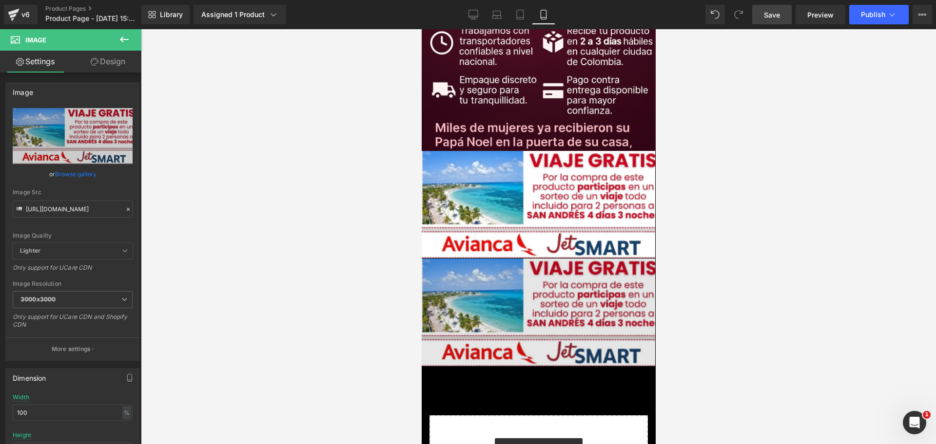
click at [431, 259] on div "Image Row" at bounding box center [538, 313] width 234 height 108
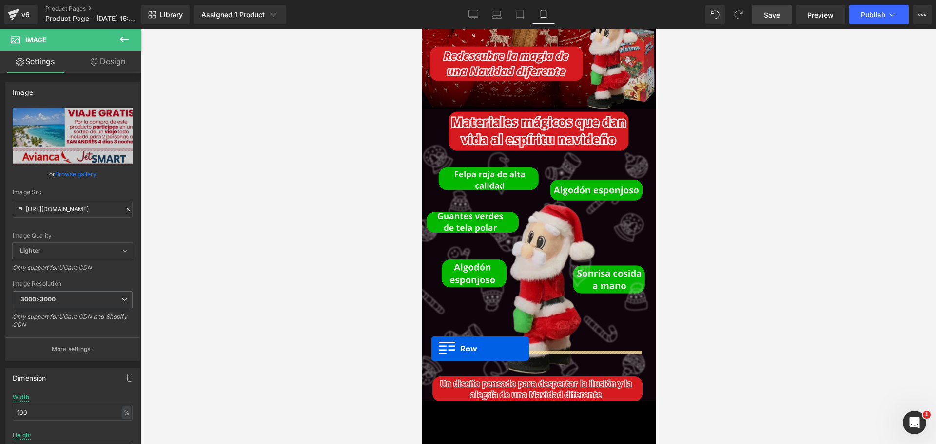
drag, startPoint x: 432, startPoint y: 197, endPoint x: 431, endPoint y: 349, distance: 152.0
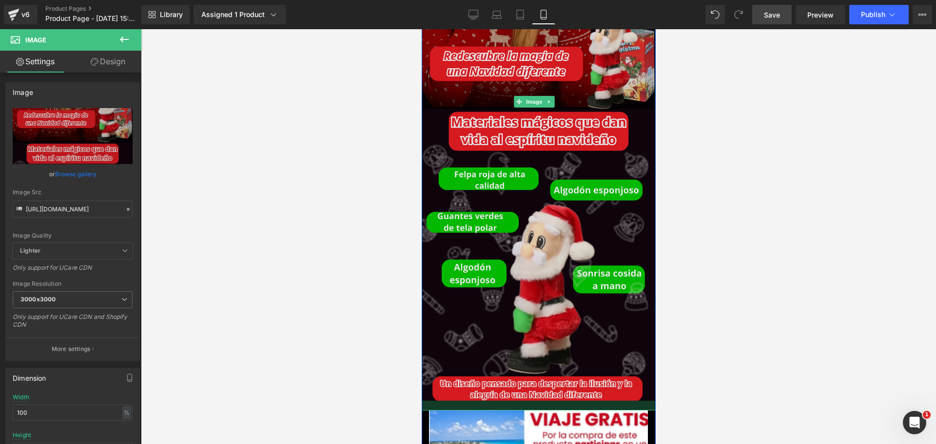
scroll to position [0, 504]
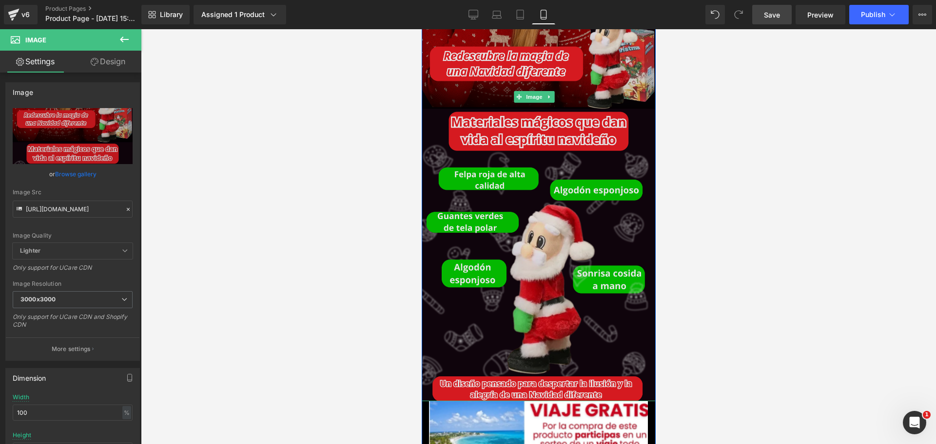
drag, startPoint x: 475, startPoint y: 358, endPoint x: 1094, endPoint y: 343, distance: 619.5
click at [465, 349] on div "Image" at bounding box center [538, 97] width 234 height 609
click at [635, 323] on img at bounding box center [538, 97] width 234 height 609
click at [562, 223] on img at bounding box center [538, 97] width 234 height 609
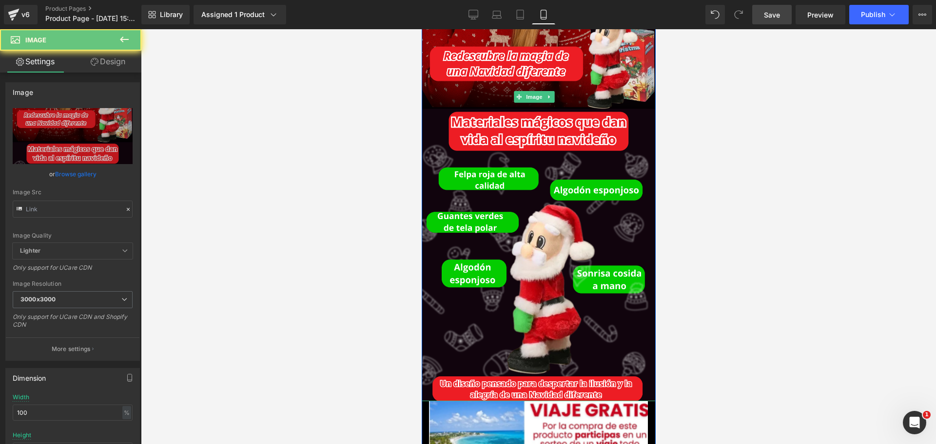
type input "[URL][DOMAIN_NAME]"
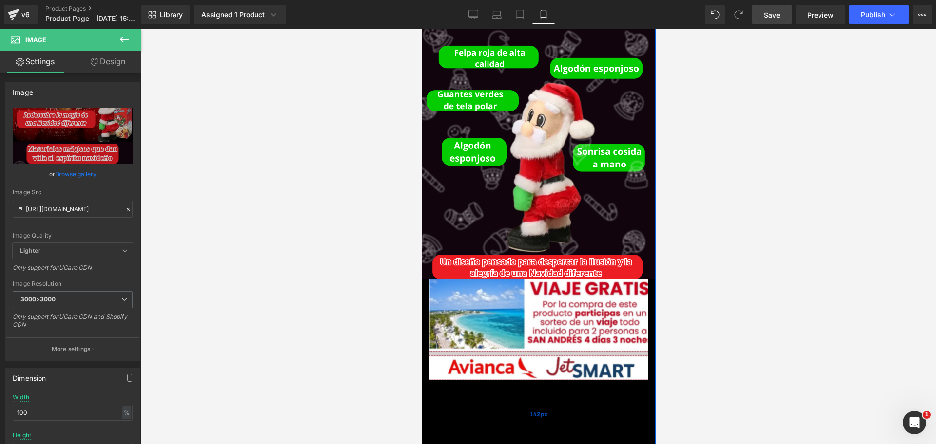
scroll to position [0, 0]
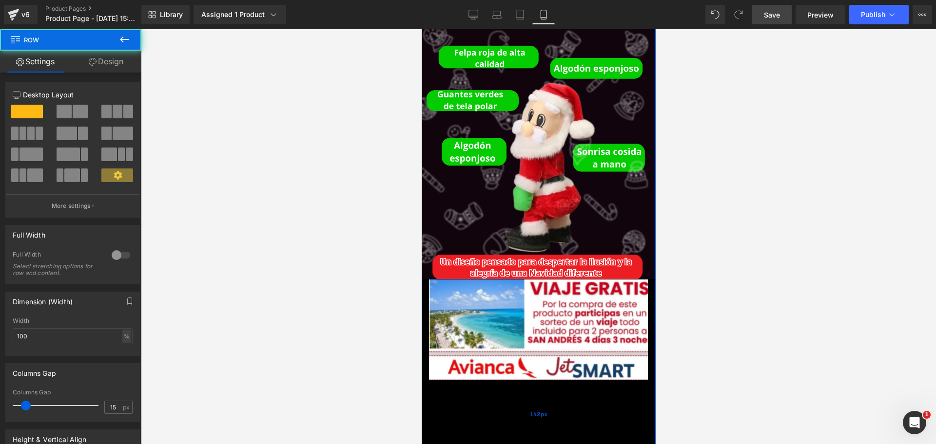
drag, startPoint x: 564, startPoint y: 382, endPoint x: 558, endPoint y: 335, distance: 47.6
click at [559, 325] on div "Image Image Row Row 142px" at bounding box center [538, 60] width 234 height 779
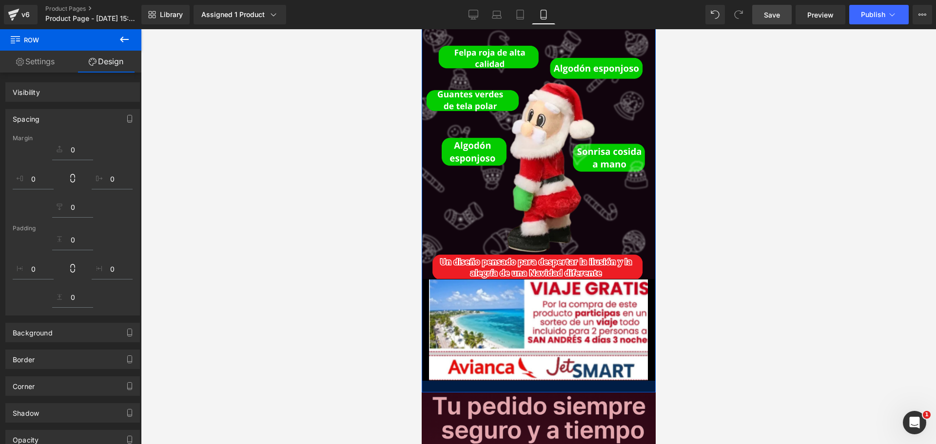
click at [555, 322] on div "Image Image Row Row" at bounding box center [538, 32] width 234 height 722
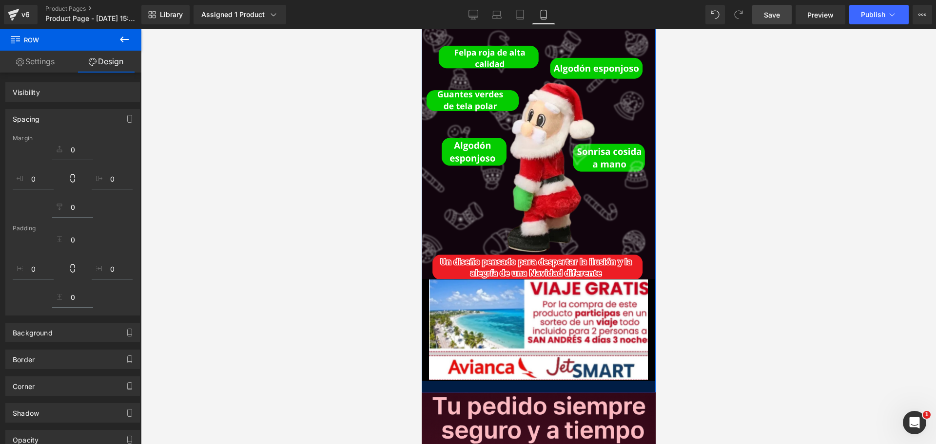
click at [680, 295] on div at bounding box center [538, 236] width 795 height 415
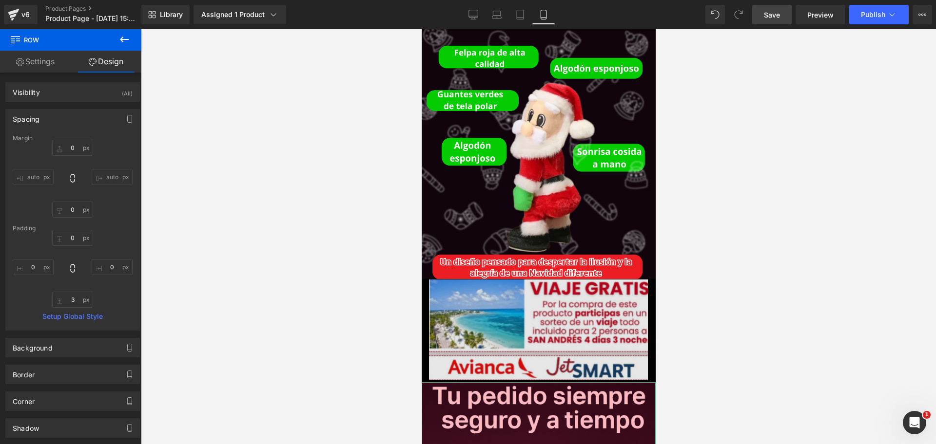
click at [570, 296] on img at bounding box center [537, 330] width 219 height 101
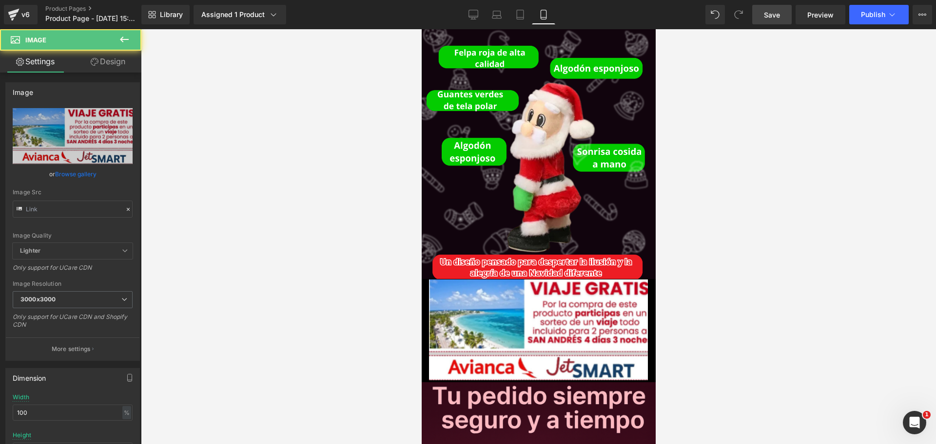
type input "[URL][DOMAIN_NAME]"
click at [128, 59] on link "Design" at bounding box center [108, 62] width 71 height 22
click at [0, 0] on div "Spacing" at bounding box center [0, 0] width 0 height 0
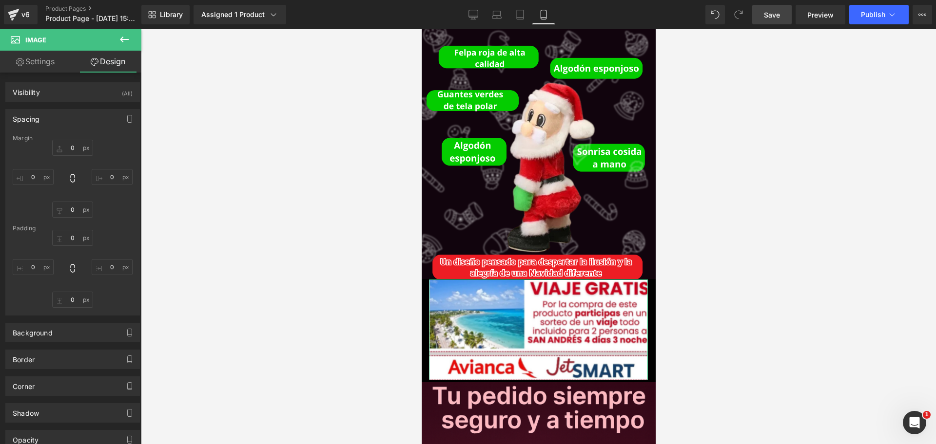
type input "0"
type input "-14"
type input "0"
type input "-15"
type input "0"
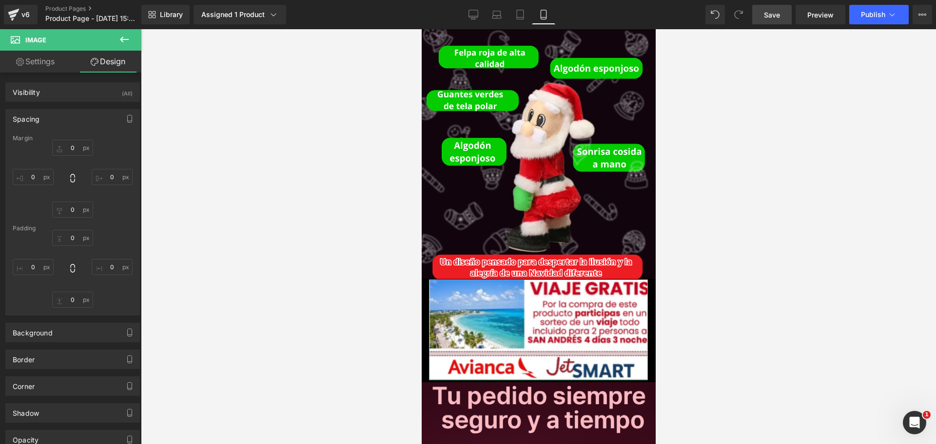
type input "0"
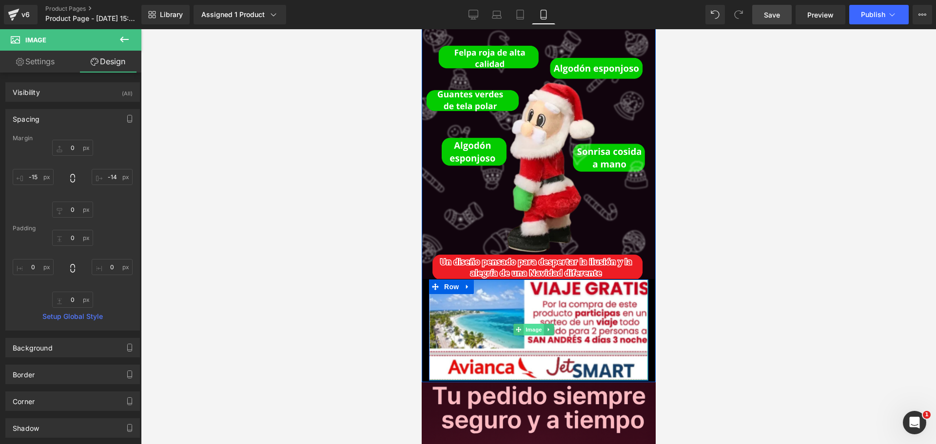
click at [528, 324] on span "Image" at bounding box center [533, 330] width 20 height 12
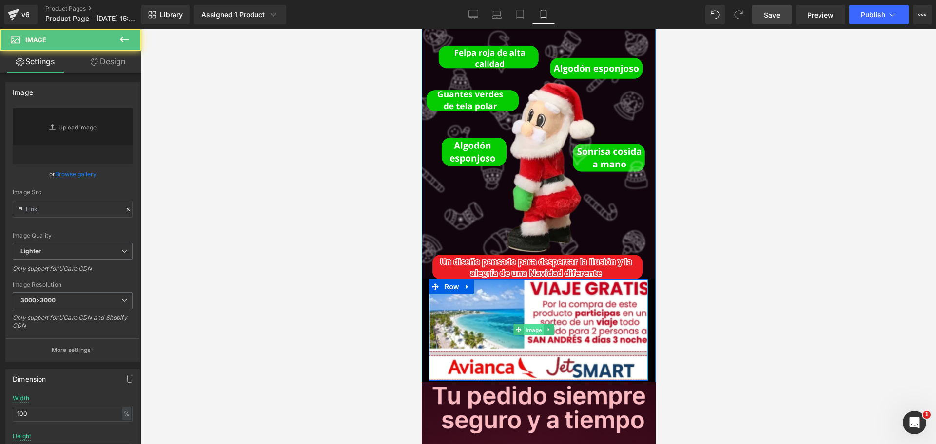
type input "[URL][DOMAIN_NAME]"
click at [528, 325] on span "Image" at bounding box center [533, 331] width 20 height 12
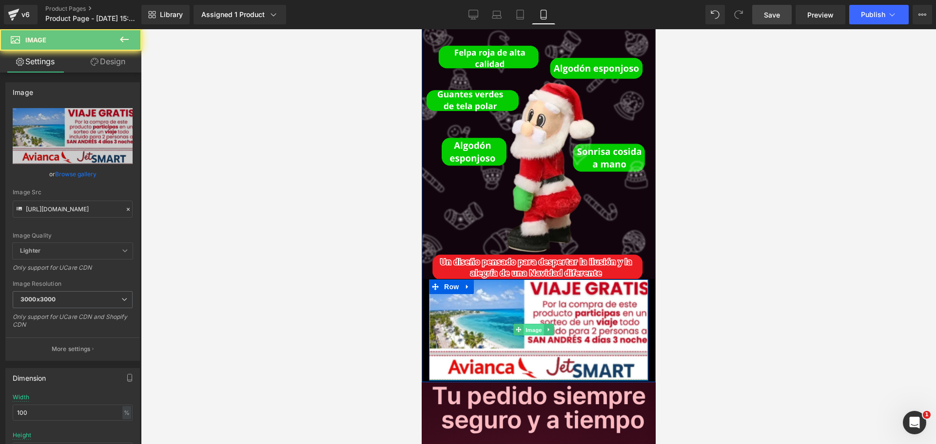
scroll to position [0, 504]
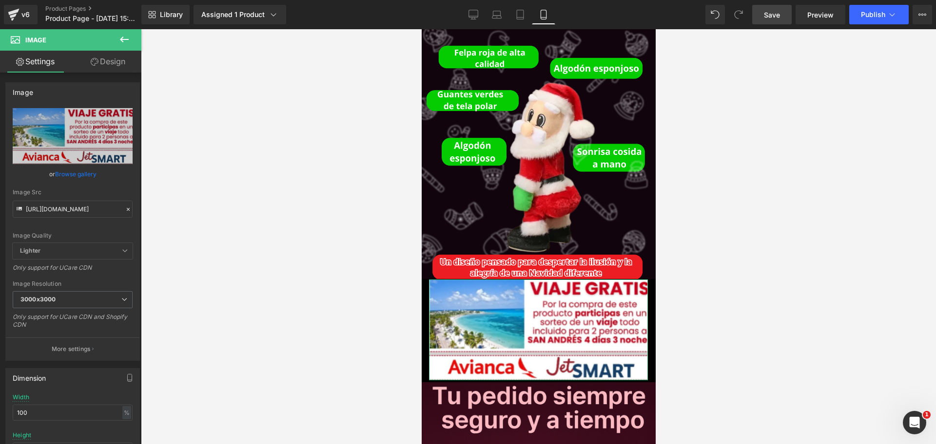
click at [104, 59] on link "Design" at bounding box center [108, 62] width 71 height 22
click at [0, 0] on div "Spacing" at bounding box center [0, 0] width 0 height 0
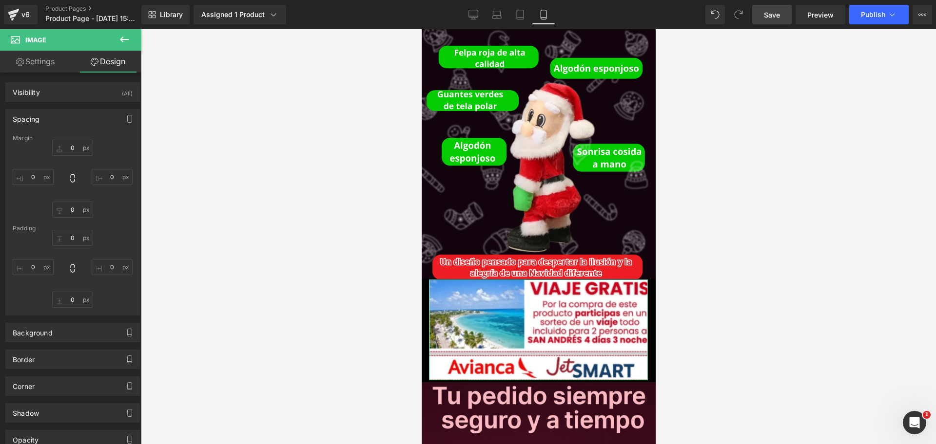
type input "0"
type input "-14"
type input "0"
type input "-15"
type input "0"
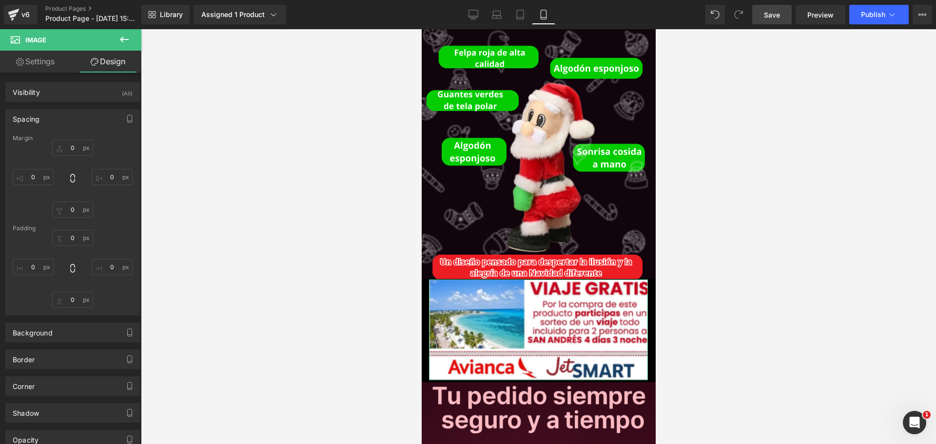
type input "0"
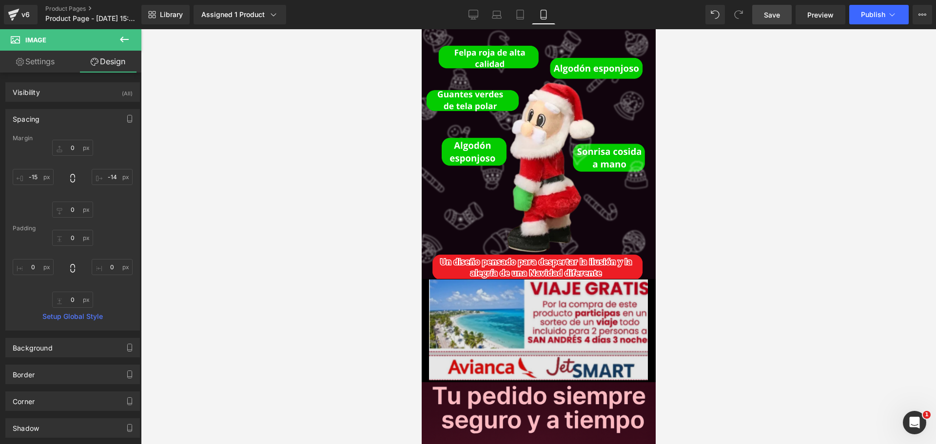
scroll to position [0, 0]
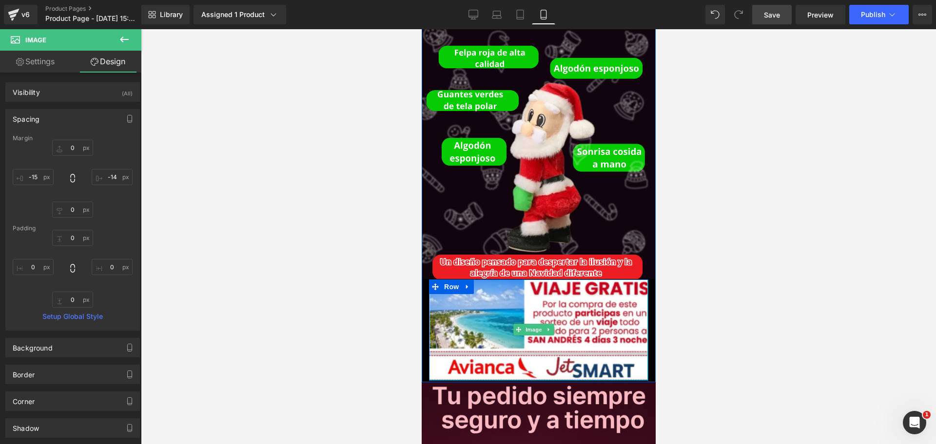
click at [550, 324] on link at bounding box center [548, 330] width 10 height 12
click at [551, 327] on icon at bounding box center [553, 329] width 5 height 5
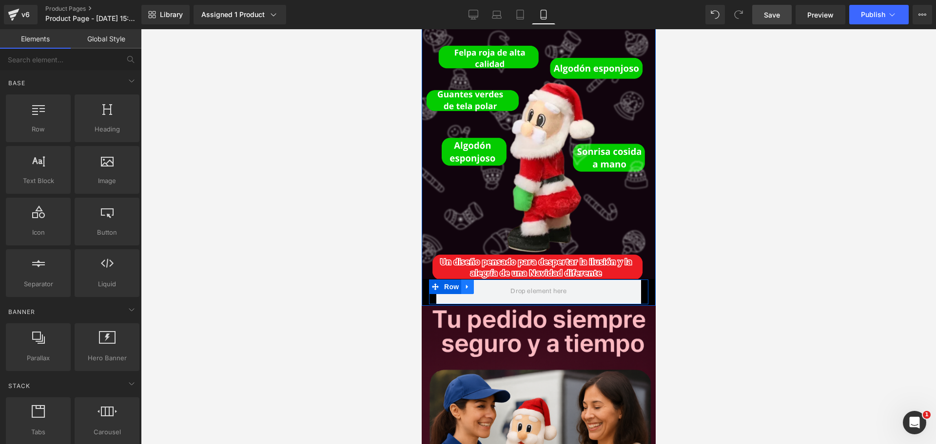
click at [469, 283] on icon at bounding box center [466, 286] width 7 height 7
click at [490, 283] on icon at bounding box center [492, 286] width 7 height 7
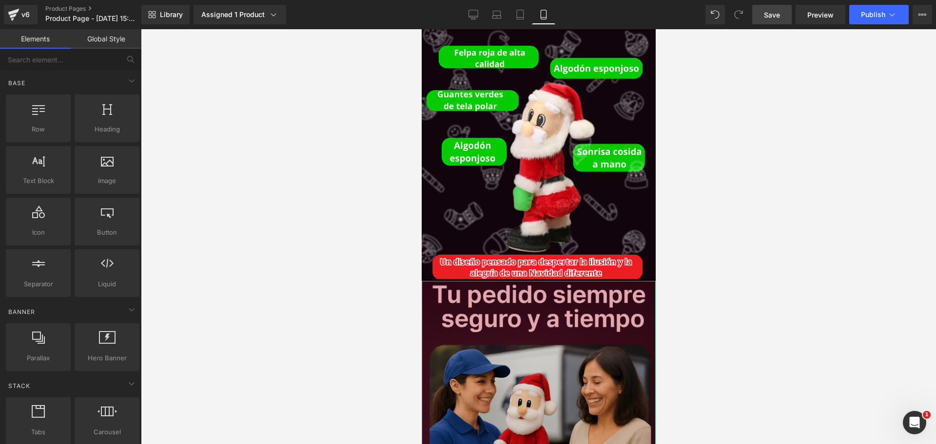
scroll to position [0, 504]
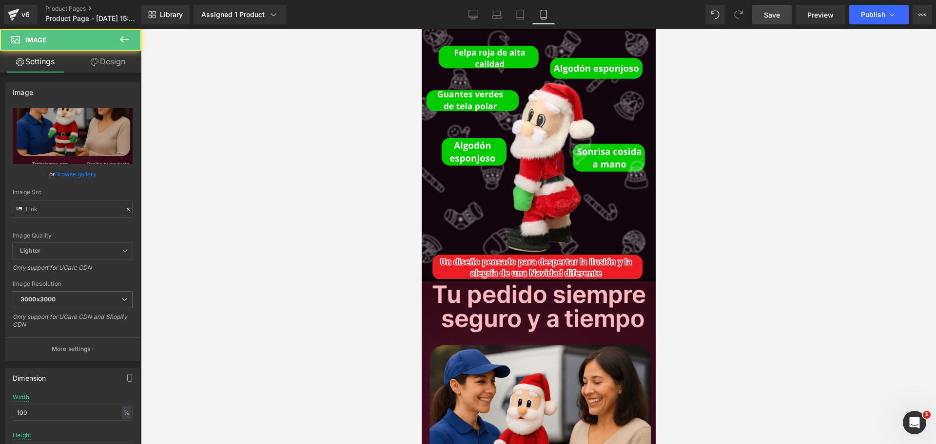
type input "[URL][DOMAIN_NAME][DATE]"
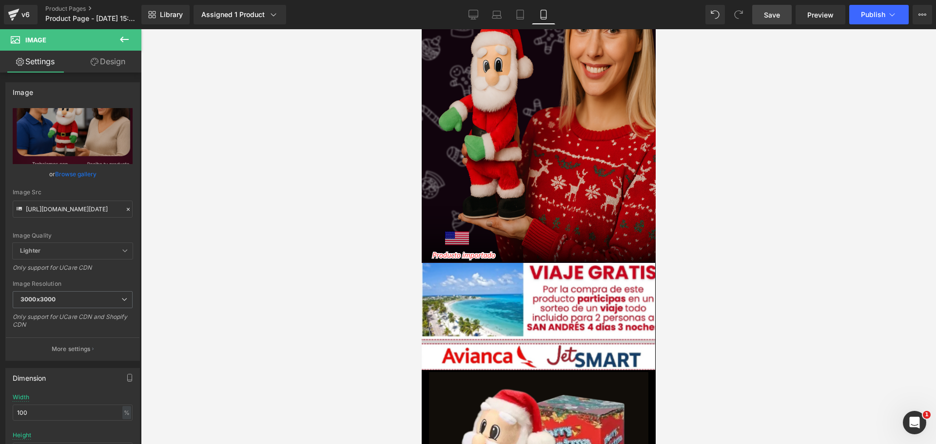
scroll to position [303, 0]
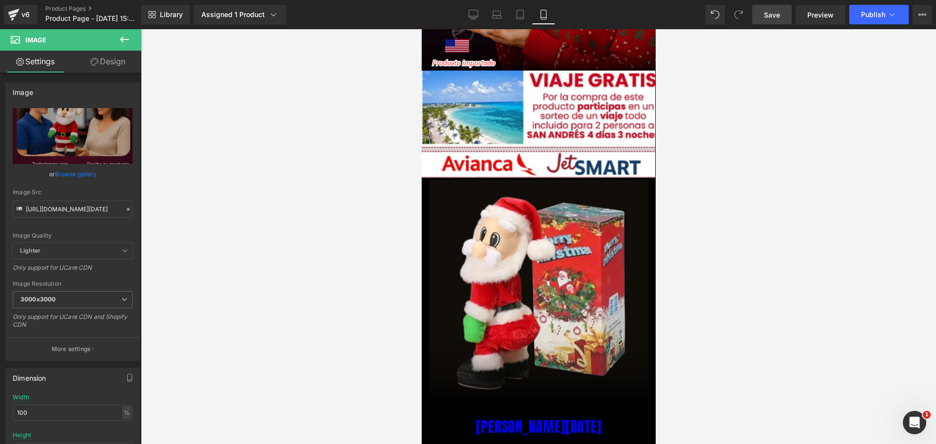
drag, startPoint x: 651, startPoint y: 283, endPoint x: 1092, endPoint y: 155, distance: 459.1
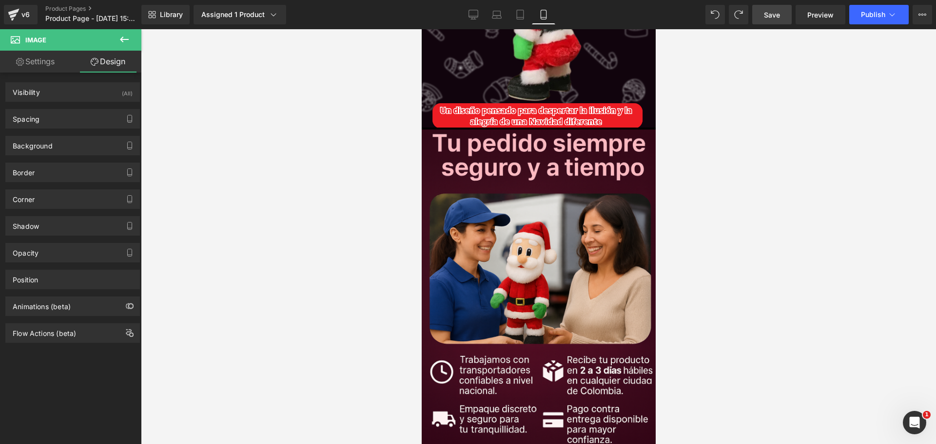
scroll to position [0, 168]
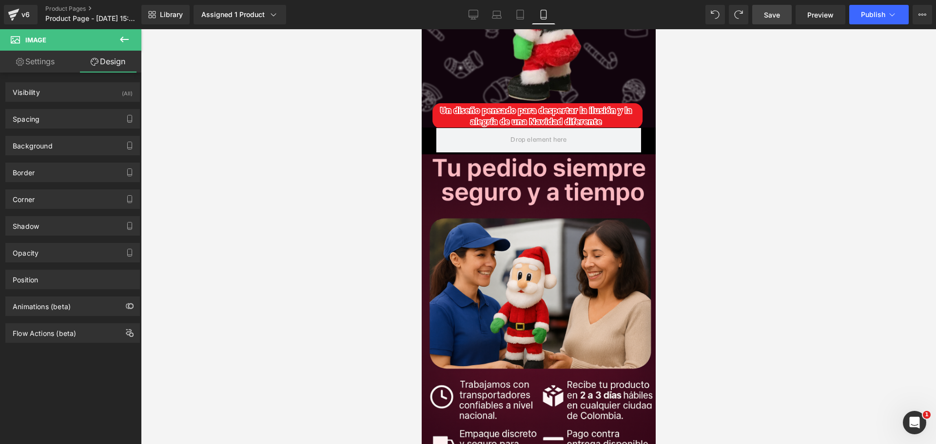
click at [717, 26] on div "Library Assigned 1 Product Product Preview [PERSON_NAME][DATE] assigned product…" at bounding box center [538, 14] width 794 height 29
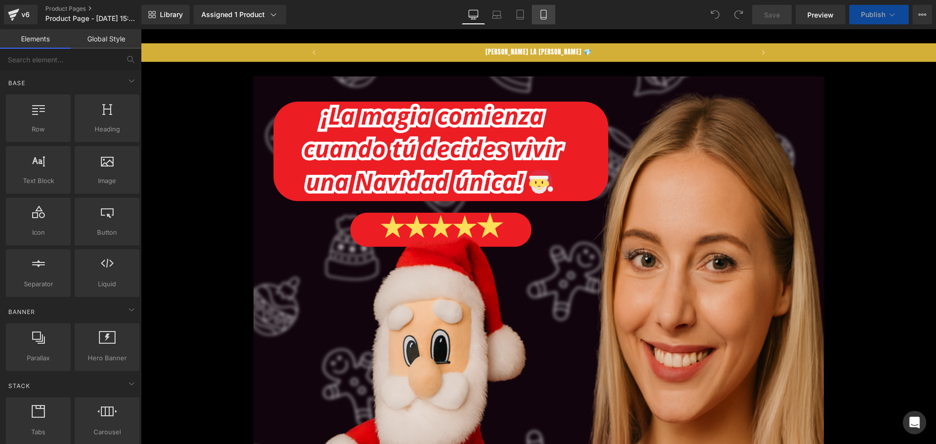
click at [544, 17] on icon at bounding box center [543, 15] width 10 height 10
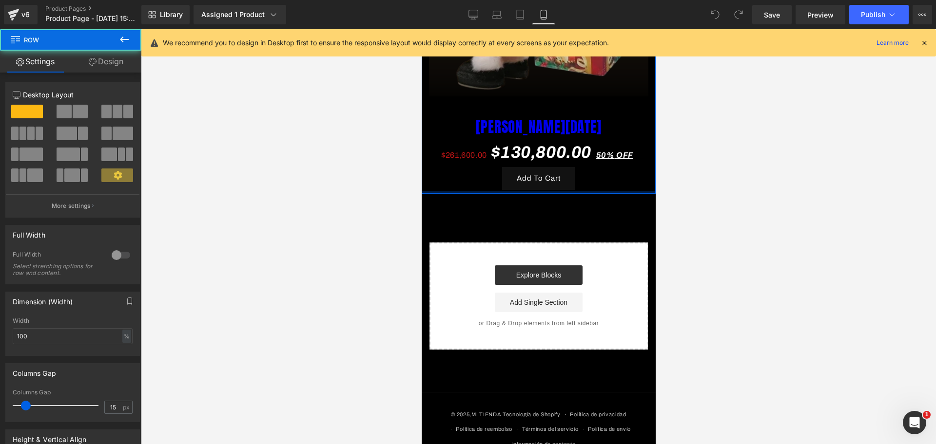
scroll to position [598, 0]
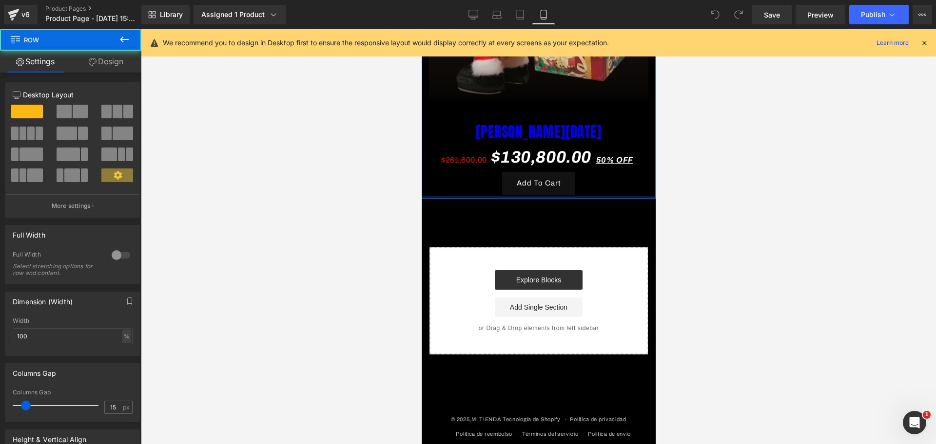
drag, startPoint x: 516, startPoint y: 170, endPoint x: 512, endPoint y: 165, distance: 6.2
click at [512, 165] on div "Image papa noel (P) Title $261,600.00 $130,800.00 50% OFF (P) Price Add To Cart…" at bounding box center [538, 41] width 234 height 316
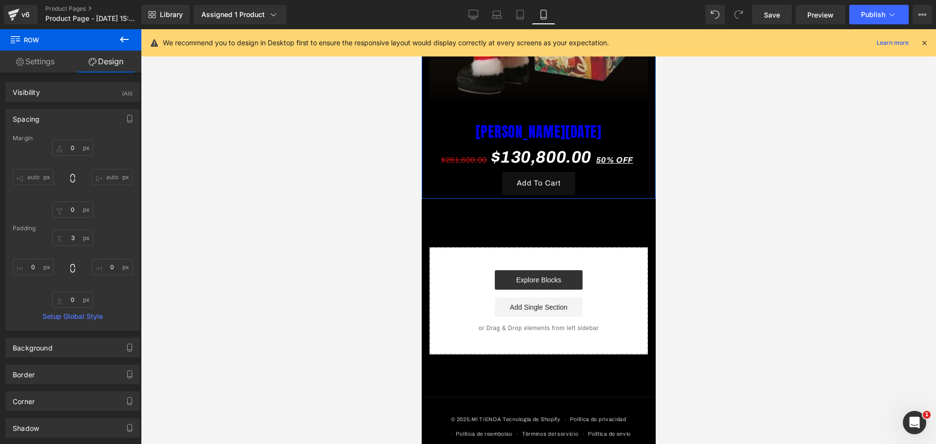
scroll to position [0, 336]
click at [137, 40] on button at bounding box center [124, 39] width 34 height 21
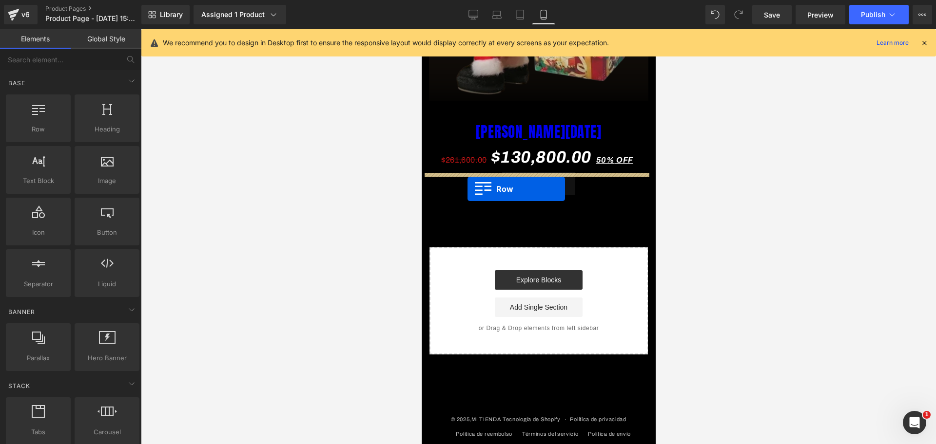
drag, startPoint x: 445, startPoint y: 152, endPoint x: 467, endPoint y: 189, distance: 43.0
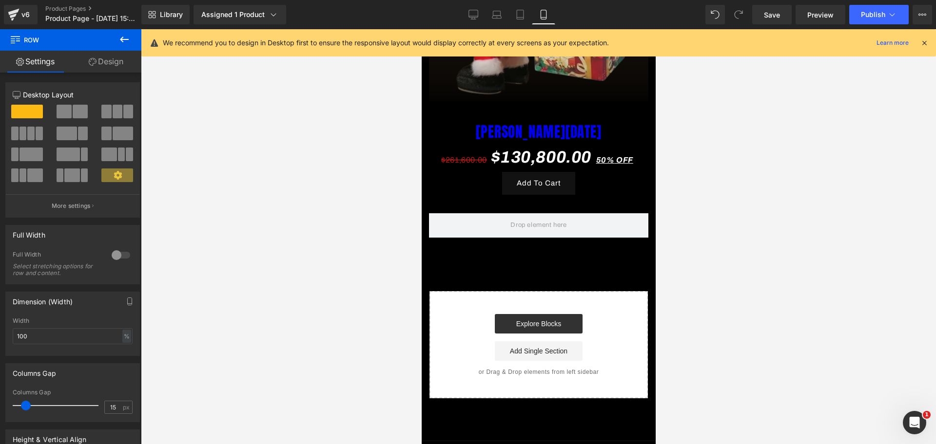
scroll to position [0, 168]
click at [124, 26] on div "v6 Product Pages Product Page - [DATE] 15:42:12" at bounding box center [70, 14] width 141 height 29
click at [124, 35] on icon at bounding box center [124, 40] width 12 height 12
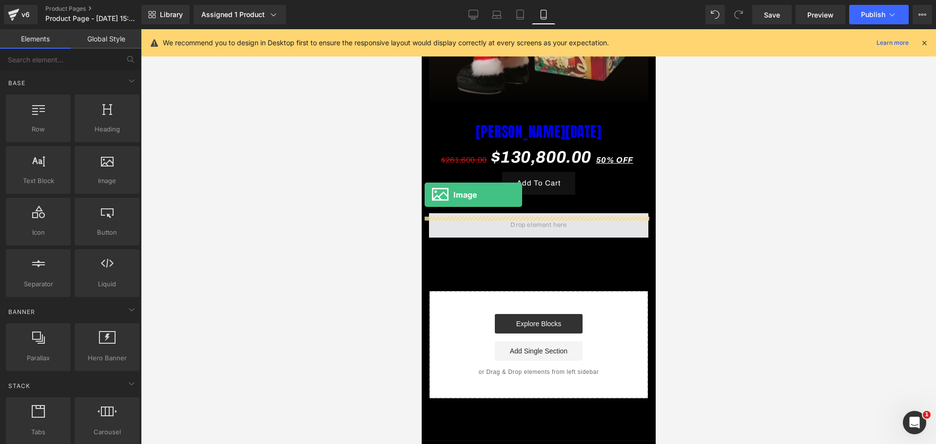
scroll to position [0, 336]
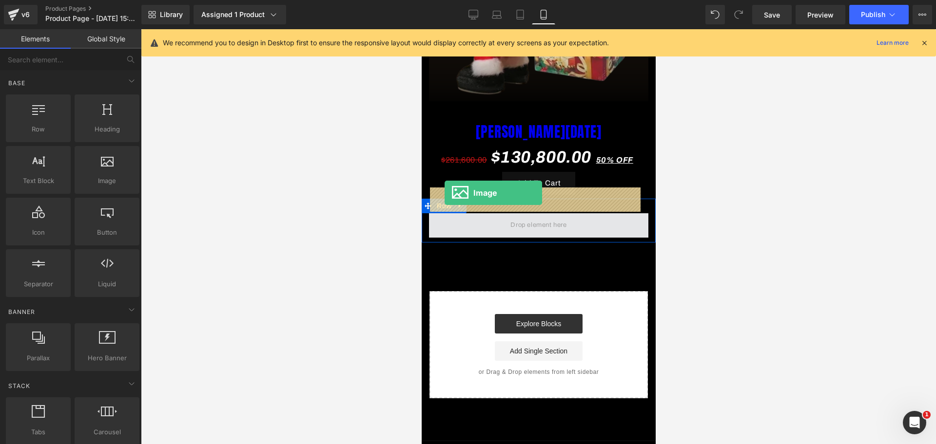
drag, startPoint x: 520, startPoint y: 219, endPoint x: 444, endPoint y: 193, distance: 80.7
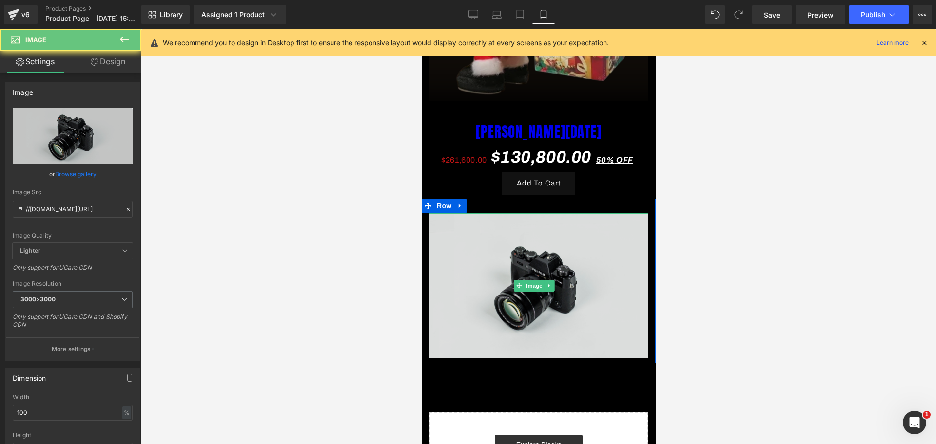
click at [589, 247] on img at bounding box center [537, 285] width 219 height 145
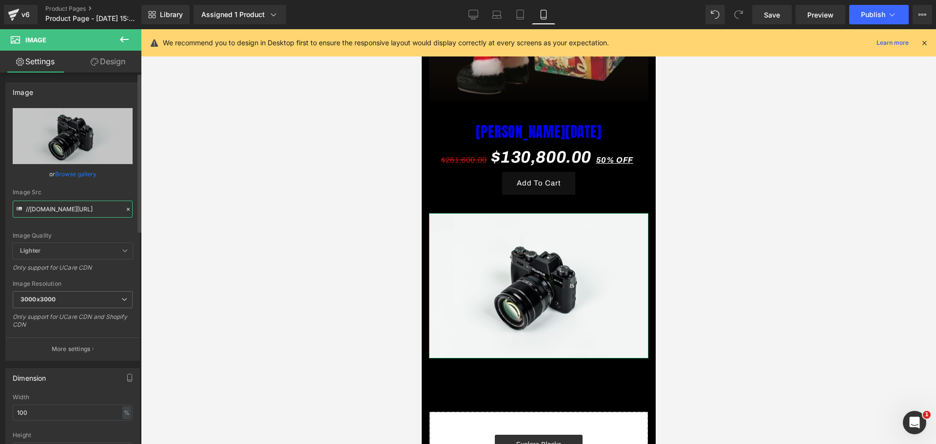
click at [74, 217] on input "//[DOMAIN_NAME][URL]" at bounding box center [73, 209] width 120 height 17
paste input "[URL][DOMAIN_NAME][DOMAIN_NAME]"
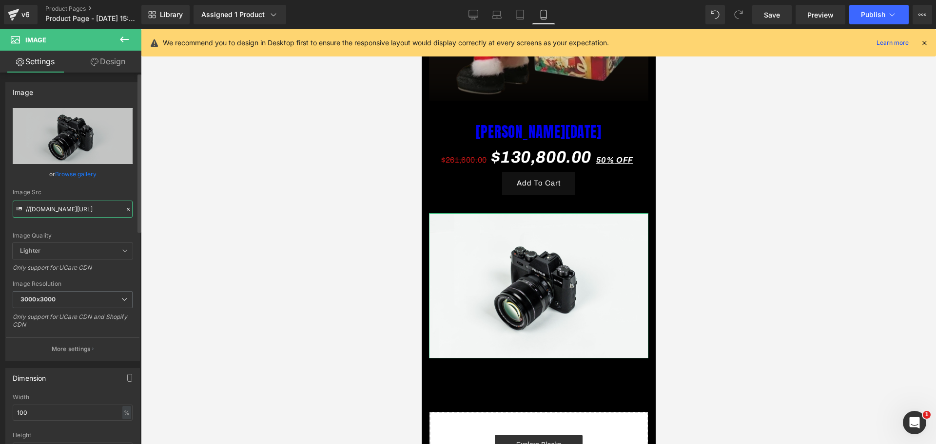
type input "[URL][DOMAIN_NAME]"
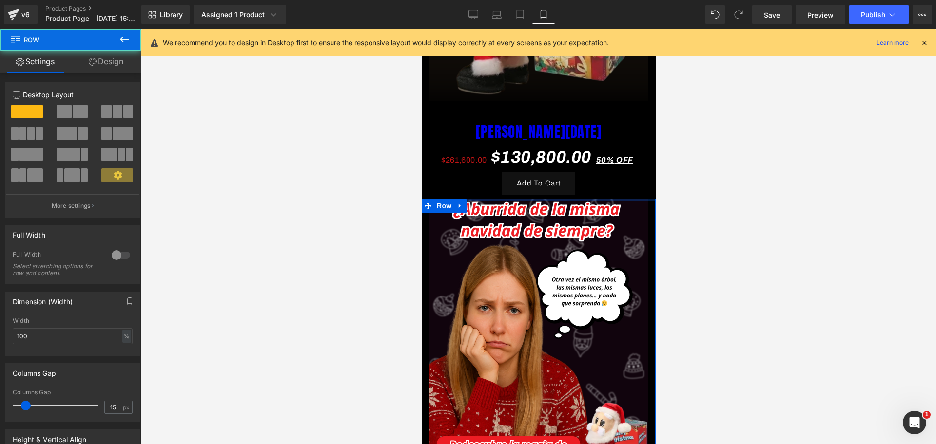
drag, startPoint x: 514, startPoint y: 179, endPoint x: 511, endPoint y: 155, distance: 23.5
click at [511, 155] on div "Image Row Image Row Image papa noel (P) Title $261,600.00 $130,800.00 50% OFF (…" at bounding box center [538, 198] width 234 height 1464
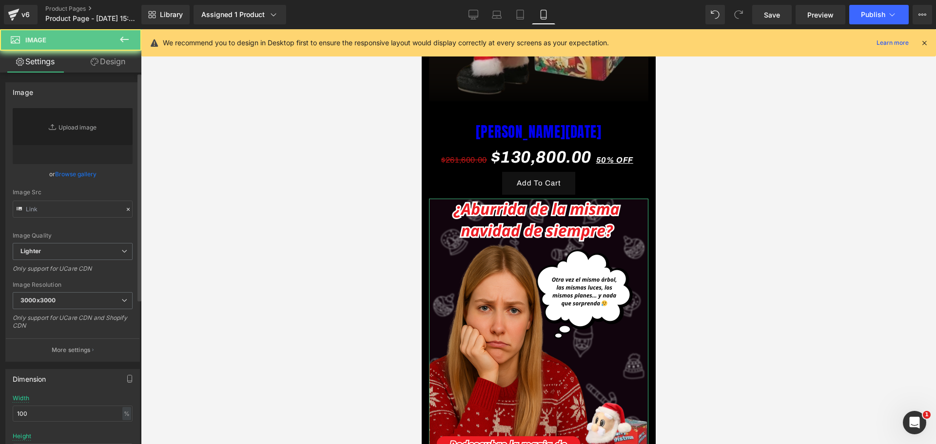
type input "[URL][DOMAIN_NAME]"
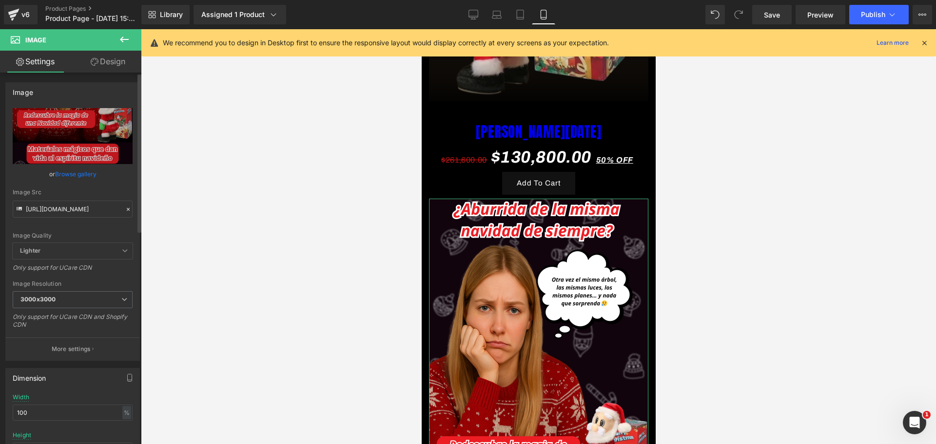
scroll to position [0, 0]
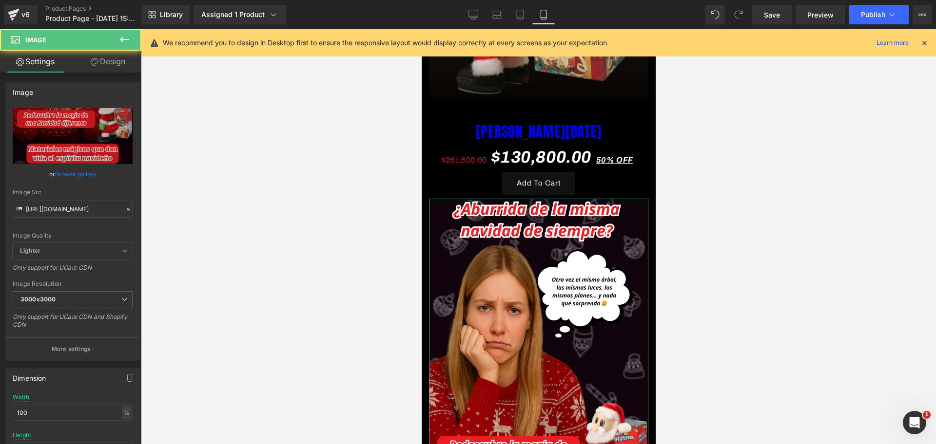
click at [97, 60] on icon at bounding box center [95, 62] width 8 height 8
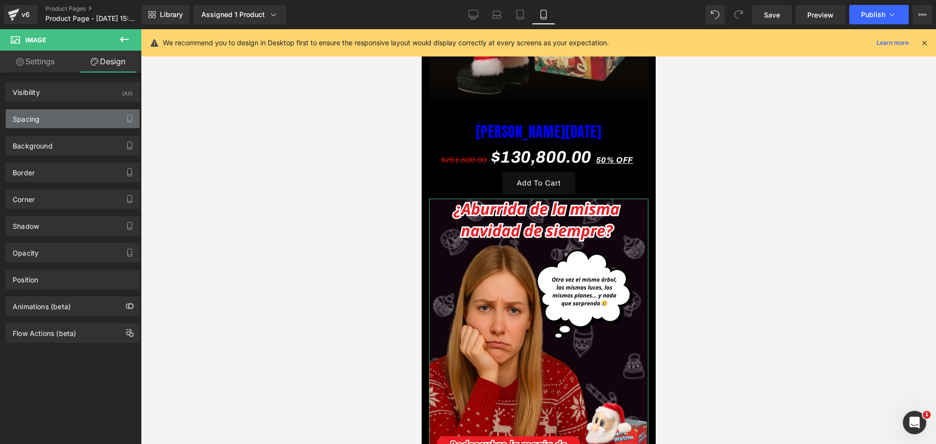
click at [34, 121] on div "Spacing" at bounding box center [26, 117] width 27 height 14
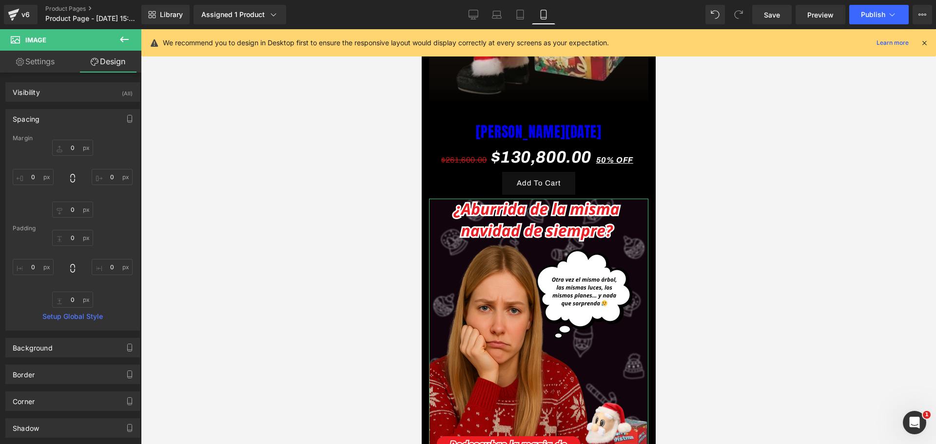
scroll to position [0, 168]
click at [30, 170] on input "0" at bounding box center [33, 177] width 41 height 16
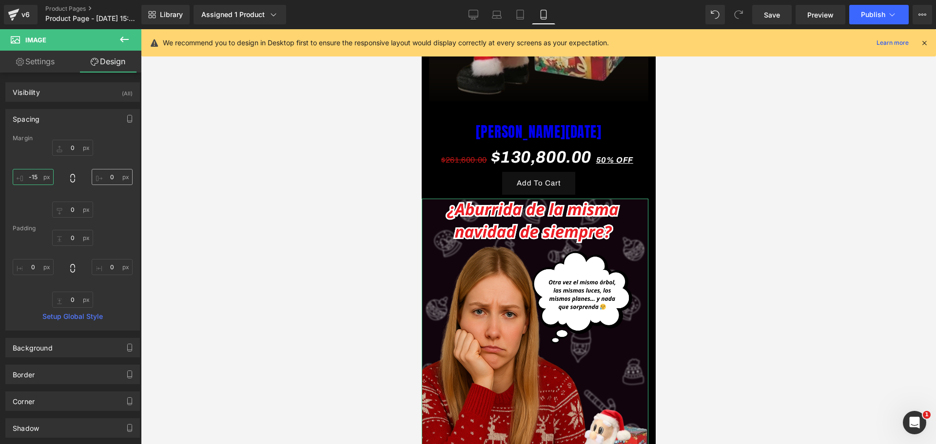
scroll to position [0, 336]
type input "-15"
click at [106, 175] on input "0" at bounding box center [112, 177] width 41 height 16
click at [107, 175] on input "0" at bounding box center [112, 177] width 41 height 16
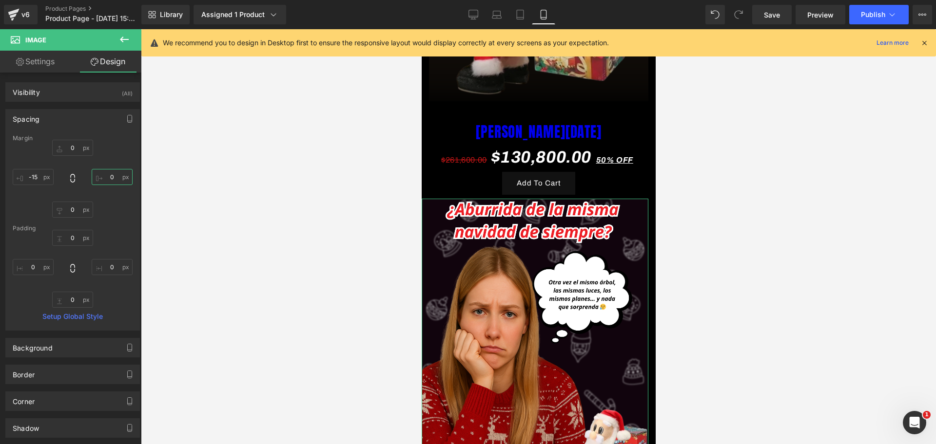
click at [107, 175] on input "0" at bounding box center [112, 177] width 41 height 16
click at [107, 169] on input "0" at bounding box center [112, 177] width 41 height 16
click at [112, 171] on input "0" at bounding box center [112, 177] width 41 height 16
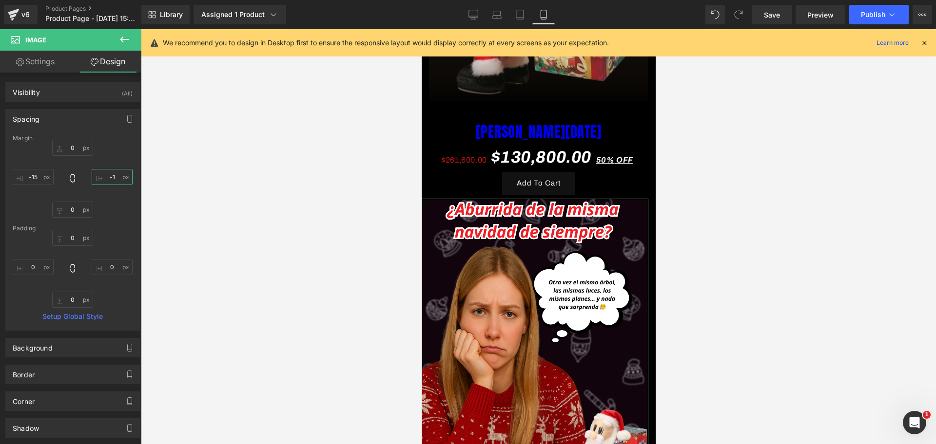
scroll to position [0, 0]
type input "-15"
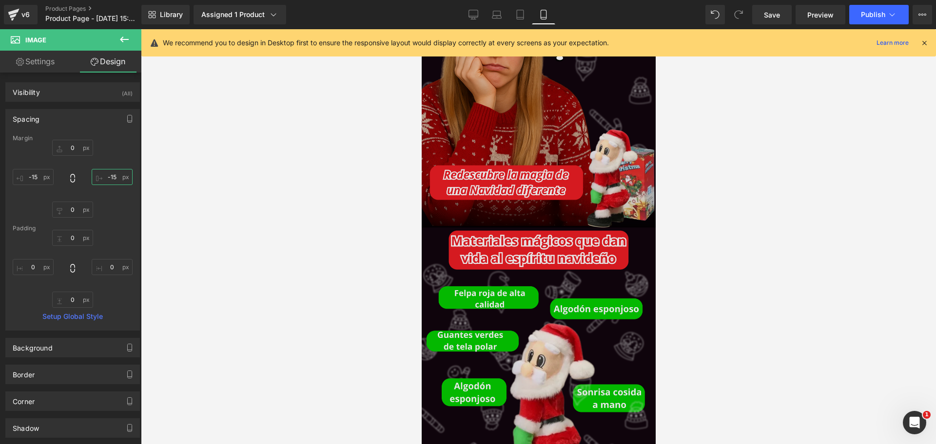
scroll to position [1004, 0]
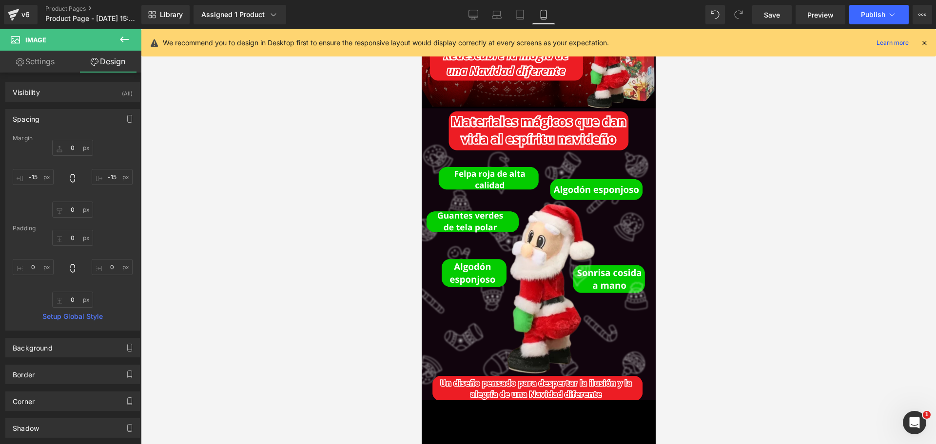
click at [133, 43] on button at bounding box center [124, 39] width 34 height 21
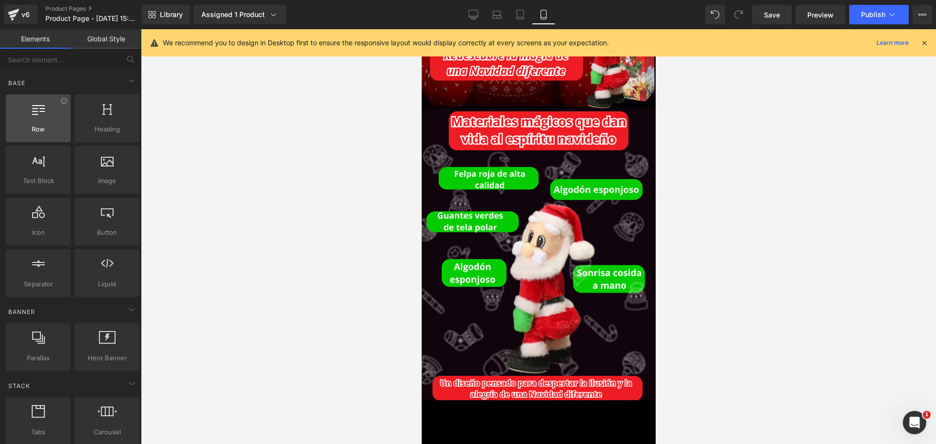
scroll to position [0, 336]
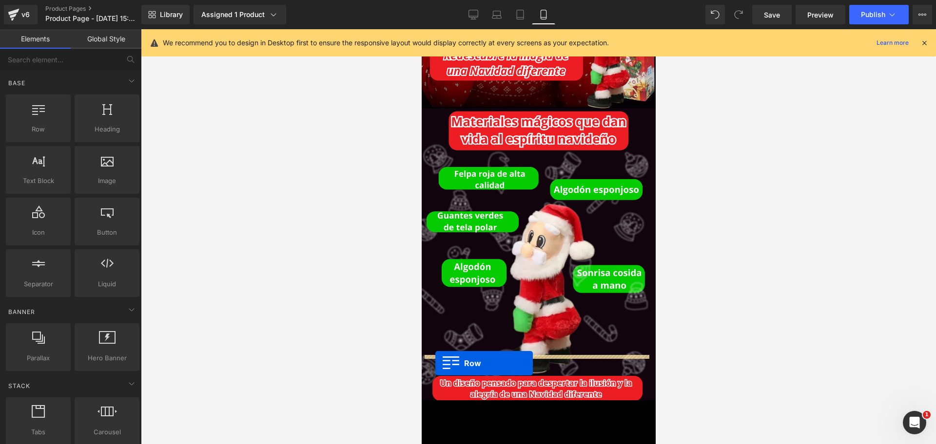
drag, startPoint x: 465, startPoint y: 140, endPoint x: 435, endPoint y: 364, distance: 225.3
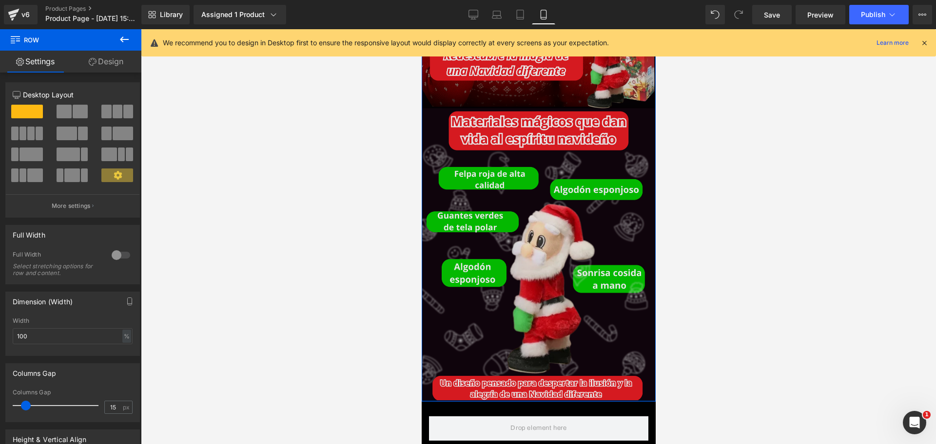
scroll to position [0, 504]
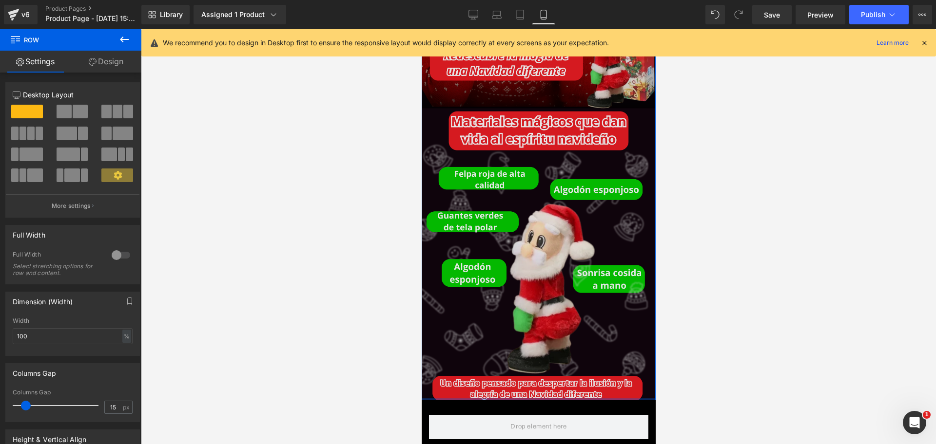
drag, startPoint x: 508, startPoint y: 352, endPoint x: 546, endPoint y: 85, distance: 269.7
click at [506, 346] on div "Image Row" at bounding box center [538, 96] width 234 height 608
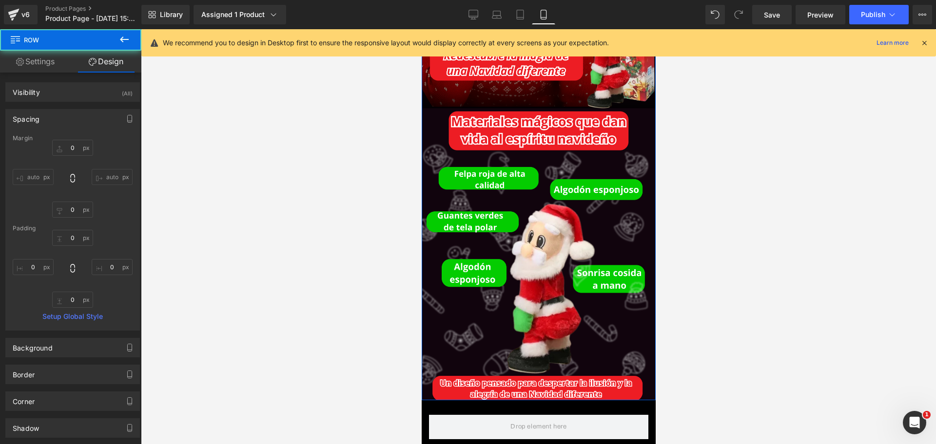
type input "0"
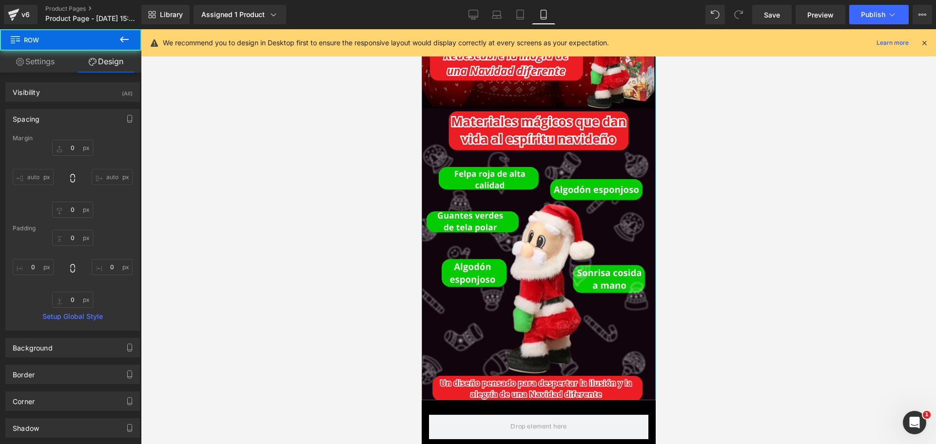
type input "0"
click at [124, 51] on link "Design" at bounding box center [106, 62] width 71 height 22
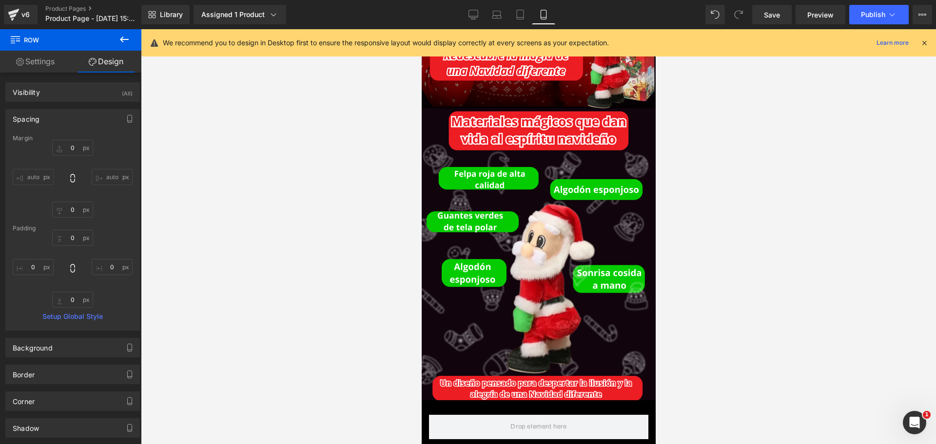
click at [115, 41] on button at bounding box center [124, 39] width 34 height 21
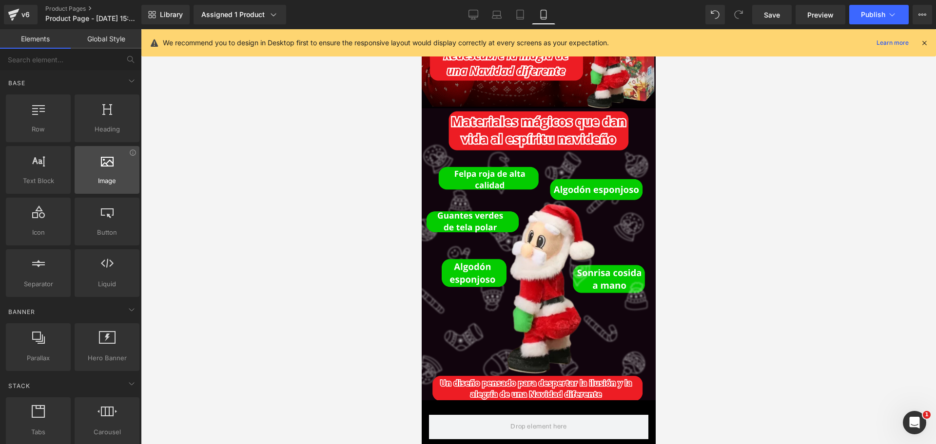
scroll to position [0, 0]
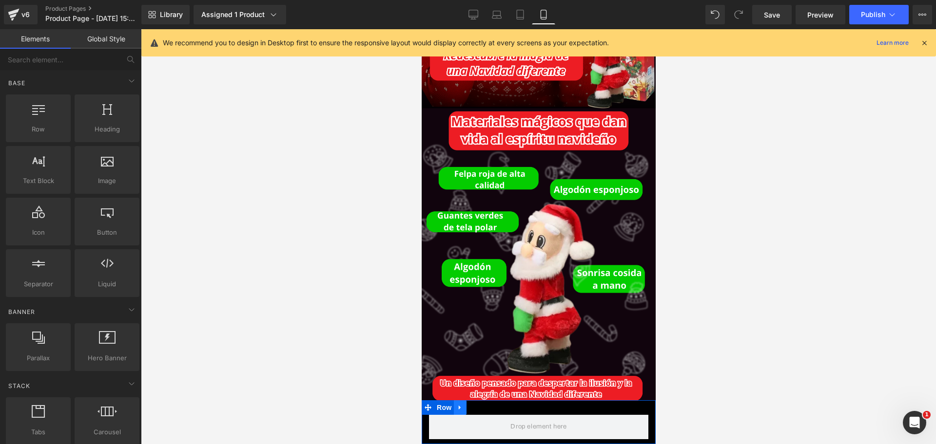
click at [460, 404] on icon at bounding box center [459, 407] width 7 height 7
click at [482, 404] on icon at bounding box center [484, 407] width 7 height 7
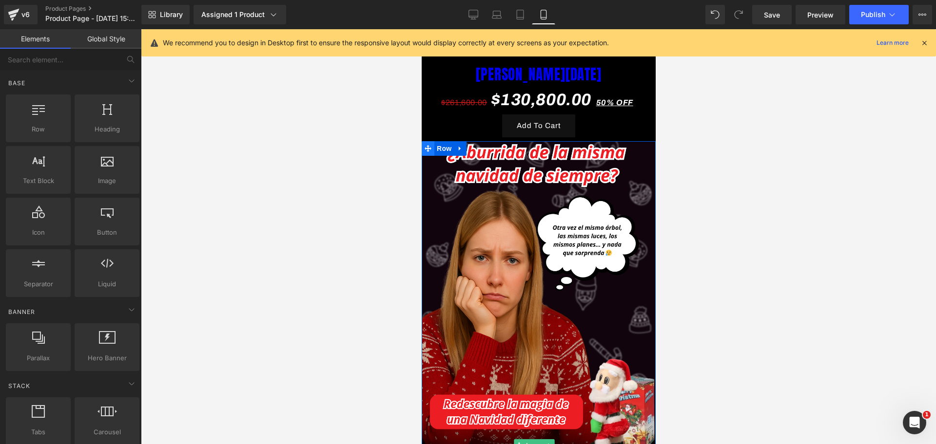
scroll to position [578, 0]
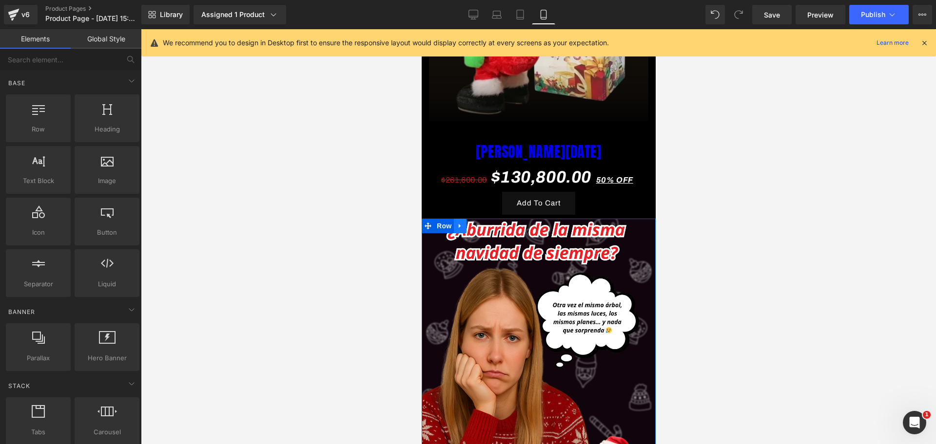
click at [457, 222] on icon at bounding box center [459, 225] width 7 height 7
click at [475, 223] on icon at bounding box center [472, 226] width 7 height 7
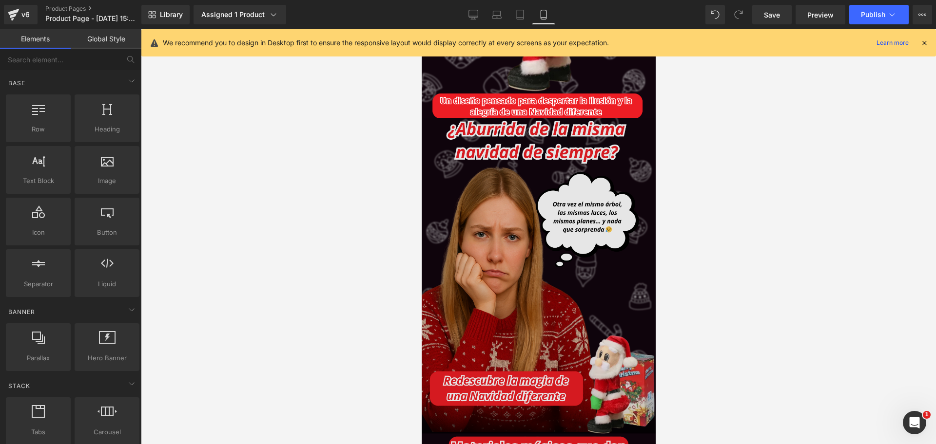
scroll to position [0, 336]
click at [559, 321] on img at bounding box center [538, 422] width 234 height 608
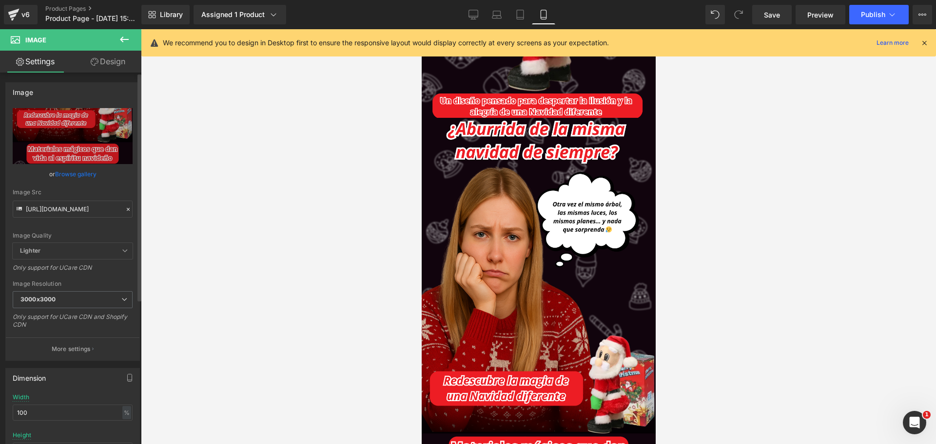
scroll to position [0, 0]
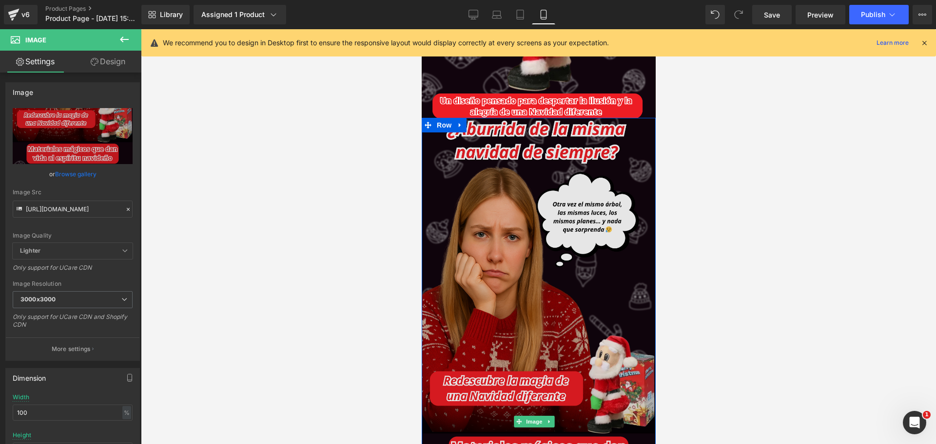
click at [526, 262] on img at bounding box center [538, 422] width 234 height 608
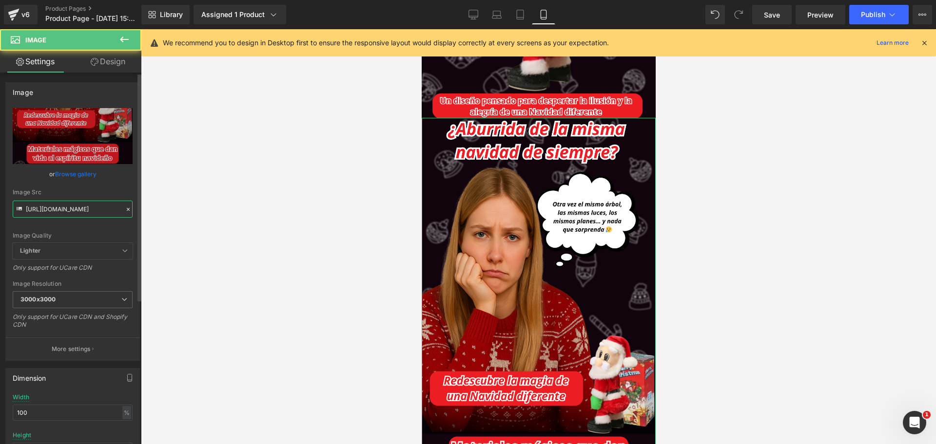
click at [42, 201] on input "[URL][DOMAIN_NAME]" at bounding box center [73, 209] width 120 height 17
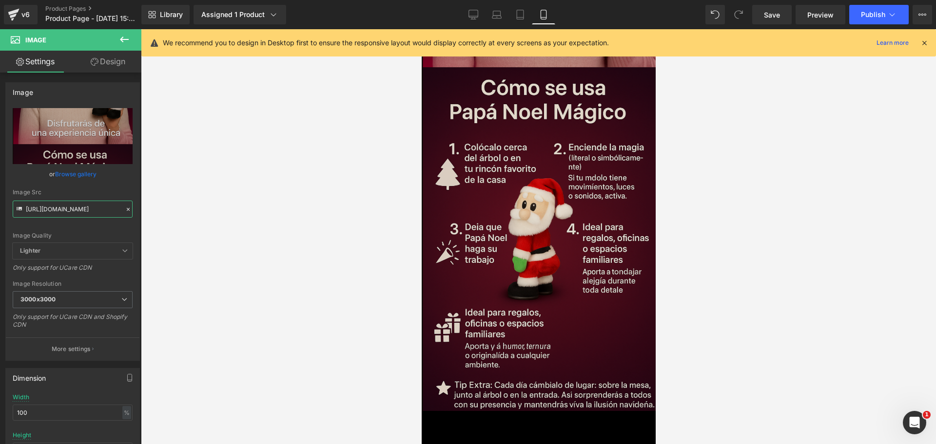
scroll to position [0, 336]
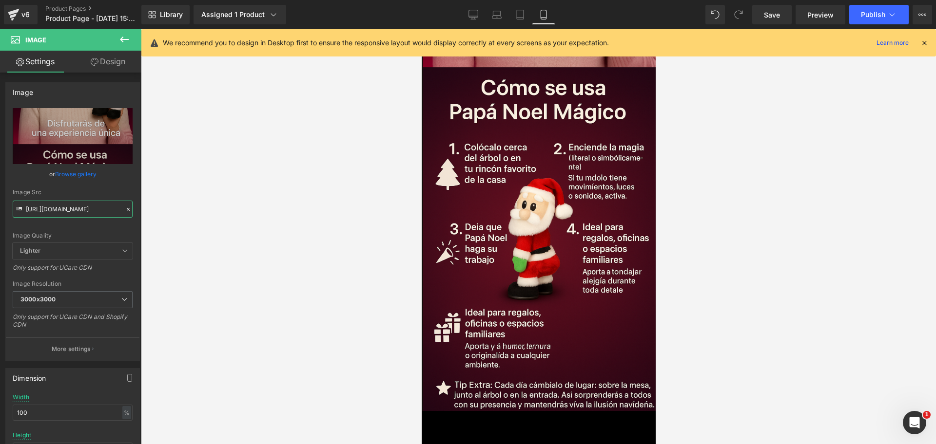
type input "[URL][DOMAIN_NAME]"
click at [923, 41] on icon at bounding box center [924, 42] width 9 height 9
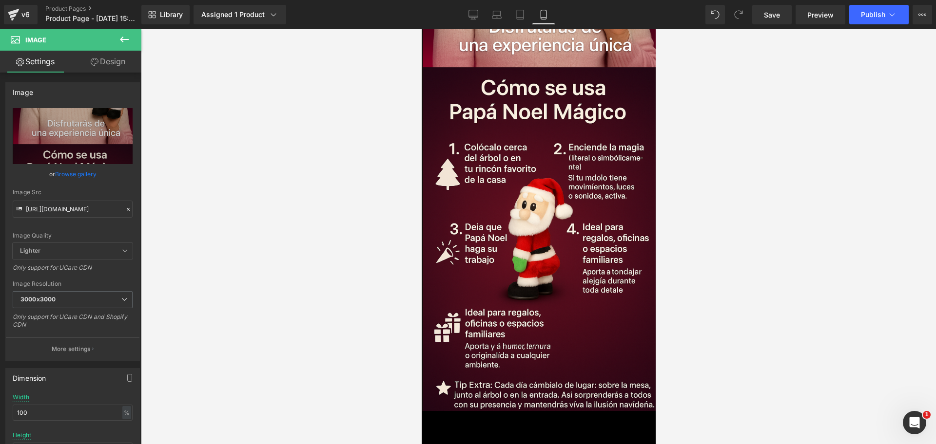
click at [748, 10] on span at bounding box center [738, 14] width 19 height 19
click at [762, 16] on link "Save" at bounding box center [771, 14] width 39 height 19
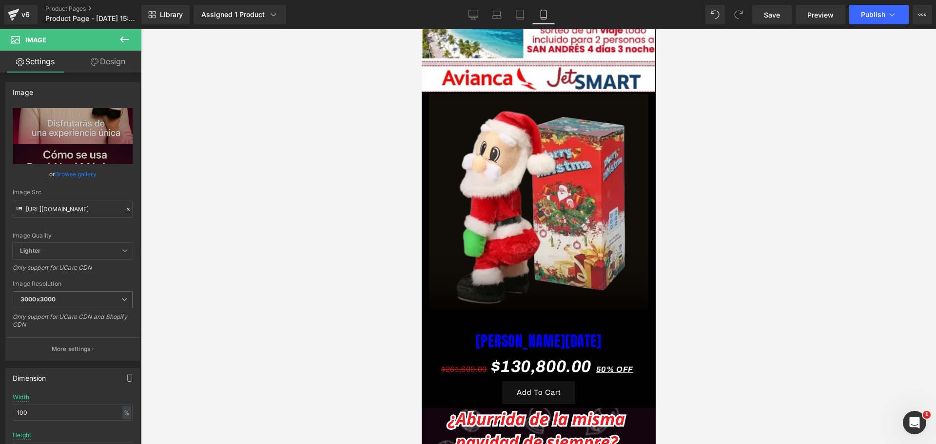
scroll to position [0, 504]
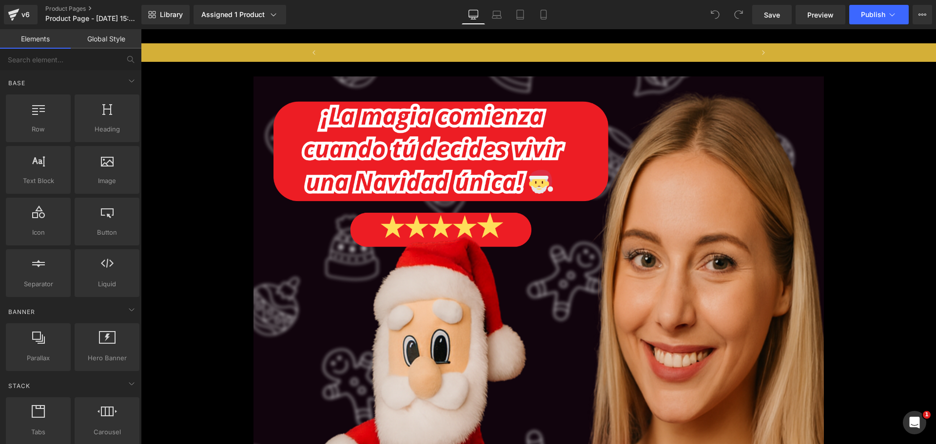
scroll to position [0, 430]
click at [551, 6] on link "Mobile" at bounding box center [543, 14] width 23 height 19
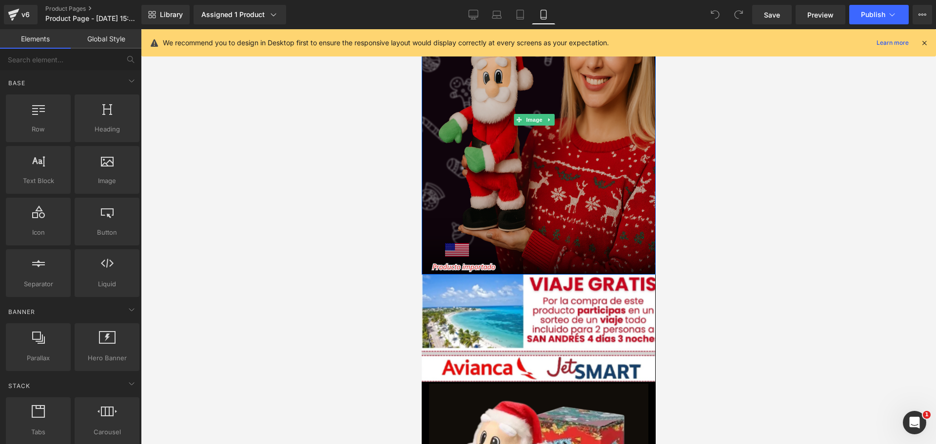
scroll to position [0, 0]
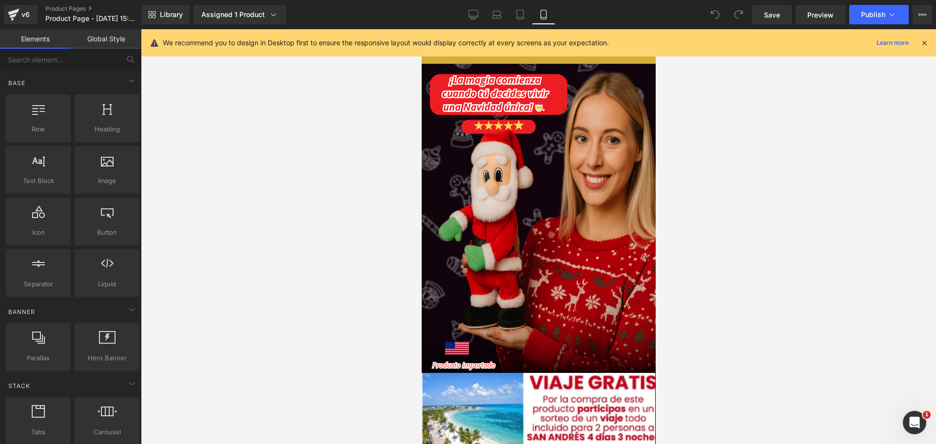
click at [928, 49] on div "We recommend you to design in Desktop first to ensure the responsive layout wou…" at bounding box center [538, 42] width 794 height 27
click at [924, 45] on icon at bounding box center [924, 42] width 9 height 9
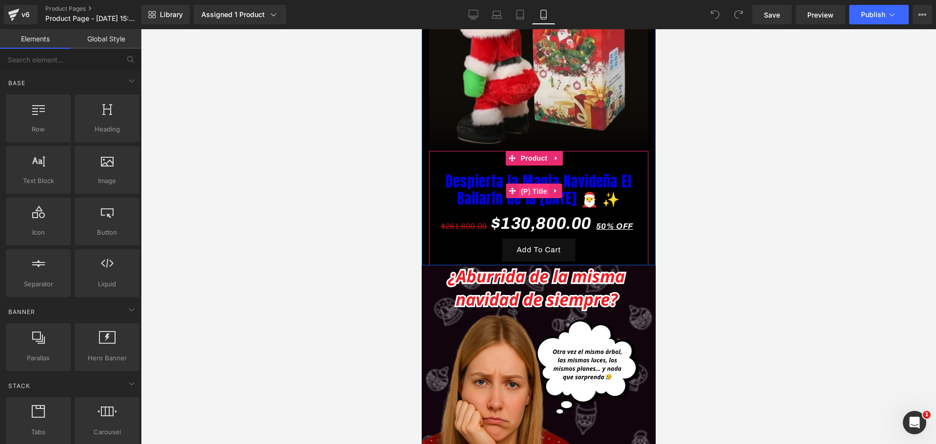
click at [532, 184] on span "(P) Title" at bounding box center [533, 191] width 31 height 15
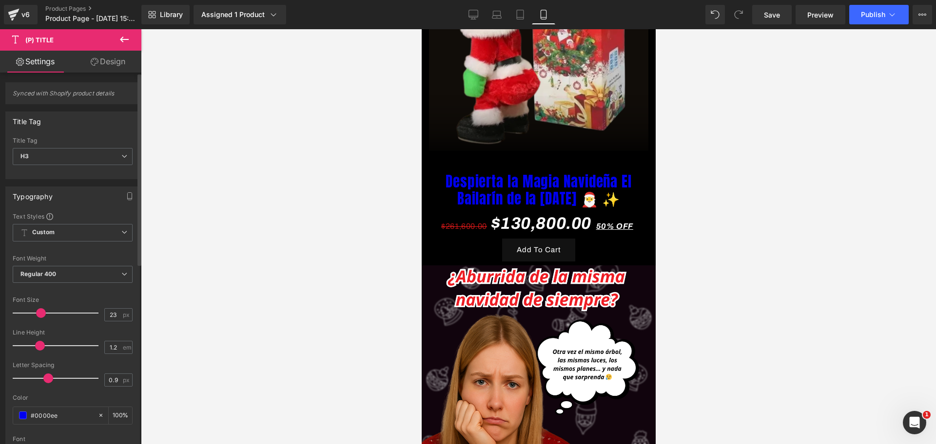
type input "22"
click at [34, 309] on div at bounding box center [58, 313] width 81 height 19
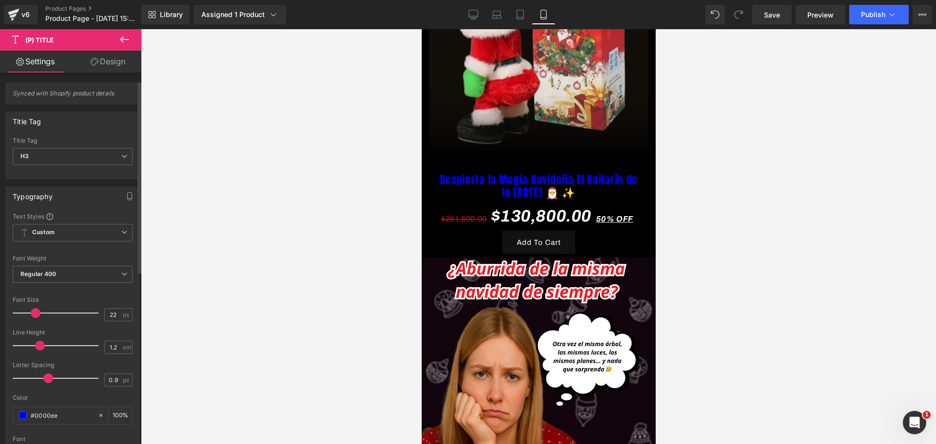
scroll to position [61, 0]
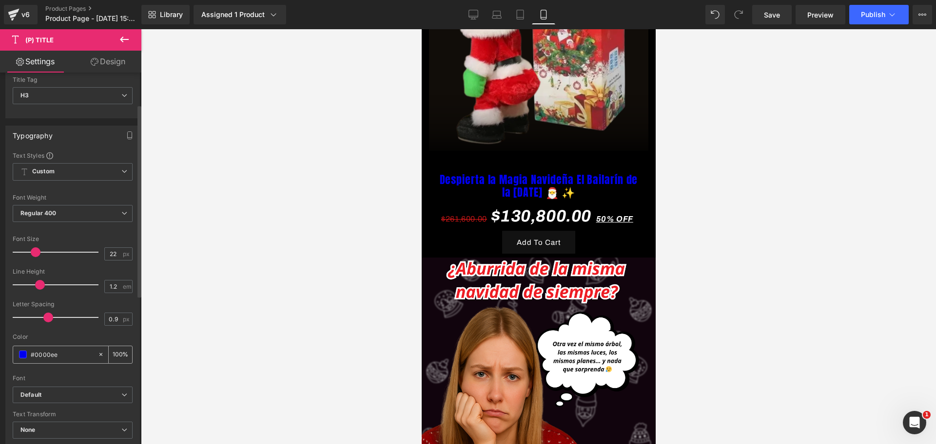
click at [25, 347] on div "#0000ee" at bounding box center [55, 354] width 84 height 17
click at [23, 351] on span at bounding box center [23, 355] width 8 height 8
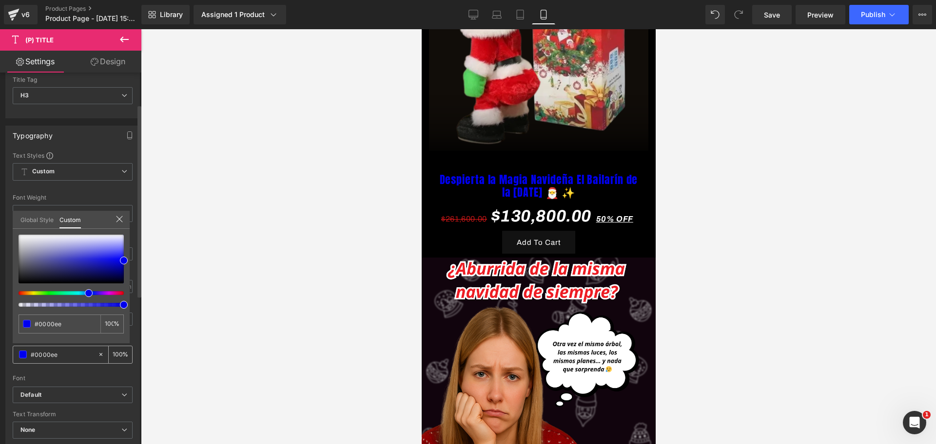
scroll to position [0, 336]
type input "#a1a1af"
type input "#bbbbc3"
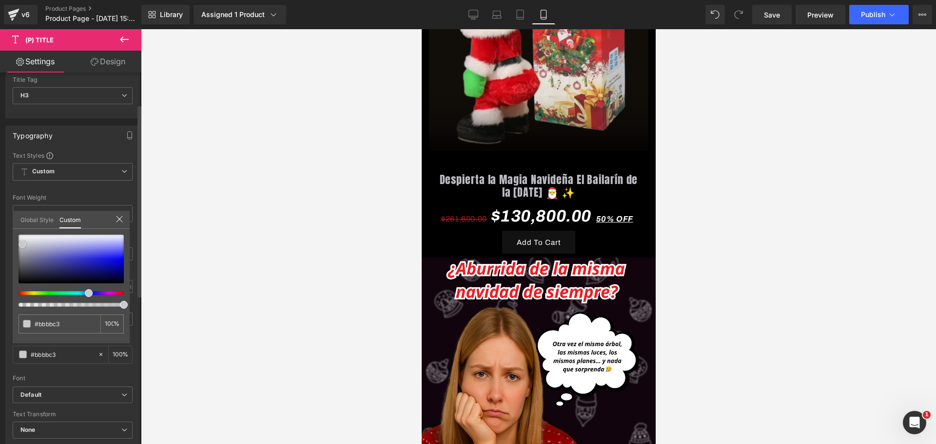
type input "#cdcdd0"
type input "#d7d7d9"
type input "#ececed"
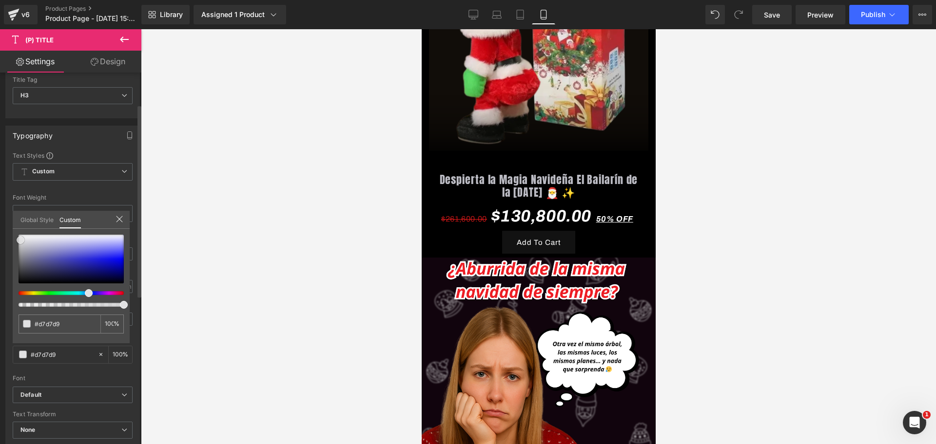
type input "#ececed"
type input "#f9f9f9"
type input "#ffffff"
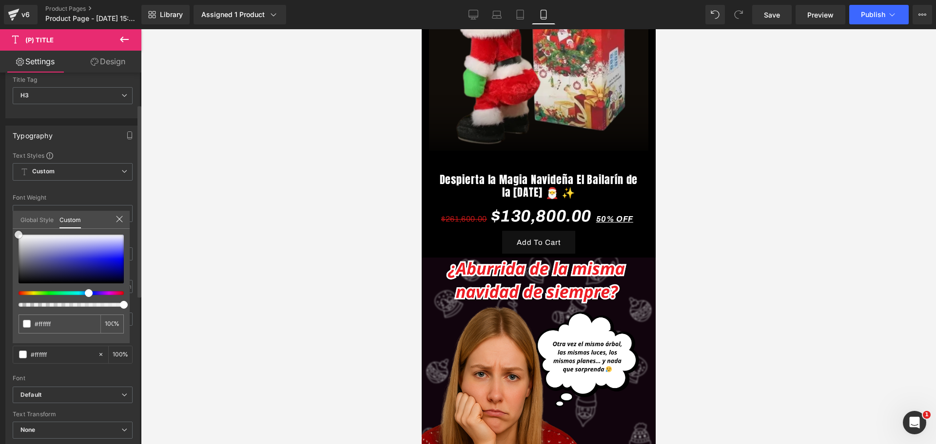
drag, startPoint x: 27, startPoint y: 251, endPoint x: 17, endPoint y: 225, distance: 28.2
click at [17, 225] on div "Global Style Custom Setup Global Style #ffffff 100 %" at bounding box center [71, 226] width 117 height 30
drag, startPoint x: 252, startPoint y: 247, endPoint x: 244, endPoint y: 247, distance: 8.8
click at [252, 247] on div at bounding box center [538, 236] width 795 height 415
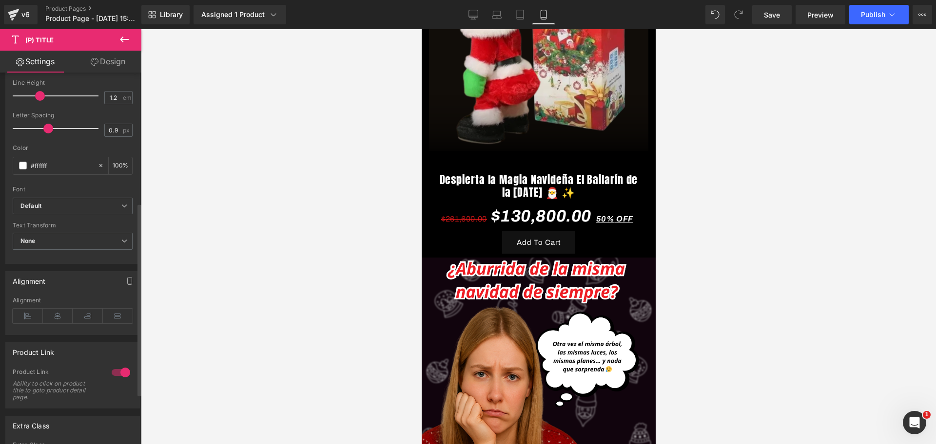
scroll to position [305, 0]
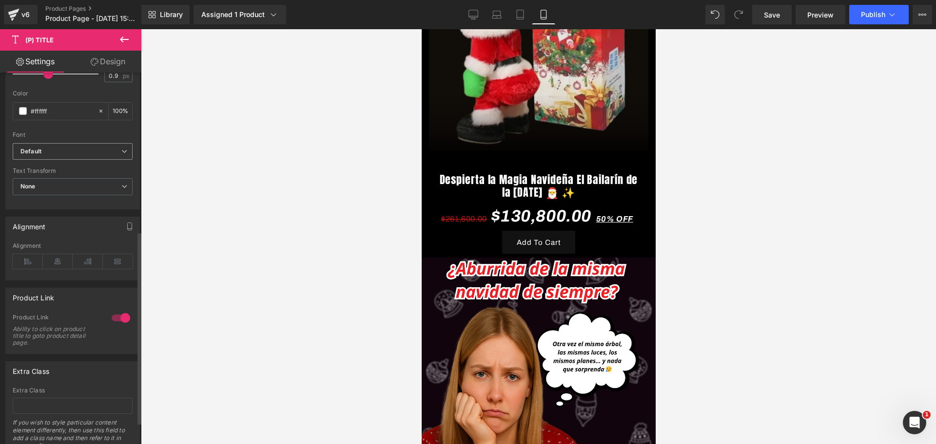
click at [38, 158] on span "Default" at bounding box center [73, 151] width 120 height 17
click at [44, 156] on span "Default" at bounding box center [71, 151] width 116 height 17
click at [55, 180] on span "None" at bounding box center [73, 186] width 120 height 17
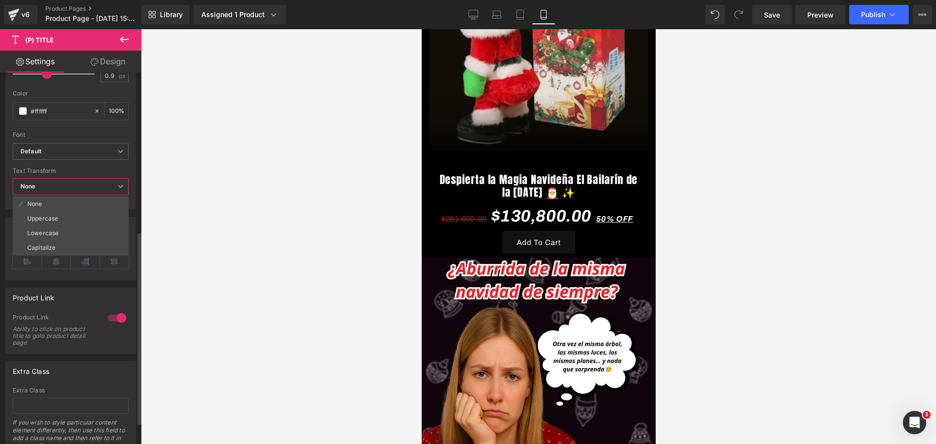
click at [55, 181] on span "None" at bounding box center [71, 186] width 116 height 17
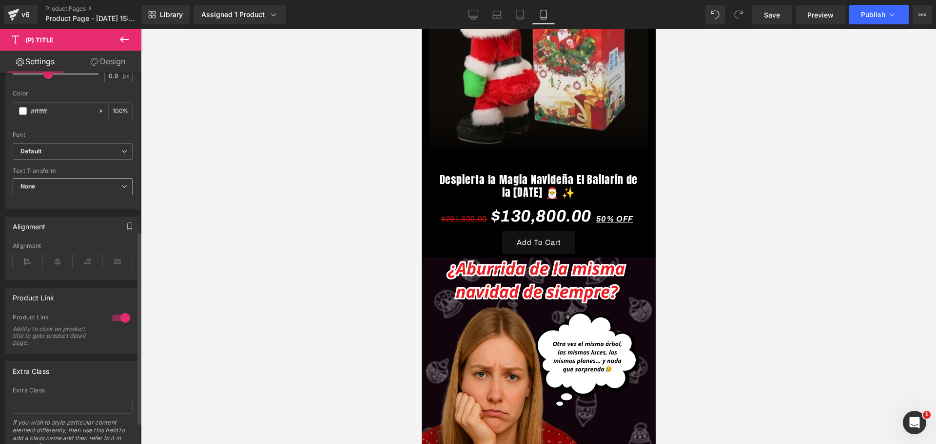
click at [55, 181] on span "None" at bounding box center [73, 186] width 120 height 17
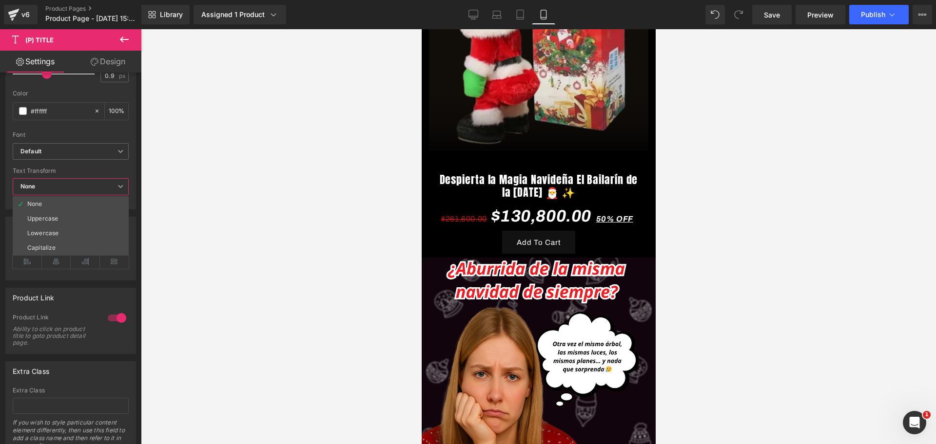
click at [192, 147] on div at bounding box center [538, 236] width 795 height 415
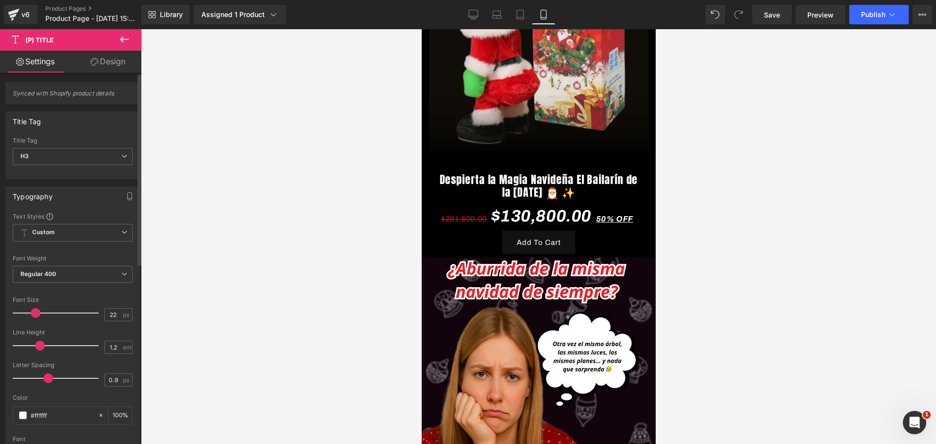
click at [91, 259] on div "Font Weight" at bounding box center [73, 258] width 120 height 7
click at [89, 272] on span "Regular 400" at bounding box center [73, 274] width 120 height 17
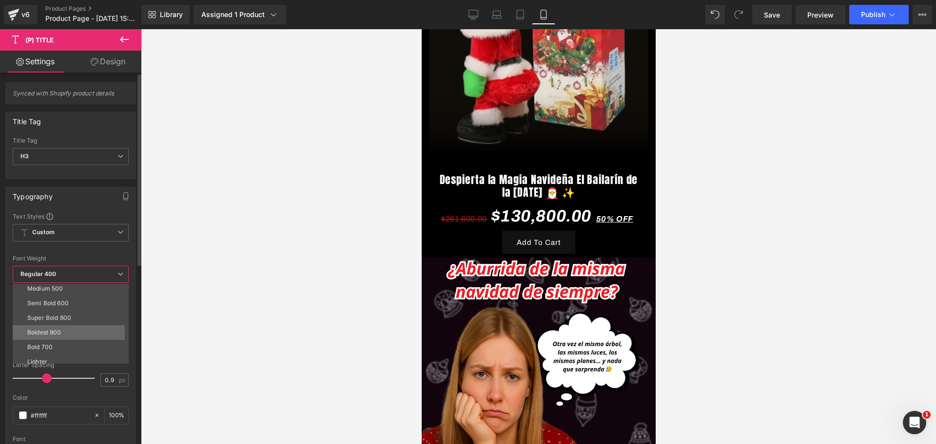
scroll to position [0, 336]
click at [57, 346] on li "Bold 700" at bounding box center [73, 347] width 120 height 15
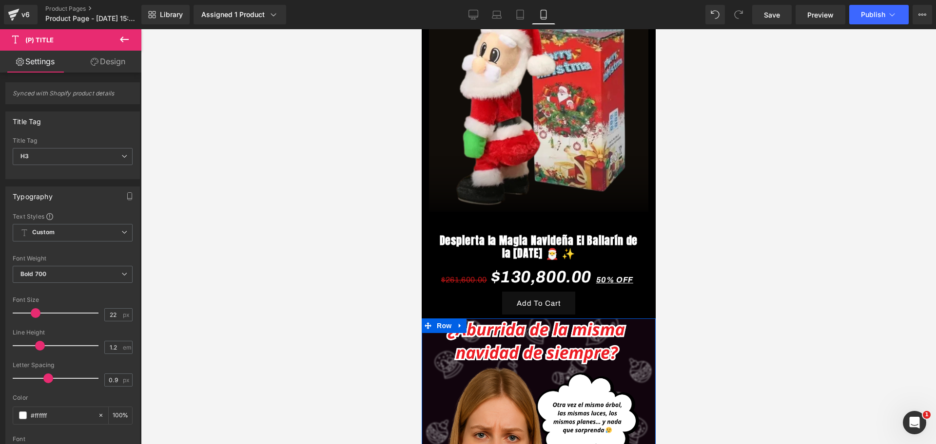
scroll to position [0, 504]
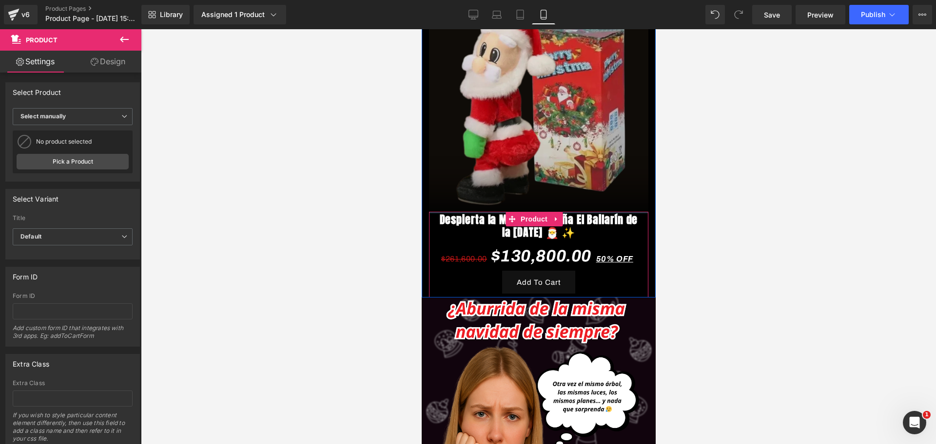
drag, startPoint x: 576, startPoint y: 189, endPoint x: 575, endPoint y: 168, distance: 21.0
click at [575, 168] on div "Image Despierta la Magia Navideña El Bailarín de la Navidad 🎅 ✨ (P) Title $261,…" at bounding box center [538, 146] width 234 height 303
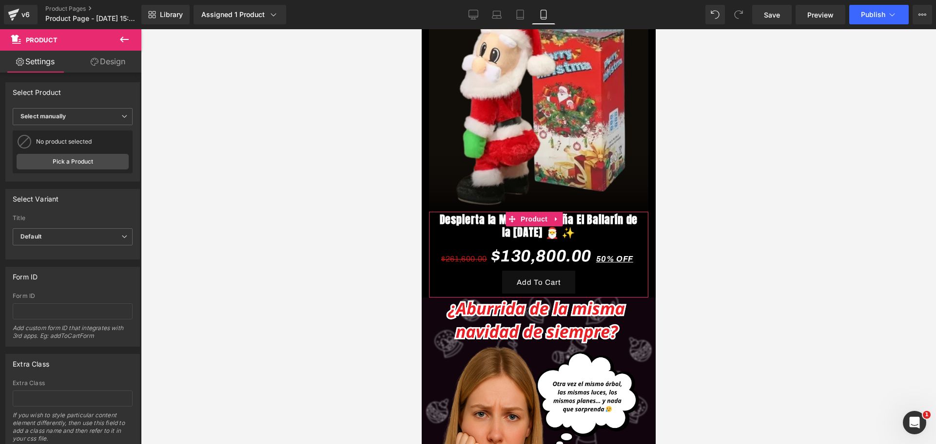
click at [676, 185] on div at bounding box center [538, 236] width 795 height 415
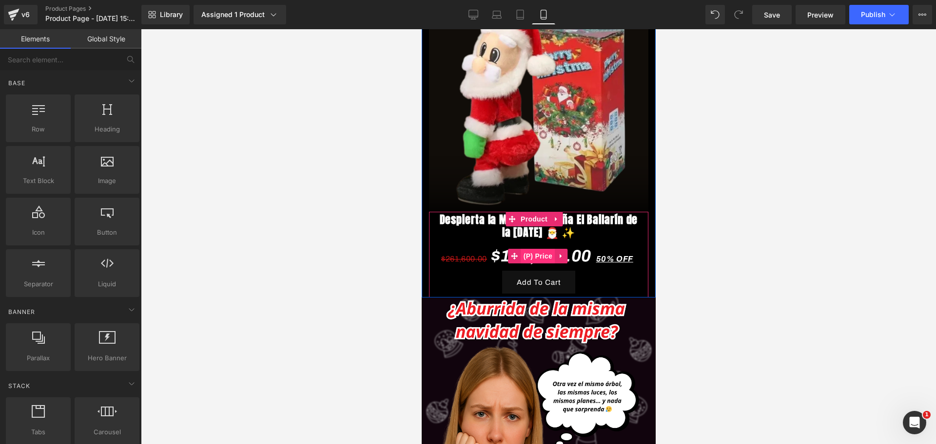
scroll to position [0, 168]
click at [548, 249] on span "(P) Price" at bounding box center [537, 256] width 34 height 15
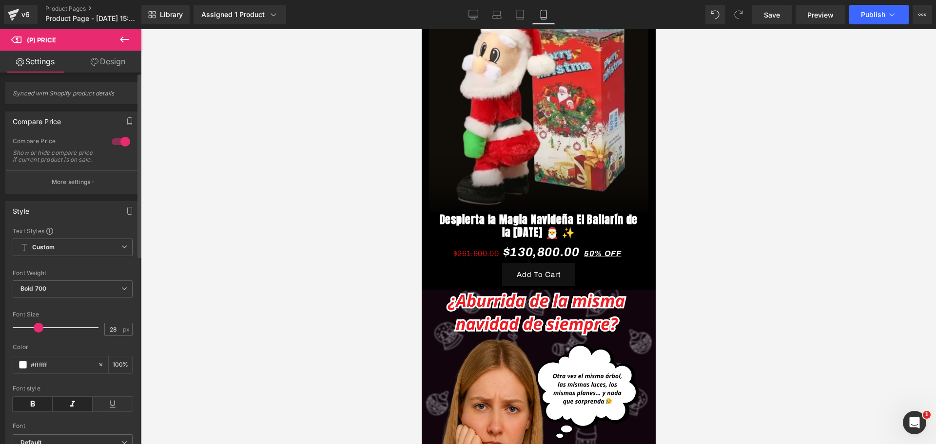
type input "30"
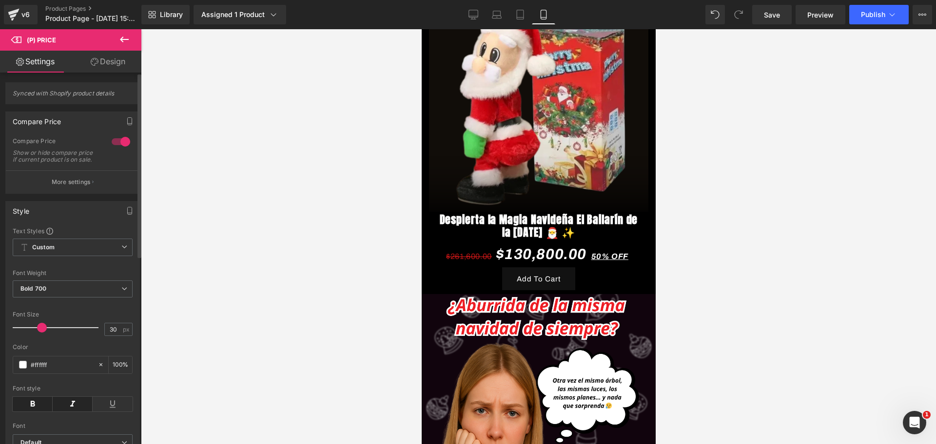
scroll to position [0, 336]
drag, startPoint x: 45, startPoint y: 334, endPoint x: 42, endPoint y: 328, distance: 6.1
click at [42, 328] on div at bounding box center [58, 327] width 81 height 19
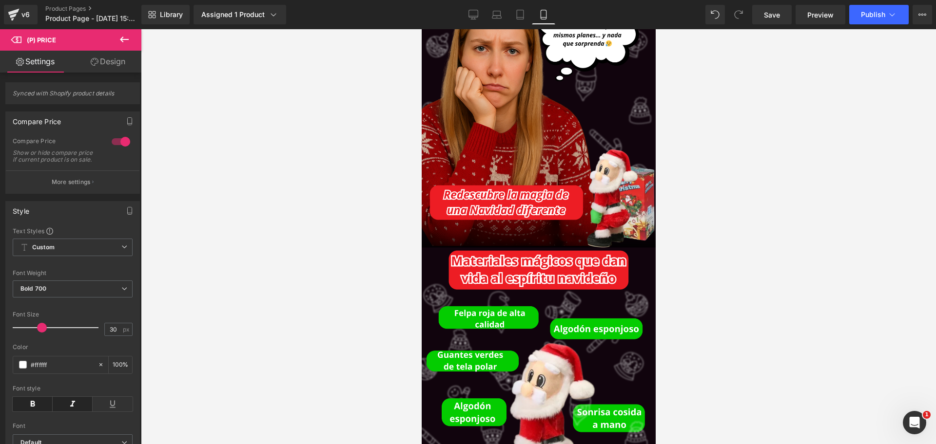
scroll to position [0, 0]
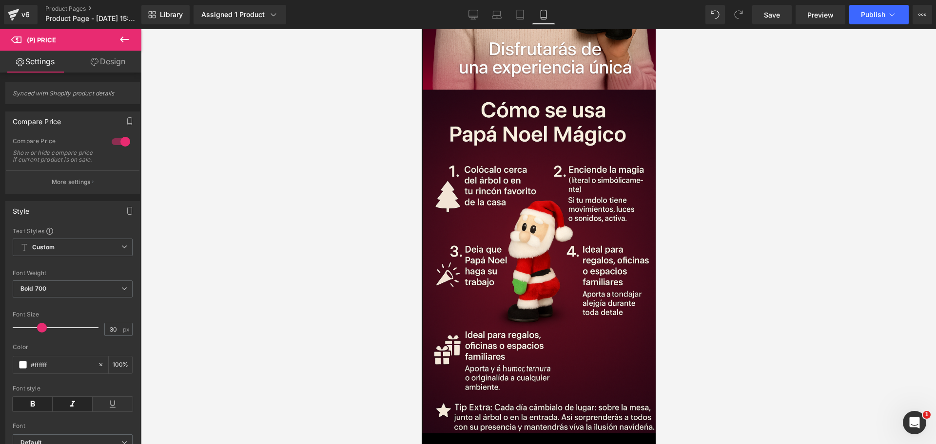
click at [119, 46] on button at bounding box center [124, 39] width 34 height 21
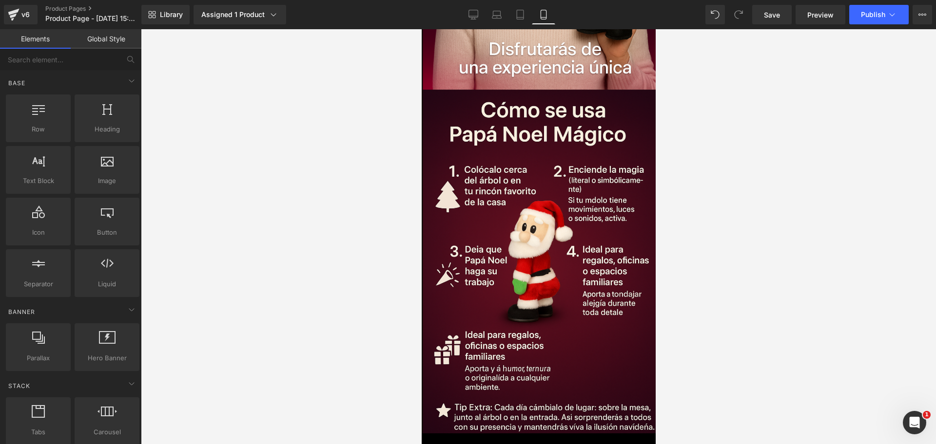
drag, startPoint x: 768, startPoint y: 13, endPoint x: 373, endPoint y: 81, distance: 401.4
click at [768, 12] on span "Save" at bounding box center [772, 15] width 16 height 10
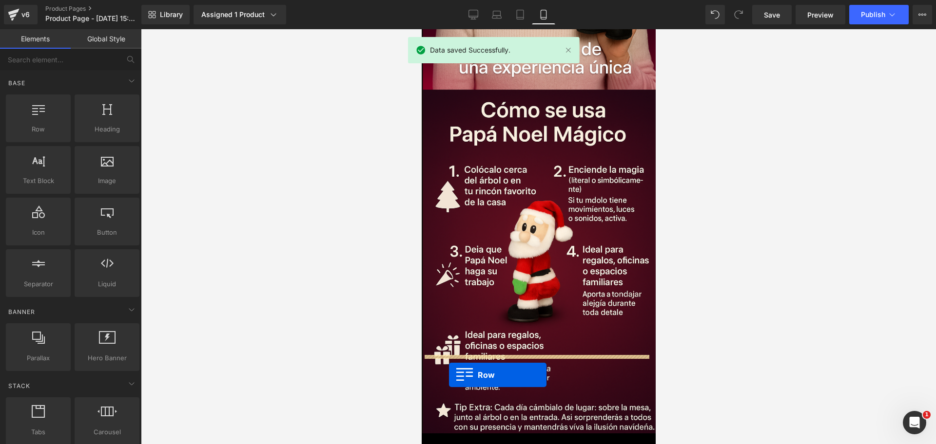
drag, startPoint x: 466, startPoint y: 134, endPoint x: 447, endPoint y: 374, distance: 241.4
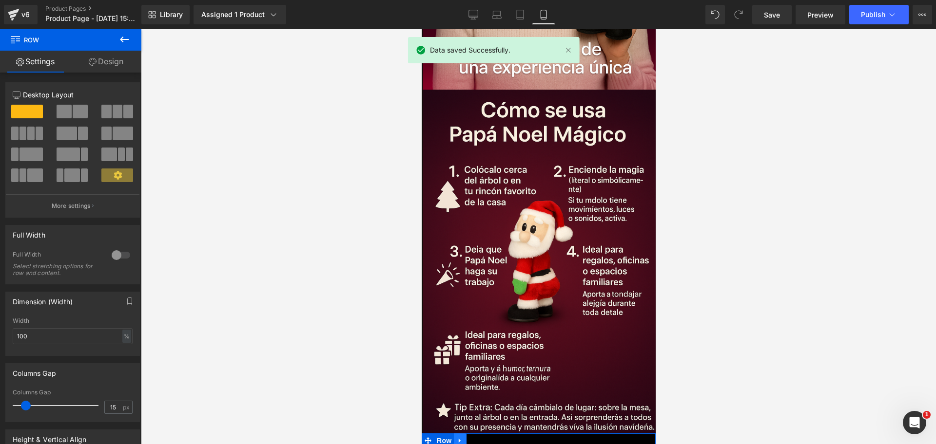
click at [462, 438] on icon at bounding box center [459, 441] width 7 height 7
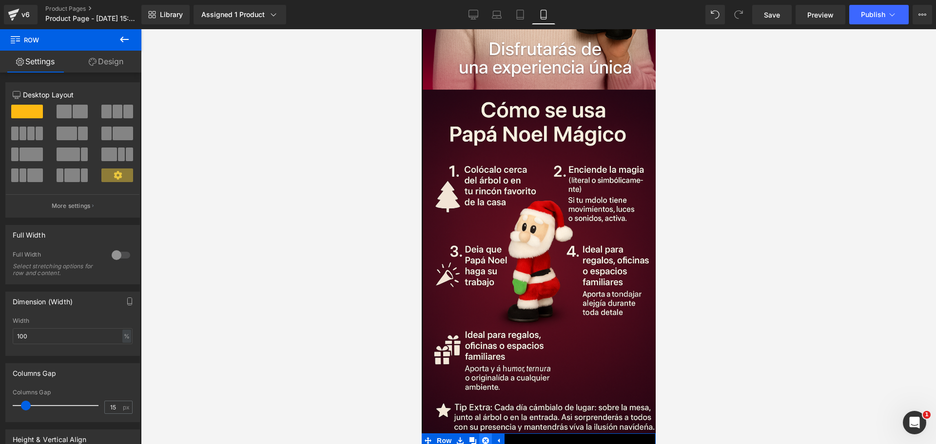
click at [483, 434] on link at bounding box center [485, 441] width 13 height 15
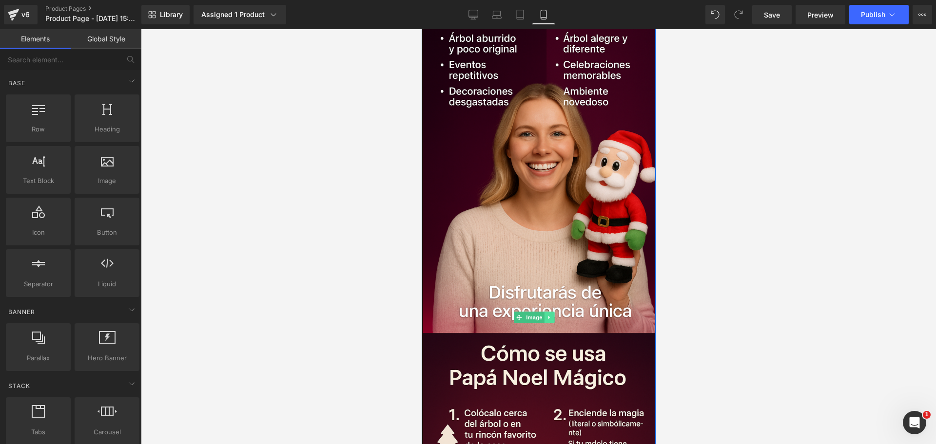
click at [545, 312] on link at bounding box center [548, 318] width 10 height 12
click at [545, 315] on icon at bounding box center [543, 317] width 5 height 5
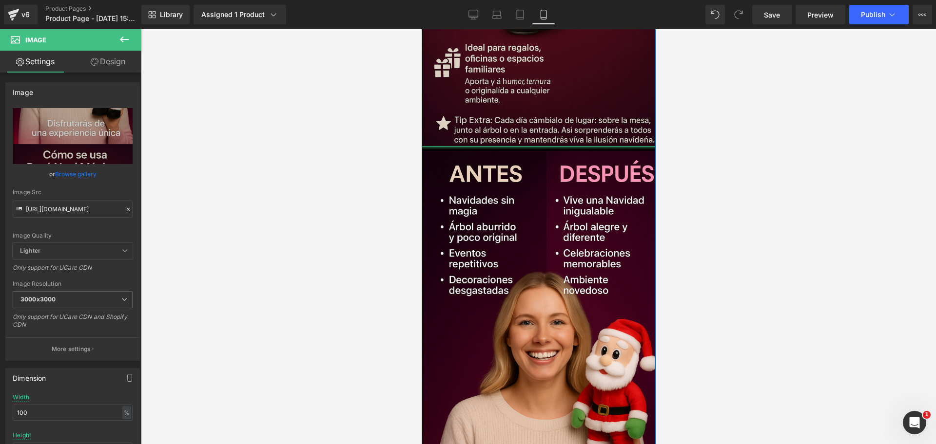
drag, startPoint x: 482, startPoint y: 68, endPoint x: 480, endPoint y: 61, distance: 6.6
click at [480, 61] on div "Image Image" at bounding box center [538, 146] width 234 height 1440
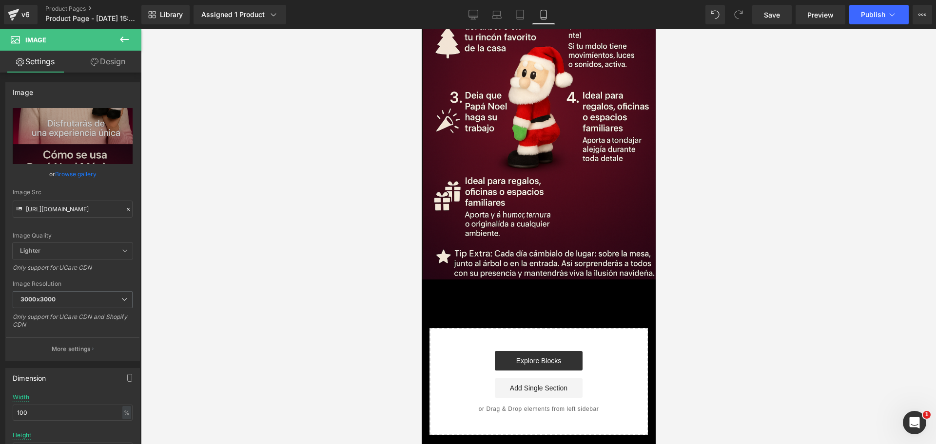
scroll to position [2367, 0]
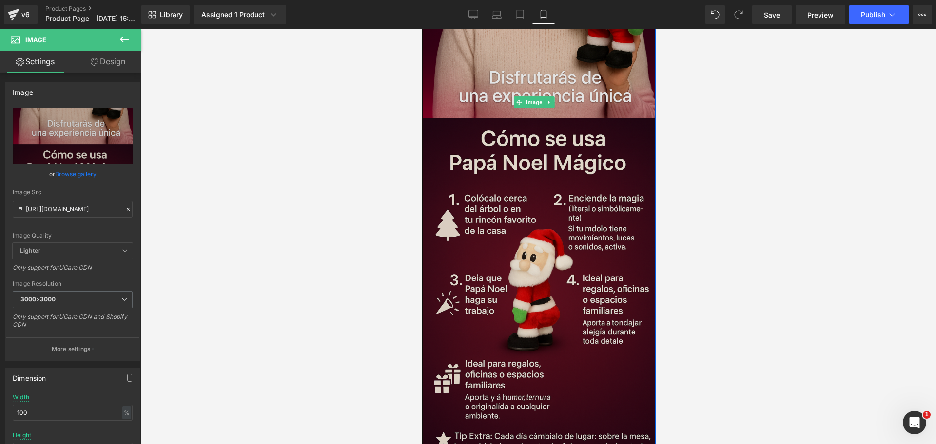
click at [465, 200] on img at bounding box center [538, 102] width 234 height 720
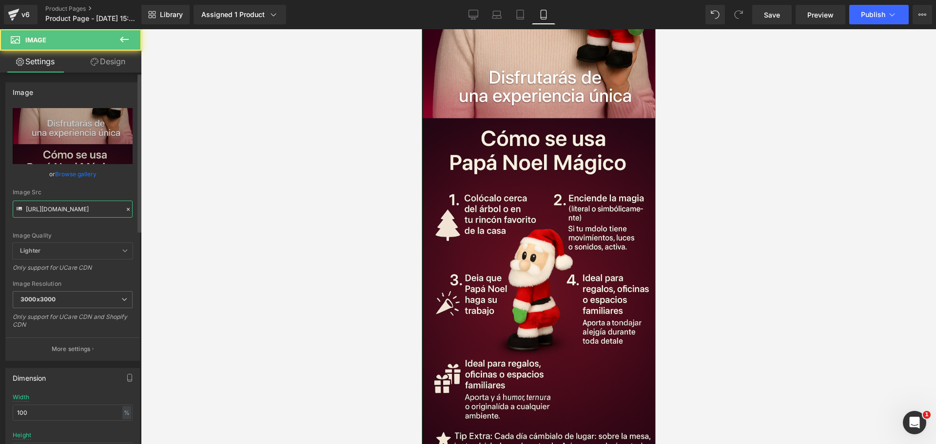
click at [46, 206] on input "[URL][DOMAIN_NAME]" at bounding box center [73, 209] width 120 height 17
click at [46, 205] on input "[URL][DOMAIN_NAME]" at bounding box center [73, 209] width 120 height 17
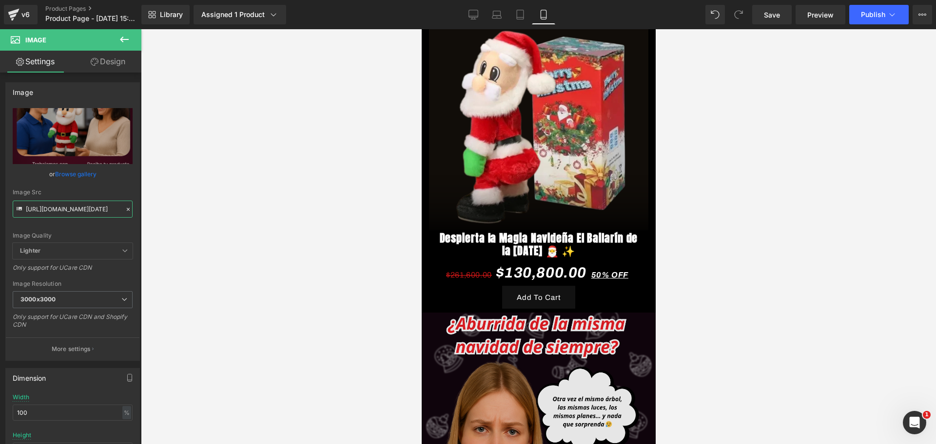
scroll to position [307, 0]
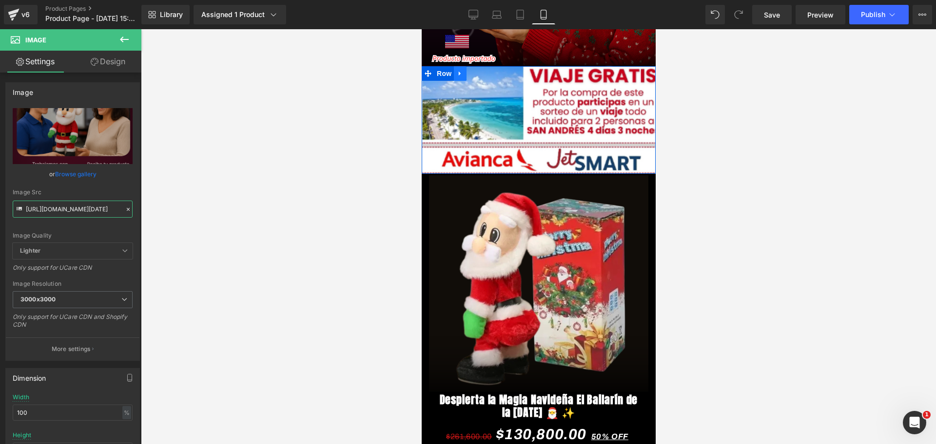
type input "[URL][DOMAIN_NAME][DATE]"
click at [458, 66] on link at bounding box center [459, 73] width 13 height 15
click at [470, 70] on icon at bounding box center [472, 73] width 7 height 7
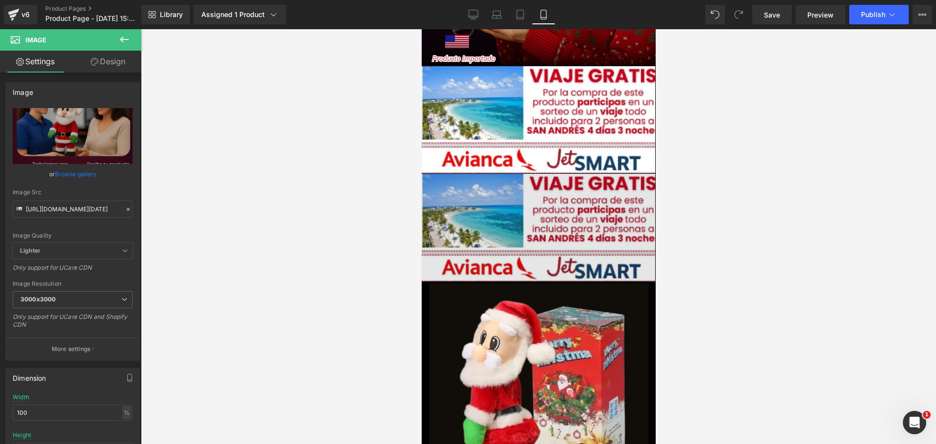
click at [453, 199] on img at bounding box center [537, 228] width 233 height 108
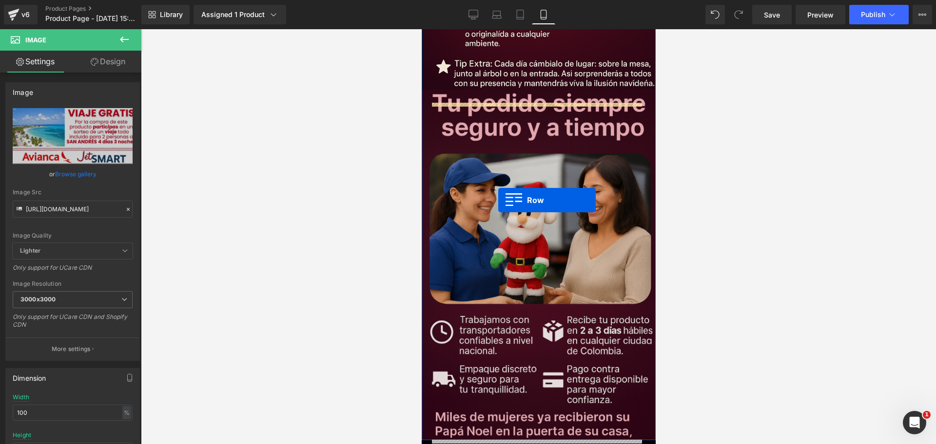
scroll to position [2220, 0]
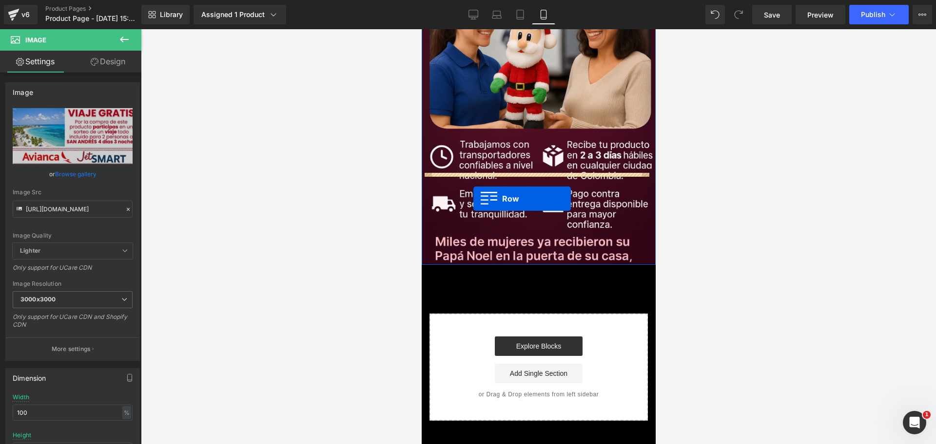
drag, startPoint x: 426, startPoint y: 164, endPoint x: 473, endPoint y: 199, distance: 58.2
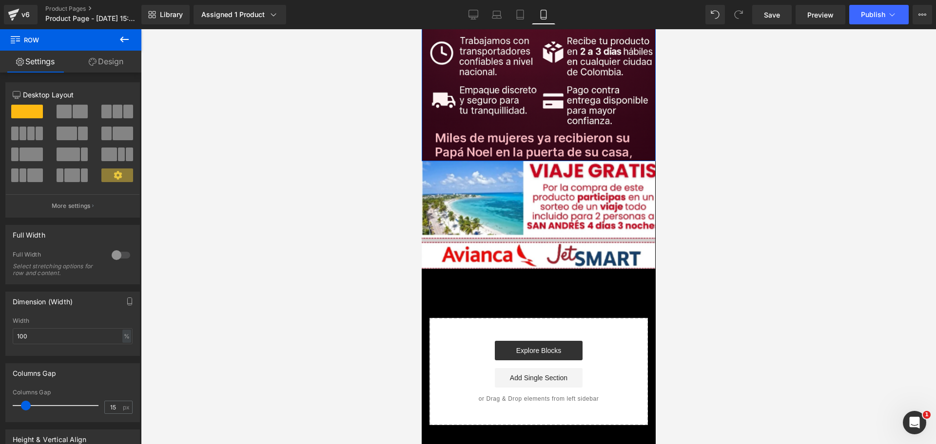
scroll to position [0, 336]
click at [782, 19] on link "Save" at bounding box center [771, 14] width 39 height 19
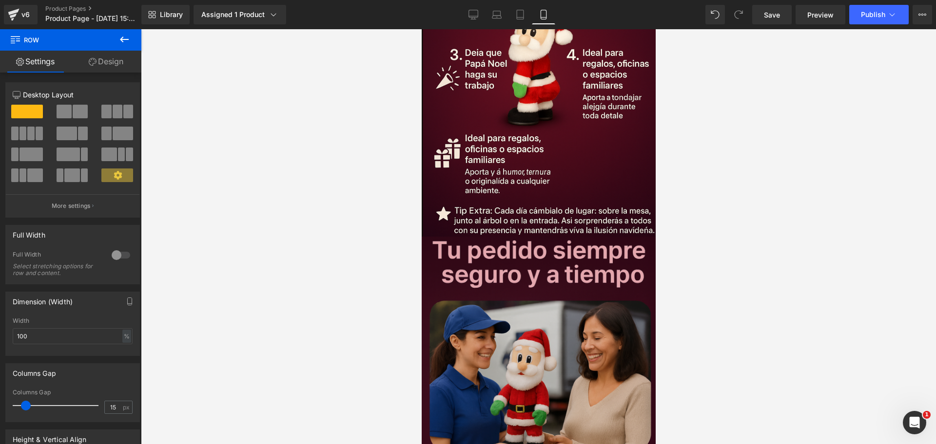
scroll to position [0, 168]
